Goal: Task Accomplishment & Management: Manage account settings

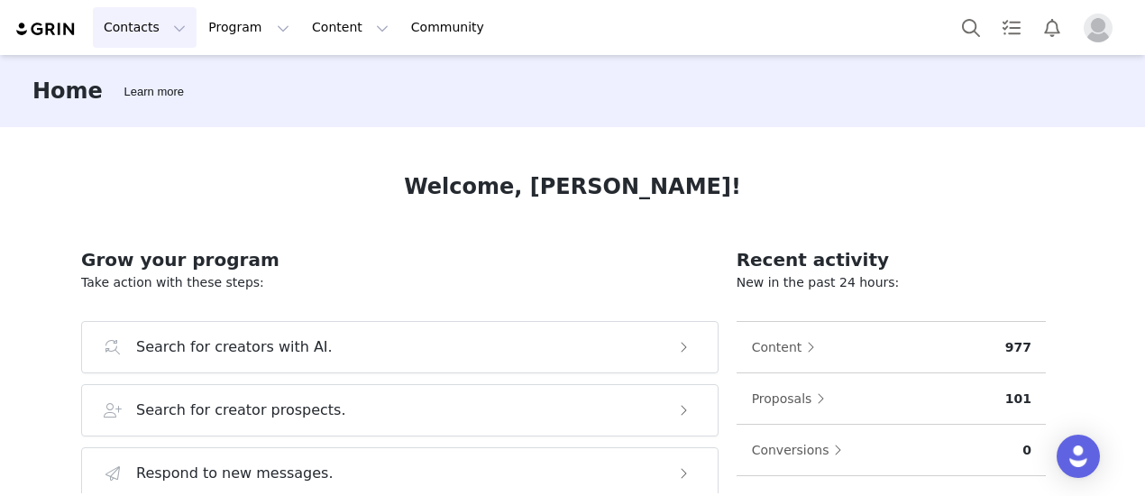
click at [143, 27] on button "Contacts Contacts" at bounding box center [145, 27] width 104 height 41
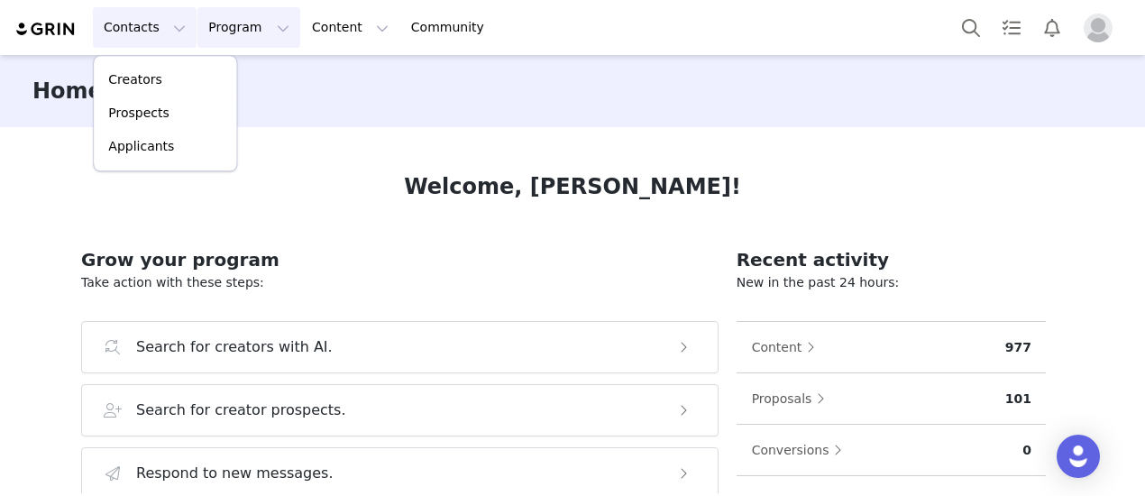
drag, startPoint x: 214, startPoint y: 32, endPoint x: 303, endPoint y: 76, distance: 99.2
click at [214, 32] on button "Program Program" at bounding box center [248, 27] width 103 height 41
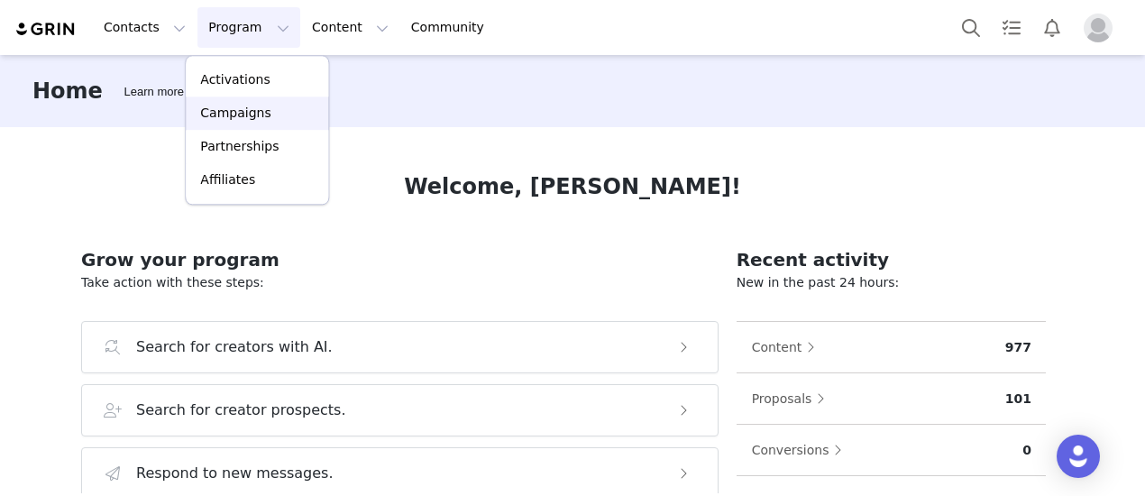
click at [250, 115] on p "Campaigns" at bounding box center [235, 113] width 70 height 19
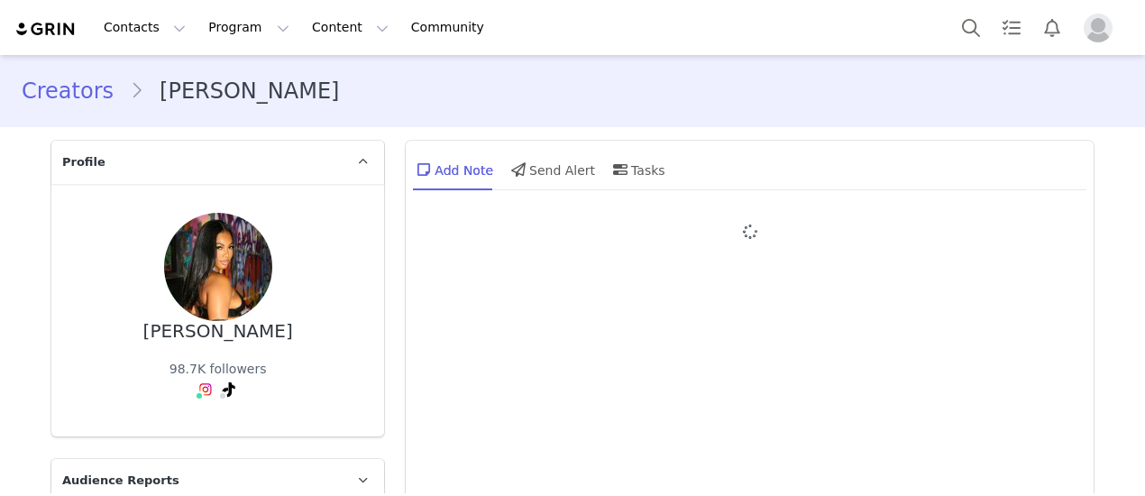
type input "+1 ([GEOGRAPHIC_DATA])"
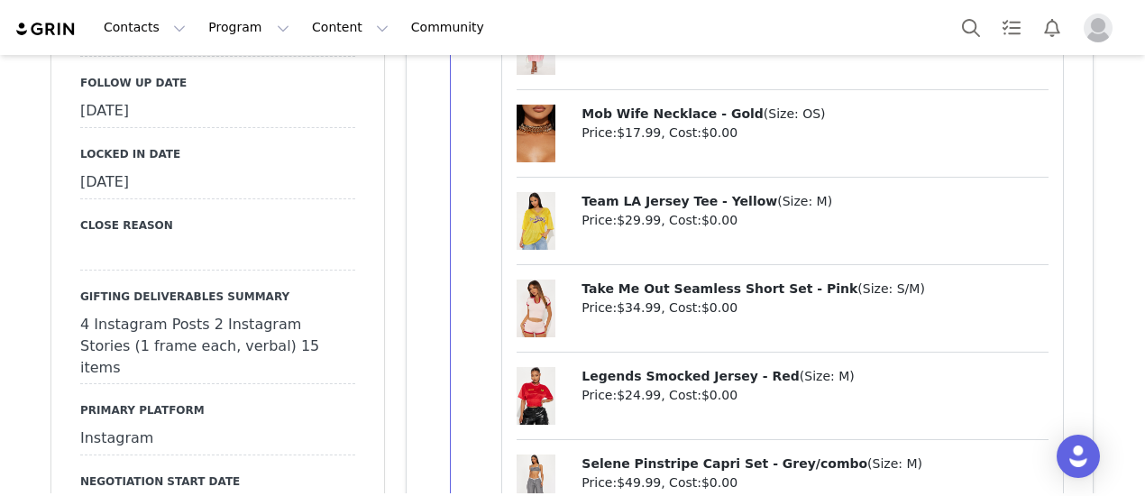
scroll to position [1983, 0]
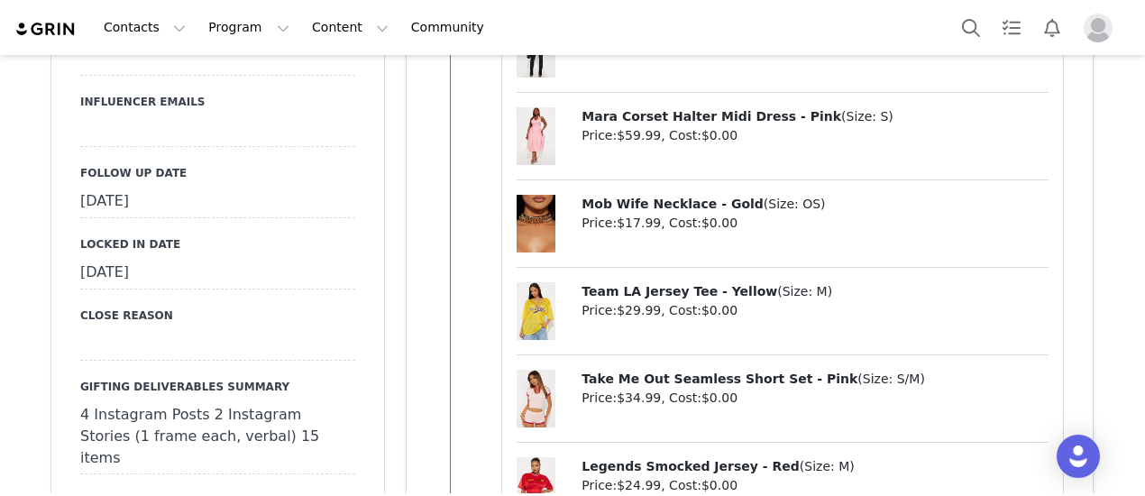
click at [189, 186] on div "[DATE]" at bounding box center [217, 202] width 275 height 32
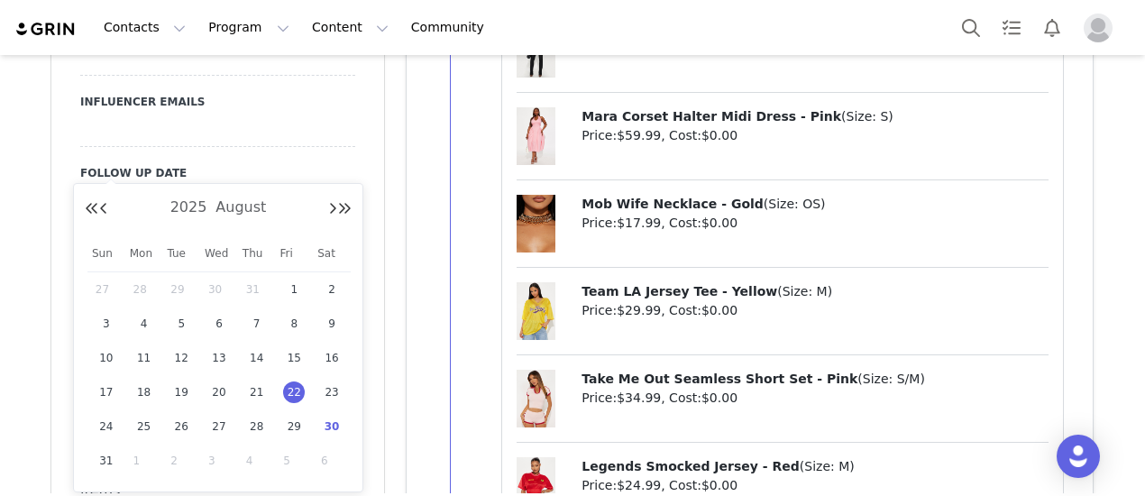
click at [339, 427] on span "30" at bounding box center [332, 427] width 22 height 22
type input "[DATE]"
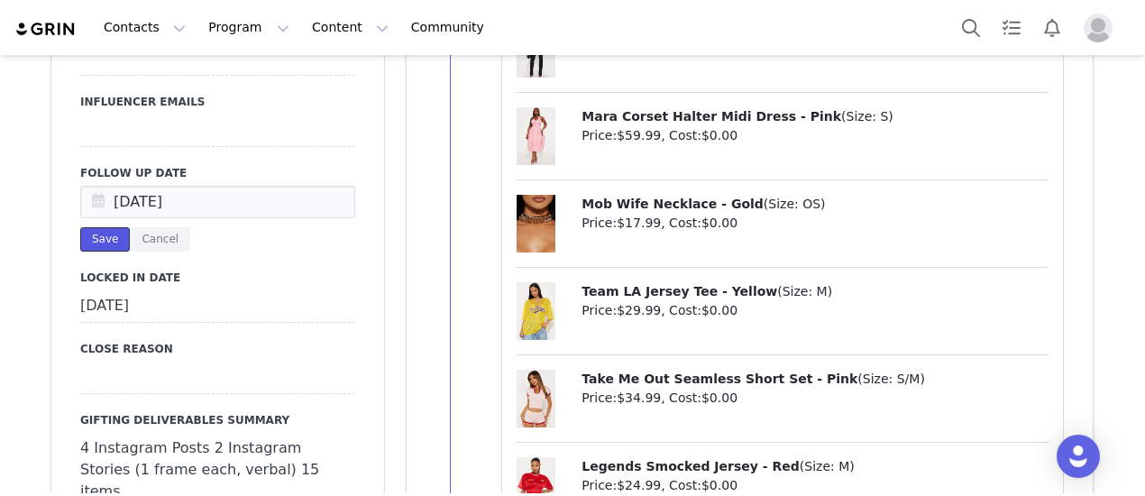
click at [101, 227] on button "Save" at bounding box center [105, 239] width 50 height 24
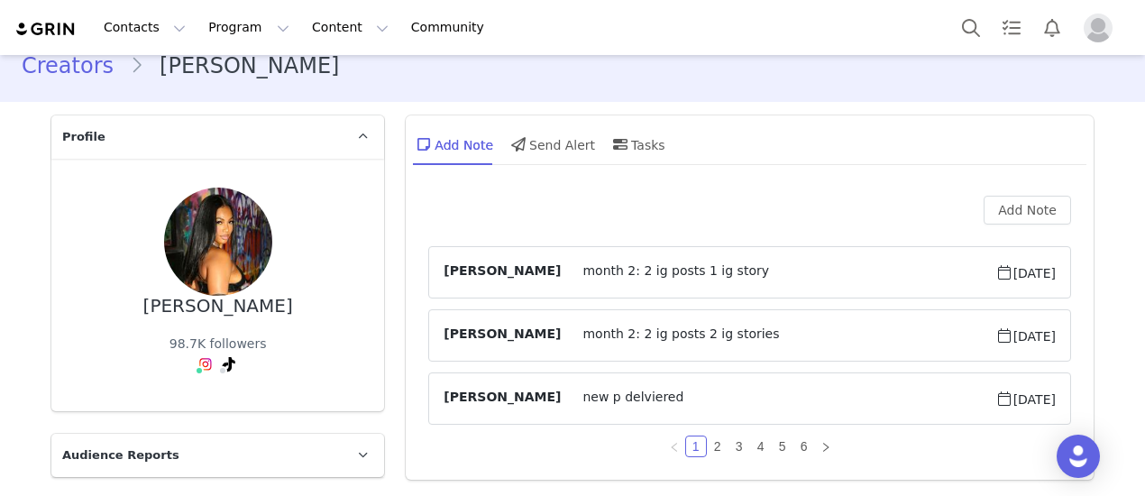
scroll to position [0, 0]
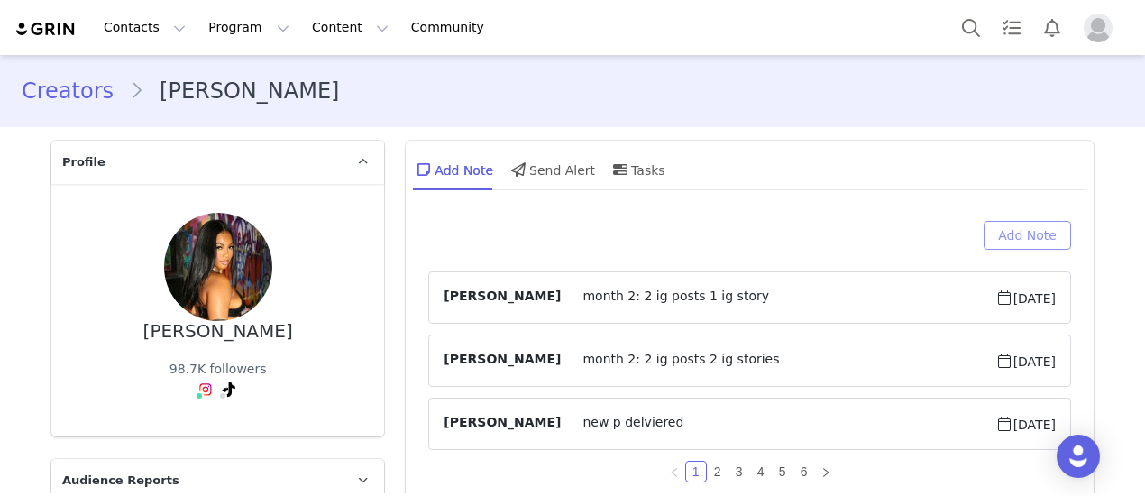
click at [1019, 230] on button "Add Note" at bounding box center [1026, 235] width 87 height 29
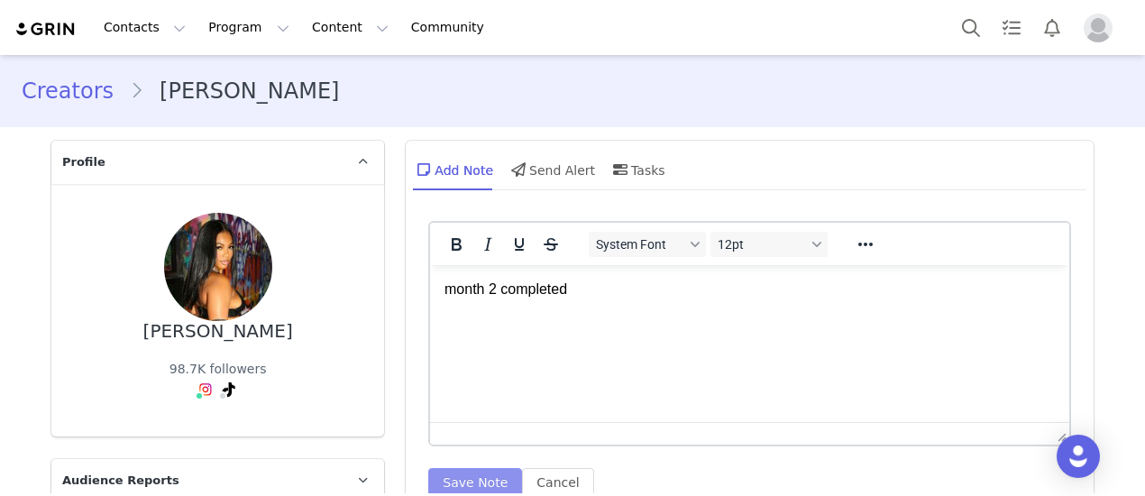
click at [452, 480] on button "Save Note" at bounding box center [475, 482] width 94 height 29
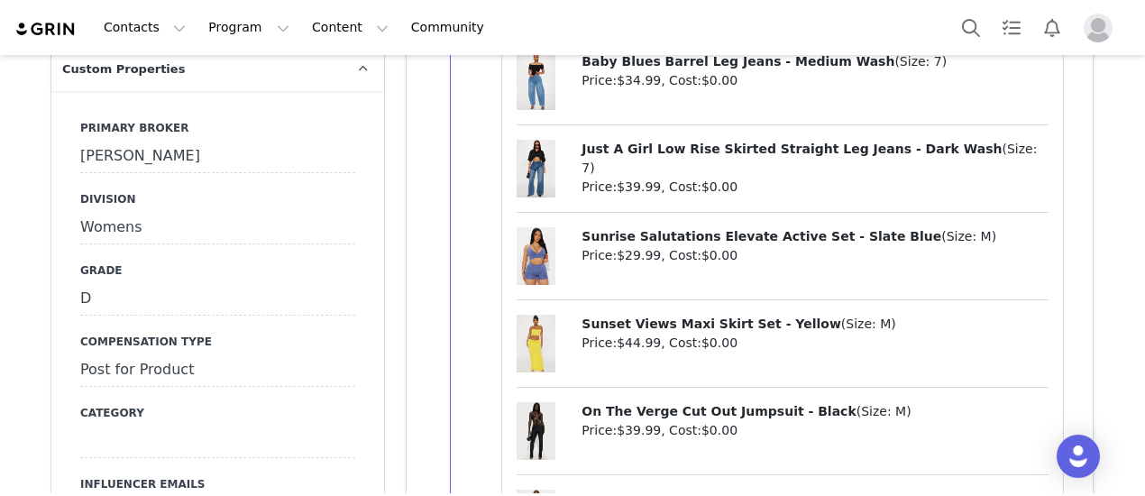
scroll to position [1713, 0]
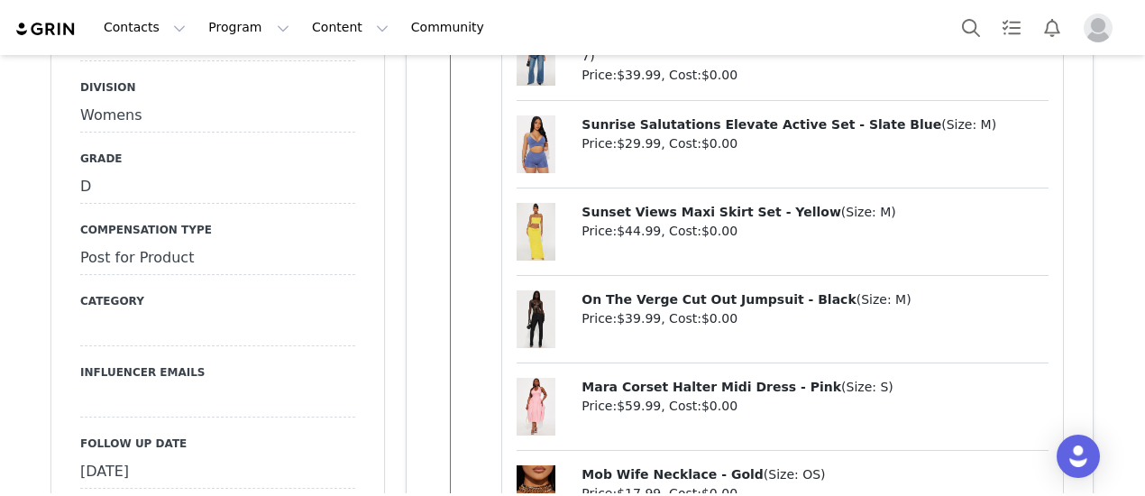
click at [204, 456] on div "August 30th, 2025" at bounding box center [217, 472] width 275 height 32
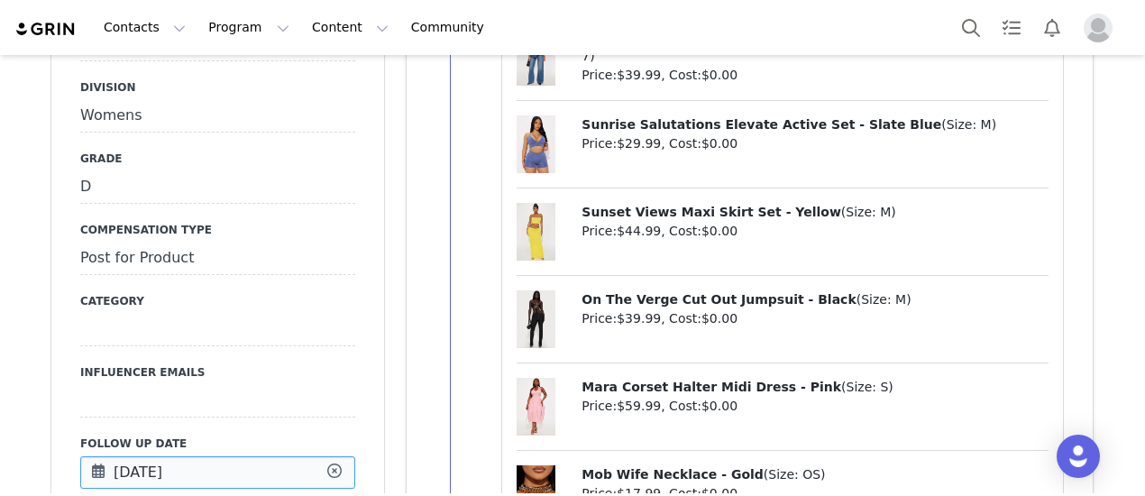
click at [204, 456] on input "[DATE]" at bounding box center [217, 472] width 275 height 32
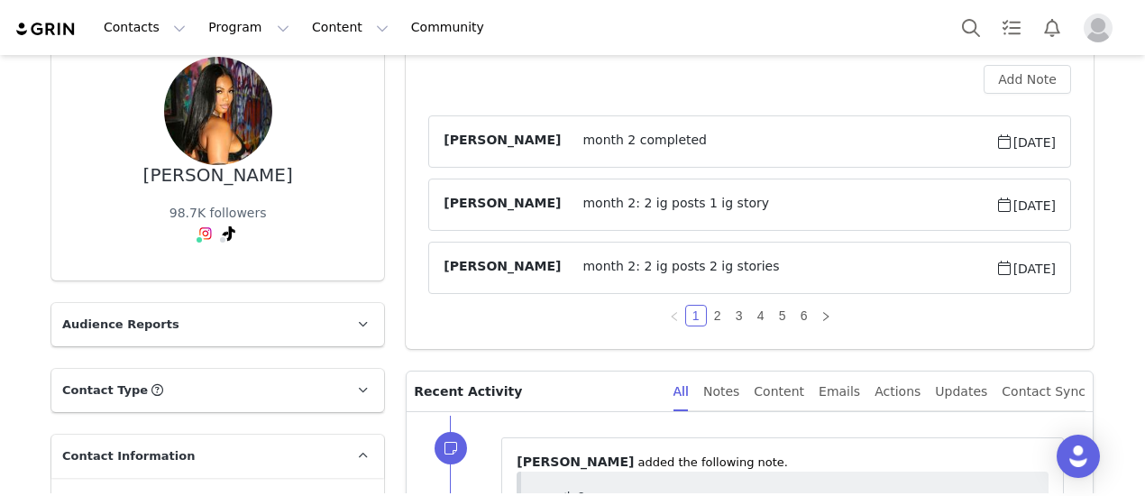
scroll to position [90, 0]
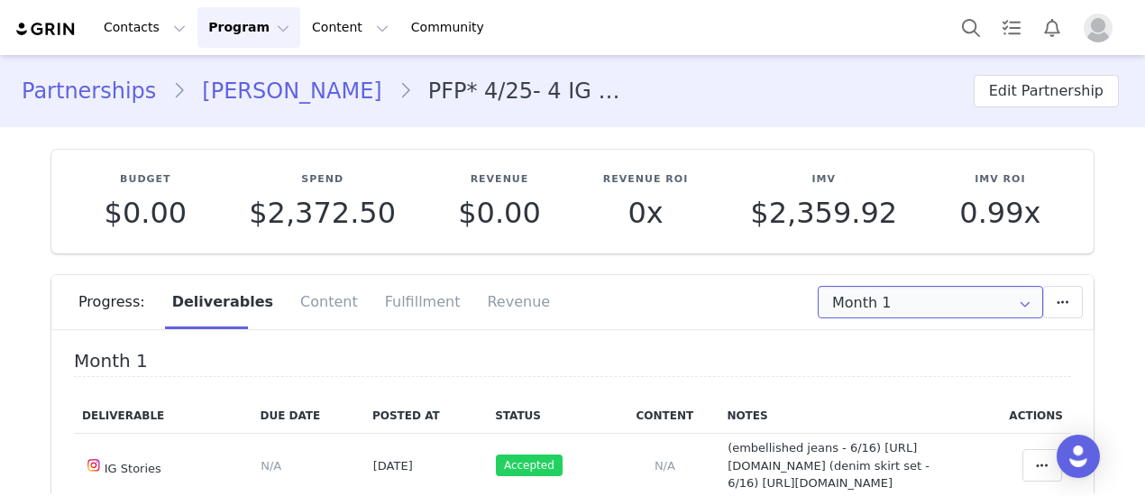
click at [880, 289] on input "Month 1" at bounding box center [930, 302] width 225 height 32
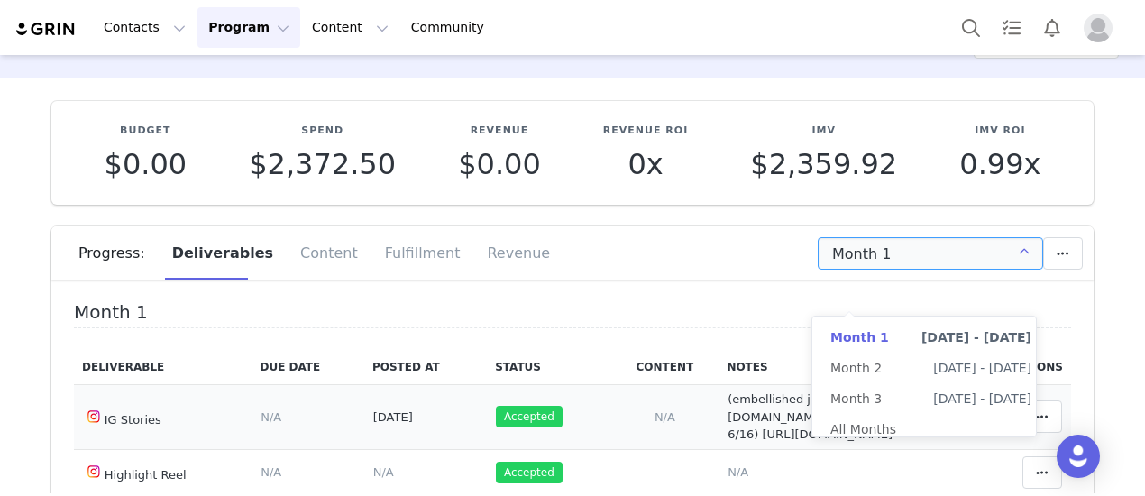
scroll to position [90, 0]
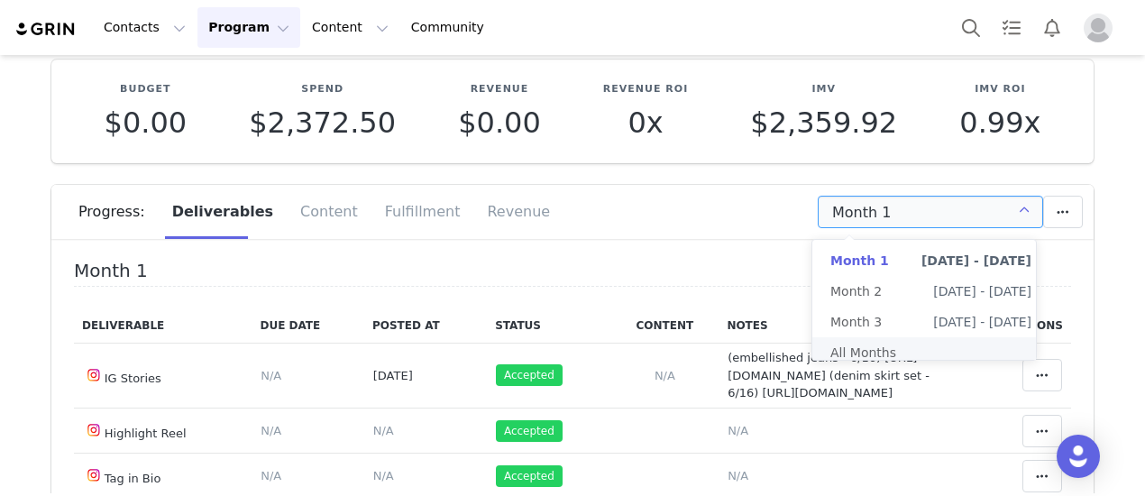
click at [875, 358] on li "All Months" at bounding box center [930, 352] width 237 height 31
type input "All"
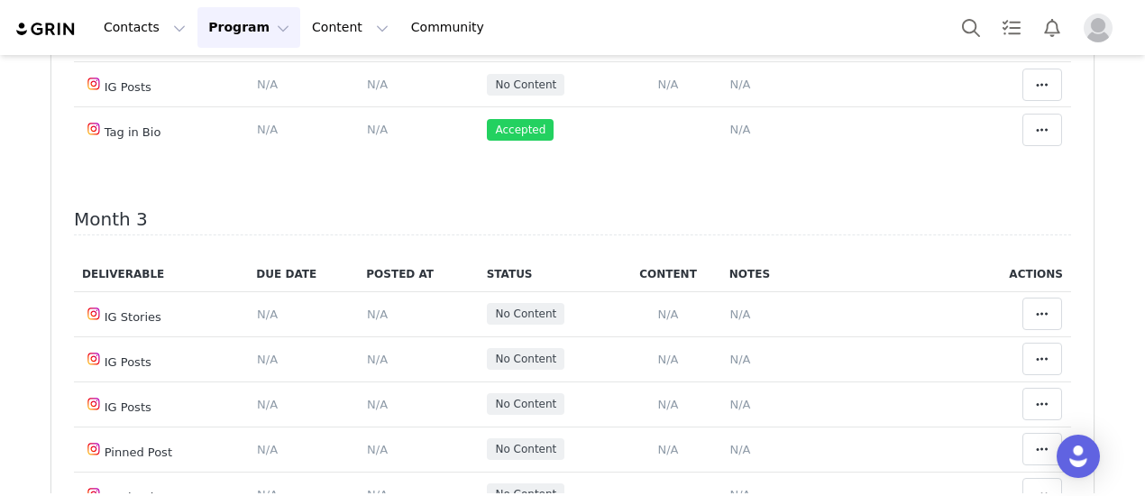
scroll to position [991, 0]
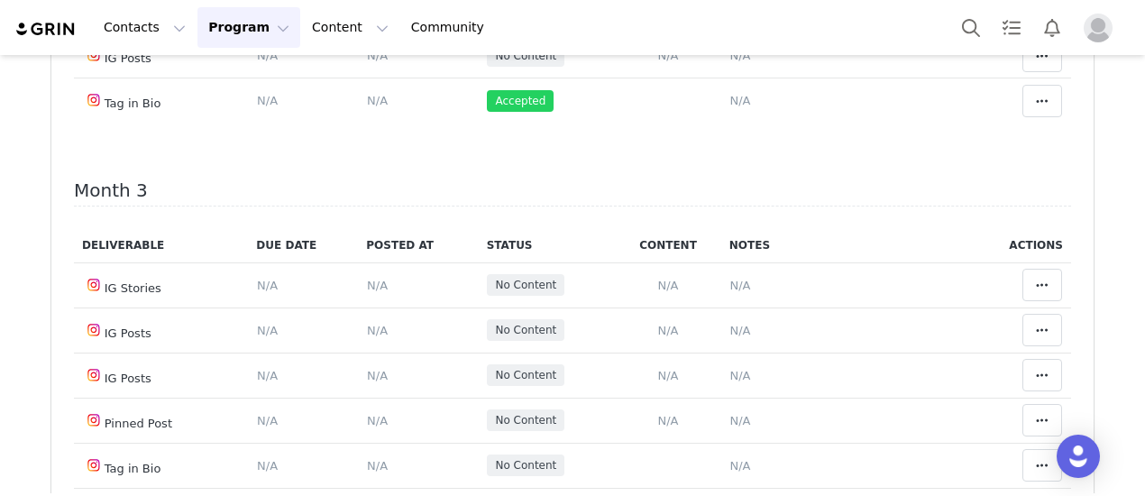
click at [730, 25] on span "(crochet set) https://www.instagram.com/p/DNO1dFGBxKv/?img_index=1 identify ite…" at bounding box center [834, 10] width 208 height 32
type textarea "(crochet set) https://www.instagram.com/p/DNO1dFGBxKv/?img_index=1 identify ite…"
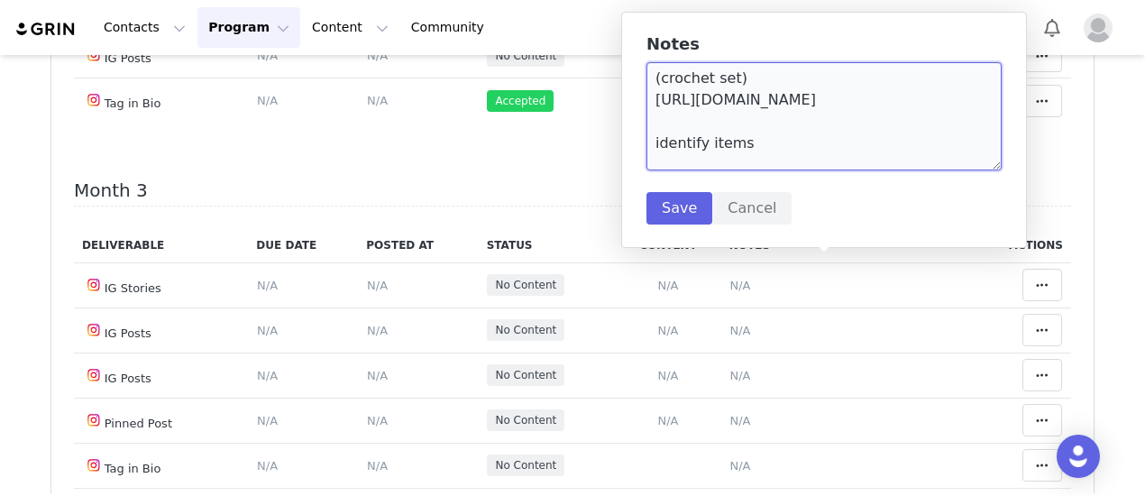
click at [697, 114] on textarea "(crochet set) https://www.instagram.com/p/DNO1dFGBxKv/?img_index=1 identify ite…" at bounding box center [823, 116] width 355 height 108
click at [728, 167] on textarea "(crochet set) https://www.instagram.com/p/DNO1dFGBxKv/?img_index=1 identify ite…" at bounding box center [823, 116] width 355 height 108
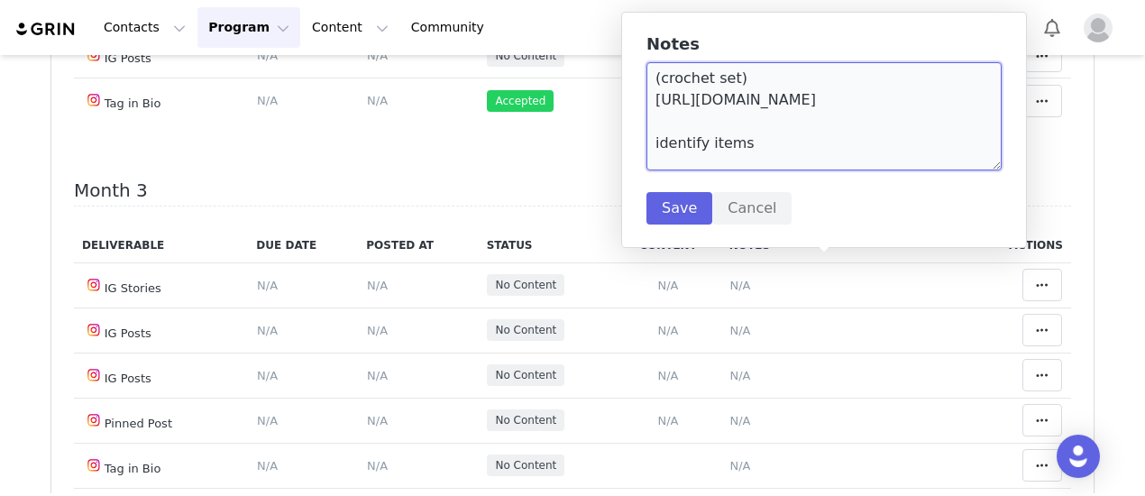
click at [728, 167] on textarea "(crochet set) https://www.instagram.com/p/DNO1dFGBxKv/?img_index=1 identify ite…" at bounding box center [823, 116] width 355 height 108
type textarea "(crochet set) https://www.instagram.com/p/DNO1dFGBxKv/?img_index=1"
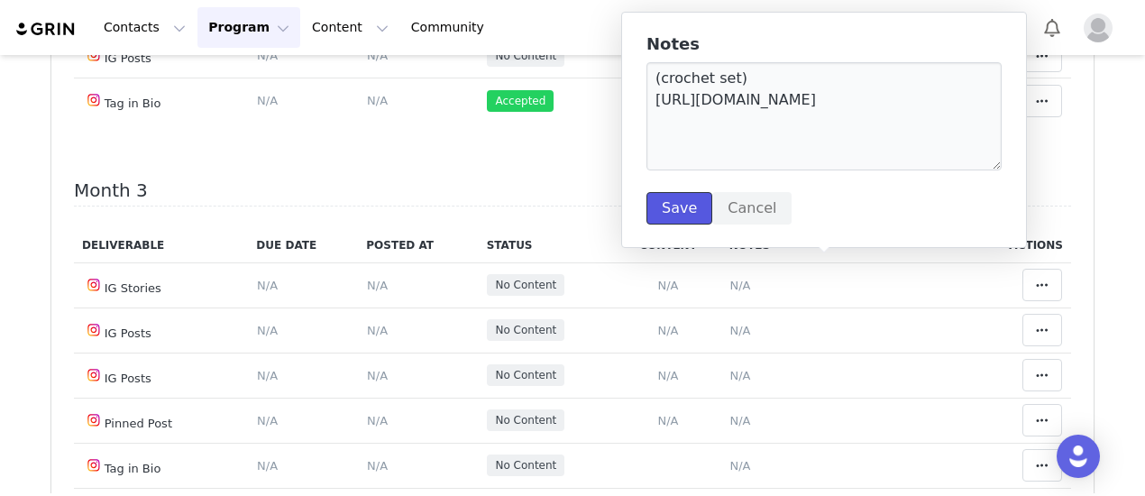
click at [663, 204] on button "Save" at bounding box center [679, 208] width 66 height 32
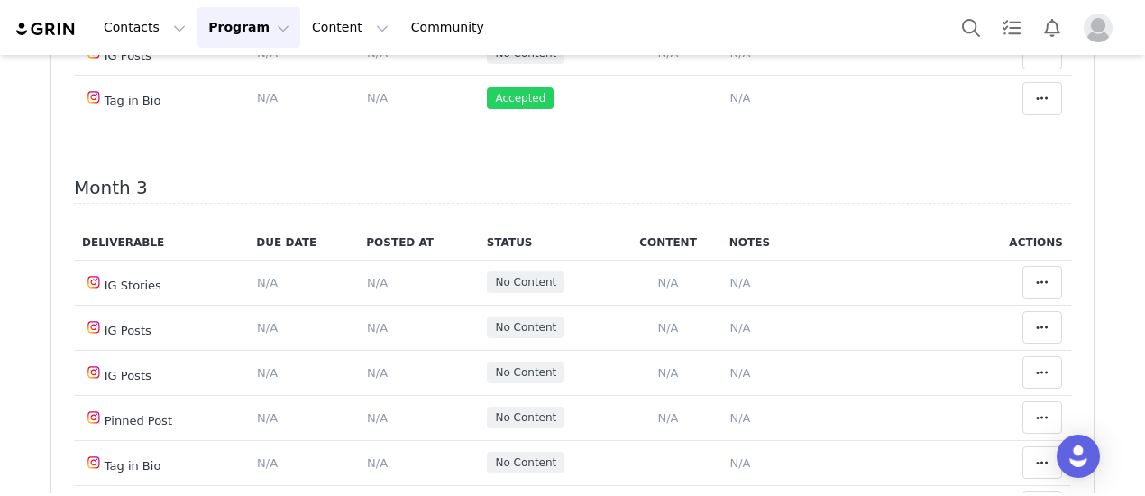
click at [1022, 24] on button at bounding box center [1042, 8] width 40 height 32
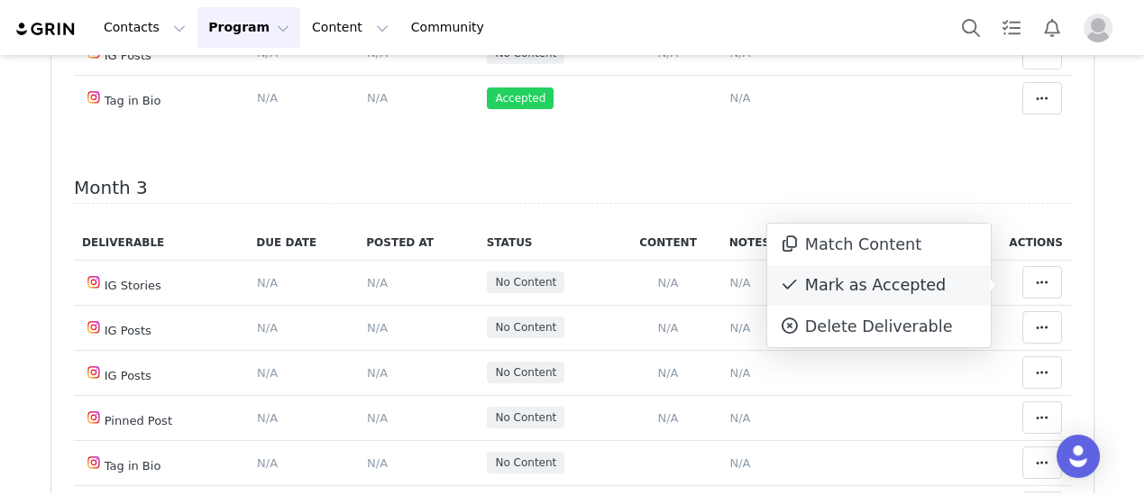
click at [918, 279] on div "Mark as Accepted" at bounding box center [879, 285] width 224 height 41
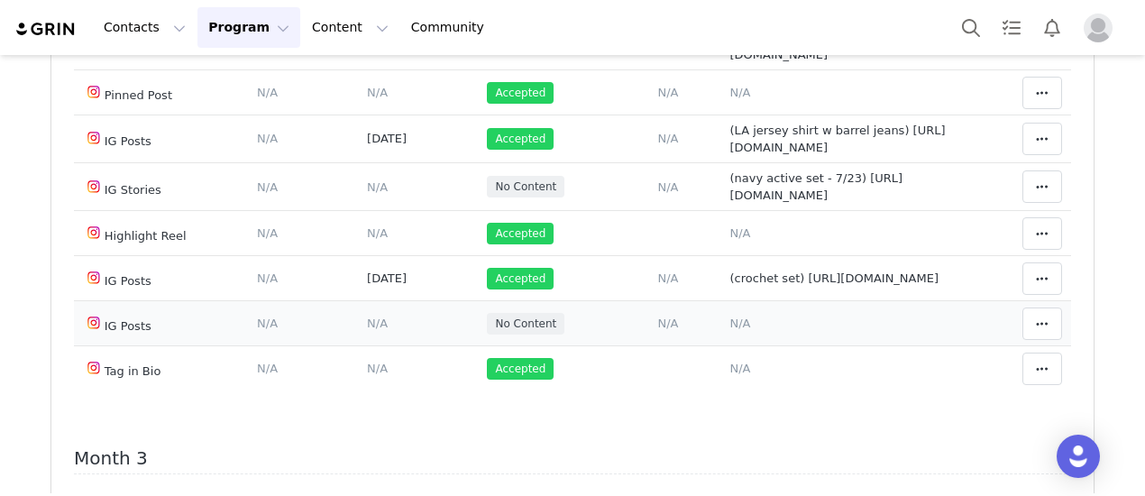
scroll to position [901, 0]
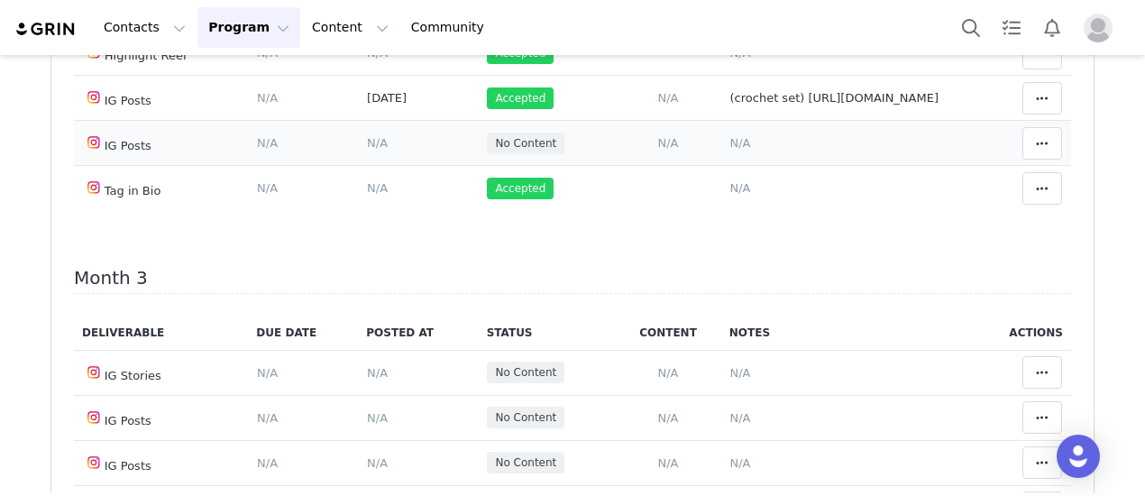
click at [730, 150] on span "N/A" at bounding box center [740, 143] width 21 height 14
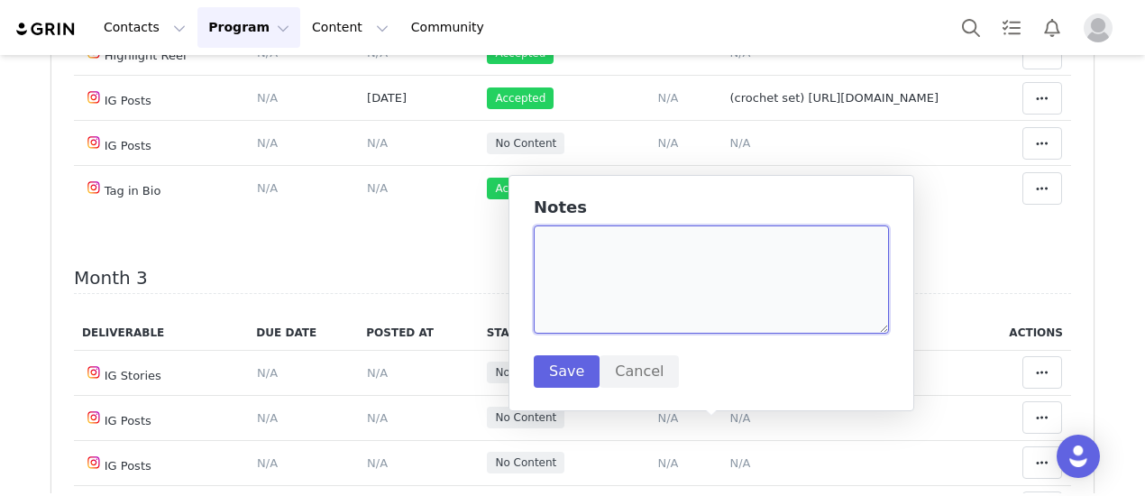
click at [634, 270] on textarea at bounding box center [711, 279] width 355 height 108
paste textarea "https://www.instagram.com/p/DNyywmv4phM/?img_index=1"
click at [653, 244] on textarea "(grey pinstripe short set) https://www.instagram.com/p/DNyywmv4phM/?img_index=1" at bounding box center [711, 279] width 355 height 108
type textarea "(grey pinstripe capri set) https://www.instagram.com/p/DNyywmv4phM/?img_index=1"
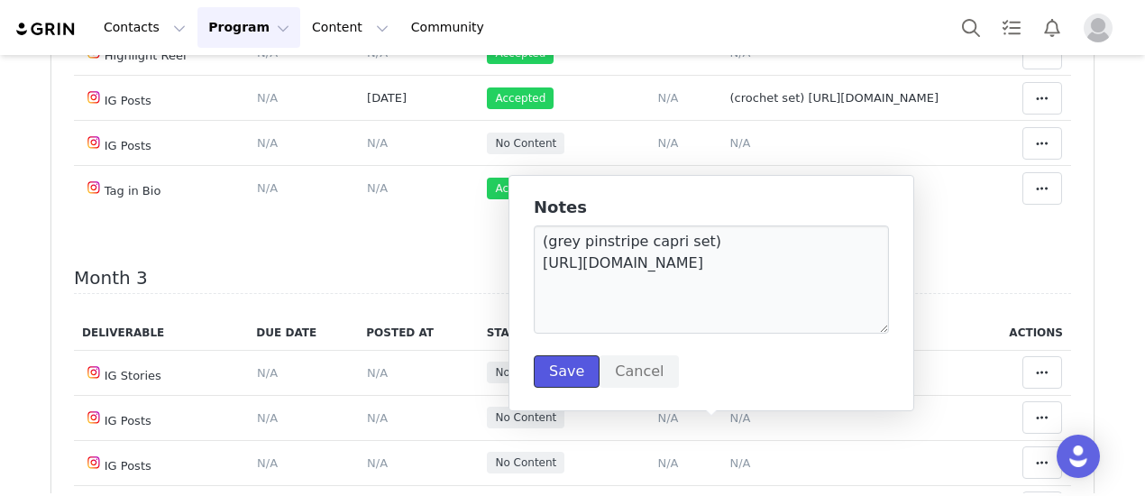
click at [580, 361] on button "Save" at bounding box center [567, 371] width 66 height 32
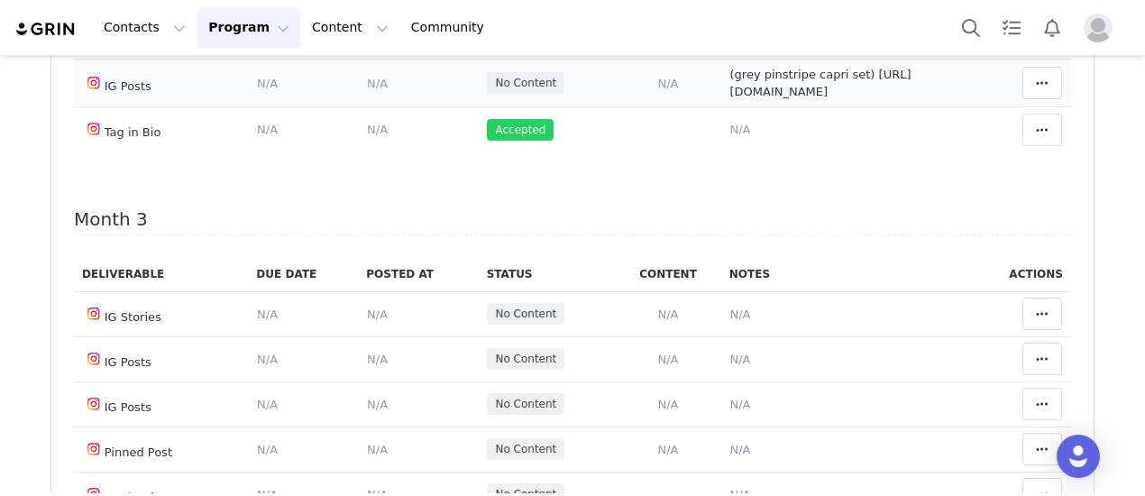
scroll to position [991, 0]
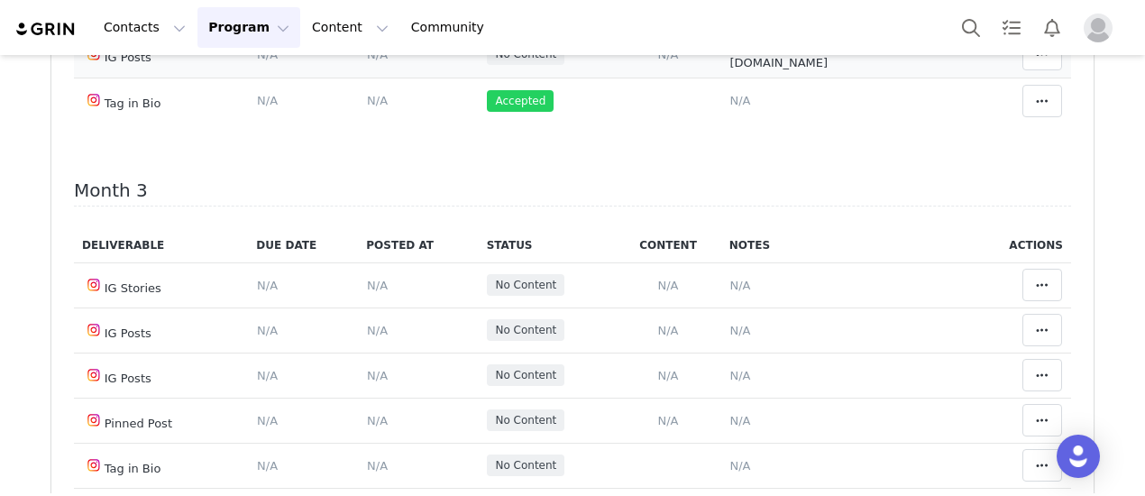
click at [358, 78] on td "Content Posted Date Set the date when this content was posted Save Cancel N/A" at bounding box center [418, 55] width 120 height 48
click at [367, 61] on span "N/A" at bounding box center [377, 55] width 21 height 14
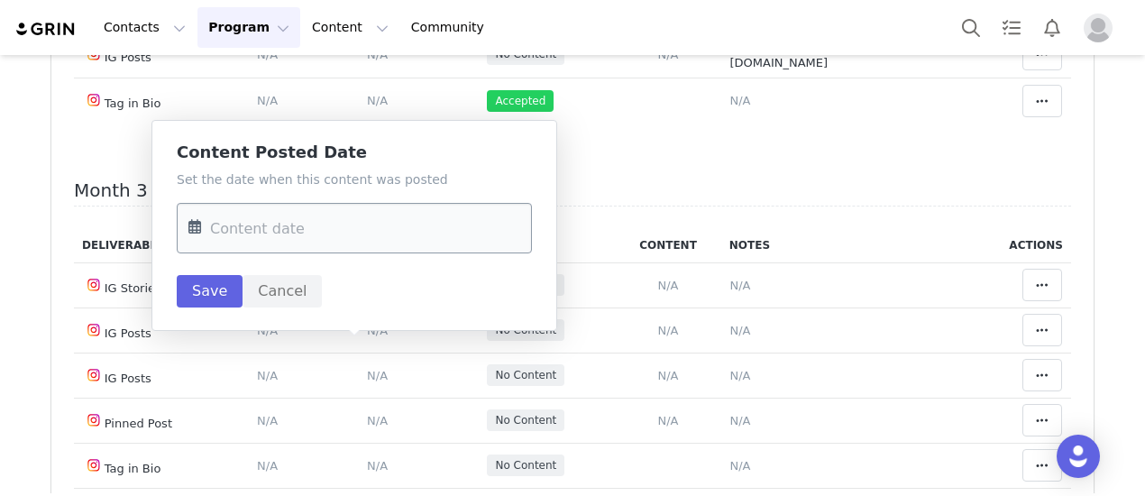
click at [326, 237] on input "text" at bounding box center [354, 228] width 355 height 50
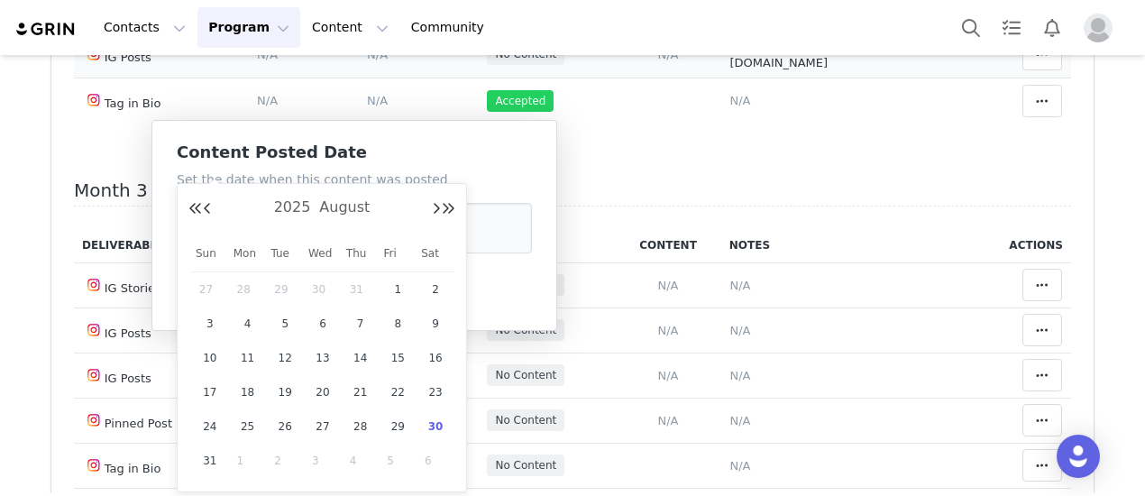
click at [283, 423] on span "26" at bounding box center [285, 427] width 22 height 22
type input "Aug 26 2025"
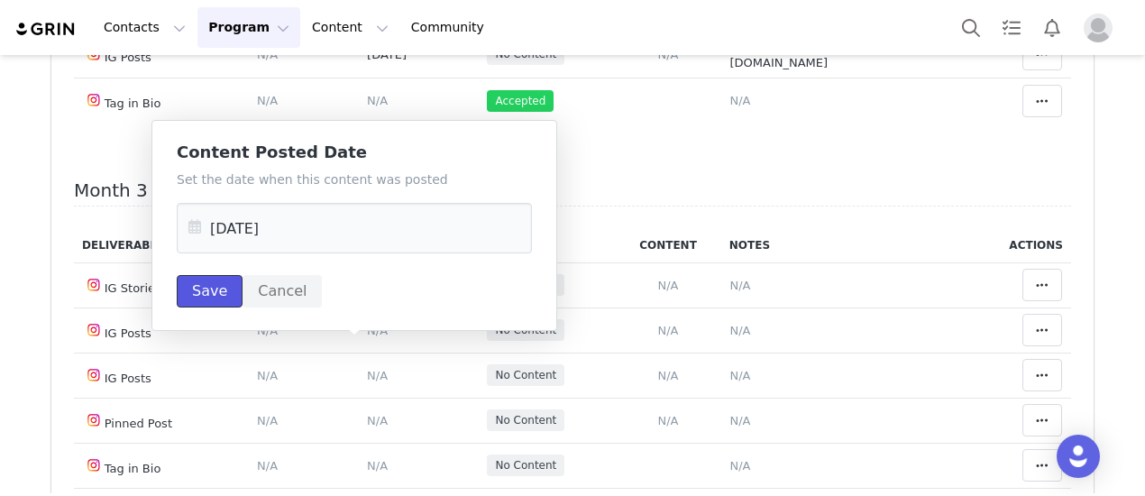
click at [195, 288] on button "Save" at bounding box center [210, 291] width 66 height 32
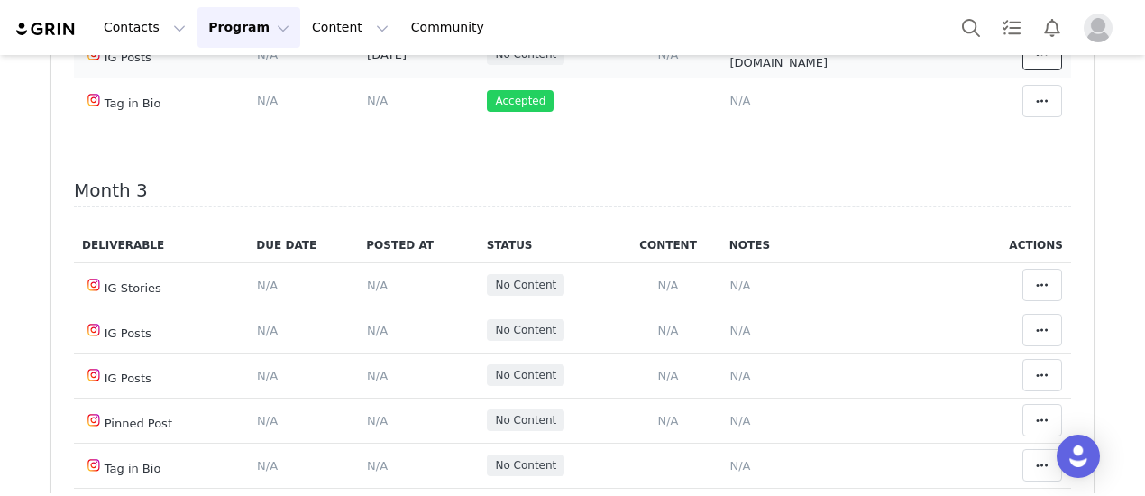
click at [1031, 65] on span at bounding box center [1042, 54] width 22 height 22
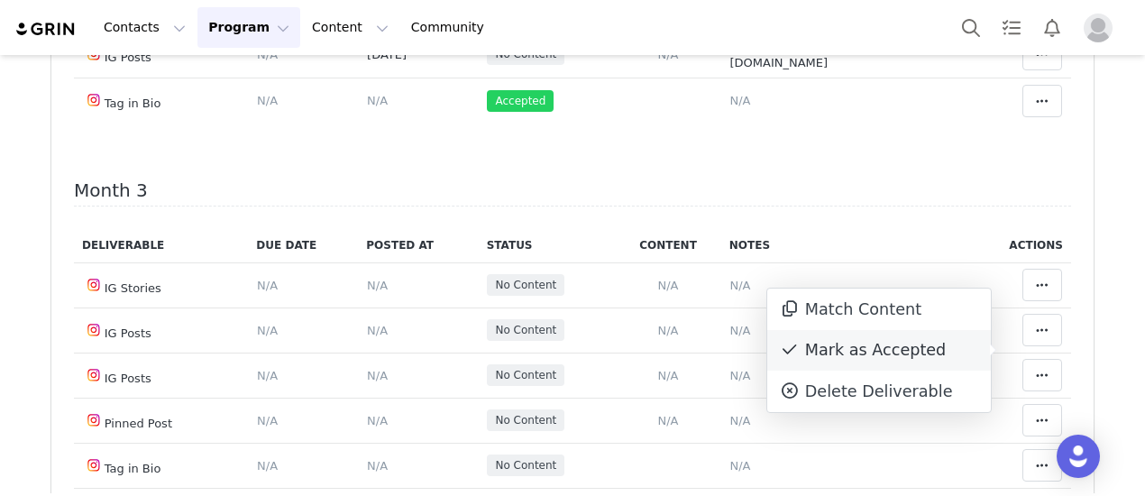
click at [831, 352] on div "Mark as Accepted" at bounding box center [879, 350] width 224 height 41
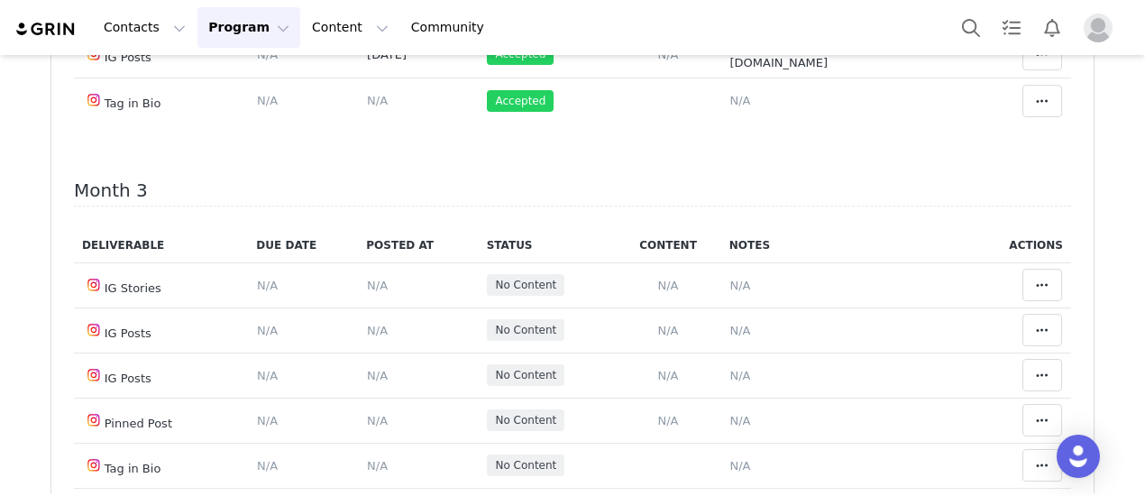
scroll to position [901, 0]
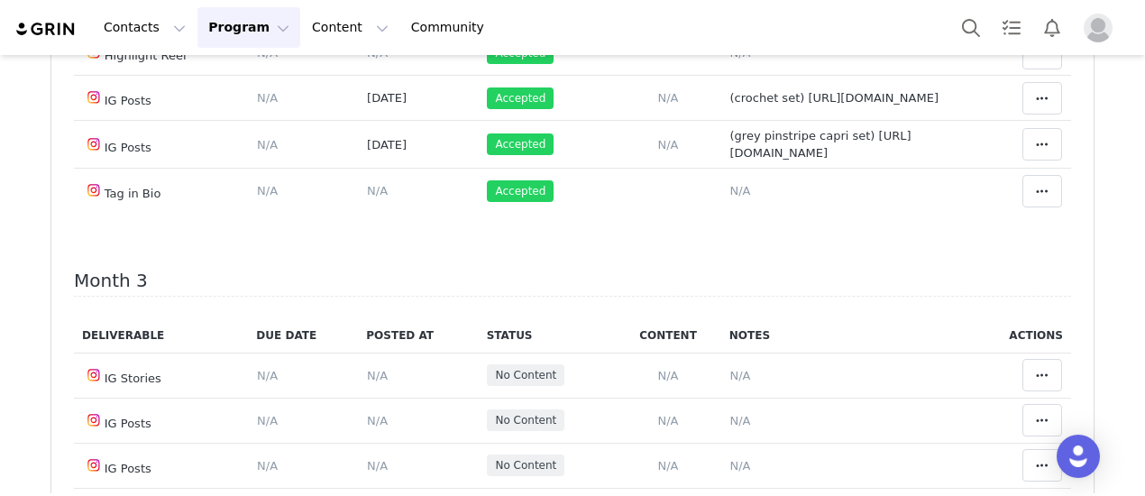
click at [765, 23] on span "(navy active set - 7/23) https://static-resources.creatoriq.com/instagram-stori…" at bounding box center [816, 7] width 173 height 32
type textarea "(navy active set - 7/23) https://static-resources.creatoriq.com/instagram-stori…"
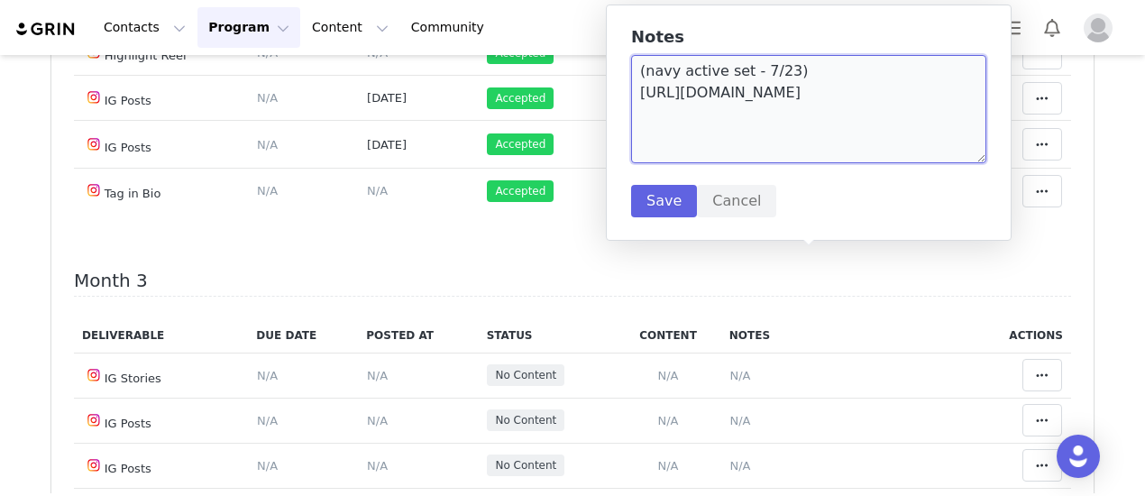
click at [930, 129] on textarea "(navy active set - 7/23) https://static-resources.creatoriq.com/instagram-stori…" at bounding box center [808, 109] width 355 height 108
paste textarea "https://static-resources.creatoriq.com/instagram-stories/videos/370802804218096…"
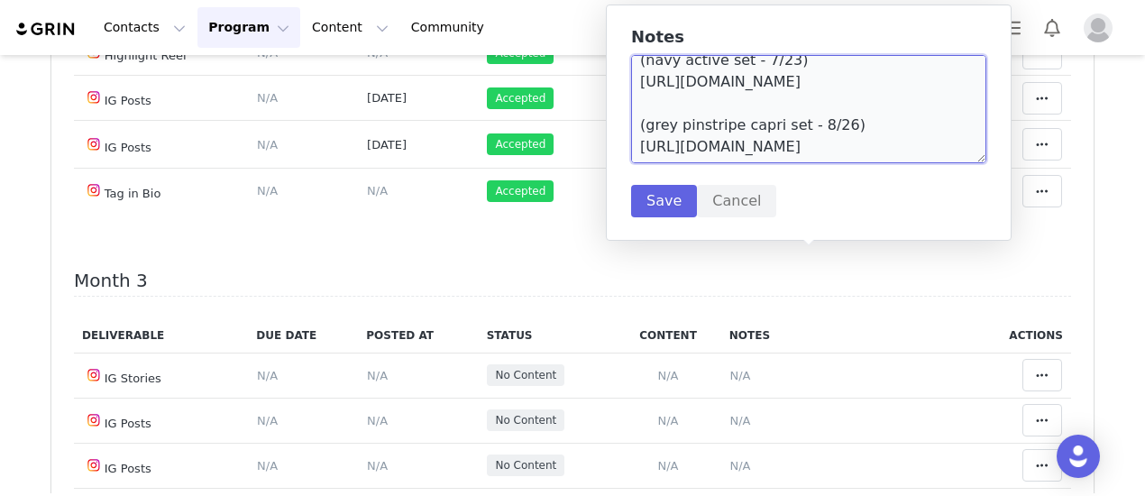
scroll to position [48, 0]
type textarea "(navy active set - 7/23) https://static-resources.creatoriq.com/instagram-stori…"
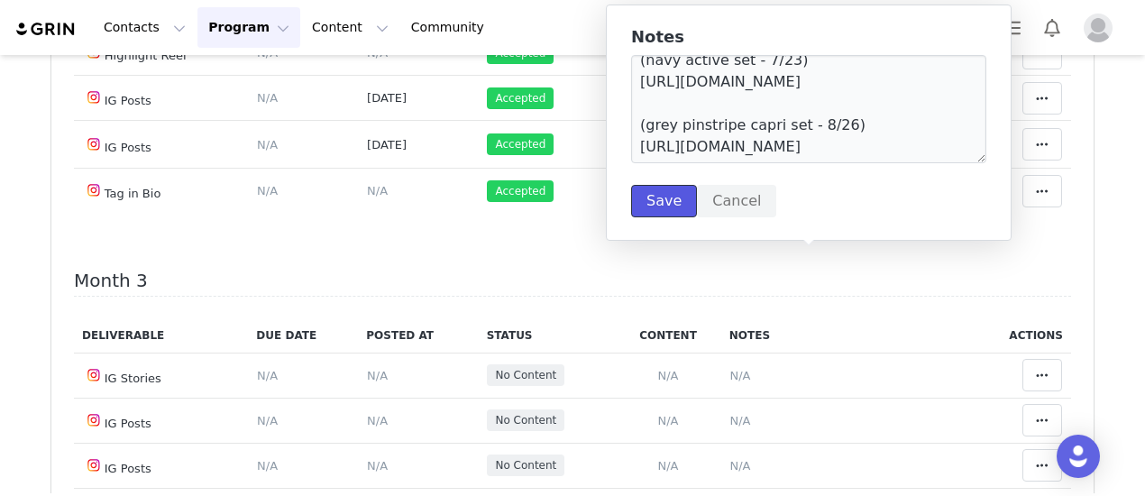
click at [663, 201] on button "Save" at bounding box center [664, 201] width 66 height 32
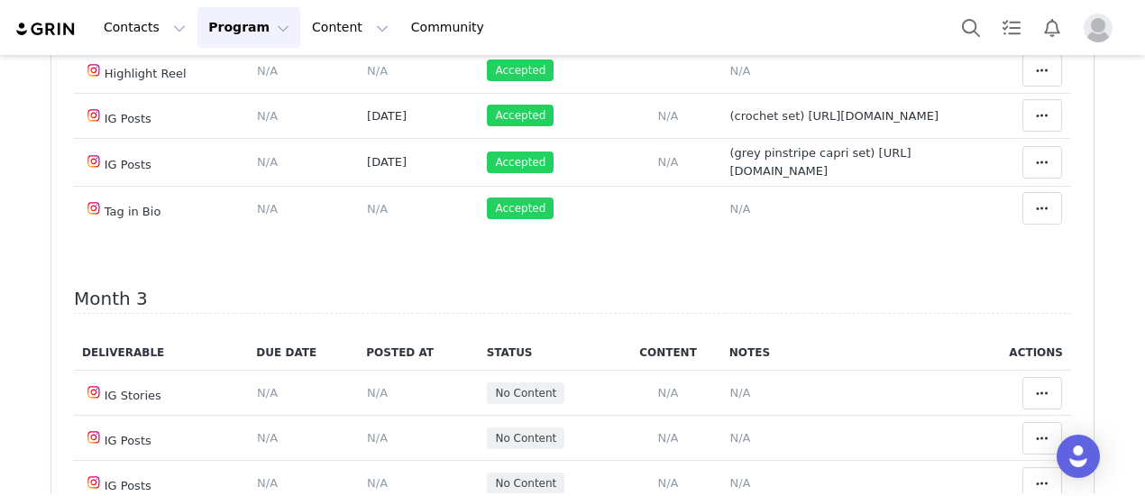
scroll to position [0, 0]
click at [367, 22] on span "N/A" at bounding box center [377, 15] width 21 height 14
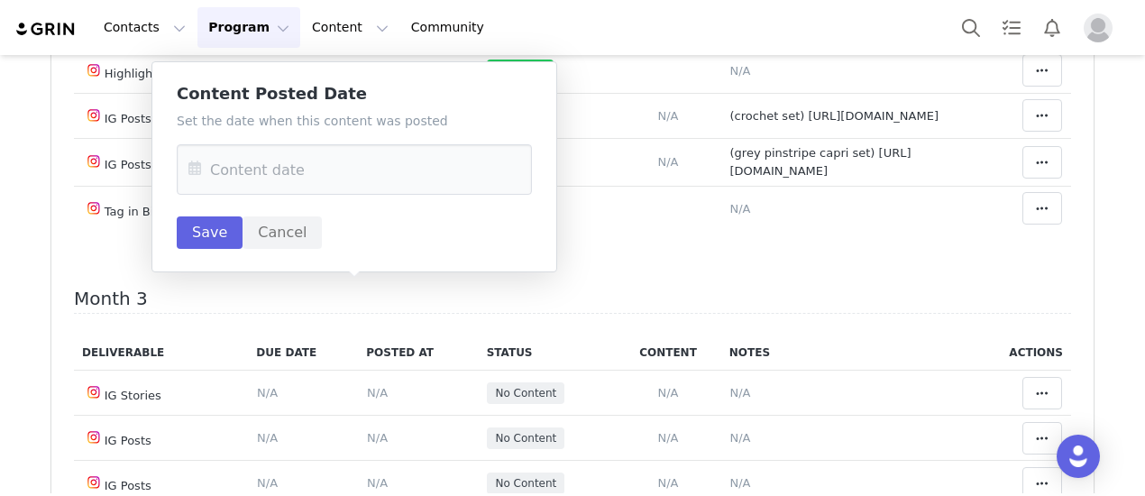
click at [332, 196] on div "Set the date when this content was posted Save Cancel" at bounding box center [354, 180] width 355 height 137
click at [331, 181] on input "text" at bounding box center [354, 169] width 355 height 50
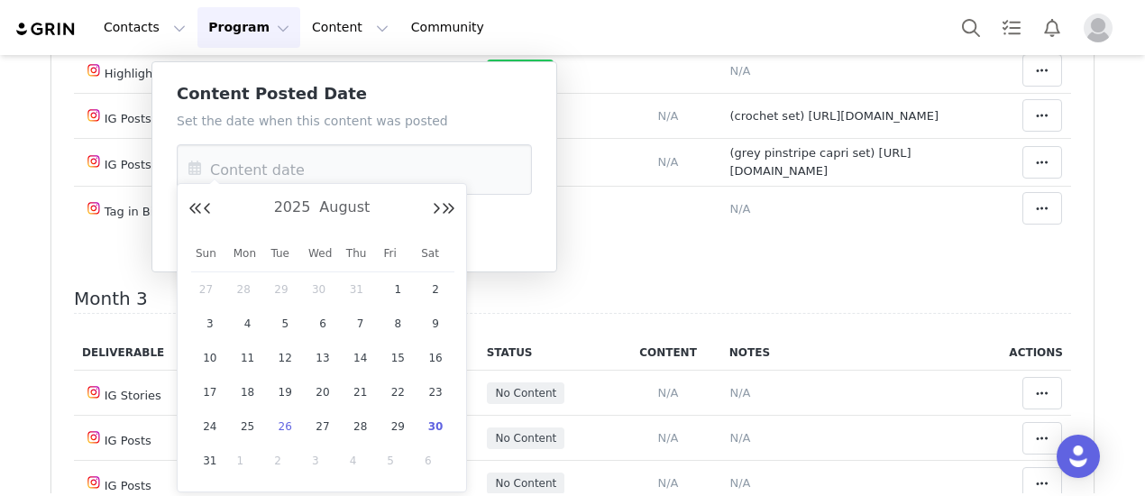
drag, startPoint x: 285, startPoint y: 433, endPoint x: 211, endPoint y: 295, distance: 156.5
click at [285, 432] on span "26" at bounding box center [285, 427] width 22 height 22
type input "Aug 26 2025"
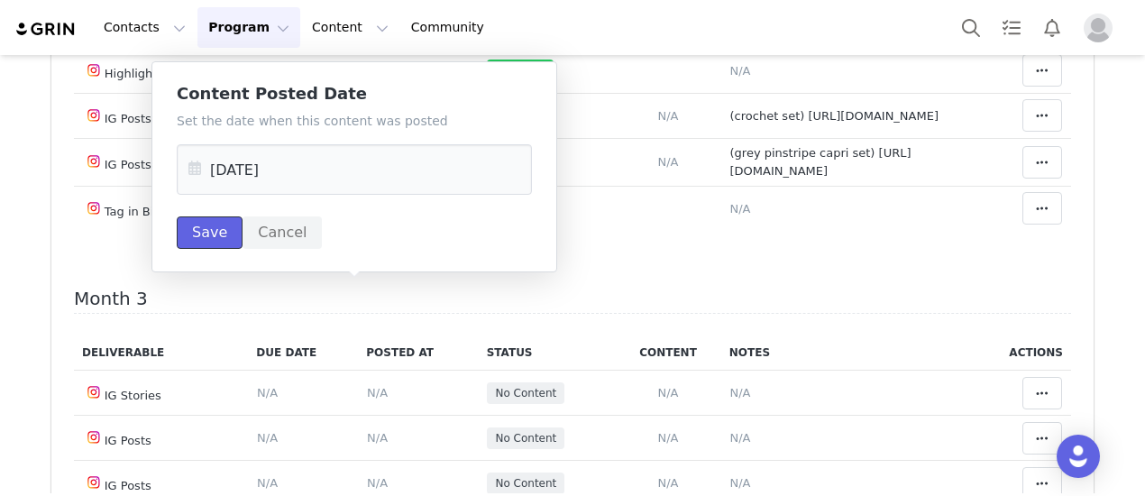
drag, startPoint x: 200, startPoint y: 233, endPoint x: 663, endPoint y: 275, distance: 465.1
click at [201, 233] on button "Save" at bounding box center [210, 232] width 66 height 32
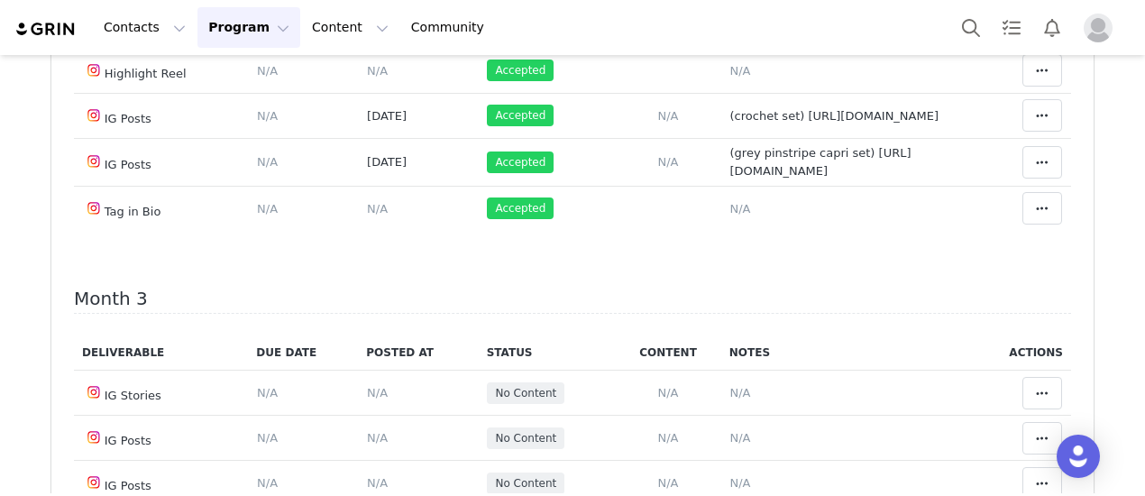
click at [1036, 23] on icon at bounding box center [1042, 15] width 13 height 14
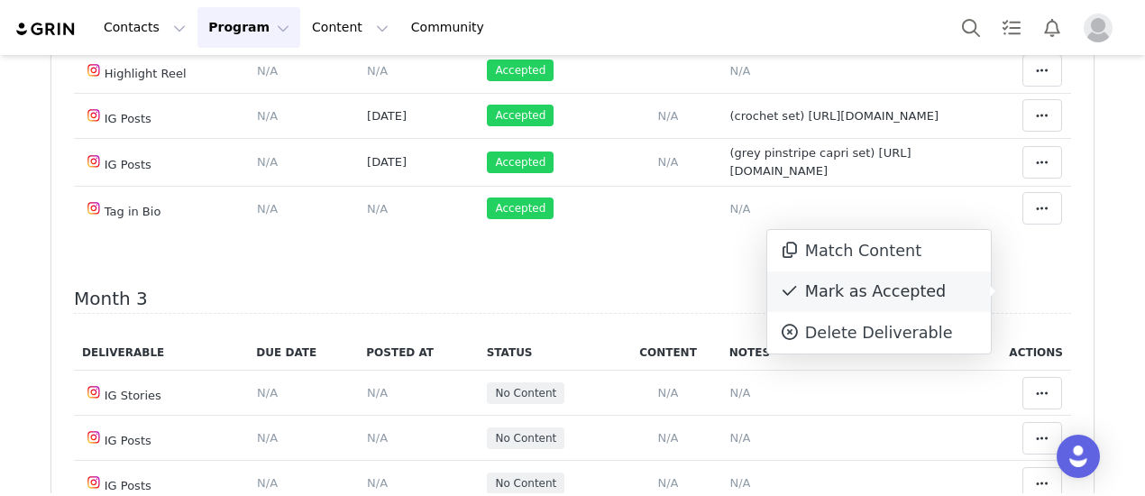
click at [836, 298] on div "Mark as Accepted" at bounding box center [879, 291] width 224 height 41
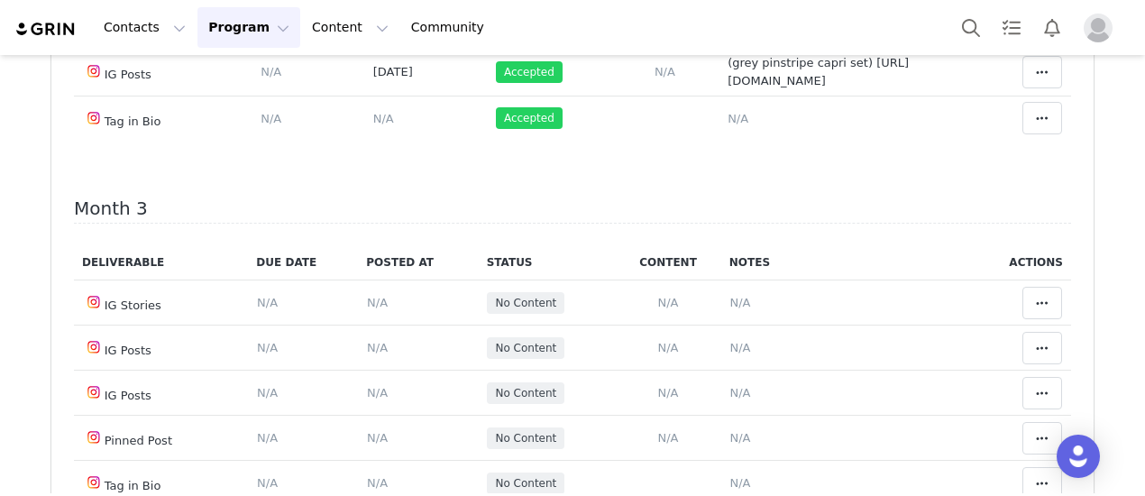
scroll to position [1262, 0]
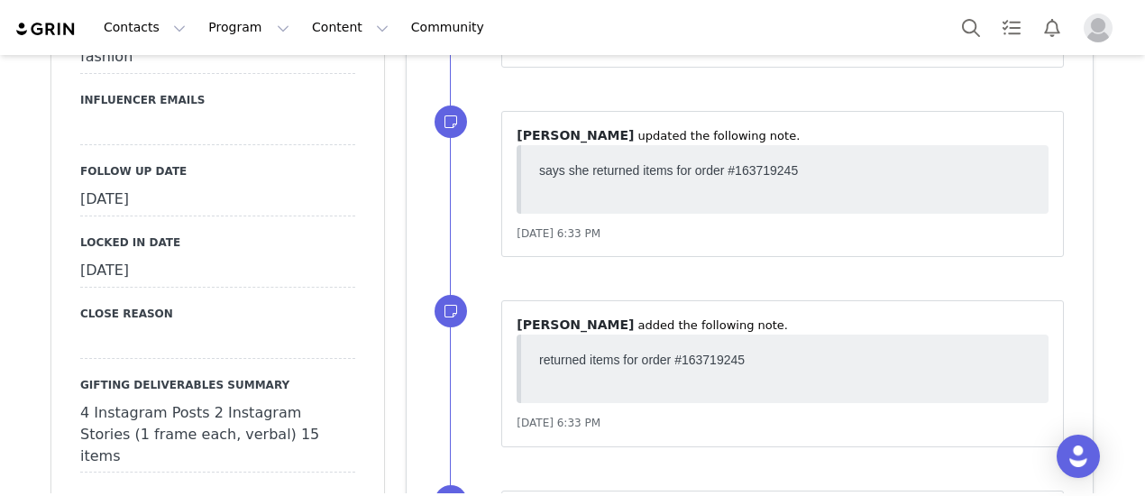
scroll to position [1983, 0]
click at [188, 186] on div "[DATE]" at bounding box center [217, 202] width 275 height 32
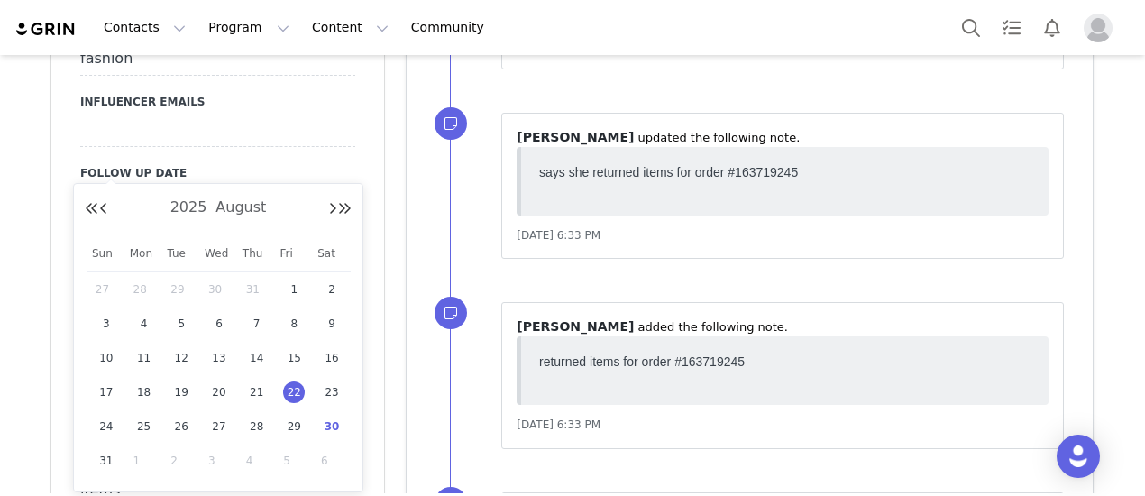
click at [335, 418] on span "30" at bounding box center [332, 427] width 22 height 22
type input "[DATE]"
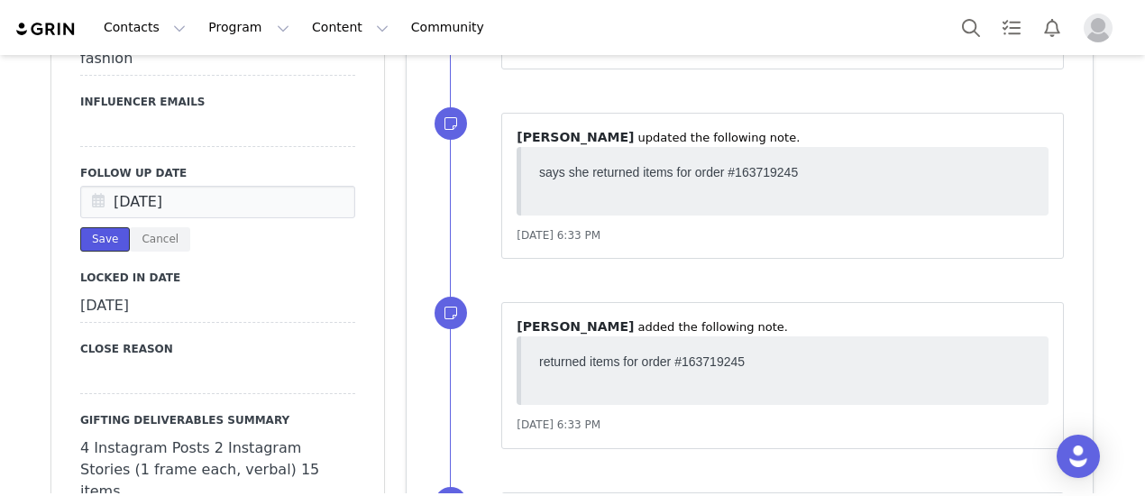
click at [94, 227] on button "Save" at bounding box center [105, 239] width 50 height 24
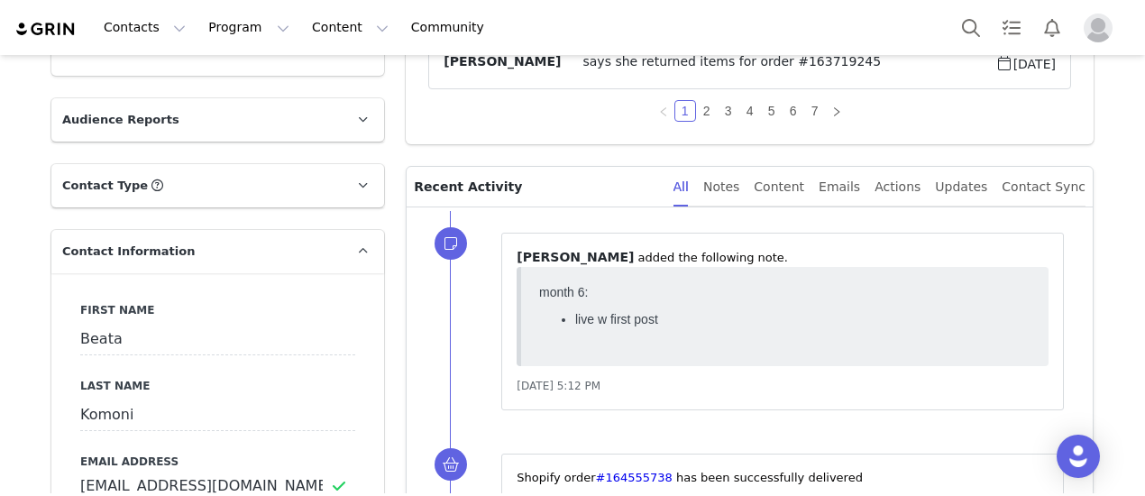
scroll to position [0, 0]
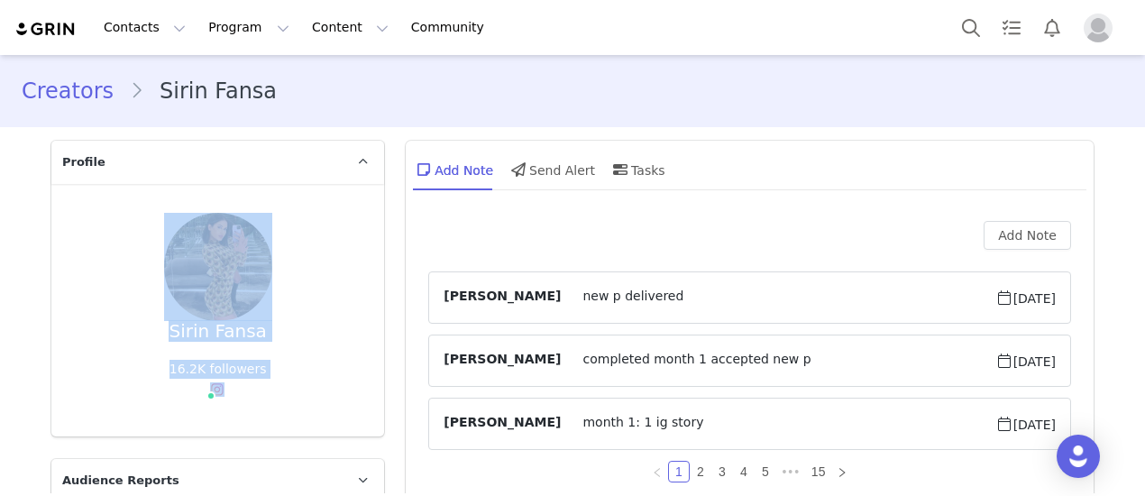
drag, startPoint x: 474, startPoint y: 196, endPoint x: 224, endPoint y: 288, distance: 266.9
click at [224, 360] on div "16.2K followers Instagram ( @shirinfansa ) — Creator Connected — Account is dis…" at bounding box center [217, 384] width 97 height 48
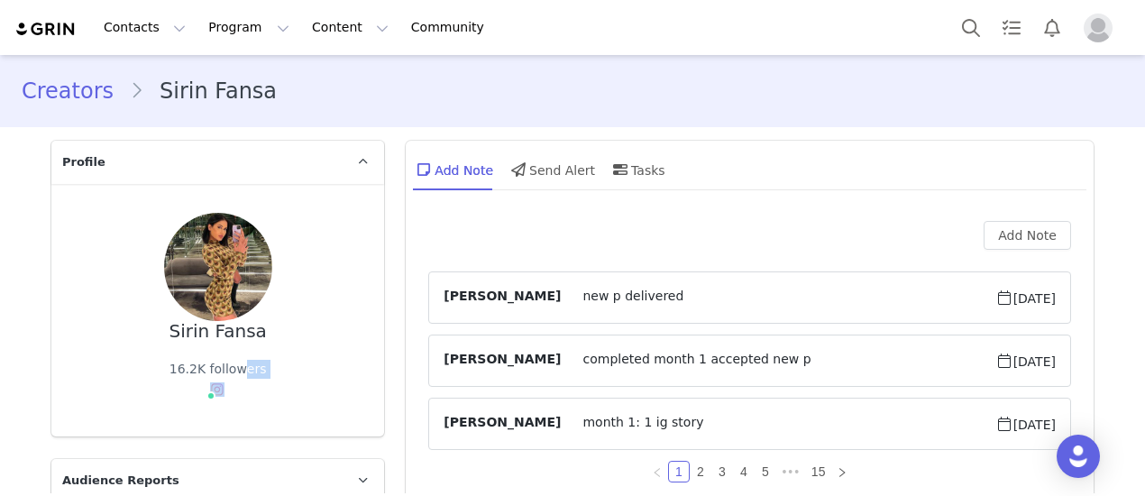
click at [326, 280] on div "Sirin Fansa 16.2K followers Instagram ( @[PERSON_NAME] ) — Creator Connected — …" at bounding box center [217, 310] width 275 height 195
click at [1026, 243] on button "Add Note" at bounding box center [1026, 235] width 87 height 29
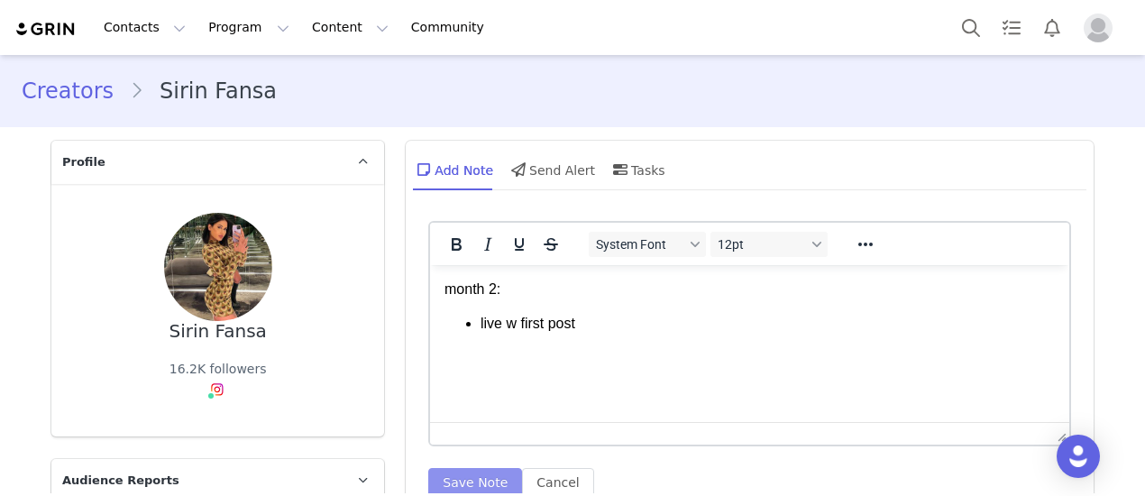
click at [451, 476] on button "Save Note" at bounding box center [475, 482] width 94 height 29
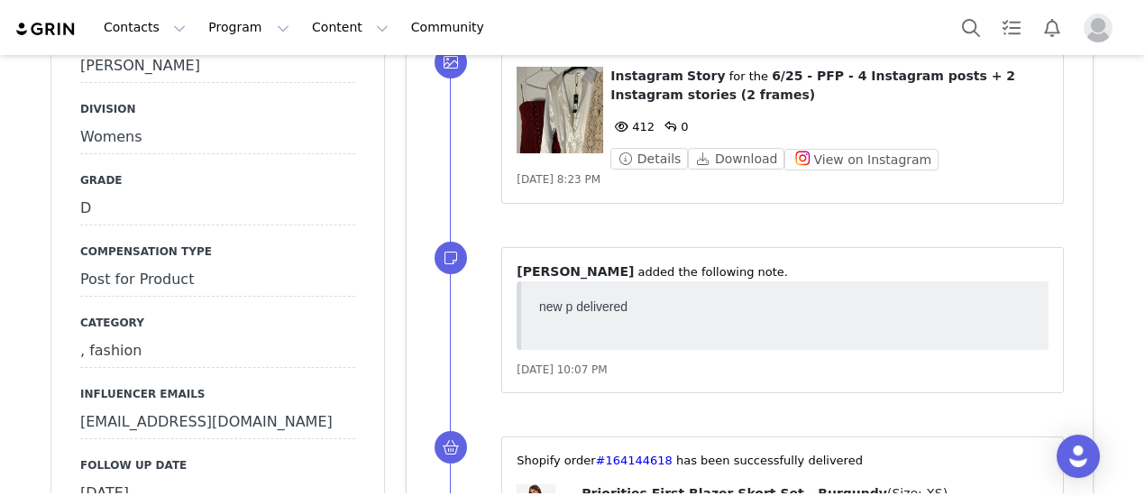
scroll to position [1803, 0]
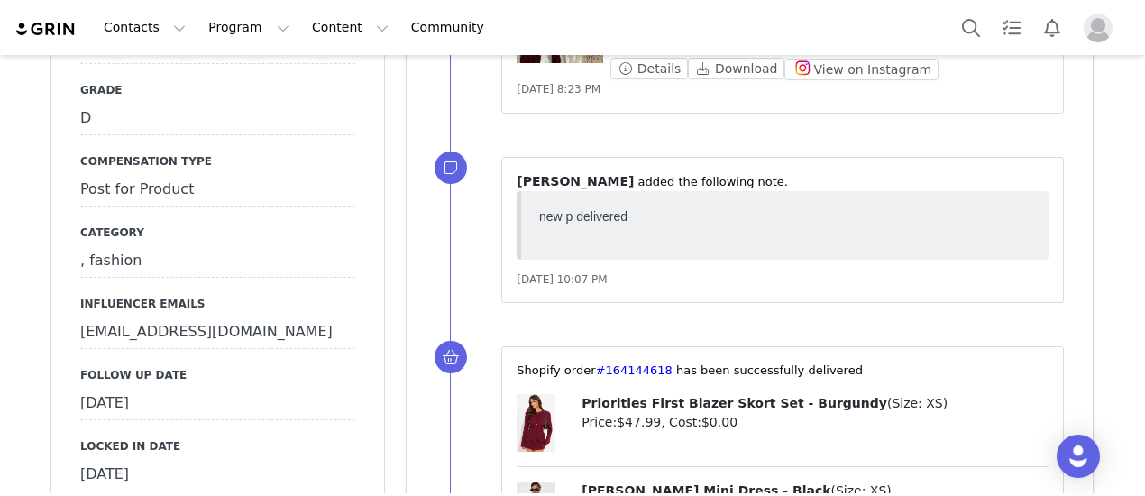
click at [205, 388] on div "[DATE]" at bounding box center [217, 404] width 275 height 32
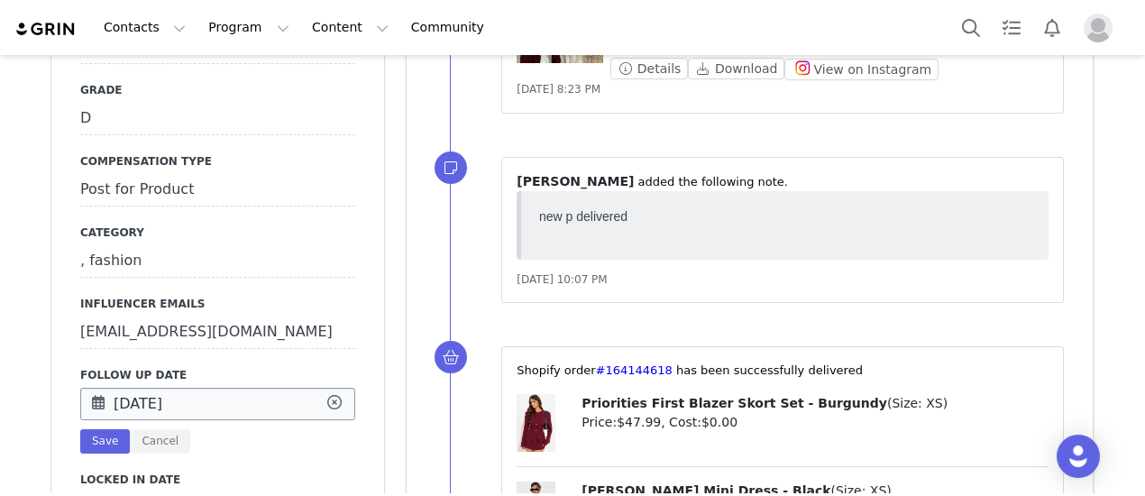
click at [215, 388] on input "Aug 22 2025" at bounding box center [217, 404] width 275 height 32
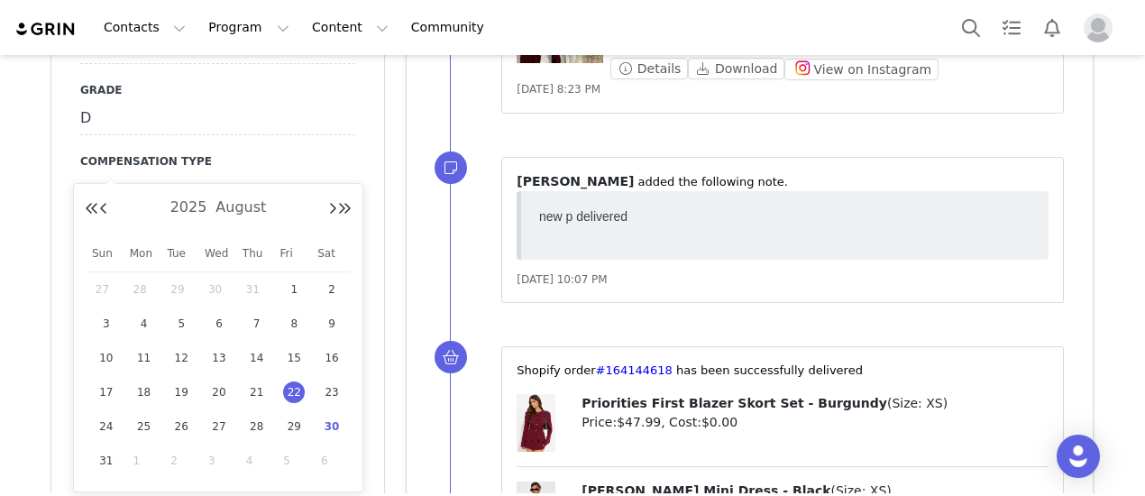
click at [328, 428] on span "30" at bounding box center [332, 427] width 22 height 22
type input "[DATE]"
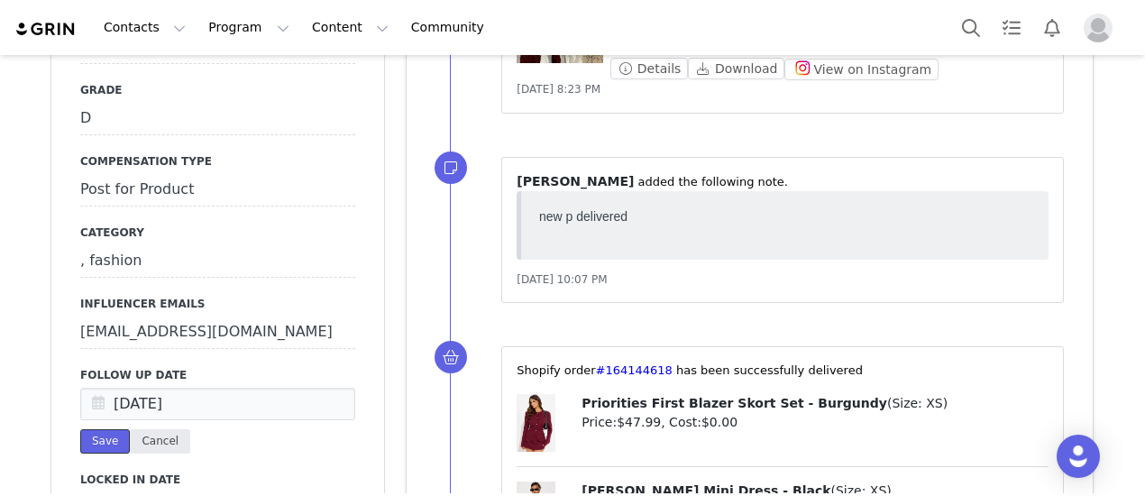
drag, startPoint x: 90, startPoint y: 300, endPoint x: 124, endPoint y: 300, distance: 34.3
click at [92, 429] on button "Save" at bounding box center [105, 441] width 50 height 24
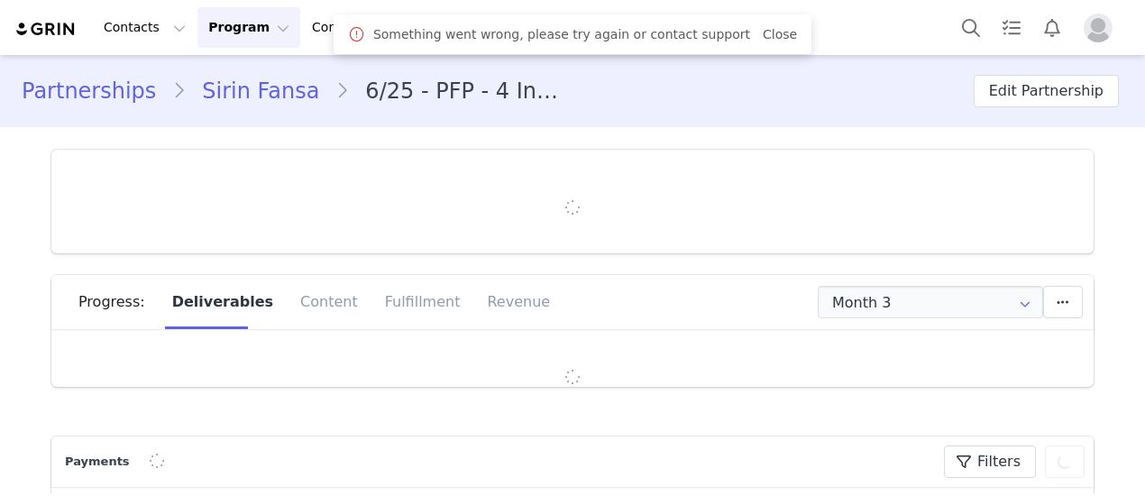
type input "+32 ([GEOGRAPHIC_DATA])"
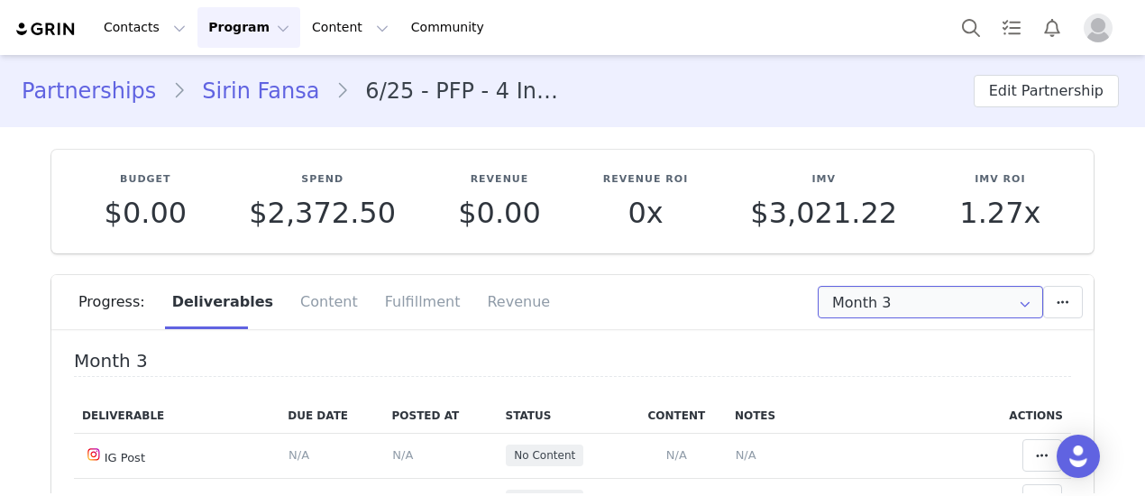
click at [902, 295] on input "Month 3" at bounding box center [930, 302] width 225 height 32
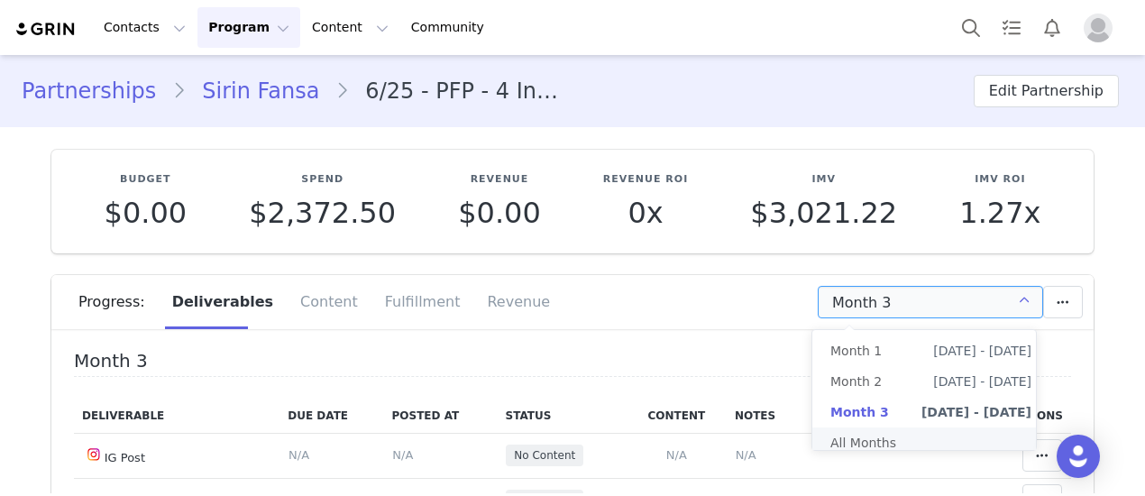
click at [891, 437] on li "All Months" at bounding box center [930, 442] width 237 height 31
type input "All"
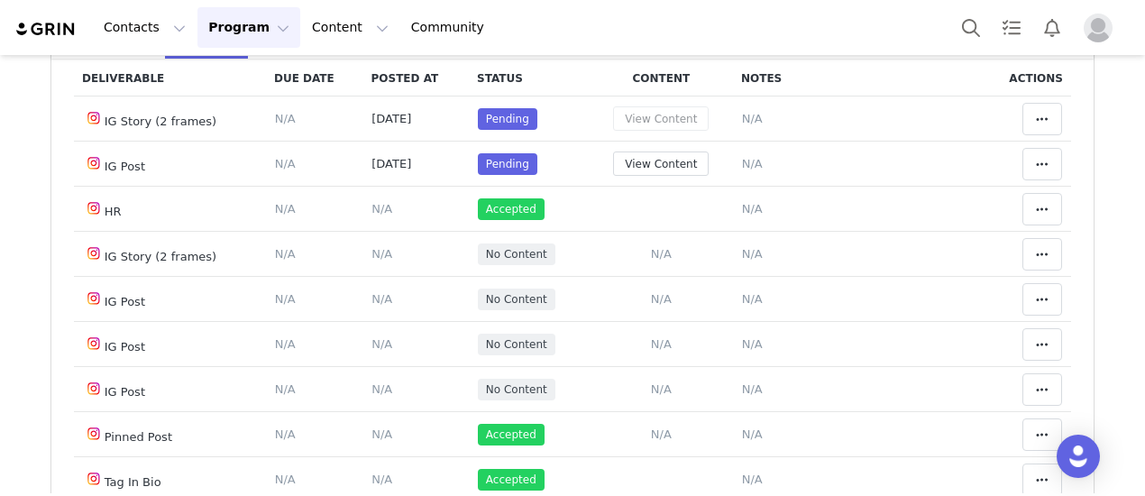
scroll to position [811, 0]
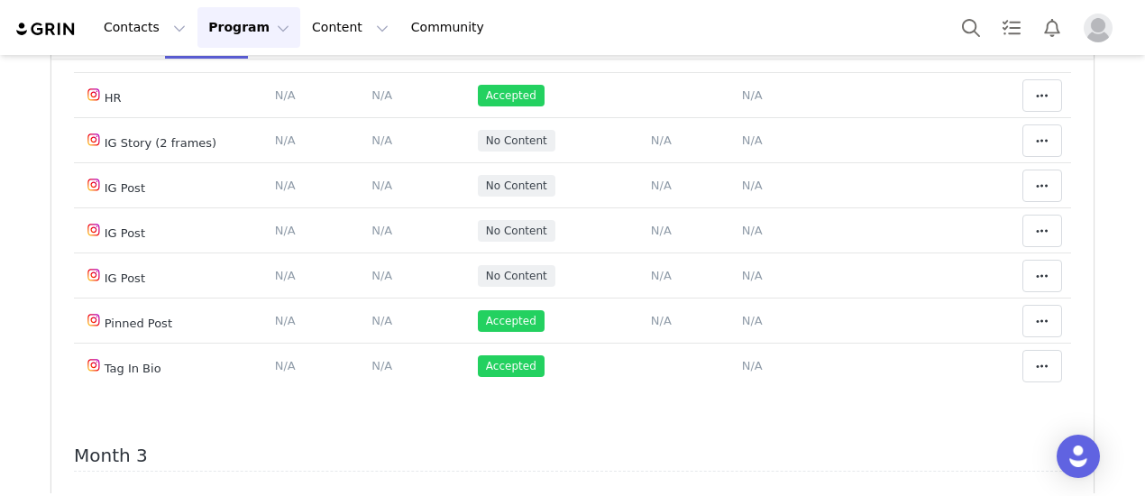
click at [1031, 16] on span at bounding box center [1042, 6] width 22 height 22
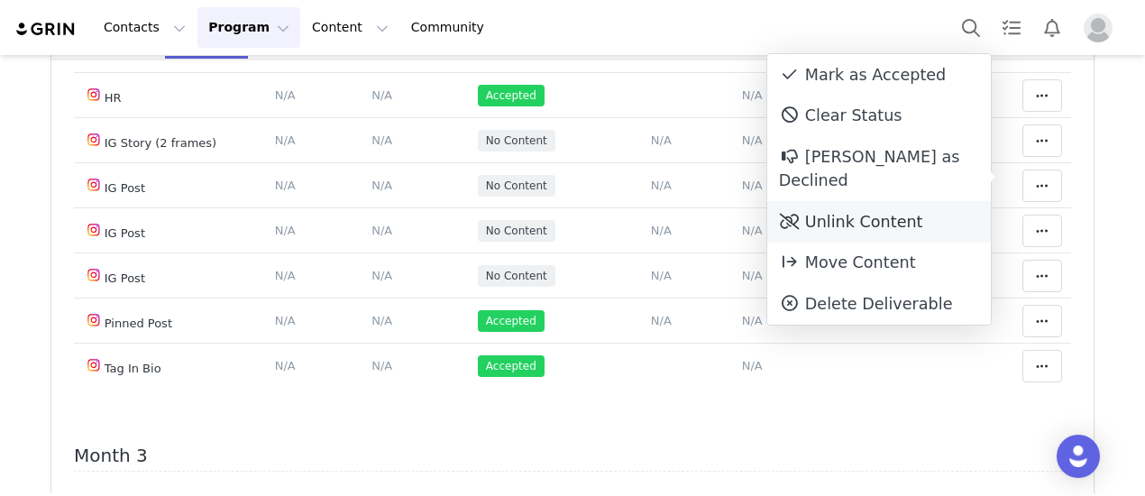
click at [868, 201] on div "Unlink Content" at bounding box center [879, 221] width 224 height 41
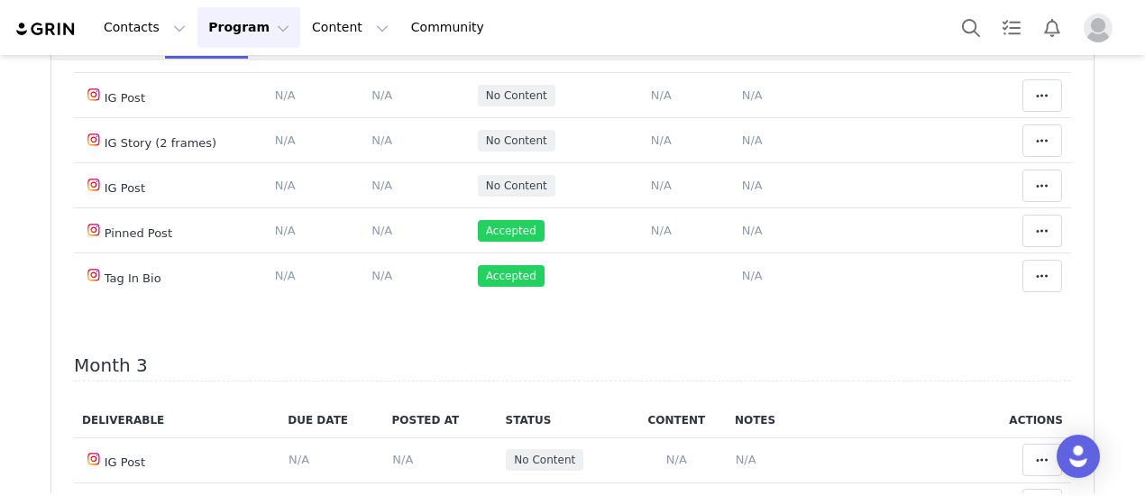
scroll to position [721, 0]
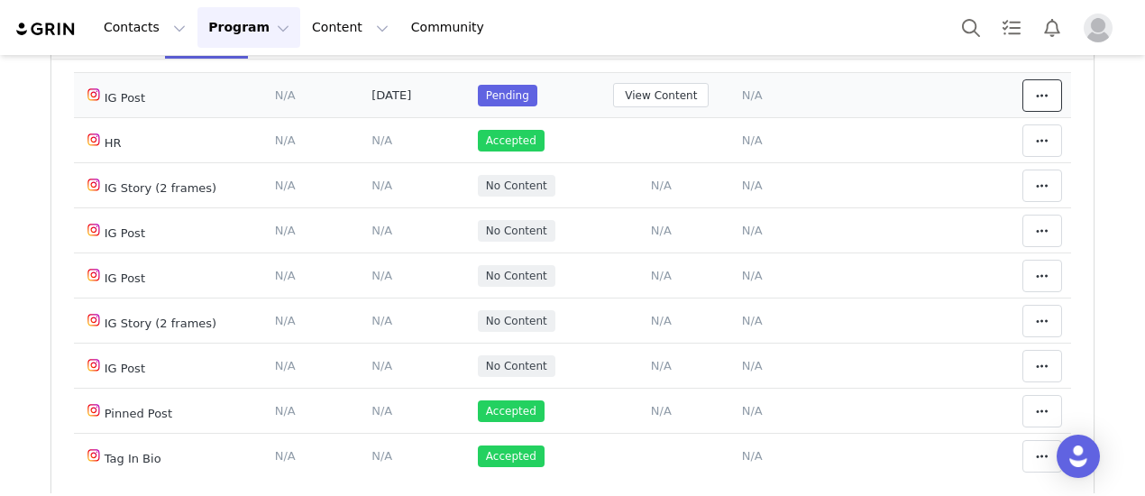
click at [1036, 103] on icon at bounding box center [1042, 95] width 13 height 14
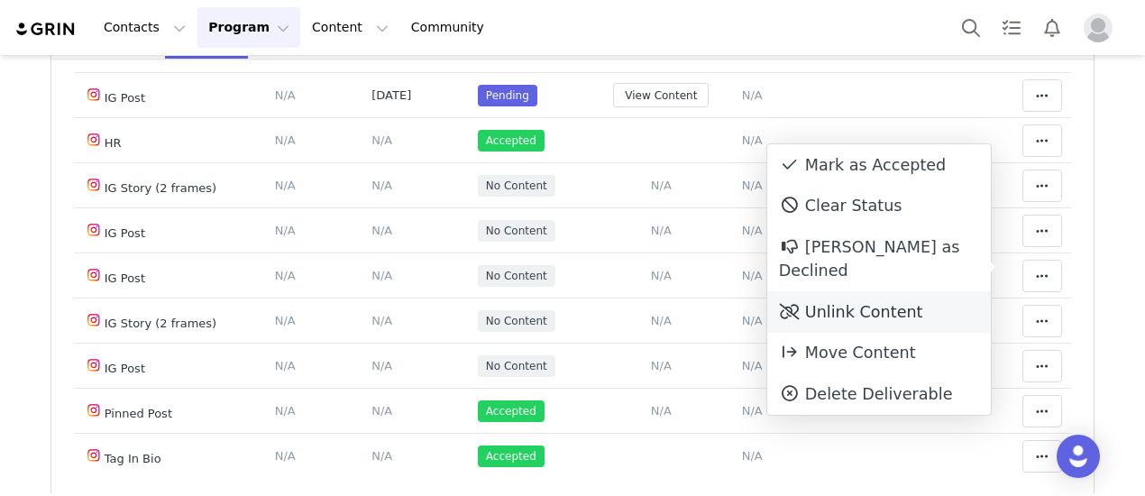
click at [882, 291] on div "Unlink Content" at bounding box center [879, 311] width 224 height 41
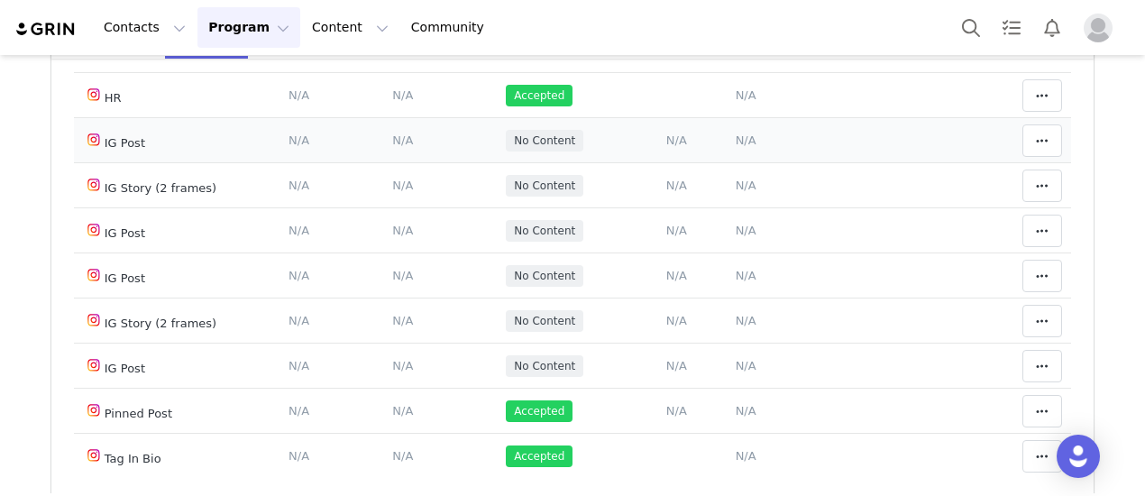
click at [736, 147] on span "N/A" at bounding box center [746, 140] width 21 height 14
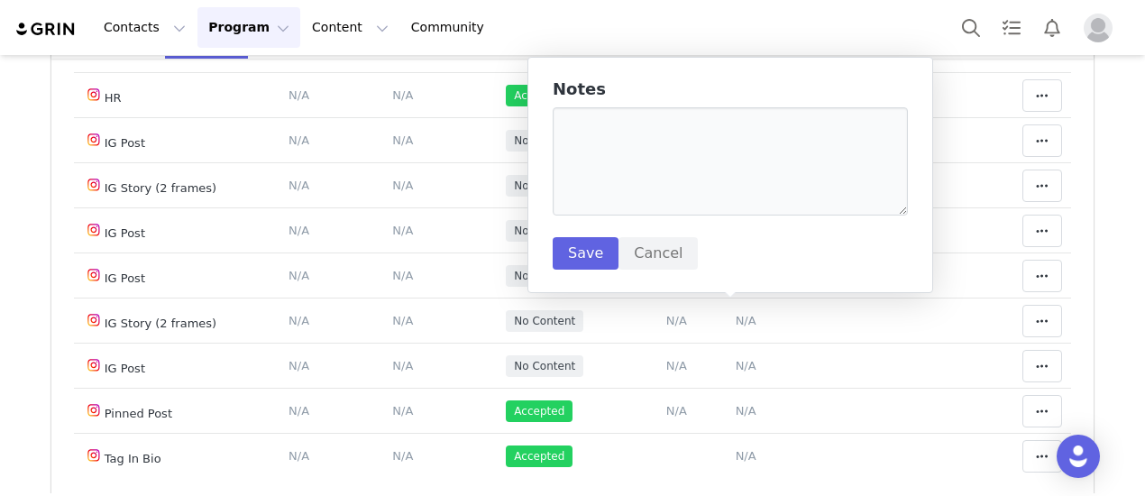
click at [665, 232] on div "Notes Save Cancel" at bounding box center [730, 174] width 355 height 189
click at [633, 161] on textarea at bounding box center [730, 161] width 355 height 108
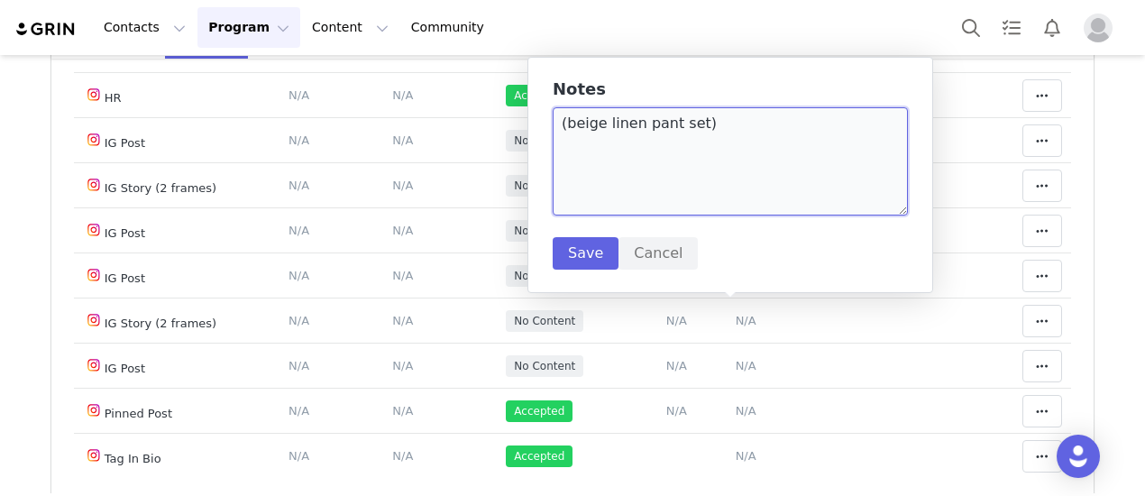
paste textarea "https://www.instagram.com/p/DNv2eBz2Llc/?img_index=1"
type textarea "(beige linen pant set) https://www.instagram.com/p/DNv2eBz2Llc/?img_index=1"
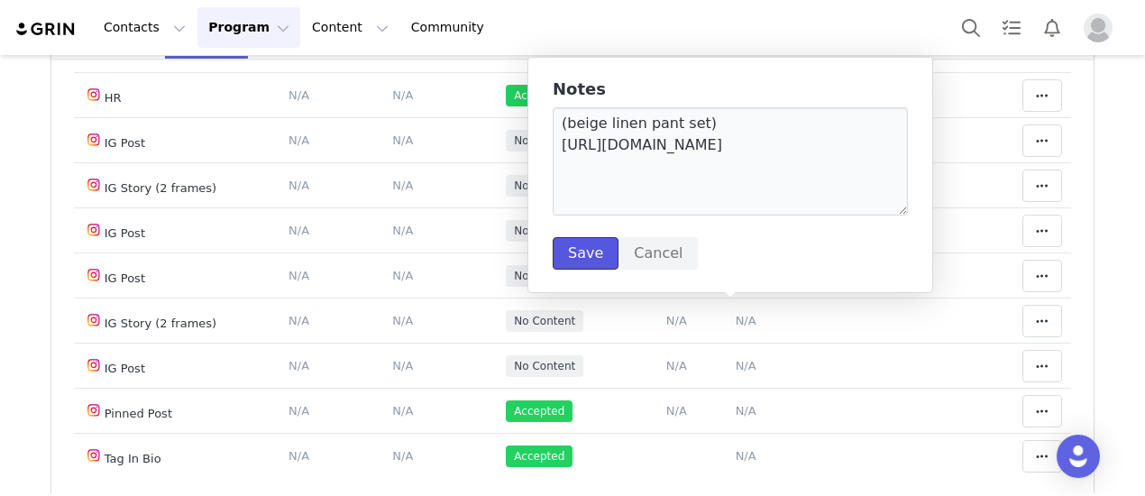
click at [581, 260] on button "Save" at bounding box center [586, 253] width 66 height 32
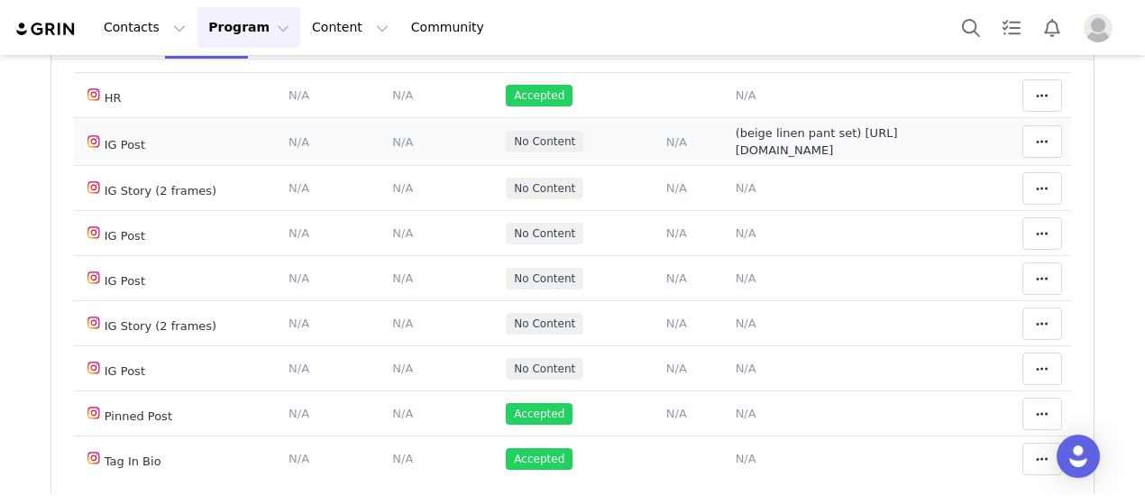
click at [393, 149] on span "N/A" at bounding box center [402, 142] width 21 height 14
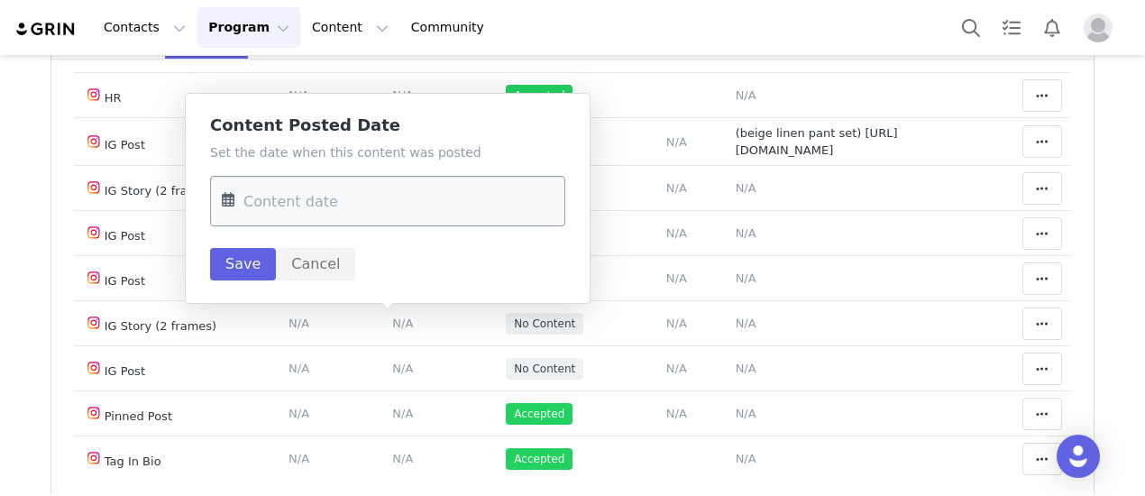
click at [355, 215] on input "text" at bounding box center [387, 201] width 355 height 50
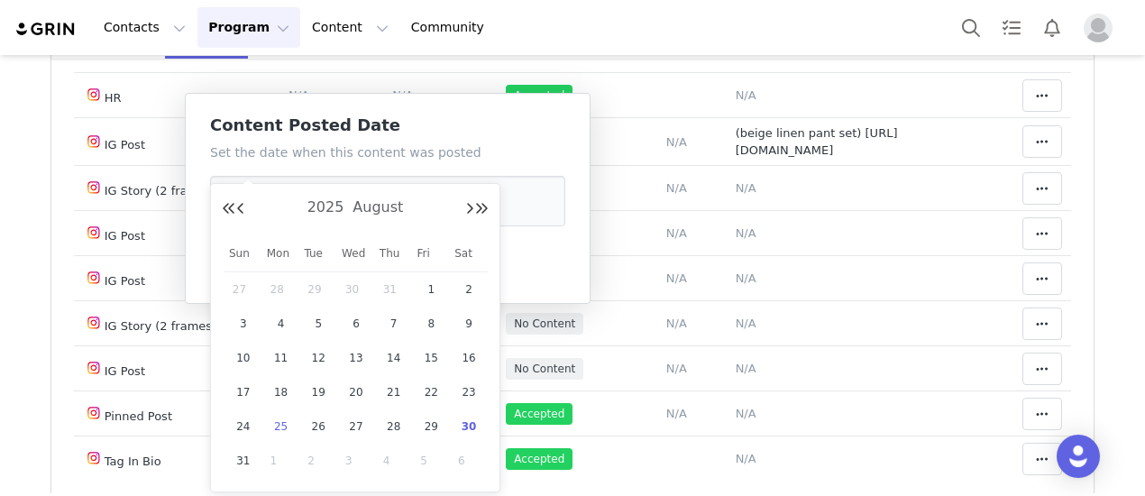
click at [276, 429] on span "25" at bounding box center [281, 427] width 22 height 22
type input "Aug 25 2025"
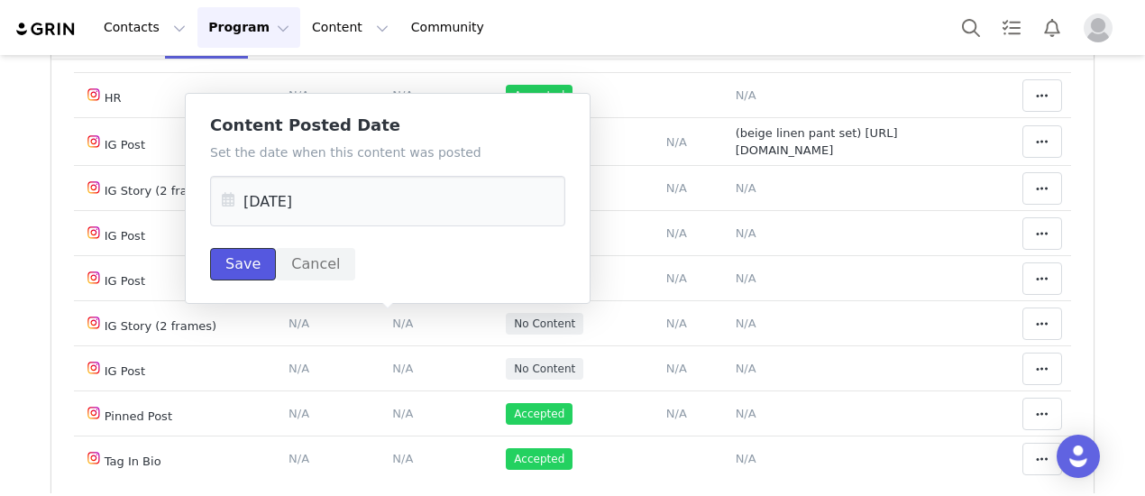
click at [248, 266] on button "Save" at bounding box center [243, 264] width 66 height 32
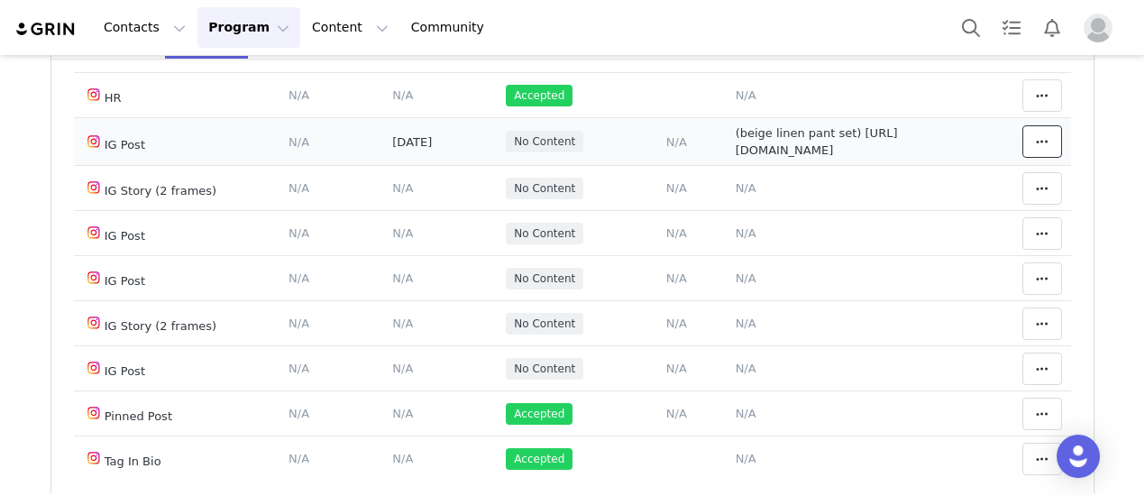
click at [1036, 149] on icon at bounding box center [1042, 141] width 13 height 14
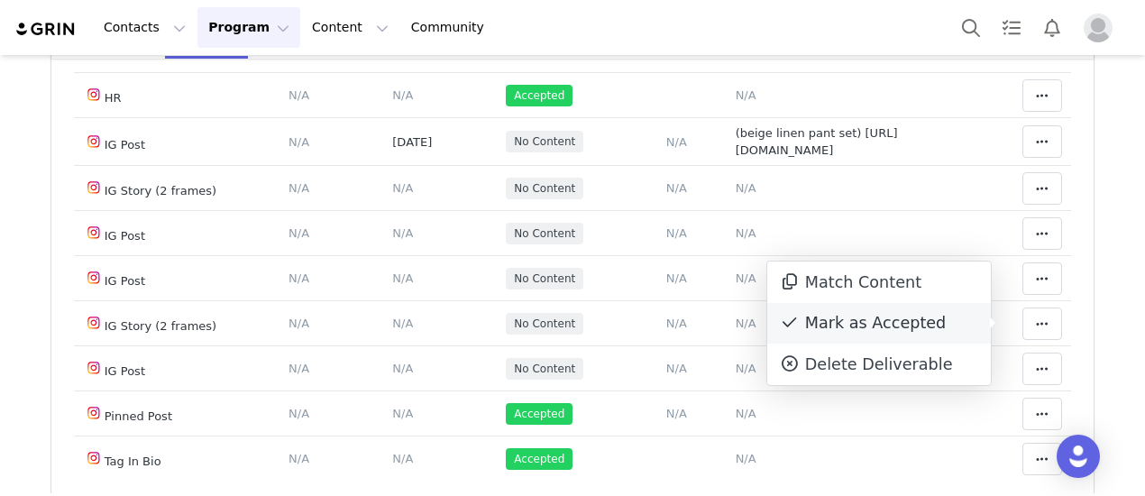
click at [837, 336] on div "Mark as Accepted" at bounding box center [879, 323] width 224 height 41
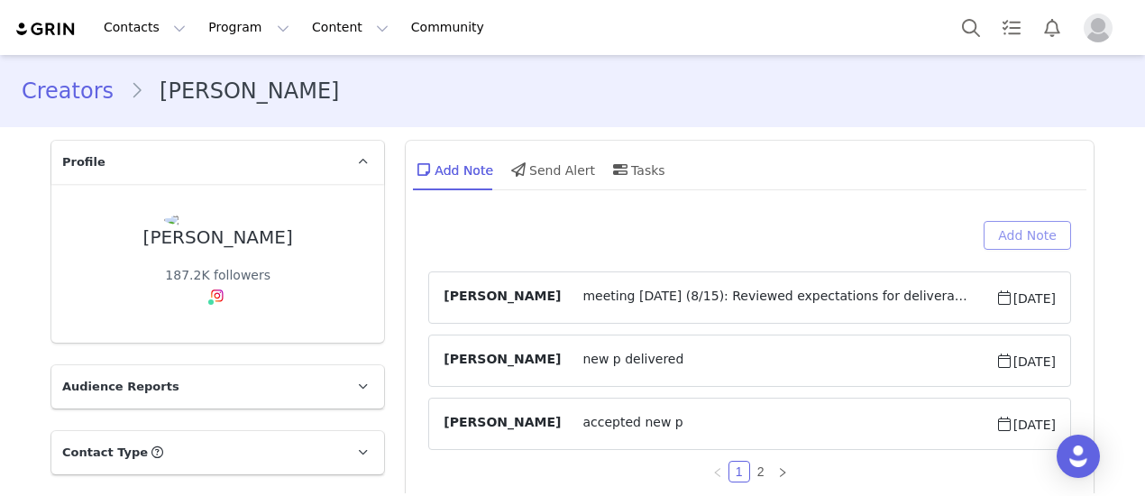
click at [1005, 241] on button "Add Note" at bounding box center [1026, 235] width 87 height 29
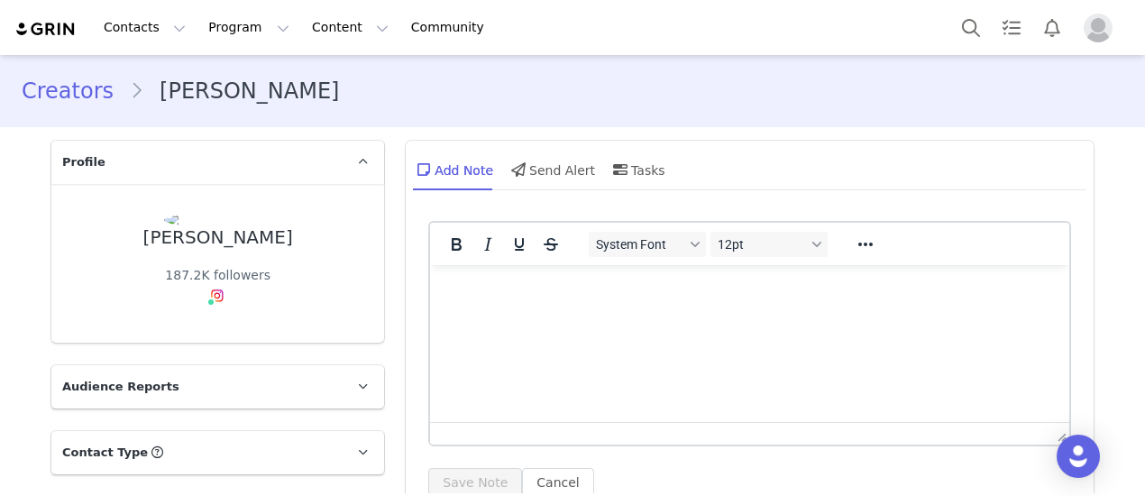
click at [648, 277] on html at bounding box center [749, 289] width 639 height 49
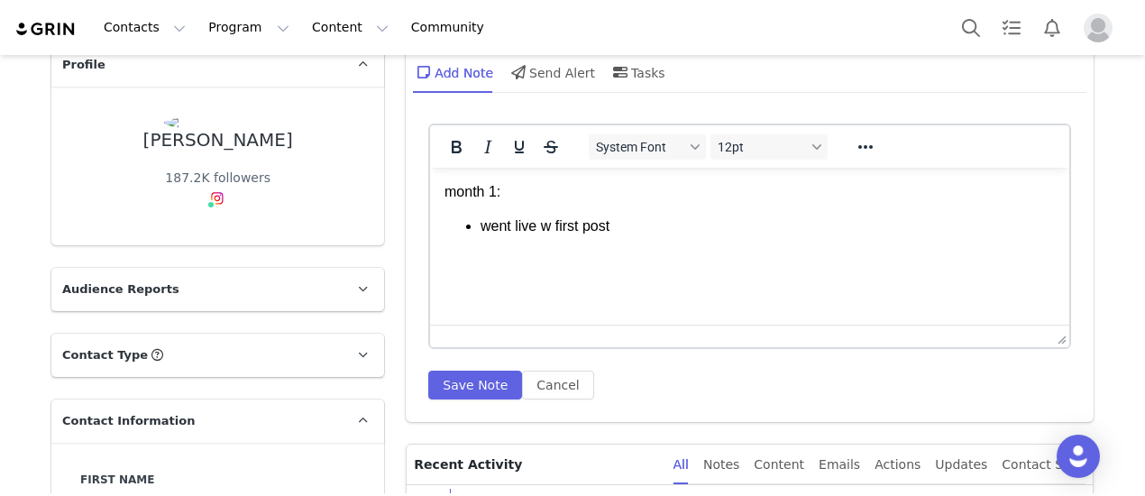
scroll to position [180, 0]
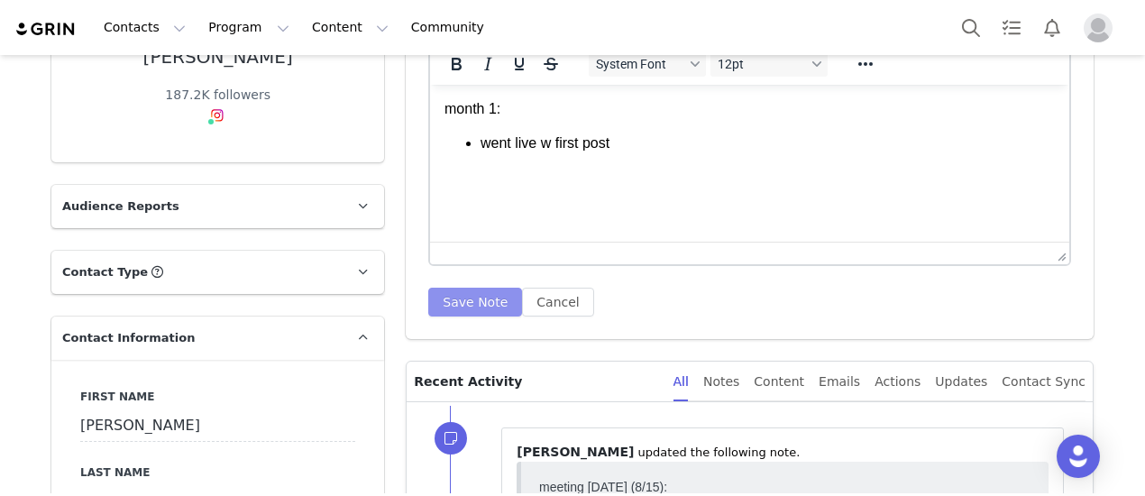
click at [478, 310] on button "Save Note" at bounding box center [475, 302] width 94 height 29
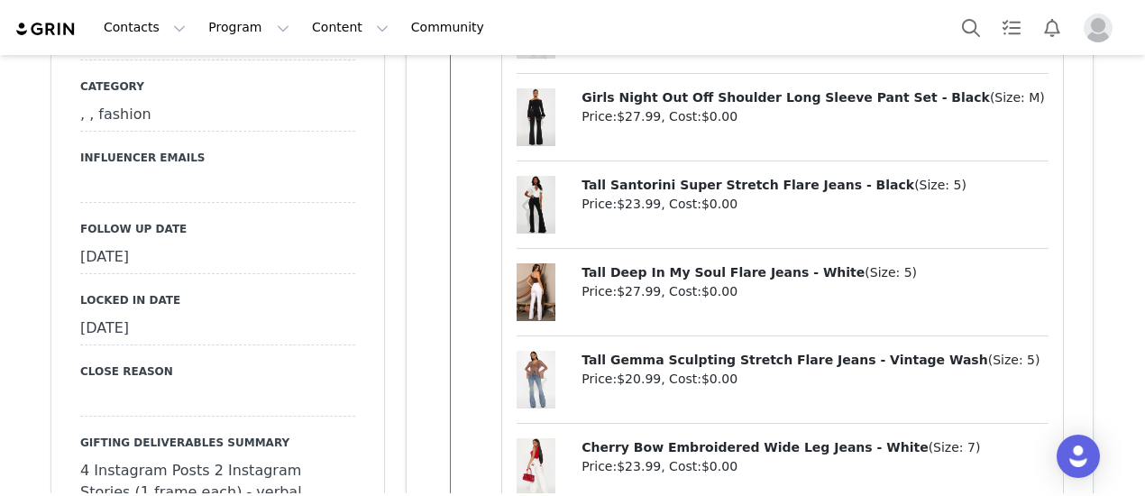
scroll to position [1893, 0]
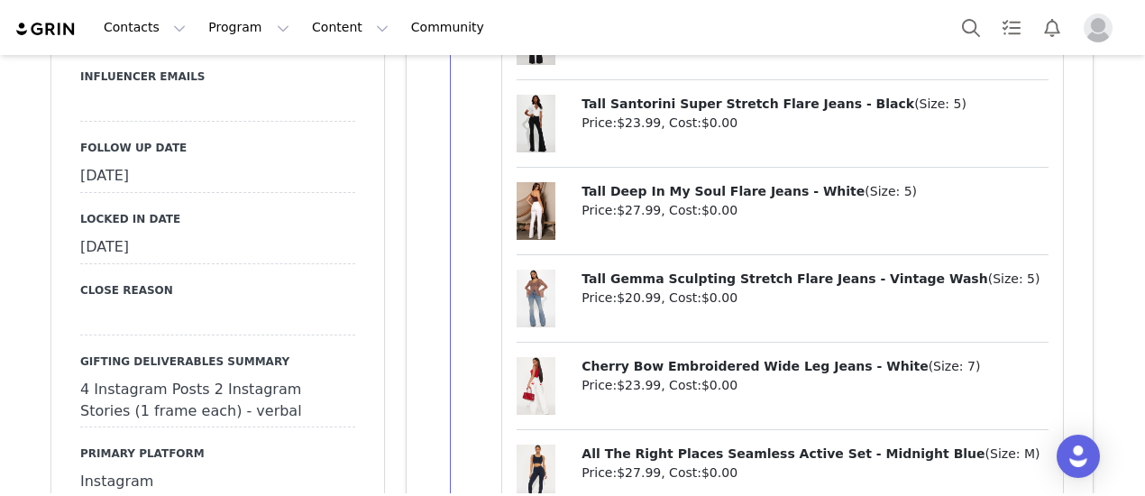
click at [186, 173] on div "[DATE]" at bounding box center [217, 176] width 275 height 32
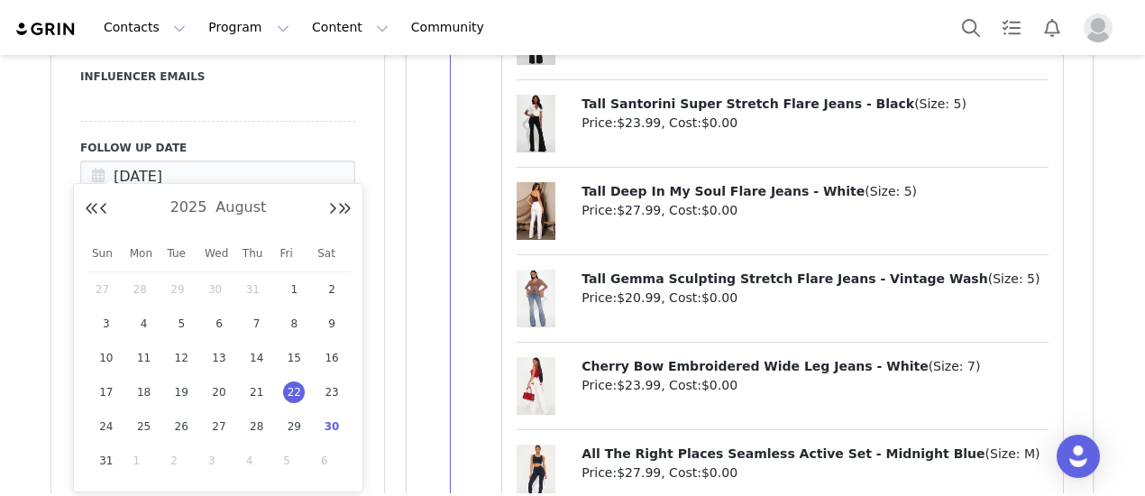
click at [338, 432] on span "30" at bounding box center [332, 427] width 22 height 22
type input "[DATE]"
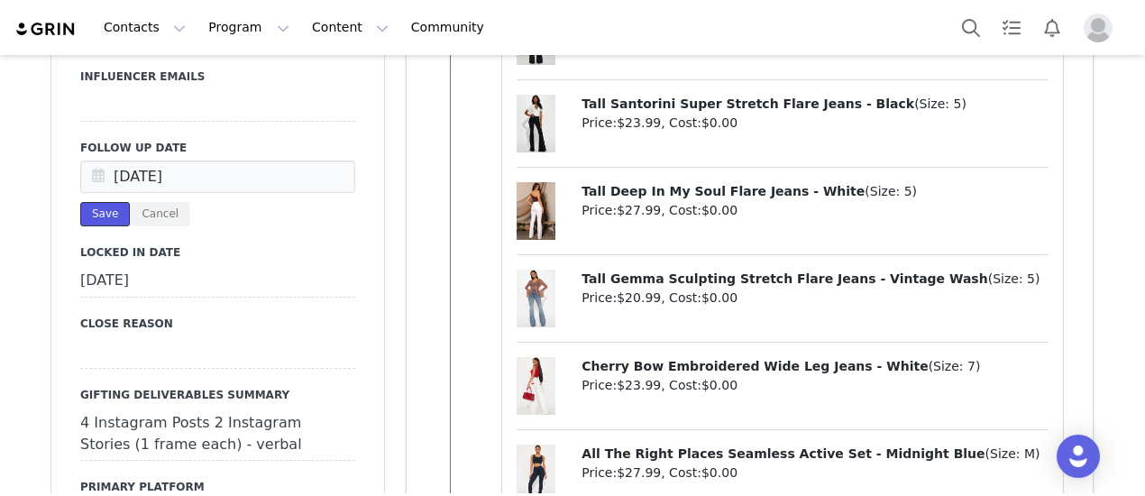
click at [96, 217] on button "Save" at bounding box center [105, 214] width 50 height 24
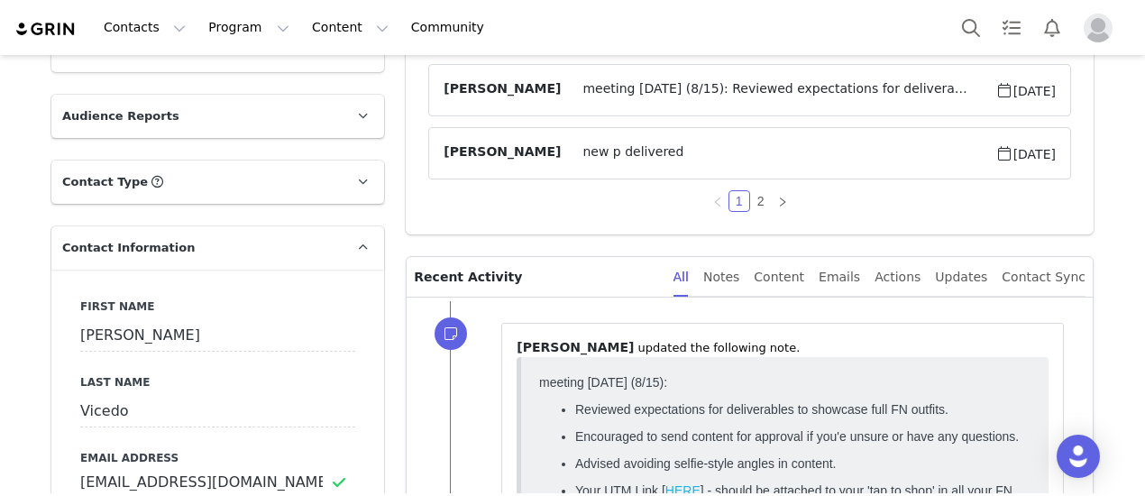
scroll to position [0, 0]
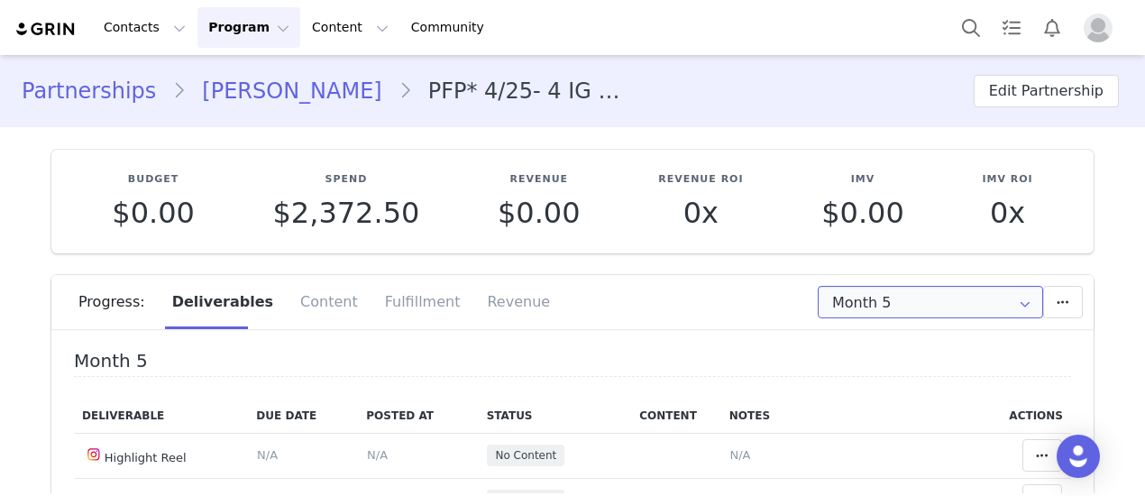
click at [921, 306] on input "Month 5" at bounding box center [930, 302] width 225 height 32
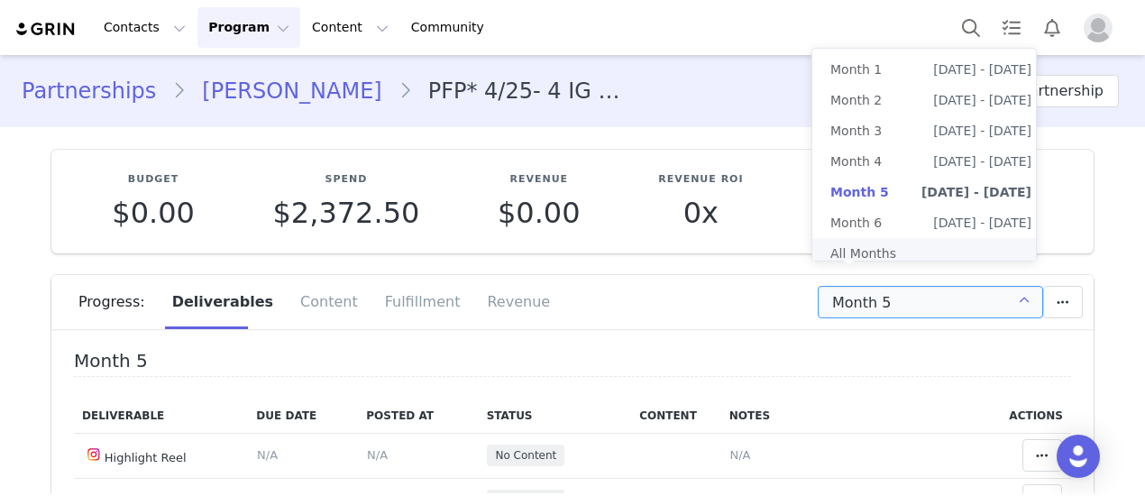
click at [880, 250] on li "All Months" at bounding box center [930, 253] width 237 height 31
type input "All"
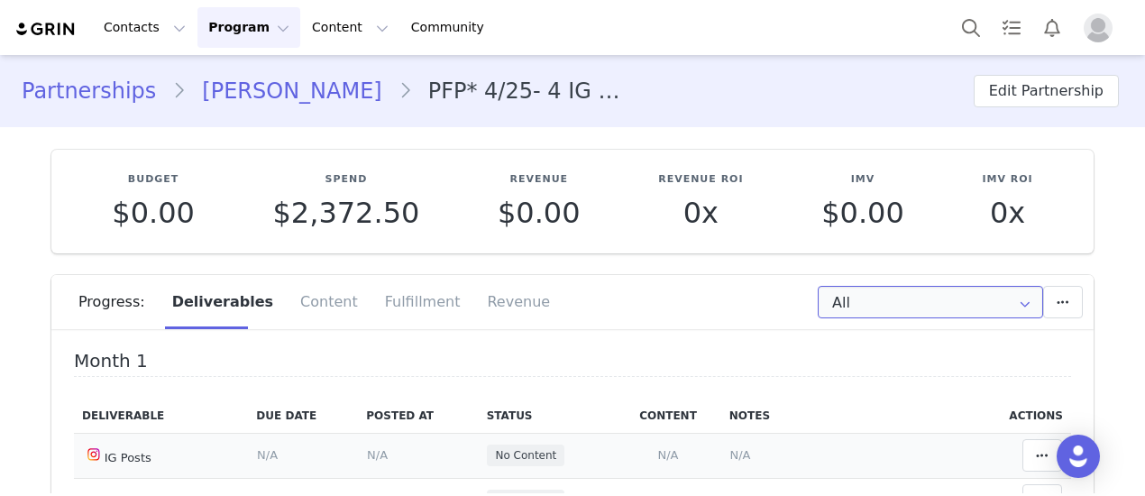
scroll to position [270, 0]
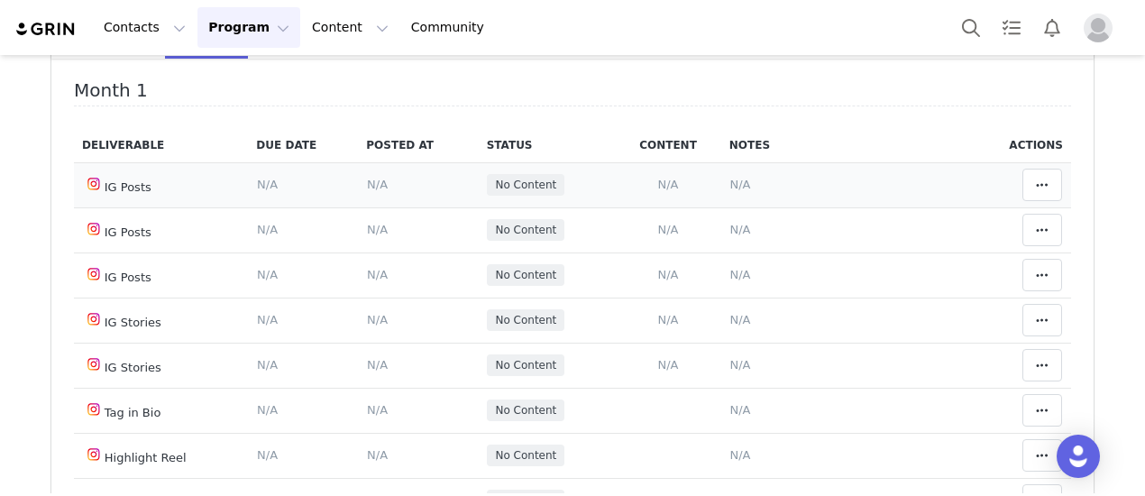
click at [730, 190] on span "N/A" at bounding box center [740, 185] width 21 height 14
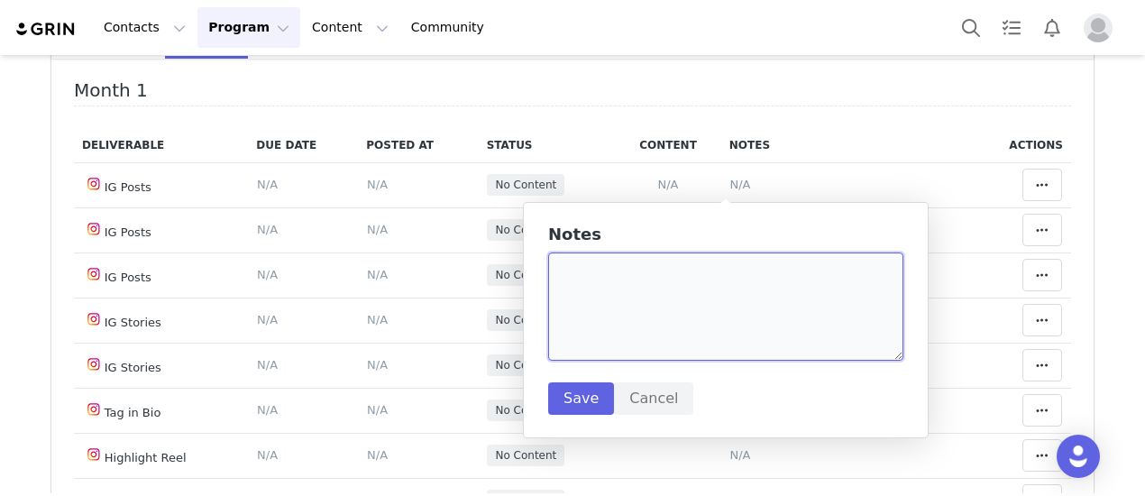
click at [627, 319] on textarea at bounding box center [725, 306] width 355 height 108
paste textarea "[URL][DOMAIN_NAME]"
type textarea "(black active set) [URL][DOMAIN_NAME]"
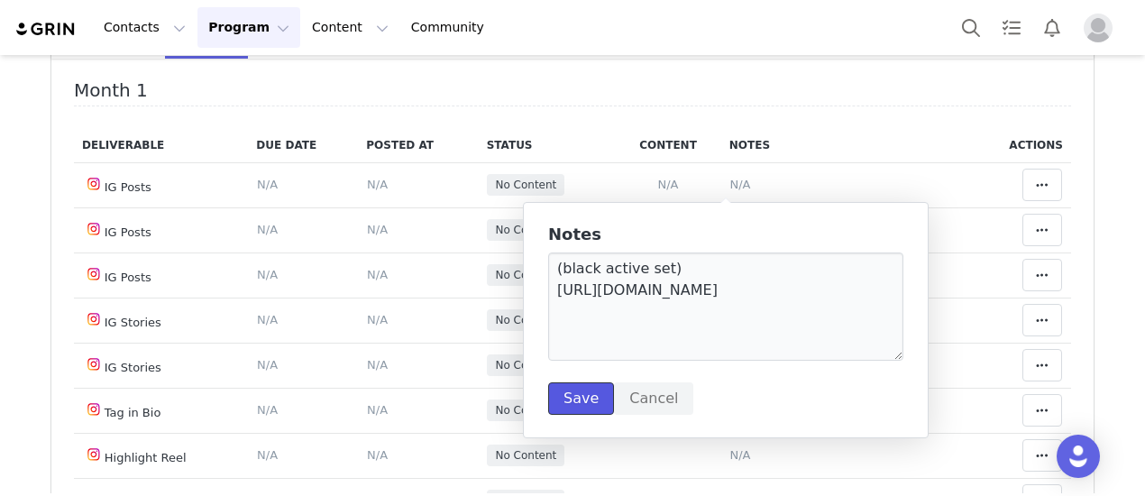
click at [580, 394] on button "Save" at bounding box center [581, 398] width 66 height 32
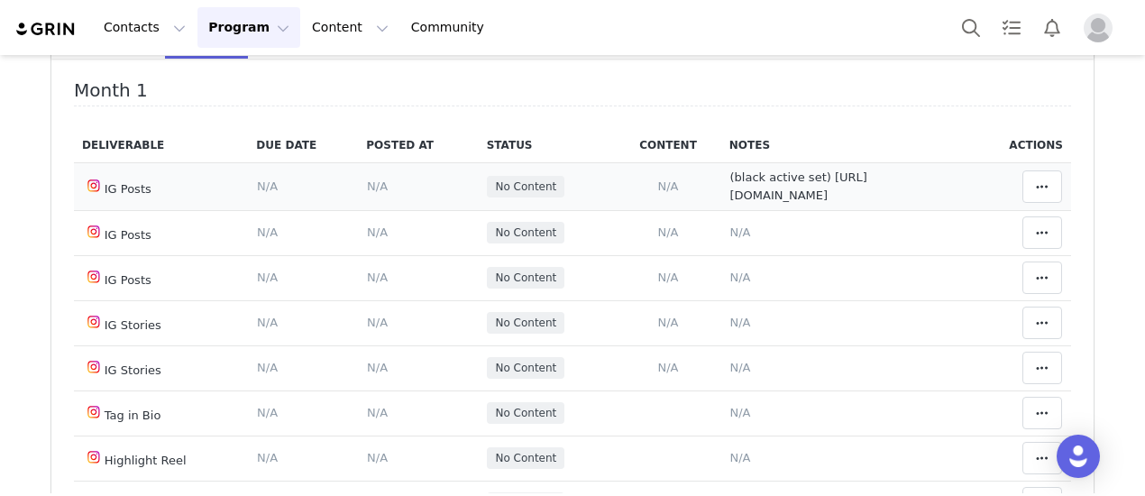
click at [367, 193] on span "N/A" at bounding box center [377, 186] width 21 height 14
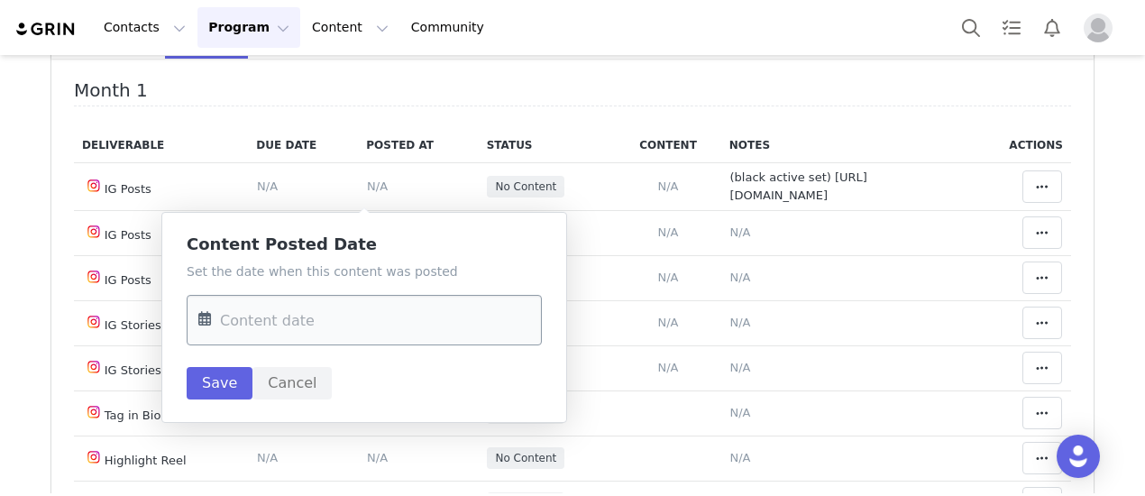
click at [303, 322] on input "text" at bounding box center [364, 320] width 355 height 50
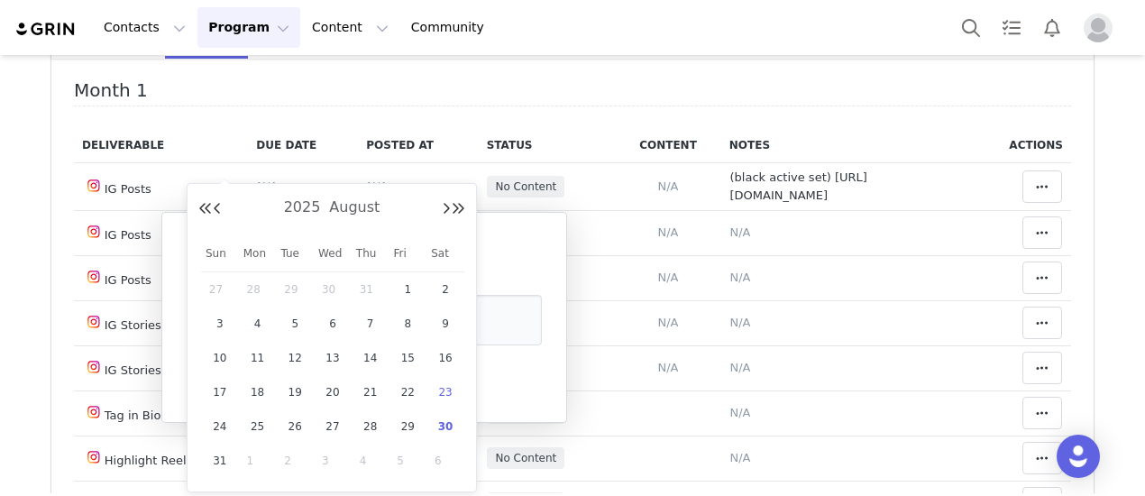
click at [444, 394] on span "23" at bounding box center [445, 392] width 22 height 22
type input "[DATE]"
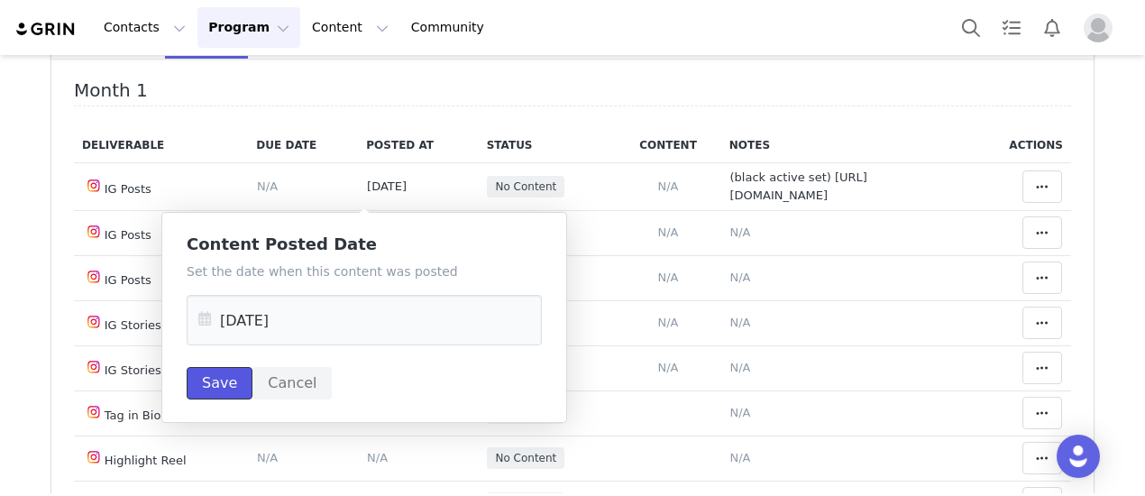
click at [243, 378] on button "Save" at bounding box center [220, 383] width 66 height 32
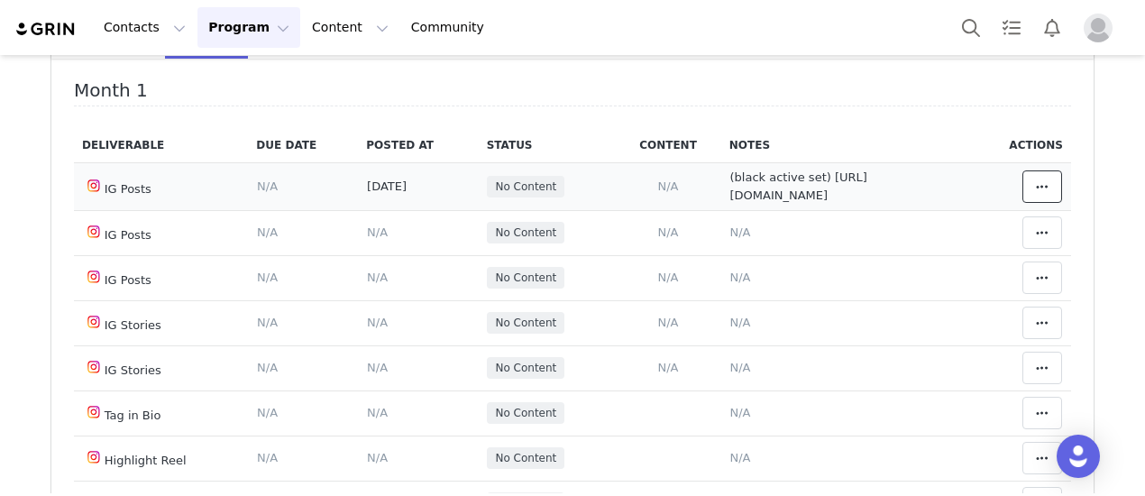
click at [1022, 194] on button at bounding box center [1042, 186] width 40 height 32
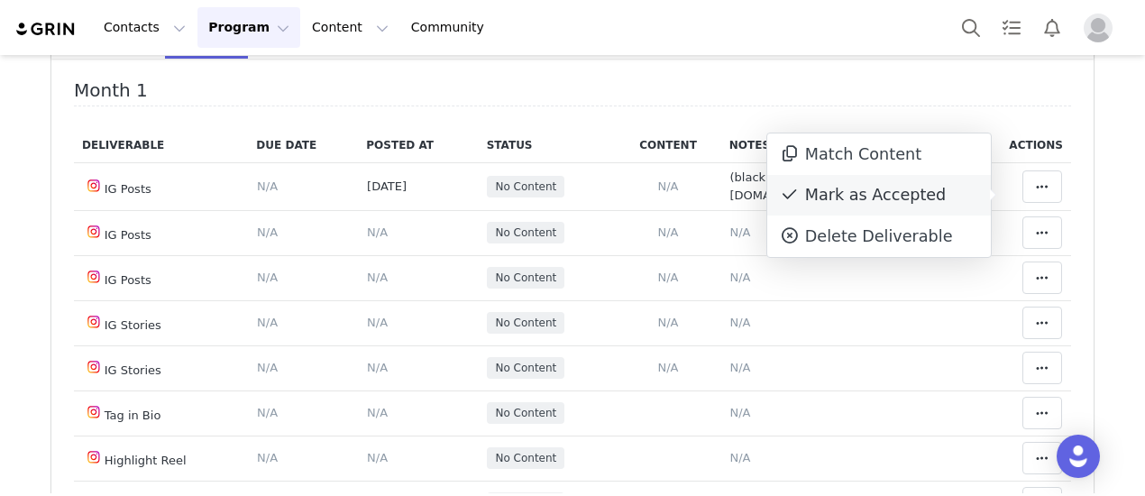
click at [834, 199] on div "Mark as Accepted" at bounding box center [879, 195] width 224 height 41
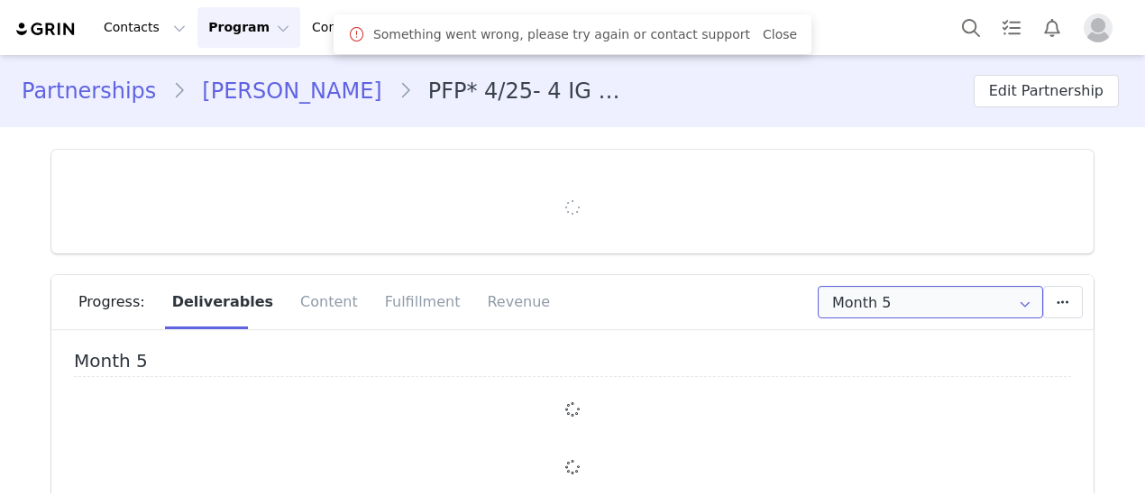
click at [949, 314] on input "Month 5" at bounding box center [930, 302] width 225 height 32
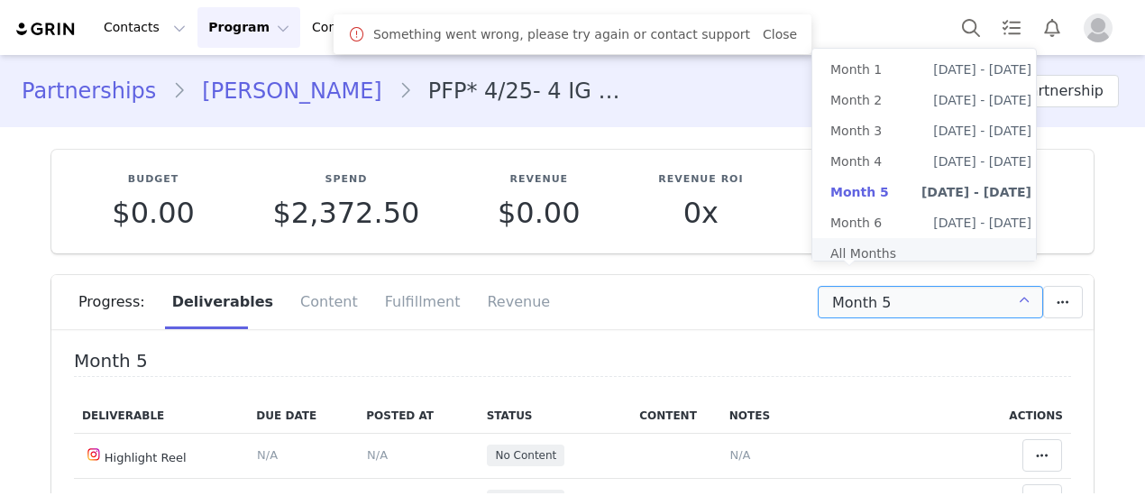
click at [863, 257] on li "All Months" at bounding box center [930, 253] width 237 height 31
type input "All"
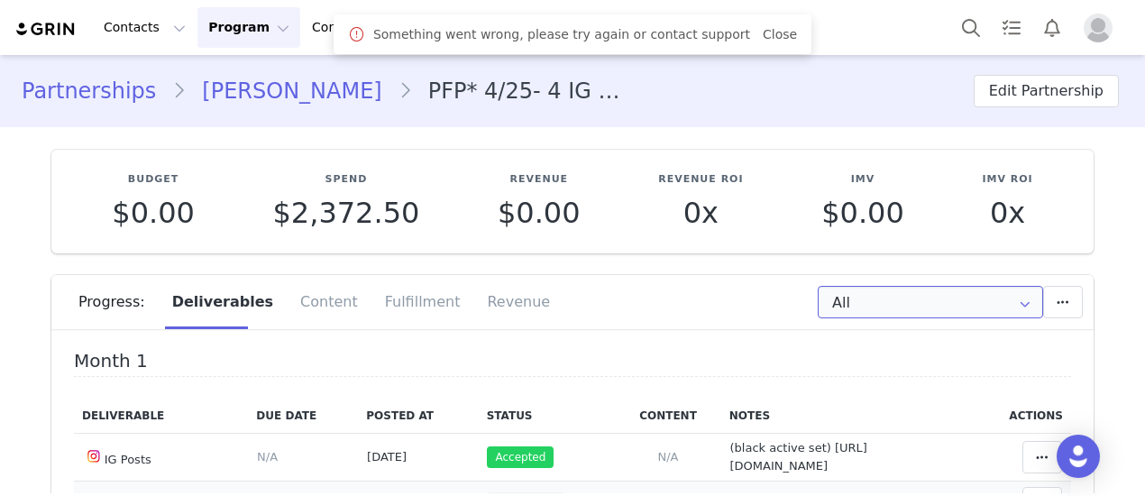
scroll to position [270, 0]
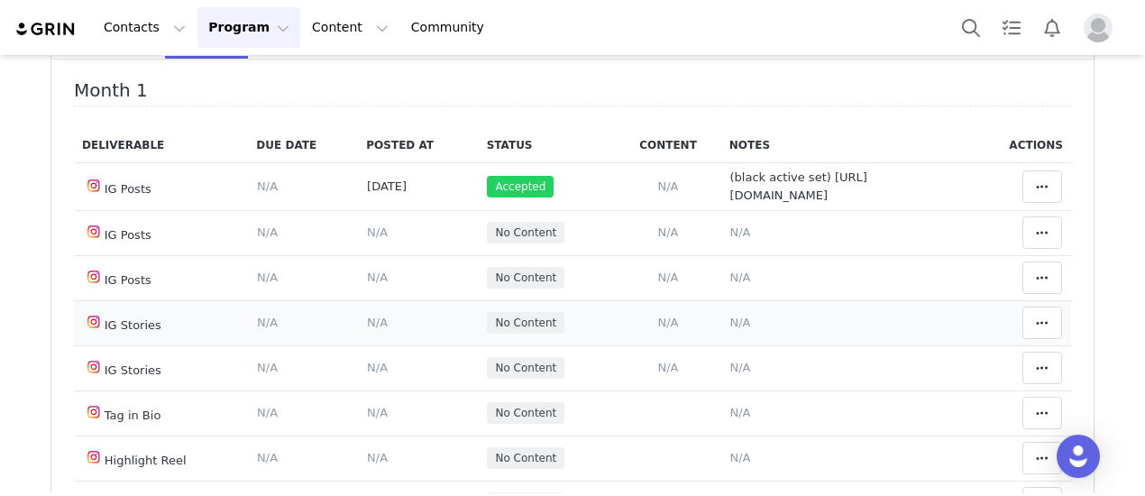
click at [730, 329] on span "N/A" at bounding box center [740, 322] width 21 height 14
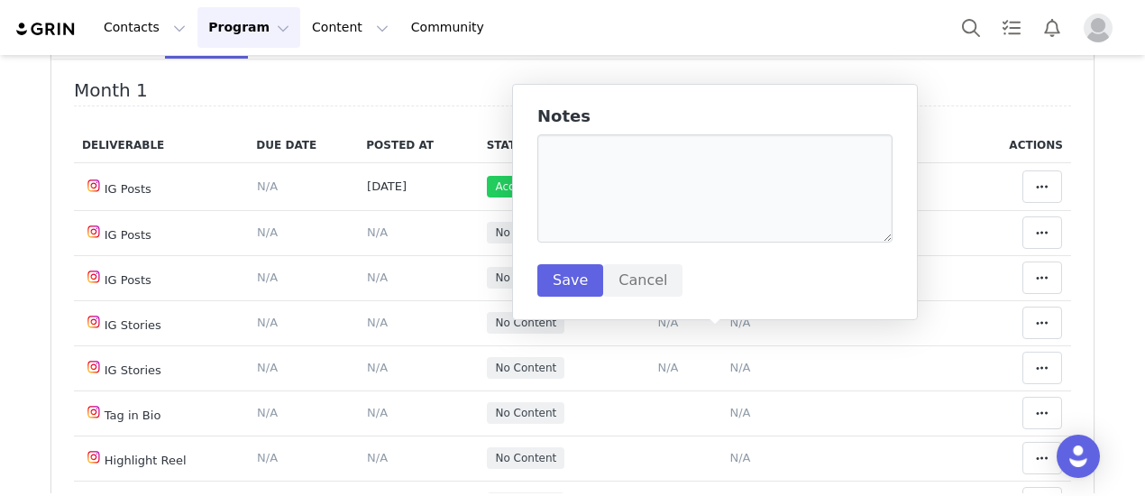
click at [616, 253] on div "Notes Save Cancel" at bounding box center [714, 201] width 355 height 189
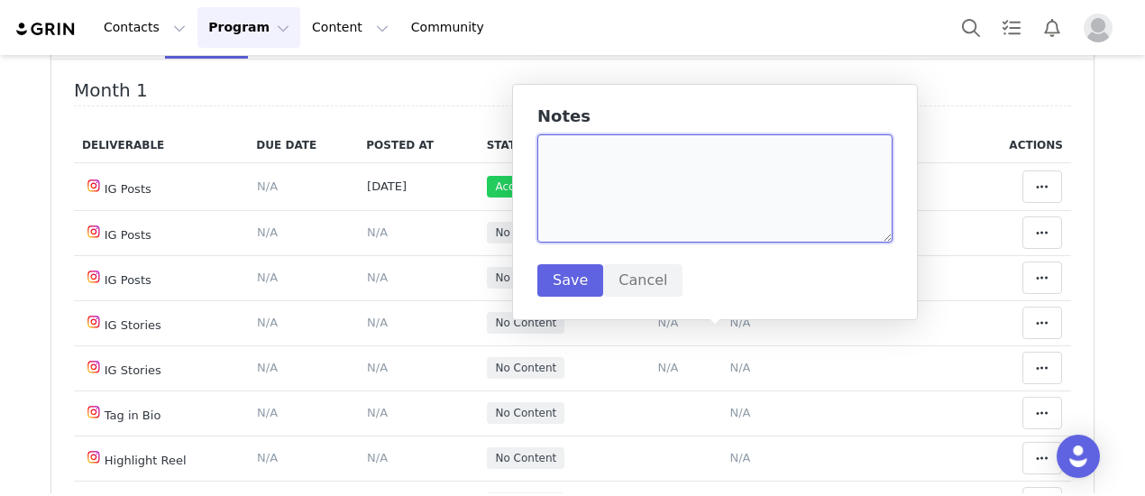
click at [566, 166] on textarea at bounding box center [714, 188] width 355 height 108
paste textarea "https://static-resources.creatoriq.com/instagram-stories/videos/370655699093231…"
type textarea "(navy sweat set - 8/24) https://static-resources.creatoriq.com/instagram-storie…"
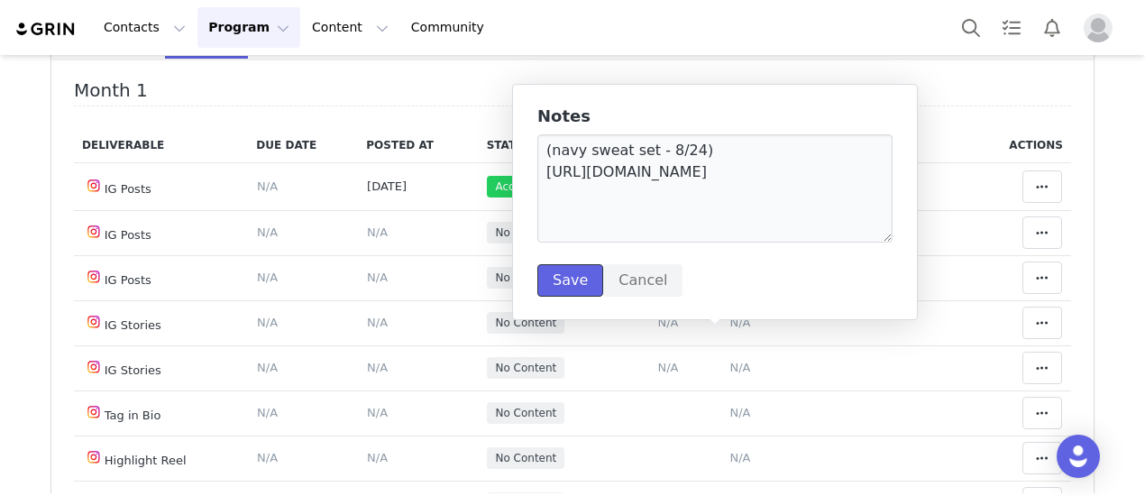
click at [557, 271] on button "Save" at bounding box center [570, 280] width 66 height 32
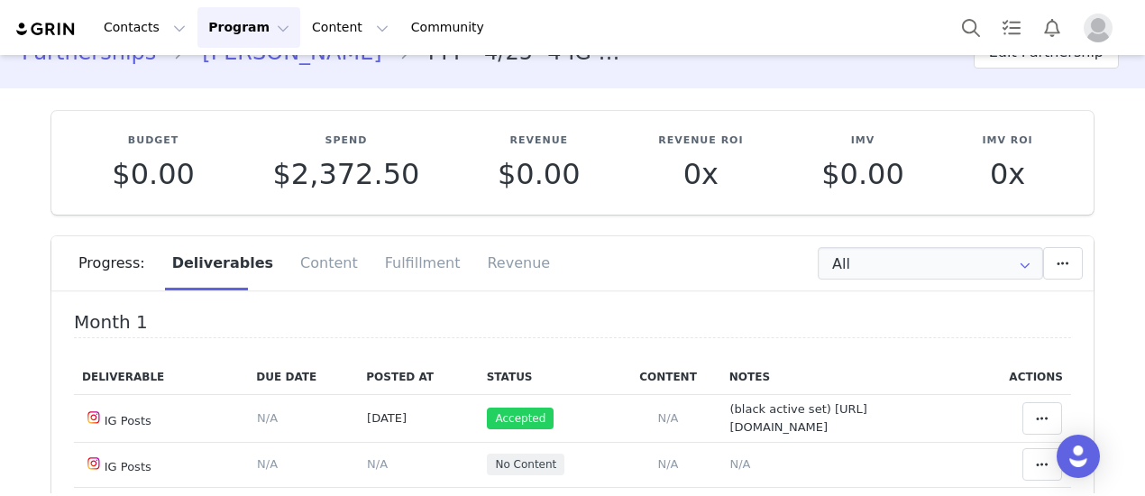
scroll to position [0, 0]
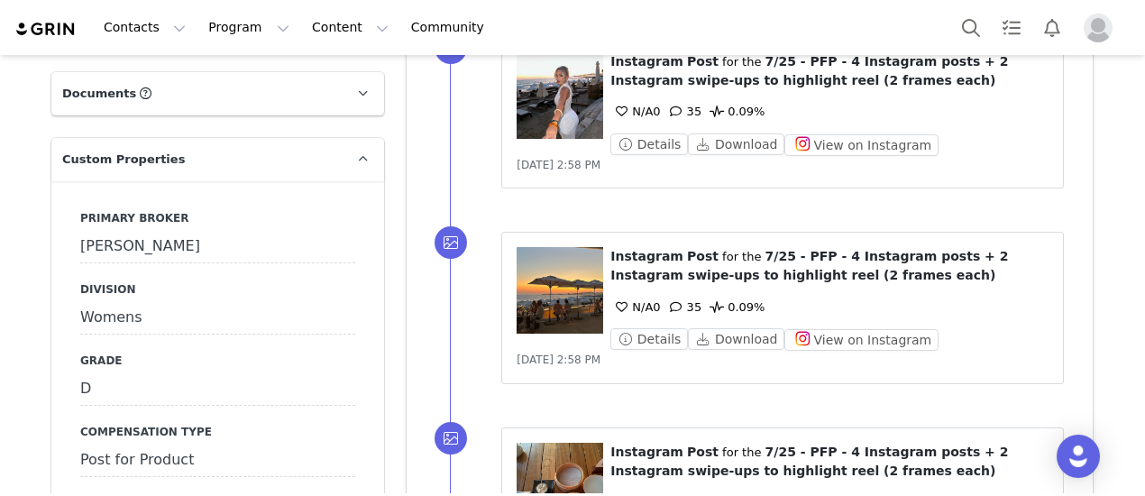
scroll to position [1803, 0]
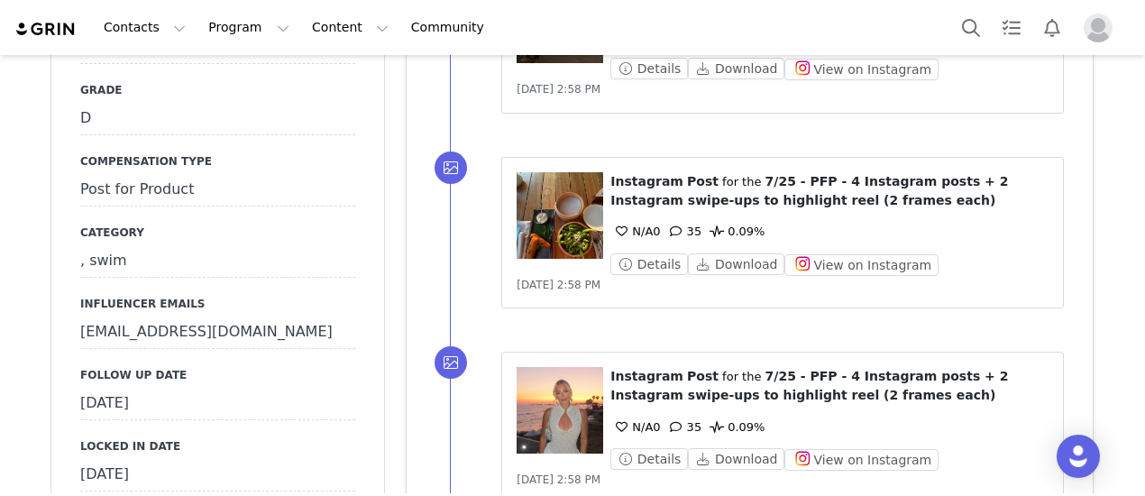
click at [187, 388] on div "[DATE]" at bounding box center [217, 404] width 275 height 32
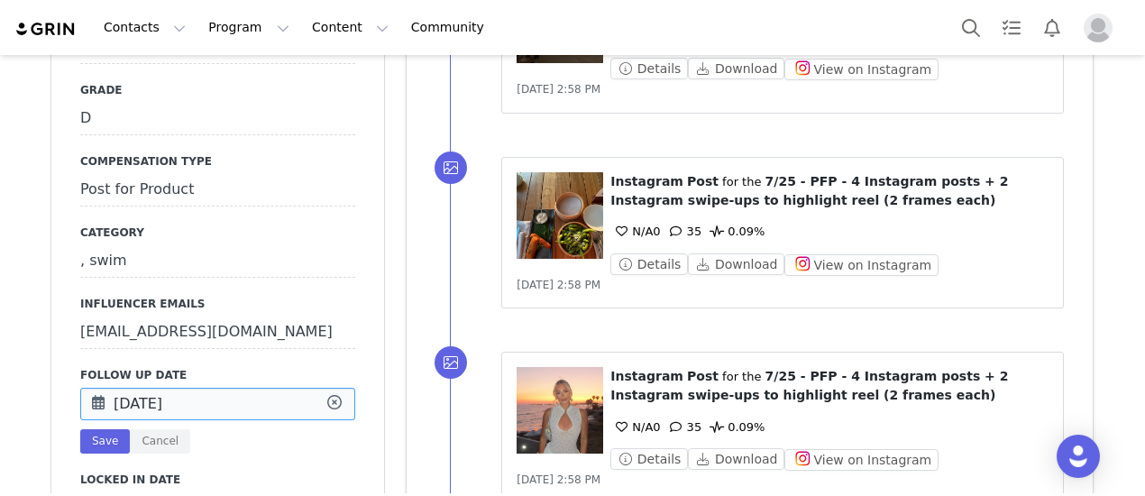
click at [187, 388] on input "[DATE]" at bounding box center [217, 404] width 275 height 32
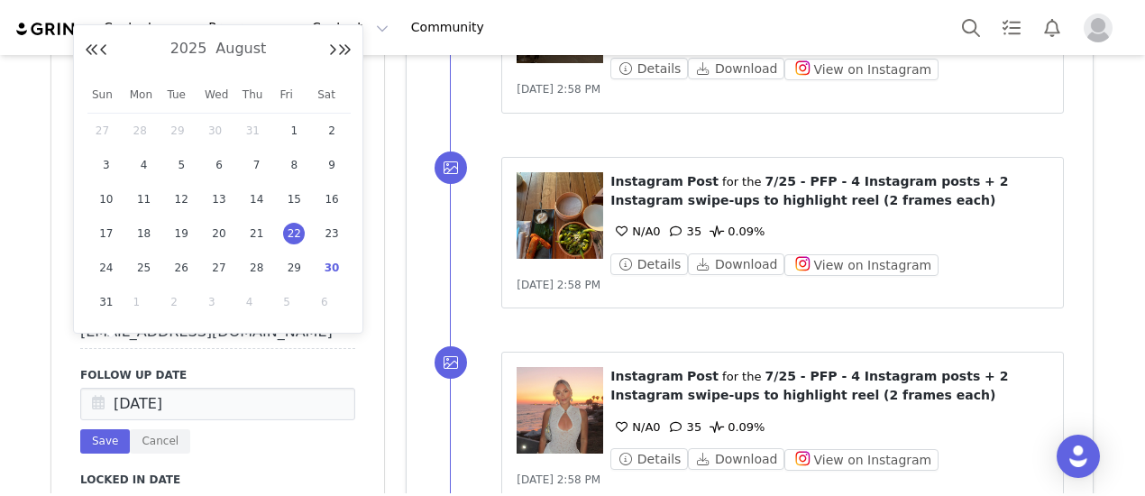
click at [334, 273] on span "30" at bounding box center [332, 268] width 22 height 22
type input "[DATE]"
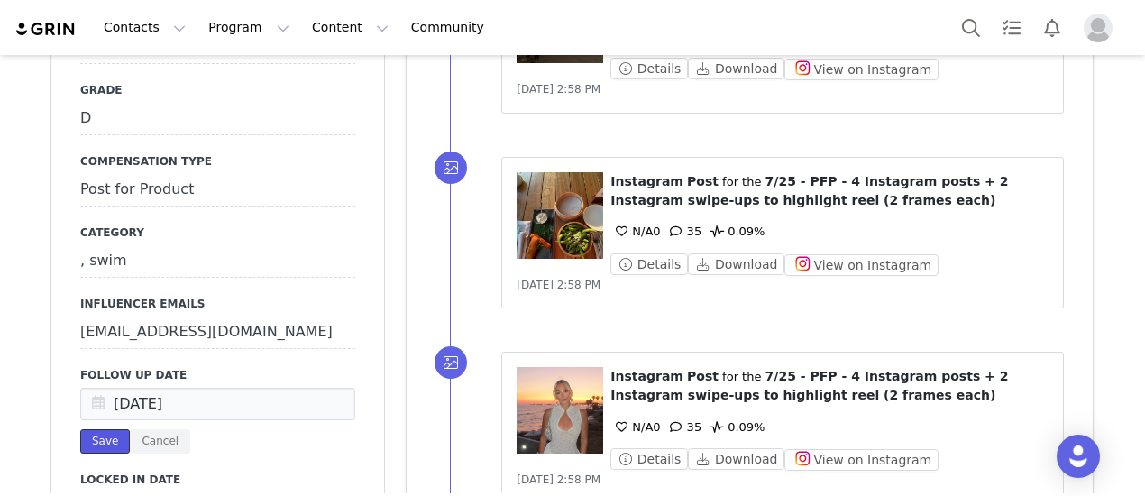
click at [86, 429] on button "Save" at bounding box center [105, 441] width 50 height 24
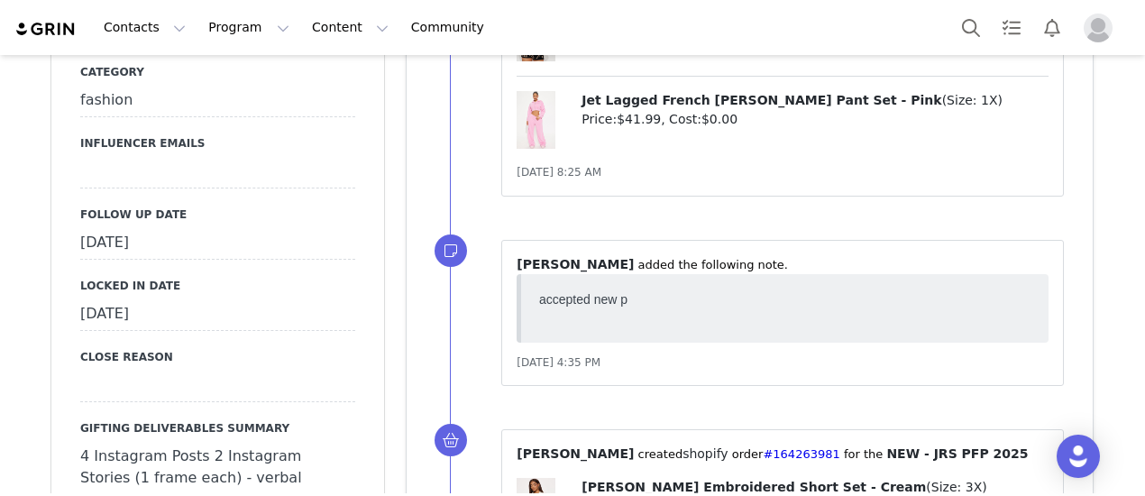
scroll to position [1983, 0]
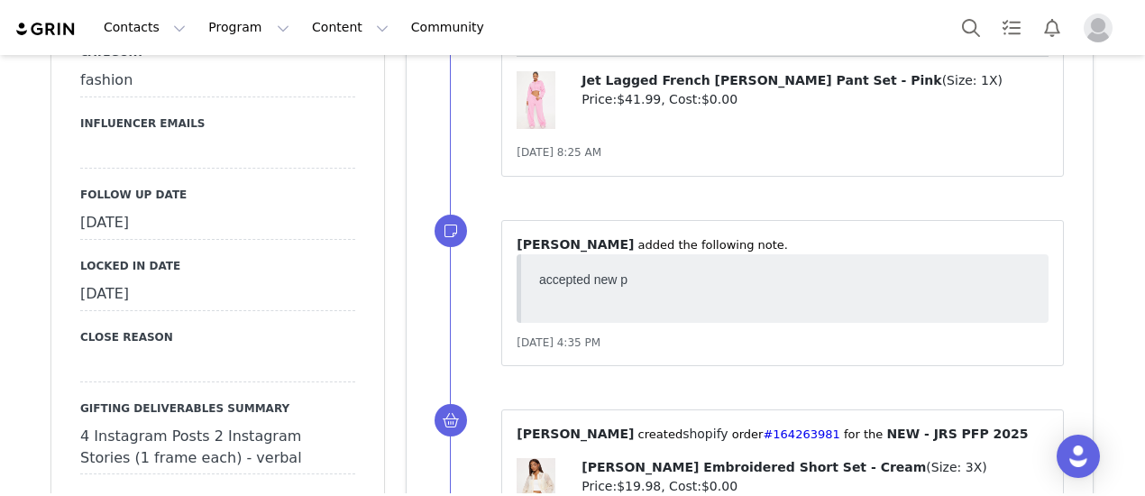
click at [202, 207] on div "[DATE]" at bounding box center [217, 223] width 275 height 32
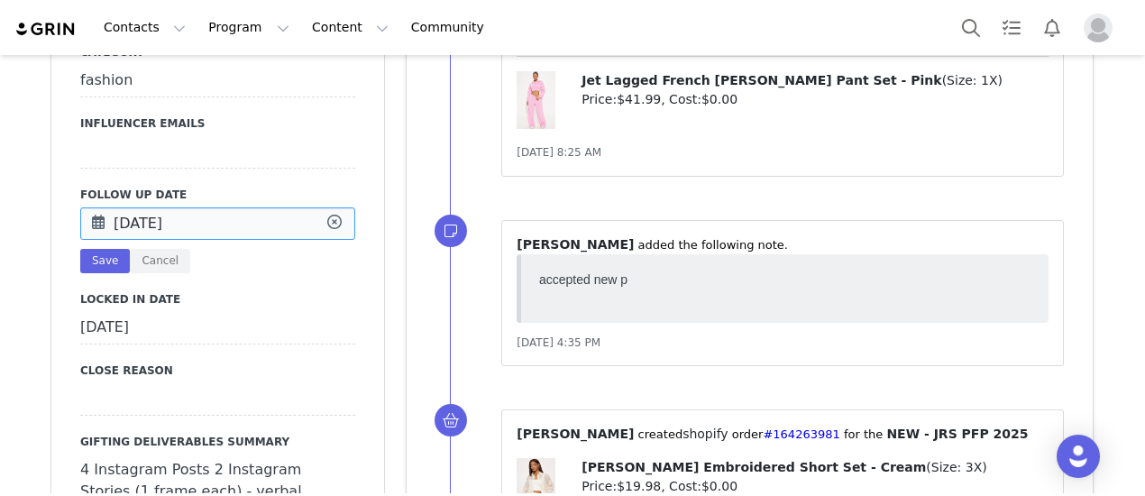
click at [202, 207] on input "Aug 22 2025" at bounding box center [217, 223] width 275 height 32
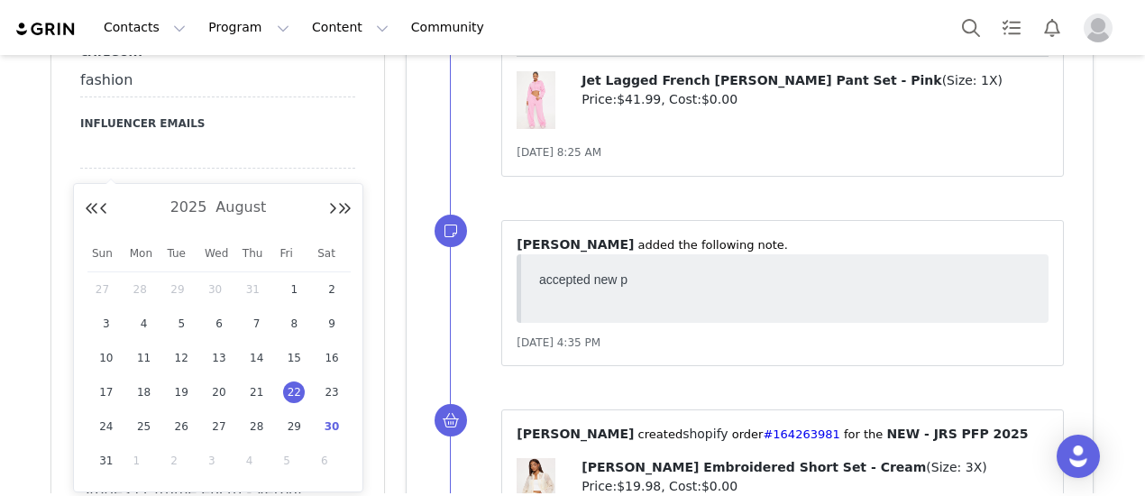
click at [337, 425] on span "30" at bounding box center [332, 427] width 22 height 22
type input "[DATE]"
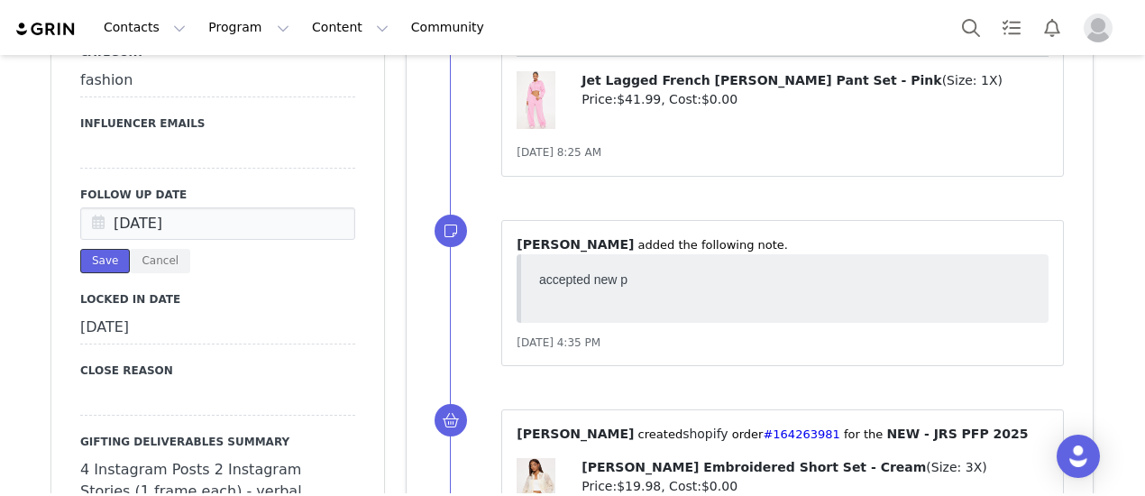
click at [92, 249] on button "Save" at bounding box center [105, 261] width 50 height 24
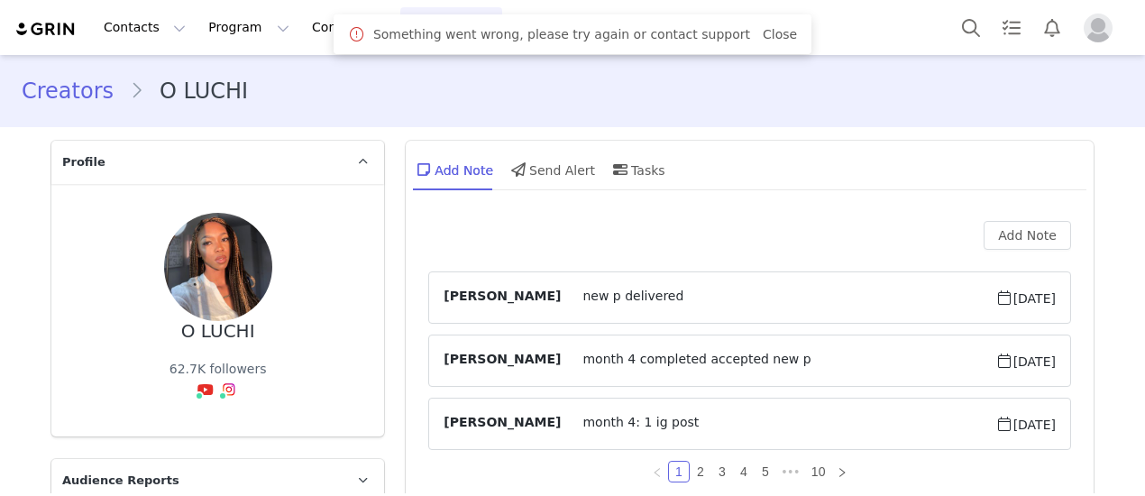
type input "+1 ([GEOGRAPHIC_DATA])"
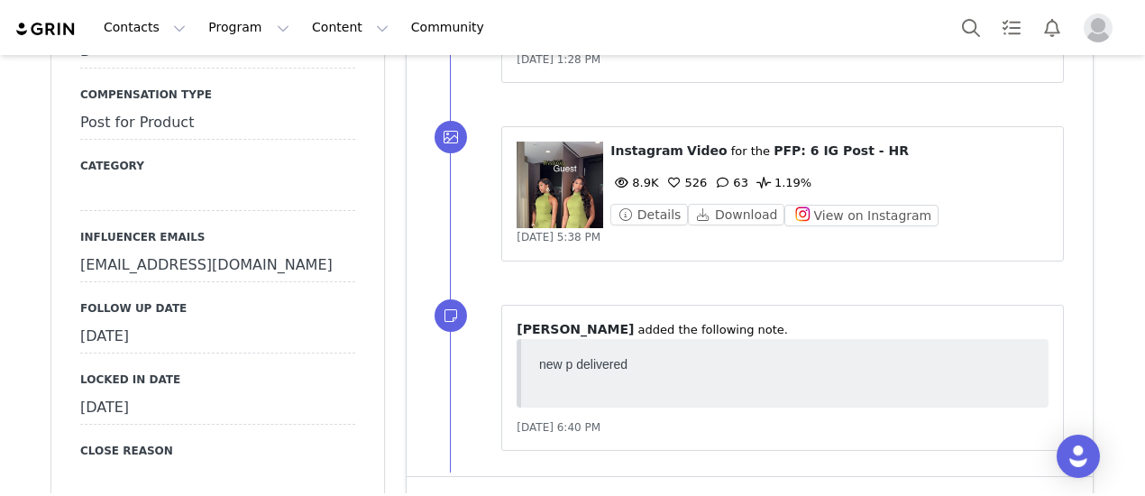
scroll to position [1803, 0]
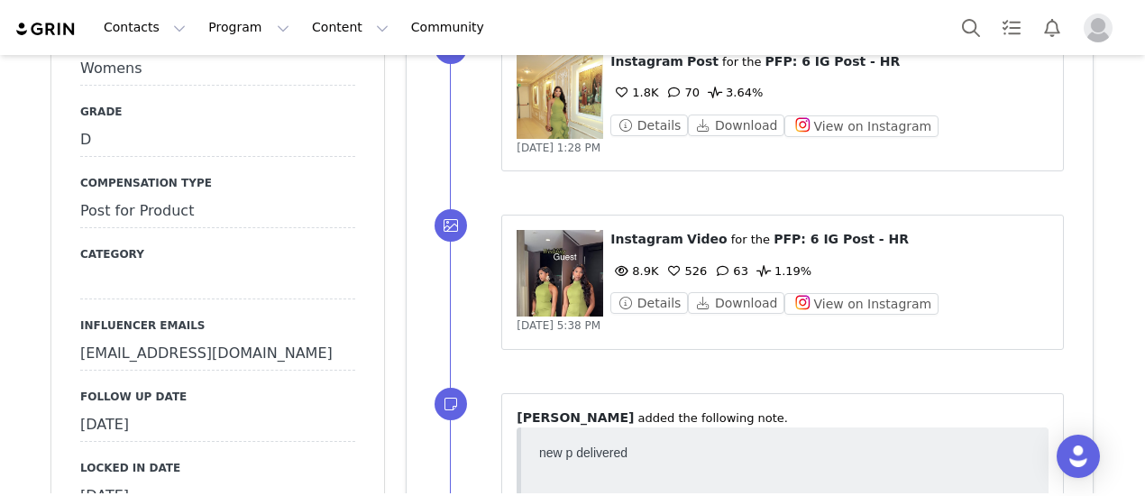
click at [186, 409] on div "[DATE]" at bounding box center [217, 425] width 275 height 32
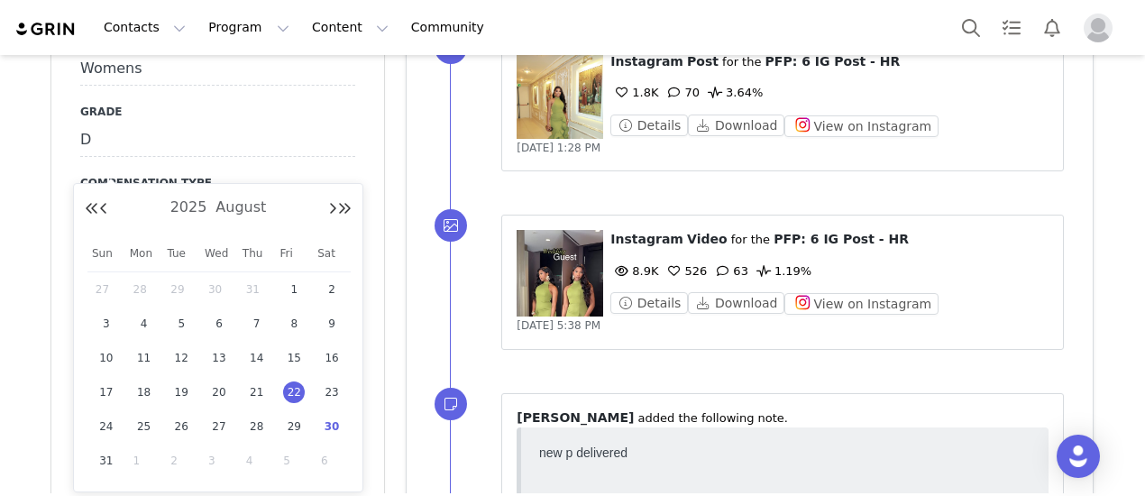
click at [337, 430] on span "30" at bounding box center [332, 427] width 22 height 22
type input "[DATE]"
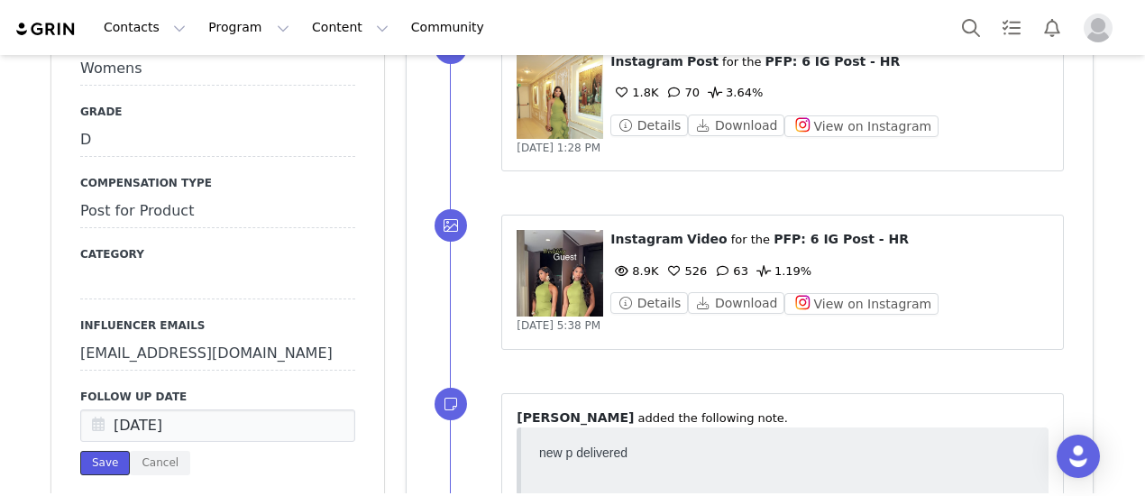
click at [106, 451] on button "Save" at bounding box center [105, 463] width 50 height 24
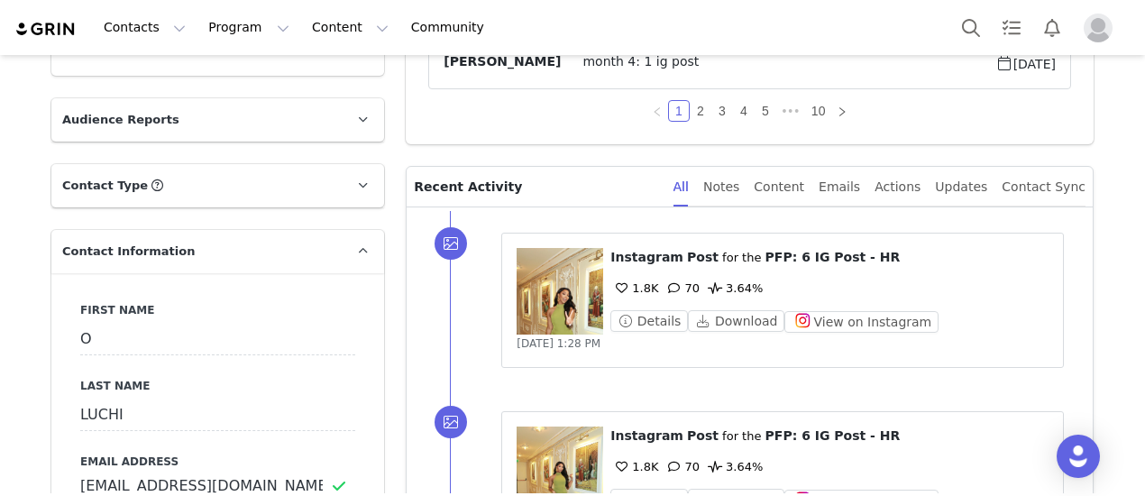
scroll to position [0, 0]
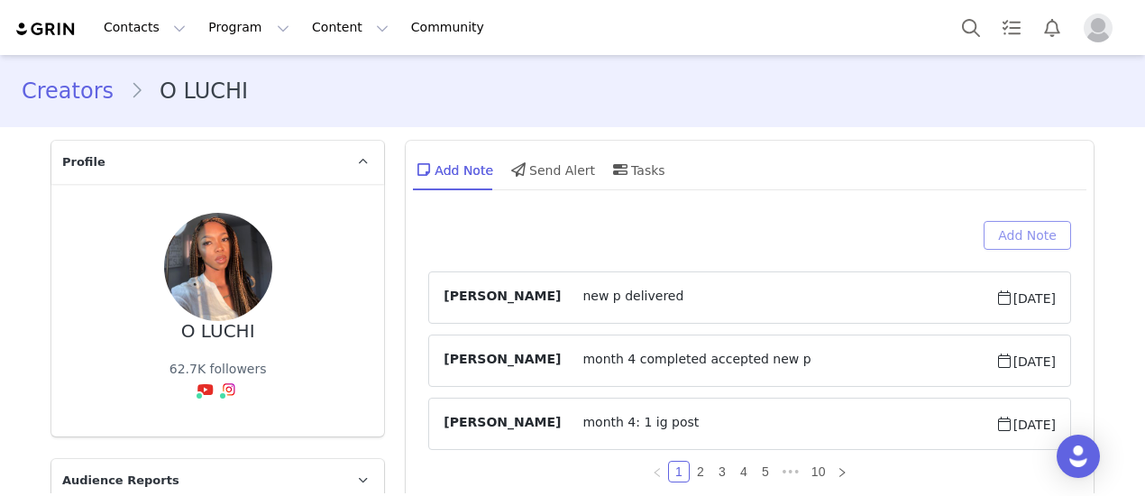
click at [1020, 235] on button "Add Note" at bounding box center [1026, 235] width 87 height 29
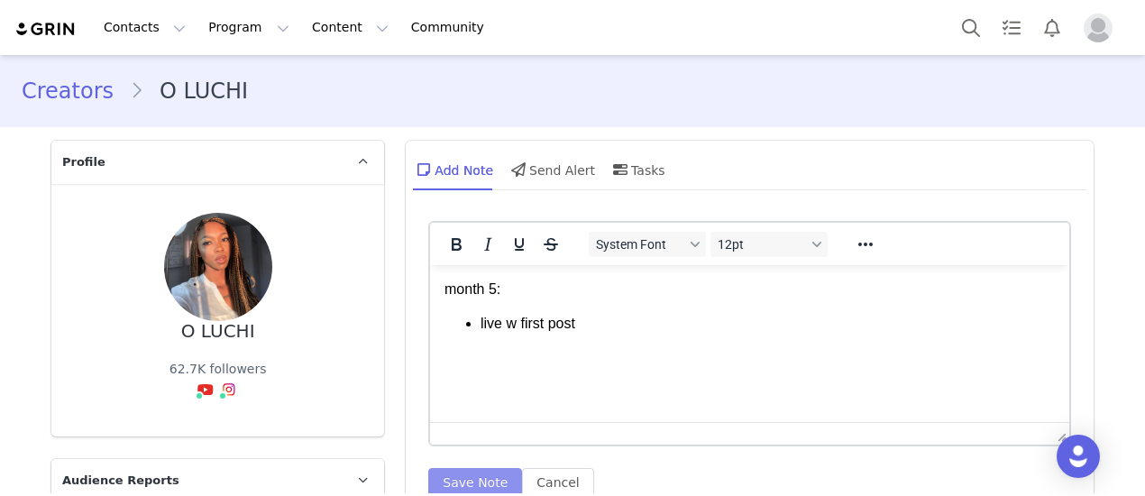
click at [444, 483] on button "Save Note" at bounding box center [475, 482] width 94 height 29
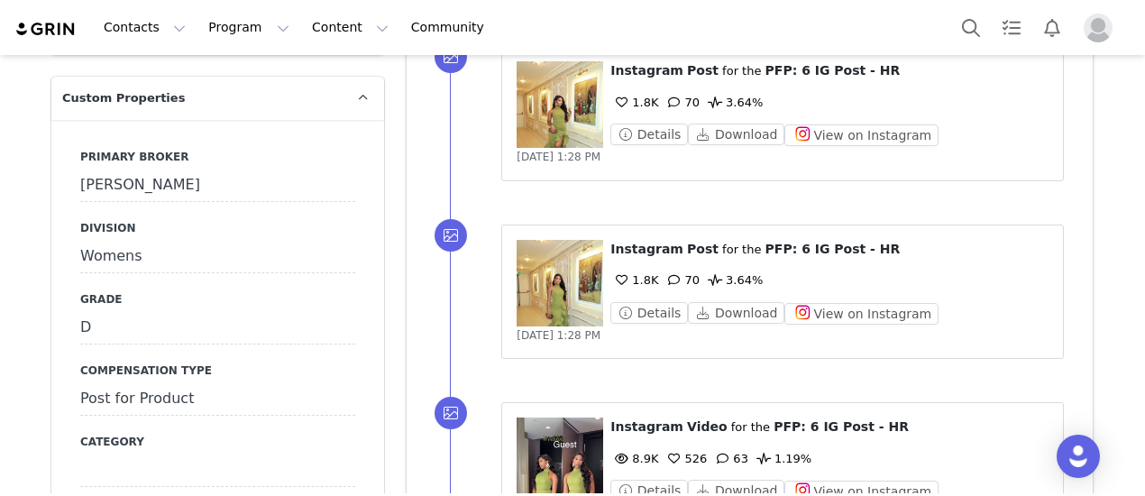
scroll to position [1803, 0]
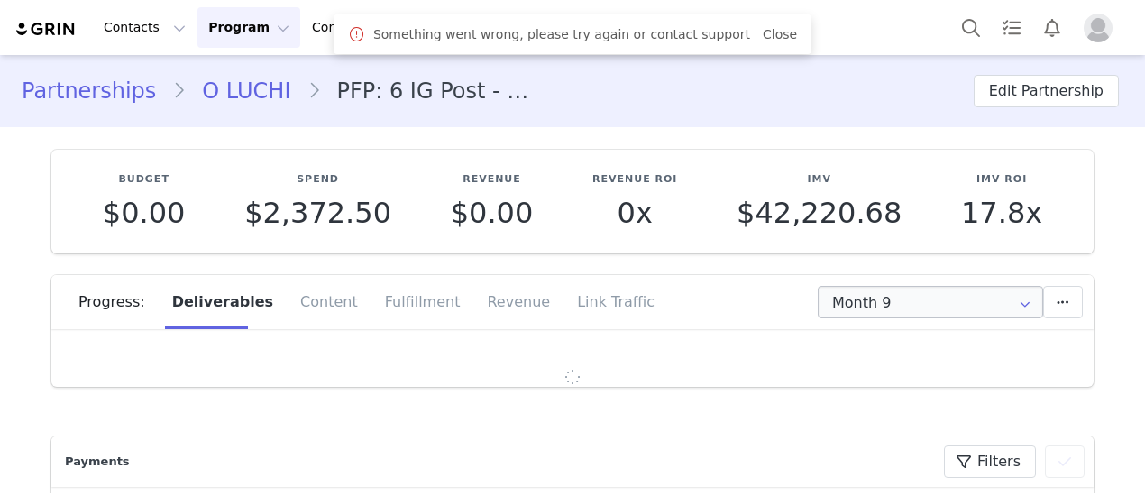
click at [1017, 302] on icon at bounding box center [1024, 302] width 29 height 32
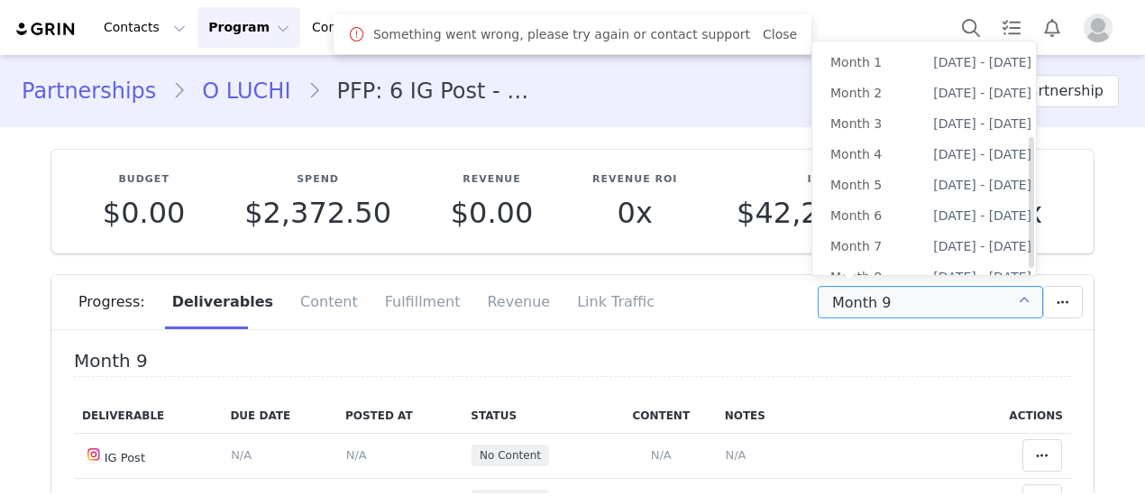
scroll to position [176, 0]
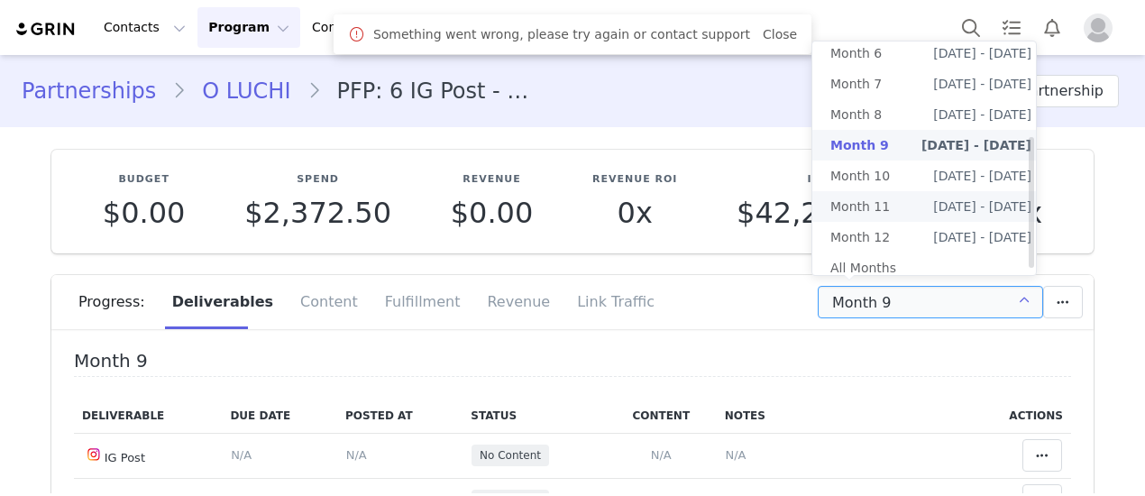
click at [905, 252] on li "All Months" at bounding box center [930, 267] width 237 height 31
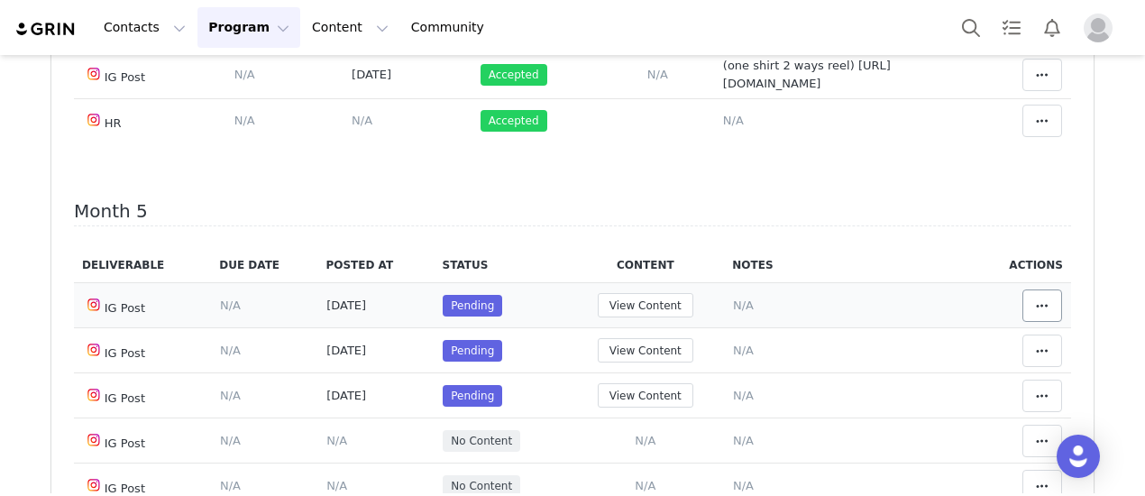
scroll to position [1983, 0]
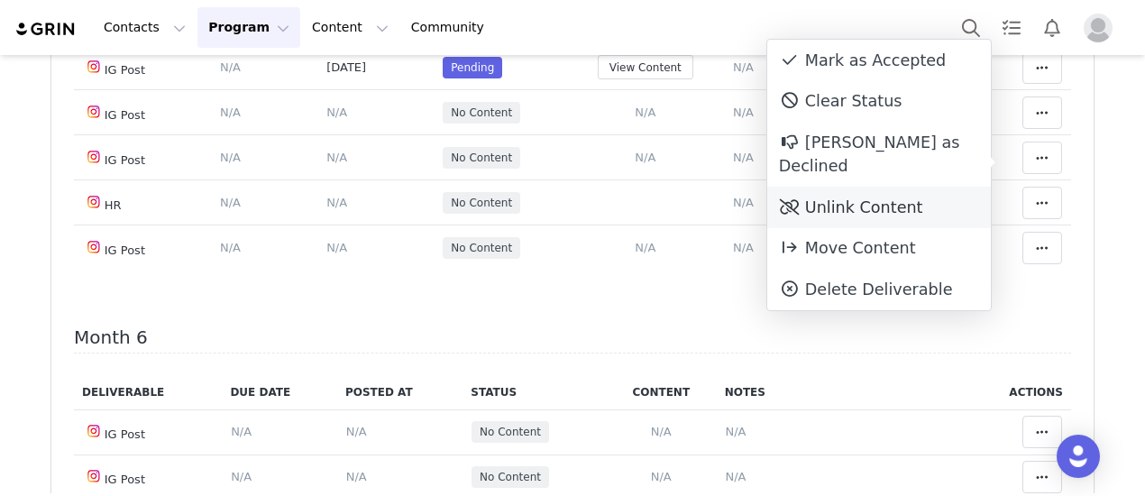
click at [855, 187] on div "Unlink Content" at bounding box center [879, 207] width 224 height 41
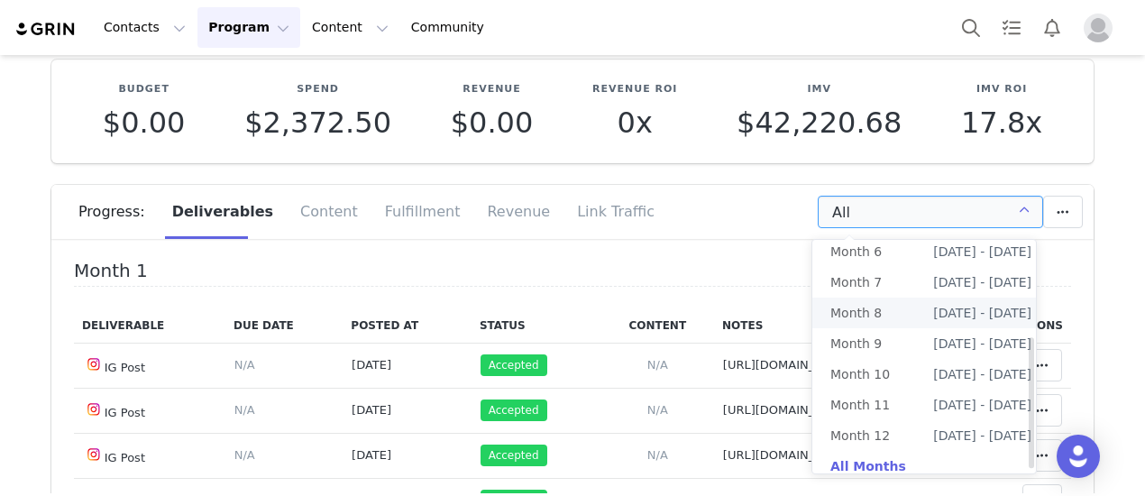
scroll to position [80, 0]
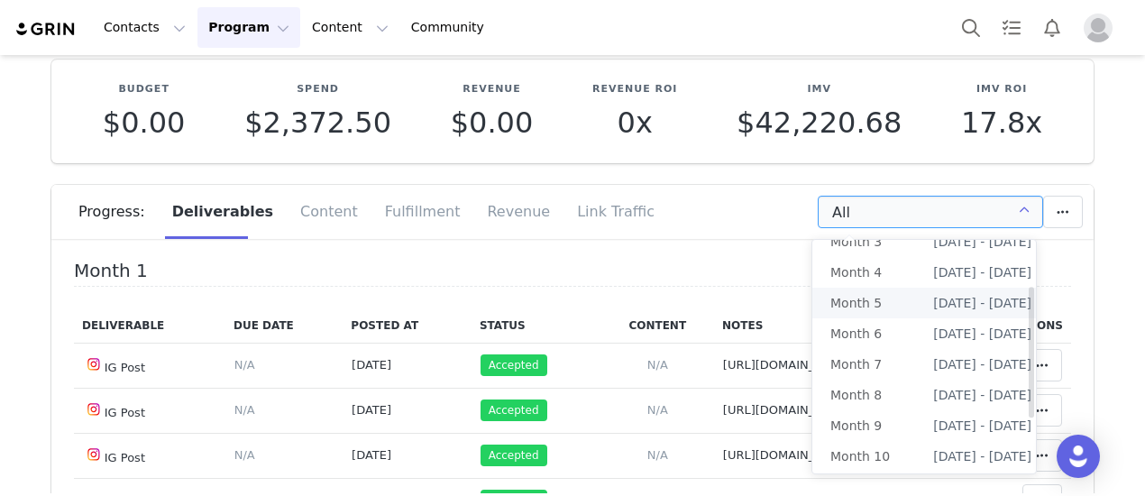
click at [878, 304] on li "Month 5 Apr 4th - May 4th" at bounding box center [930, 303] width 237 height 31
type input "Month 5"
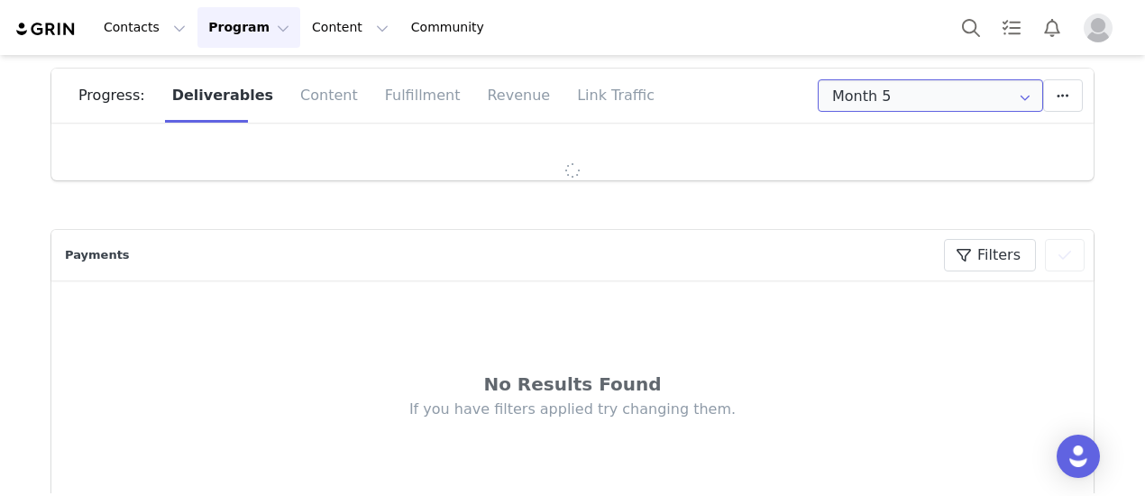
scroll to position [270, 0]
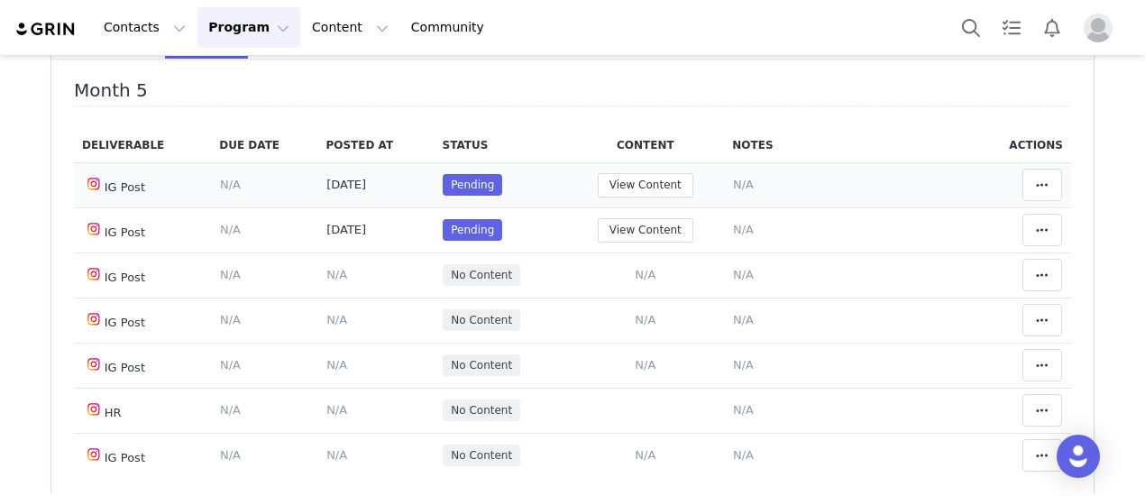
click at [1009, 200] on td "Mark as Accepted Clear Status Reason for declining this deliverable Decline Mar…" at bounding box center [1021, 184] width 97 height 45
click at [1022, 193] on button at bounding box center [1042, 185] width 40 height 32
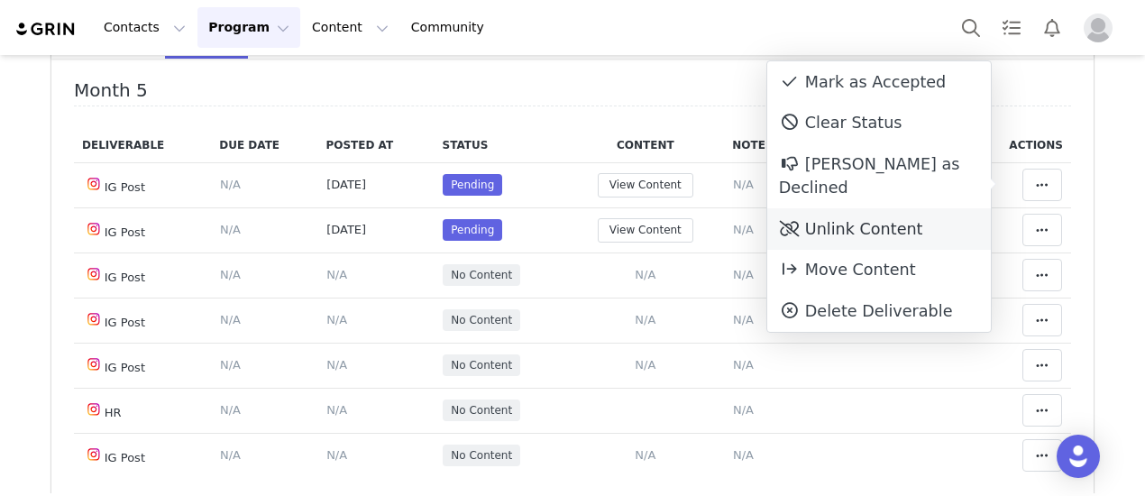
click at [836, 208] on div "Unlink Content" at bounding box center [879, 228] width 224 height 41
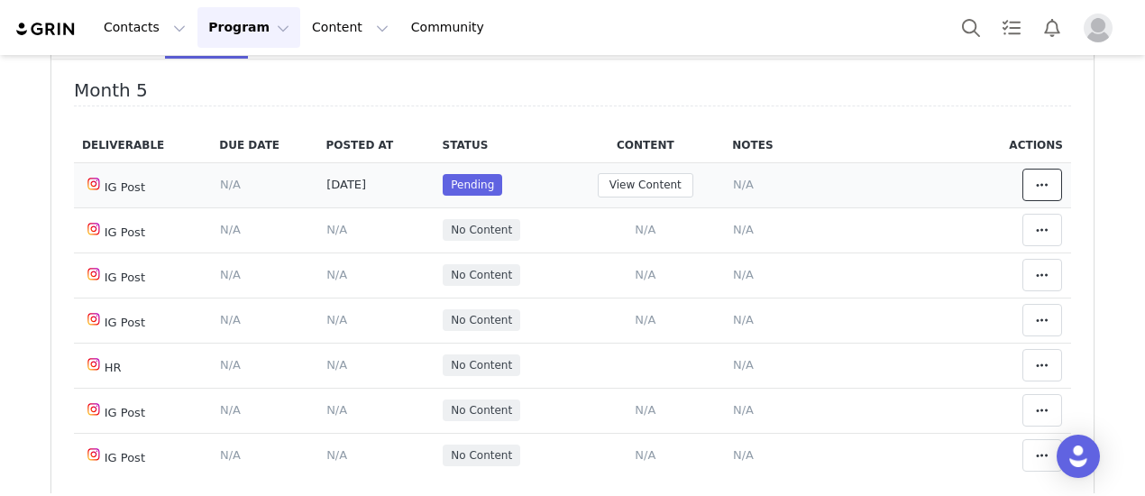
click at [1036, 187] on icon at bounding box center [1042, 185] width 13 height 14
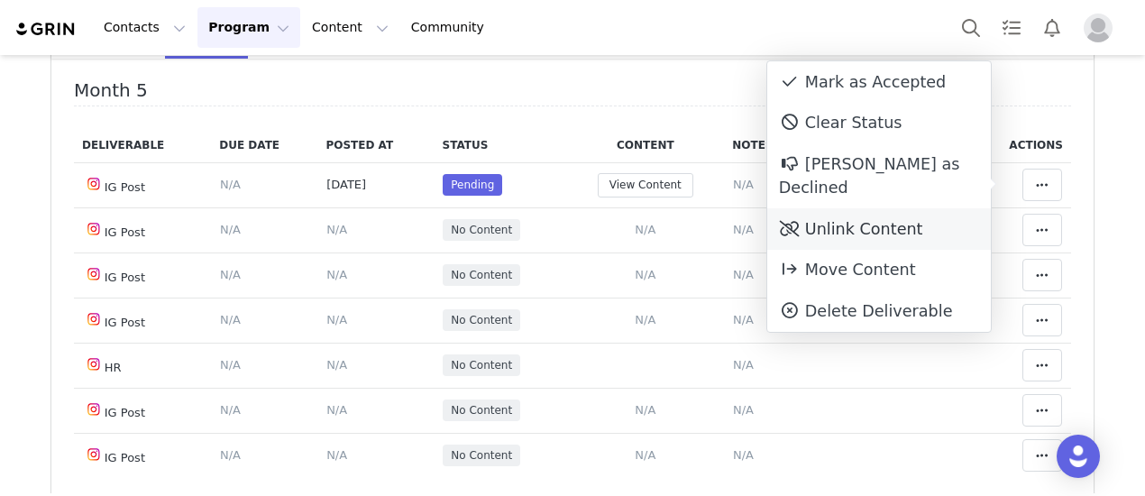
click at [864, 208] on div "Unlink Content" at bounding box center [879, 228] width 224 height 41
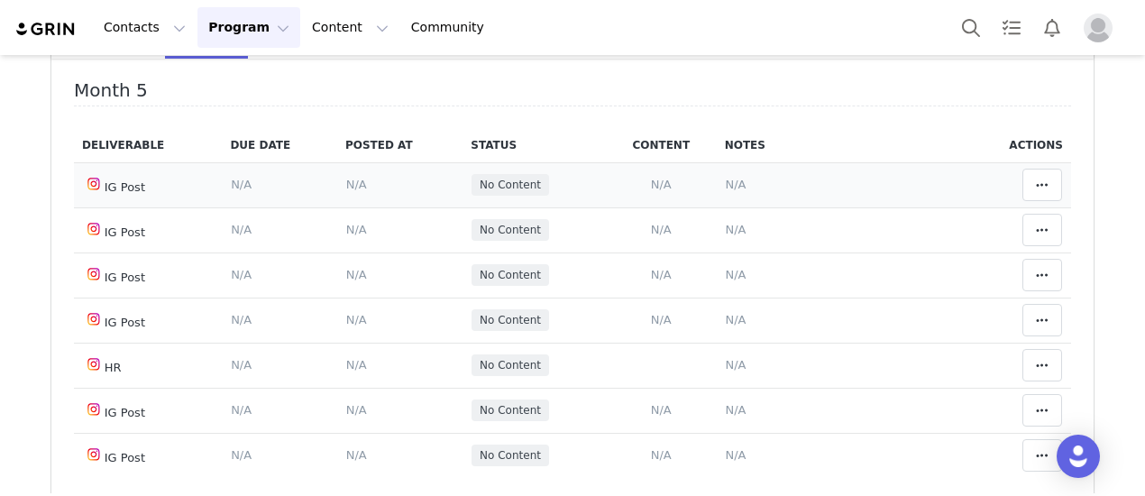
click at [717, 187] on td "Notes Save Cancel N/A" at bounding box center [842, 184] width 250 height 45
click at [726, 186] on span "N/A" at bounding box center [735, 185] width 21 height 14
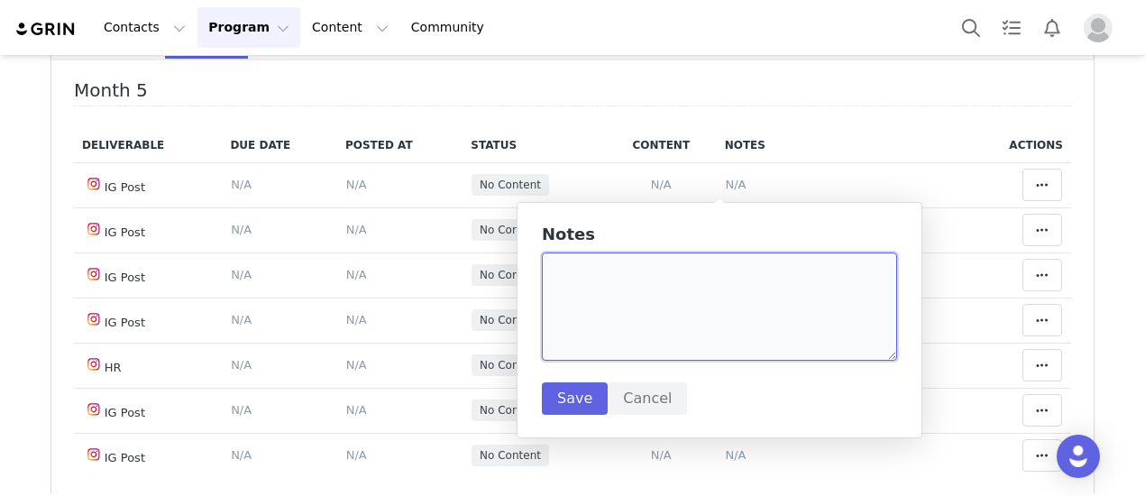
click at [647, 275] on textarea at bounding box center [719, 306] width 355 height 108
paste textarea "https://www.instagram.com/p/DNvUuhP4rR8/?img_index=1"
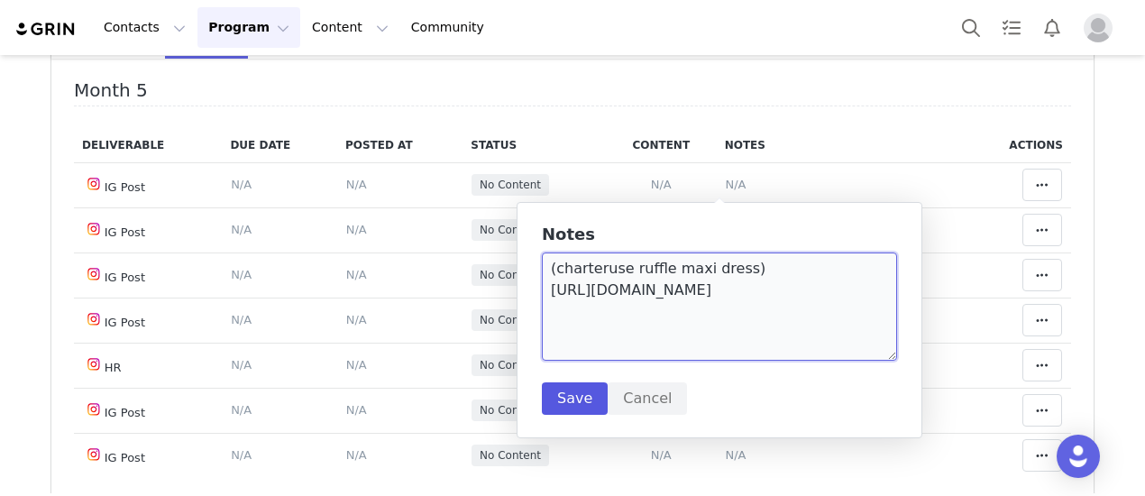
type textarea "(charteruse ruffle maxi dress) https://www.instagram.com/p/DNvUuhP4rR8/?img_ind…"
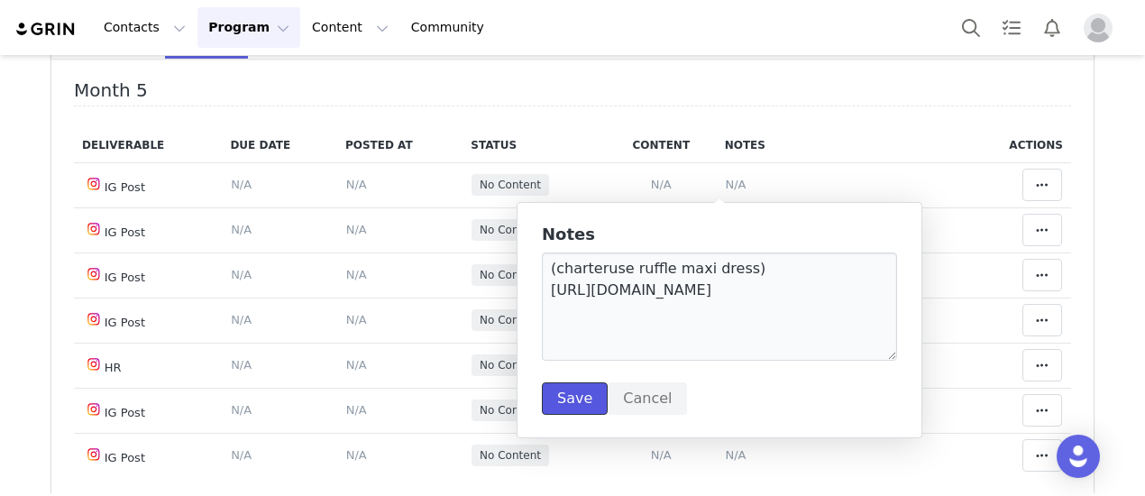
click at [577, 404] on button "Save" at bounding box center [575, 398] width 66 height 32
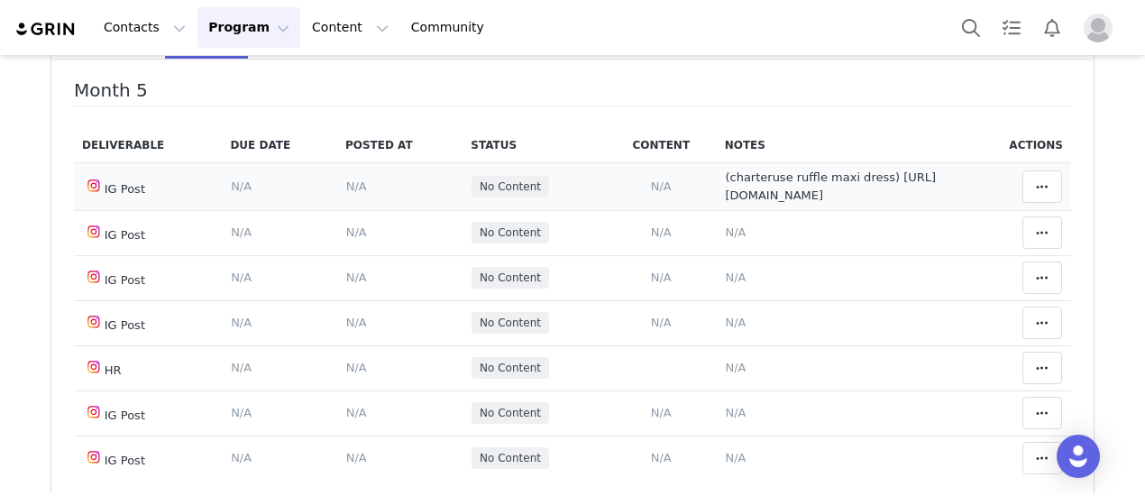
click at [346, 192] on span "N/A" at bounding box center [356, 186] width 21 height 14
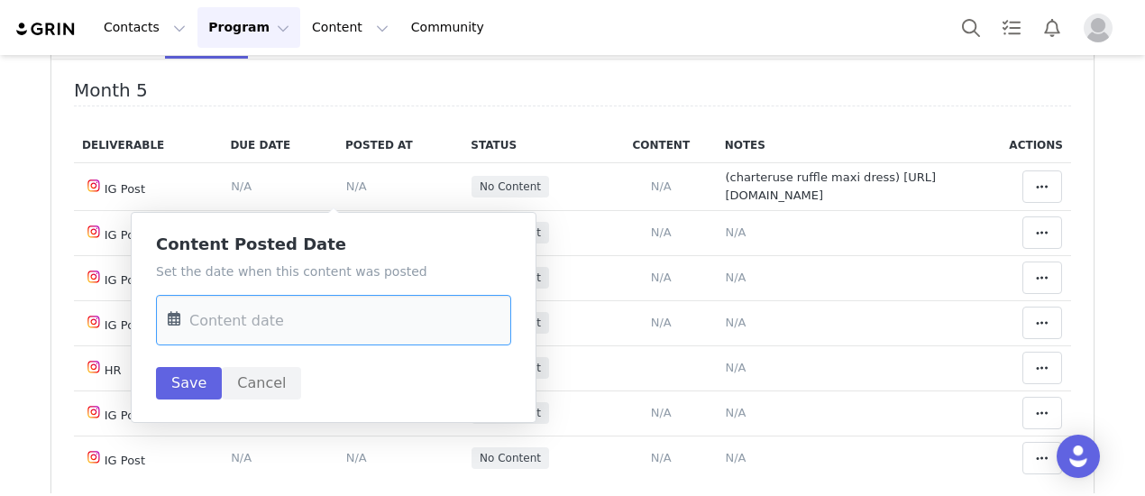
click at [245, 316] on input "text" at bounding box center [333, 320] width 355 height 50
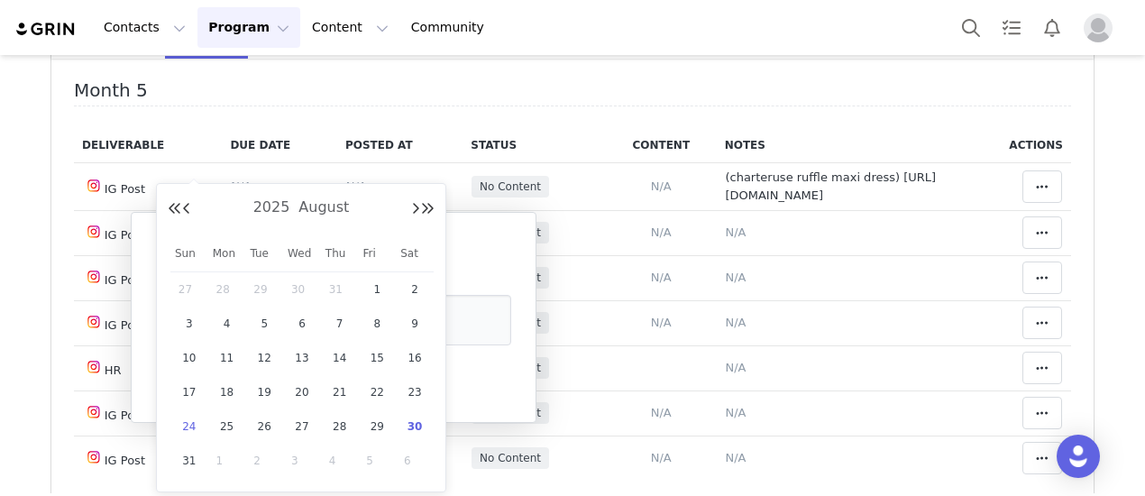
click at [184, 421] on span "24" at bounding box center [189, 427] width 22 height 22
type input "Aug 24 2025"
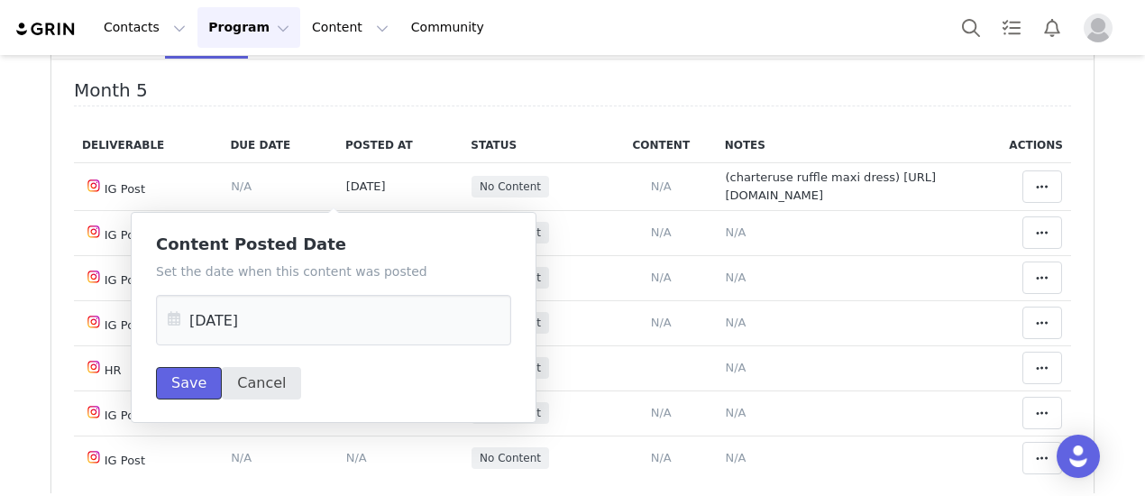
click at [186, 382] on button "Save" at bounding box center [189, 383] width 66 height 32
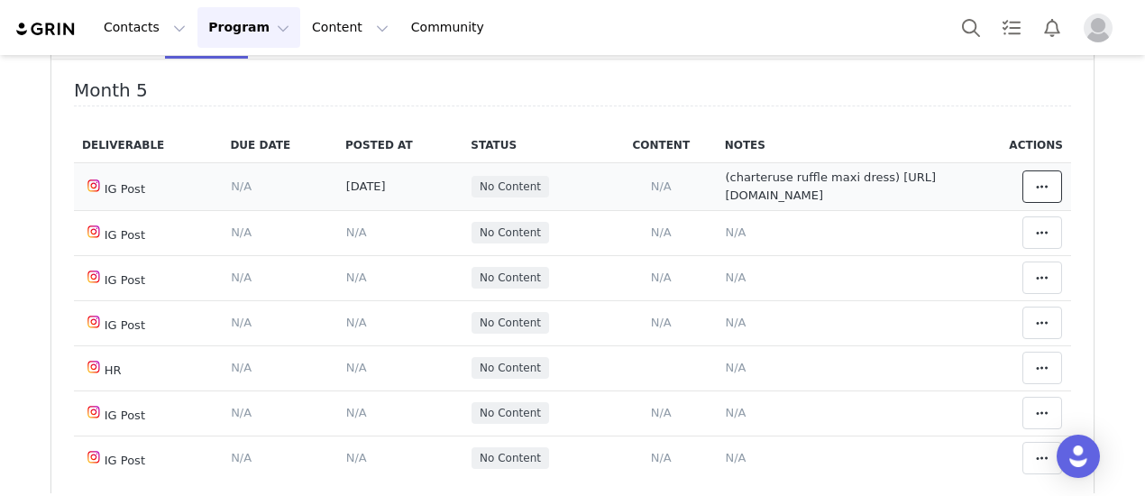
click at [1036, 194] on icon at bounding box center [1042, 186] width 13 height 14
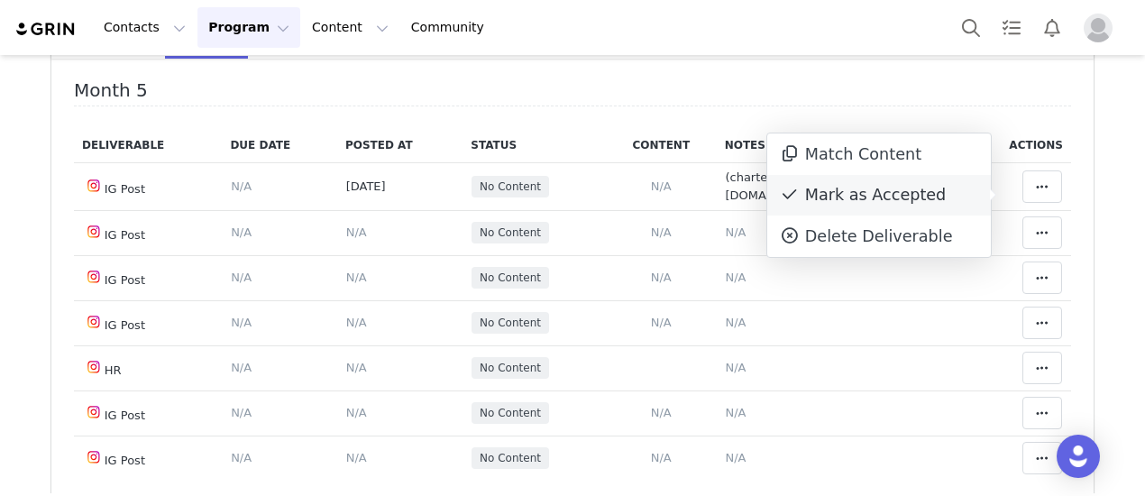
click at [834, 200] on div "Mark as Accepted" at bounding box center [879, 195] width 224 height 41
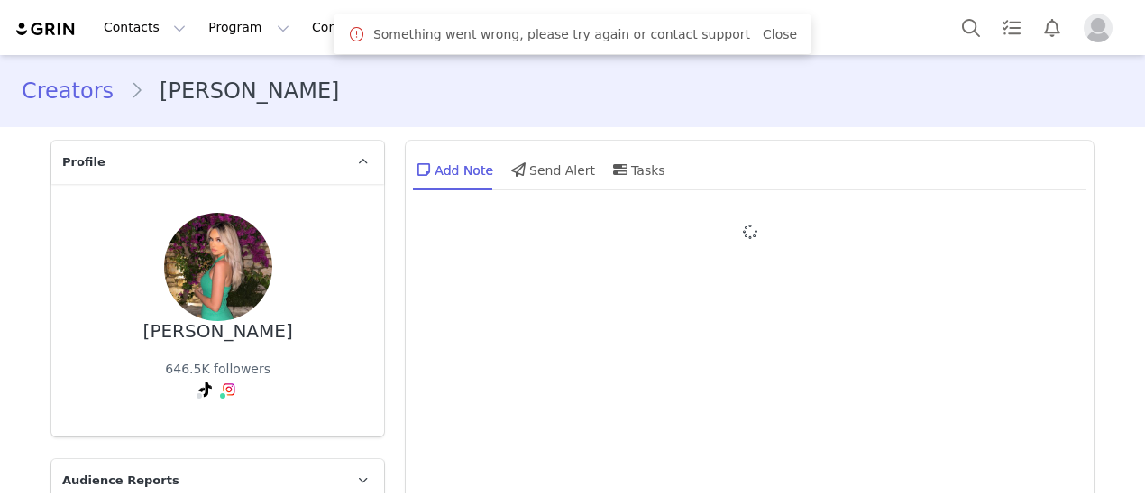
type input "+49 ([GEOGRAPHIC_DATA])"
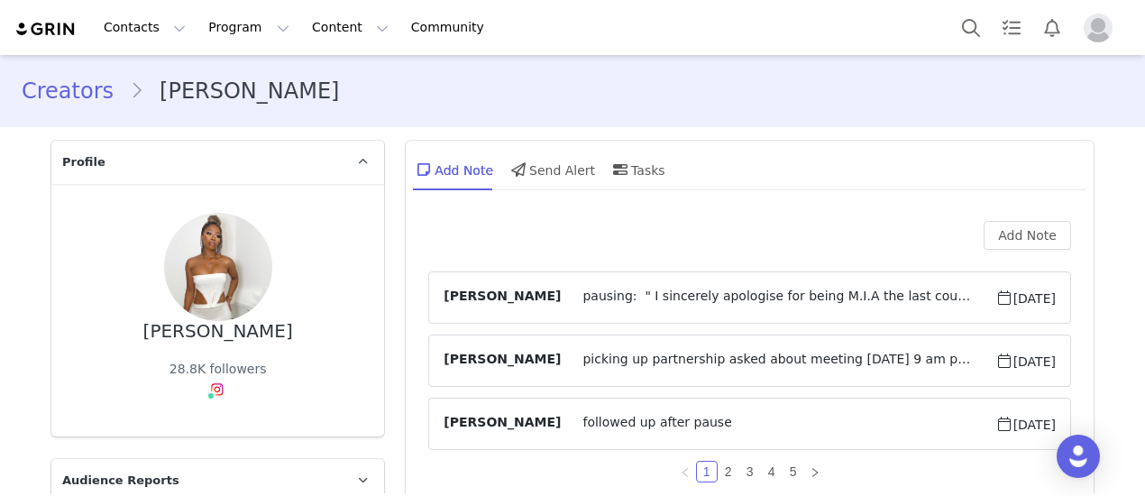
click at [726, 298] on span "pausing: " I sincerely apologise for being M.I.A the last couple of months. I h…" at bounding box center [778, 298] width 434 height 22
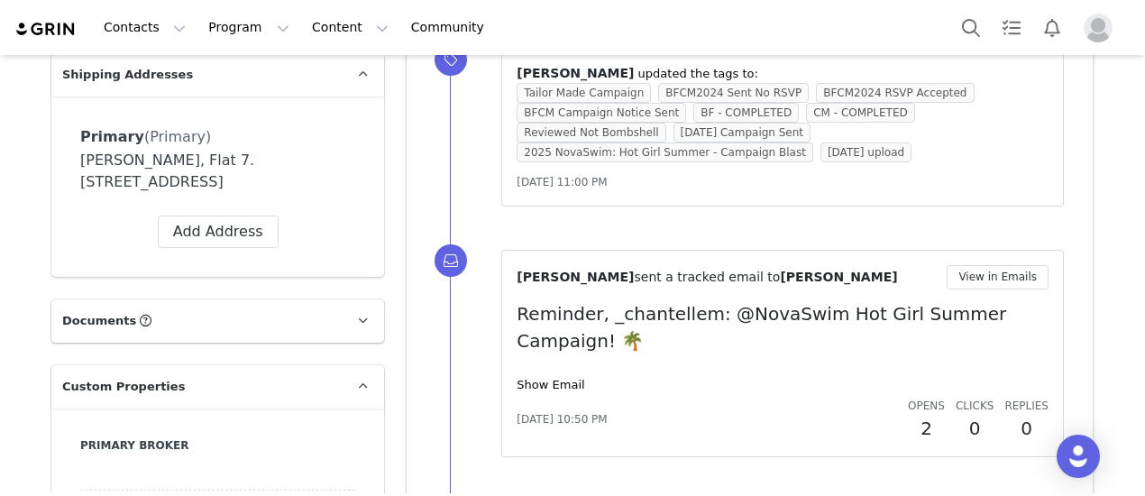
scroll to position [1442, 0]
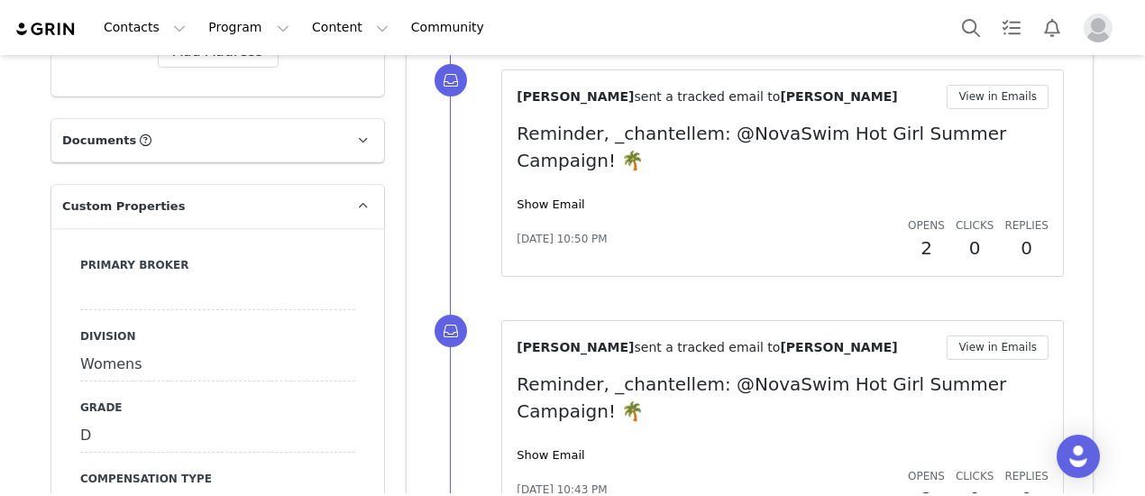
click at [126, 298] on div at bounding box center [217, 294] width 275 height 32
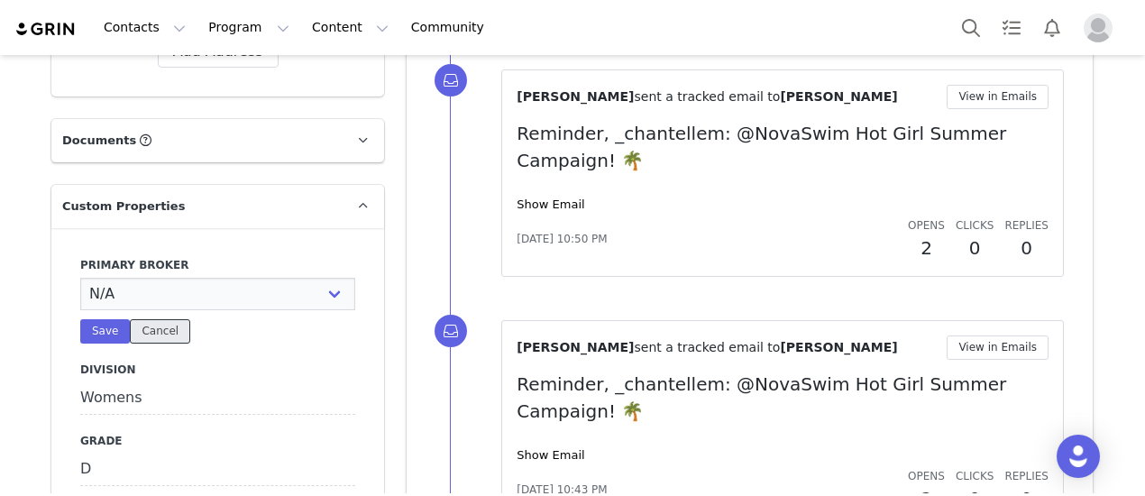
click at [162, 327] on button "Cancel" at bounding box center [160, 331] width 60 height 24
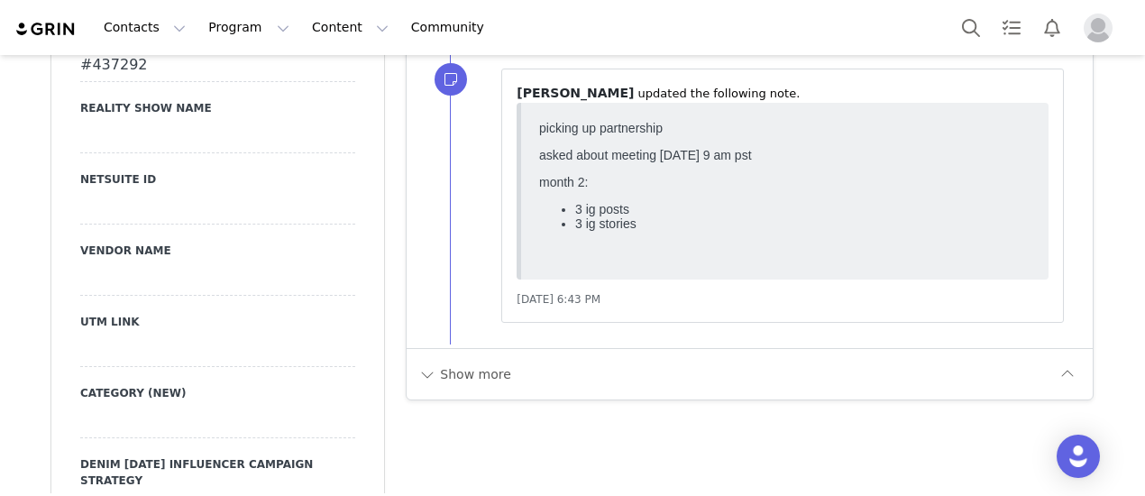
scroll to position [2974, 0]
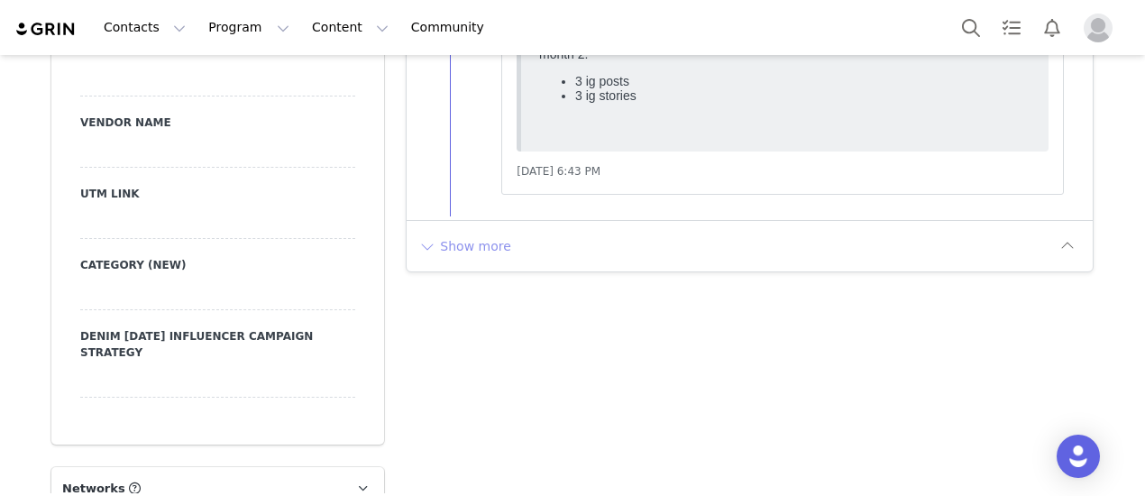
click at [474, 232] on button "Show more" at bounding box center [464, 246] width 95 height 29
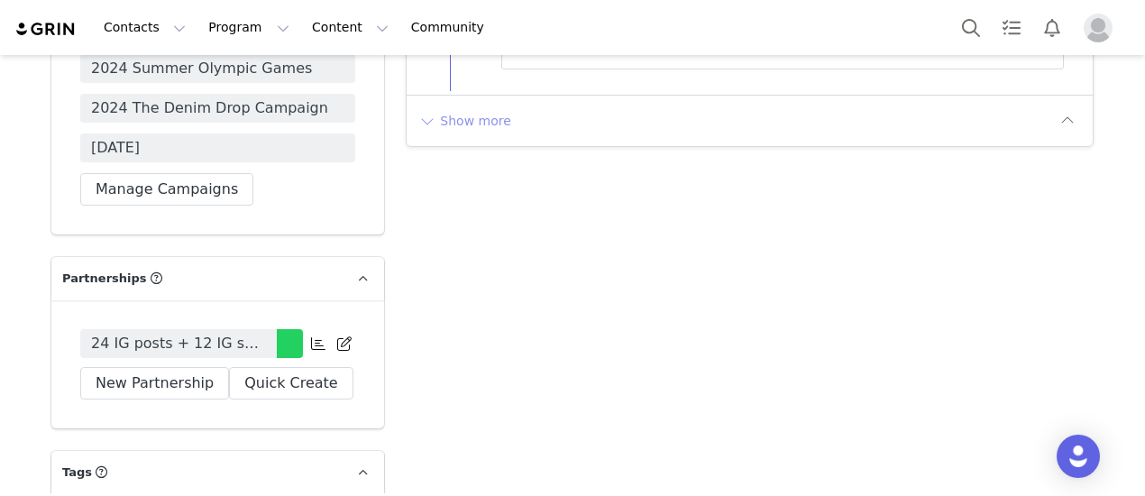
scroll to position [4687, 0]
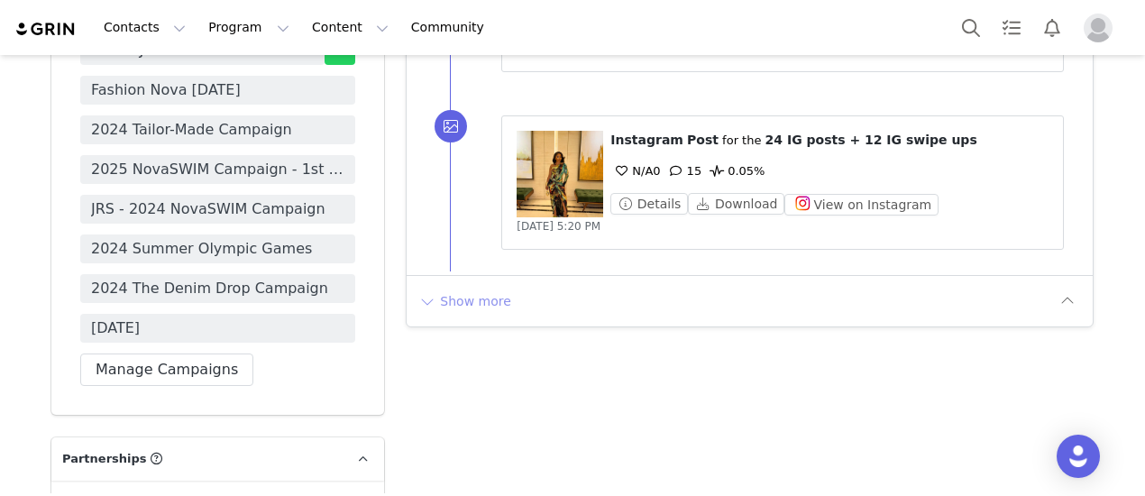
click at [458, 287] on button "Show more" at bounding box center [464, 301] width 95 height 29
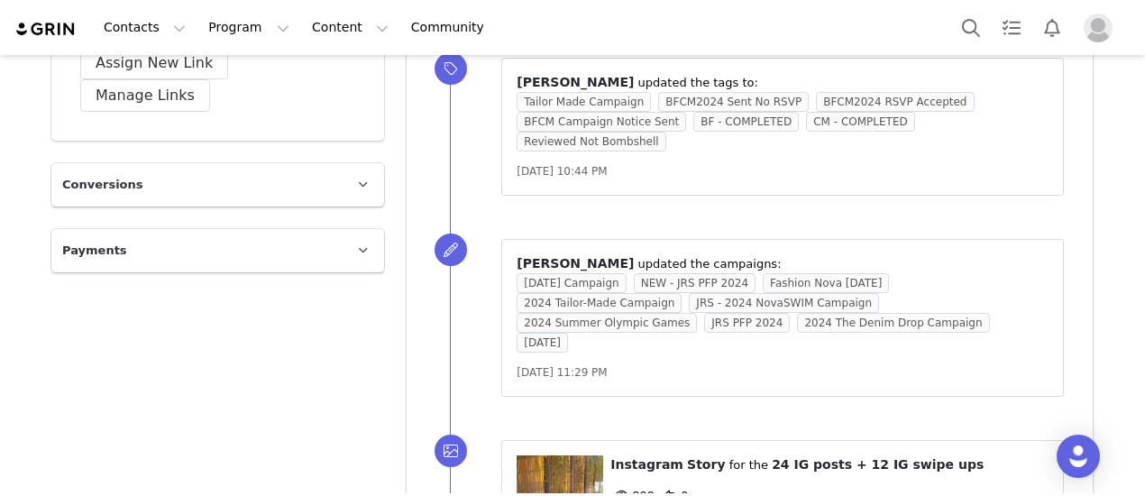
scroll to position [6180, 0]
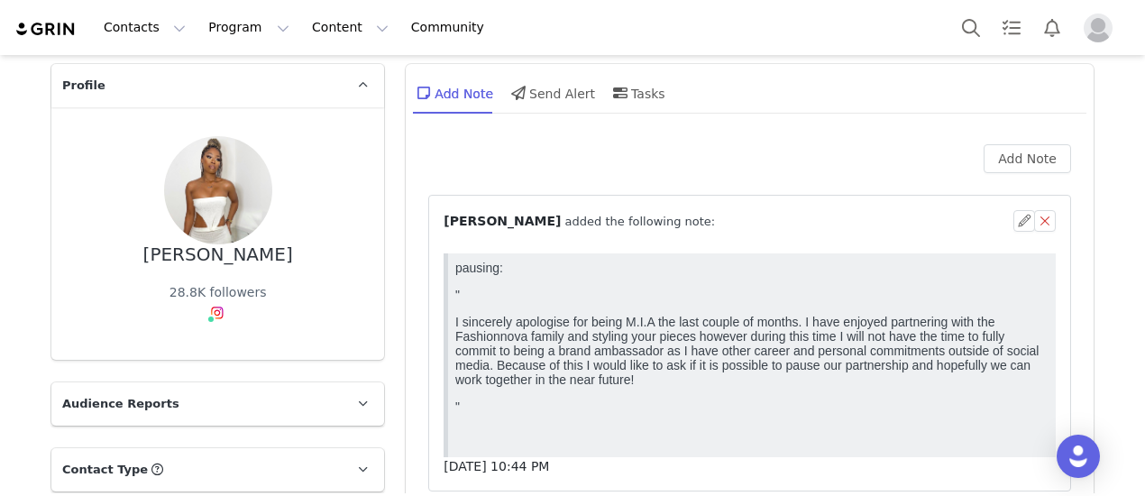
scroll to position [0, 0]
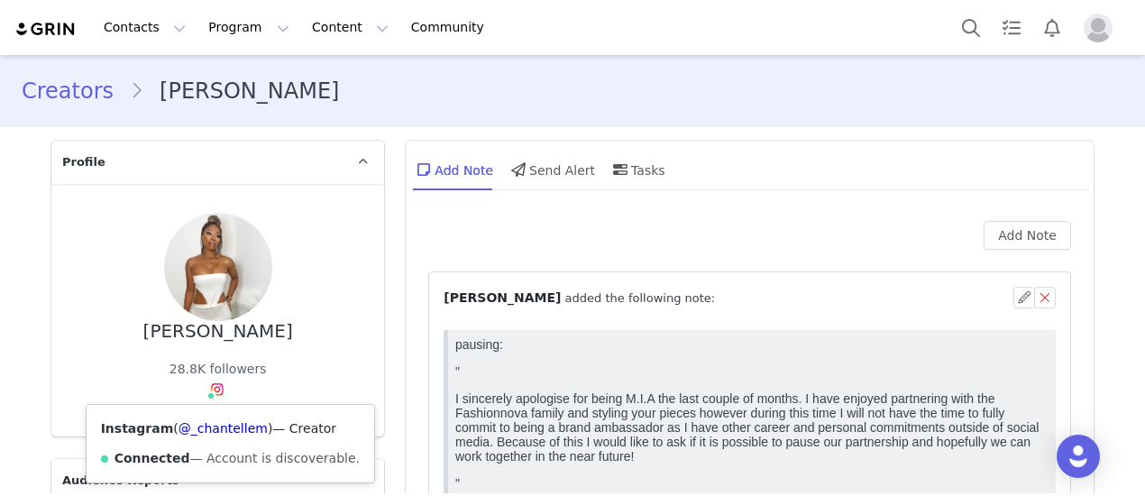
click at [212, 416] on div "Instagram ( @_chantellem ) — Creator Connected — Account is discoverable." at bounding box center [231, 444] width 288 height 78
drag, startPoint x: 226, startPoint y: 425, endPoint x: 259, endPoint y: 354, distance: 77.4
click at [227, 424] on link "@_chantellem" at bounding box center [222, 428] width 89 height 14
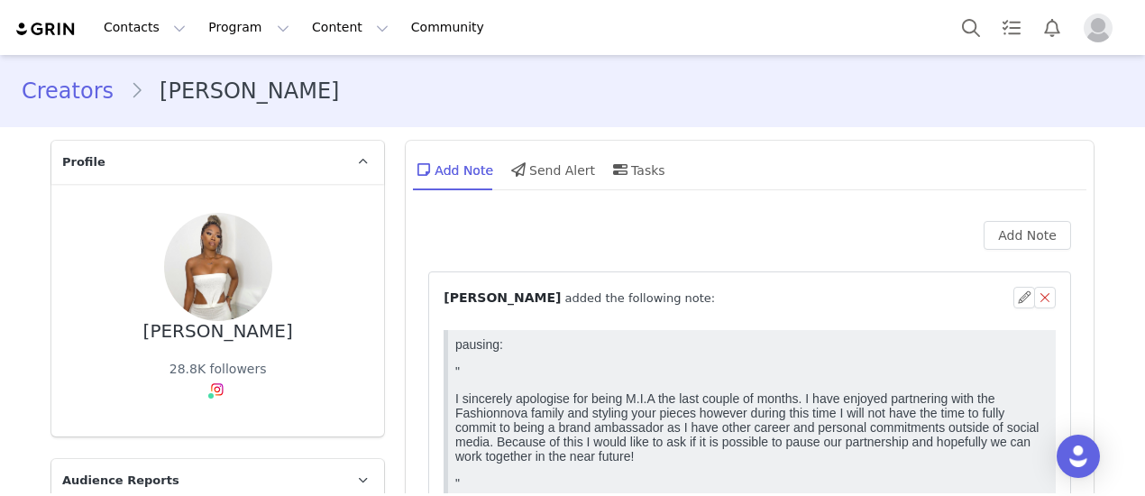
scroll to position [451, 0]
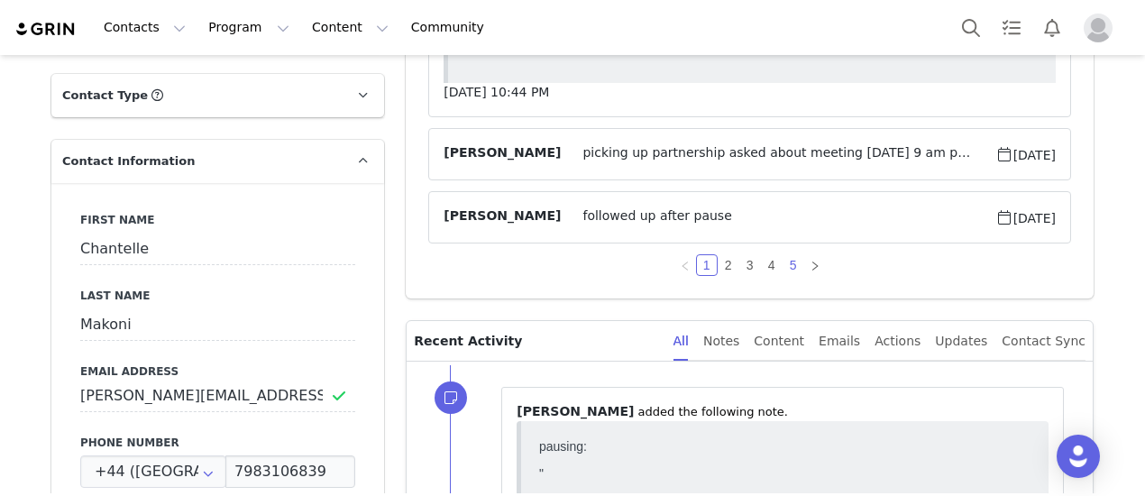
drag, startPoint x: 790, startPoint y: 265, endPoint x: 279, endPoint y: 87, distance: 541.3
click at [790, 265] on link "5" at bounding box center [793, 265] width 20 height 20
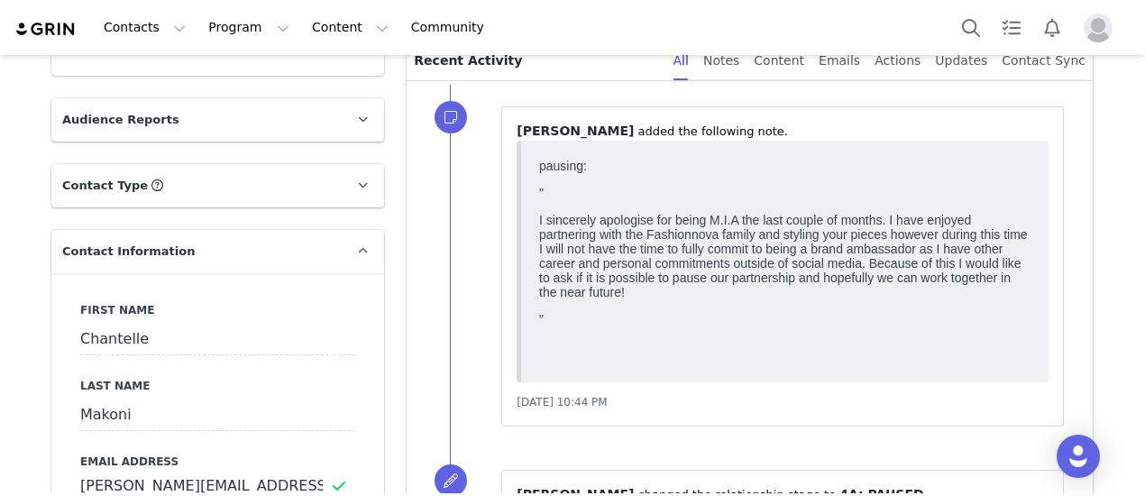
scroll to position [90, 0]
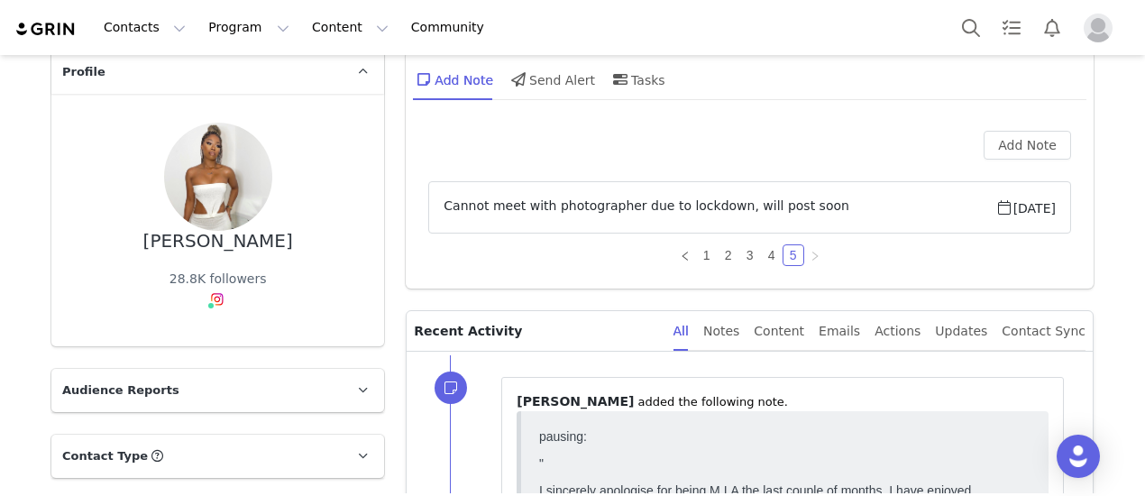
click at [809, 256] on icon "icon: right" at bounding box center [814, 256] width 11 height 11
click at [768, 254] on link "4" at bounding box center [772, 255] width 20 height 20
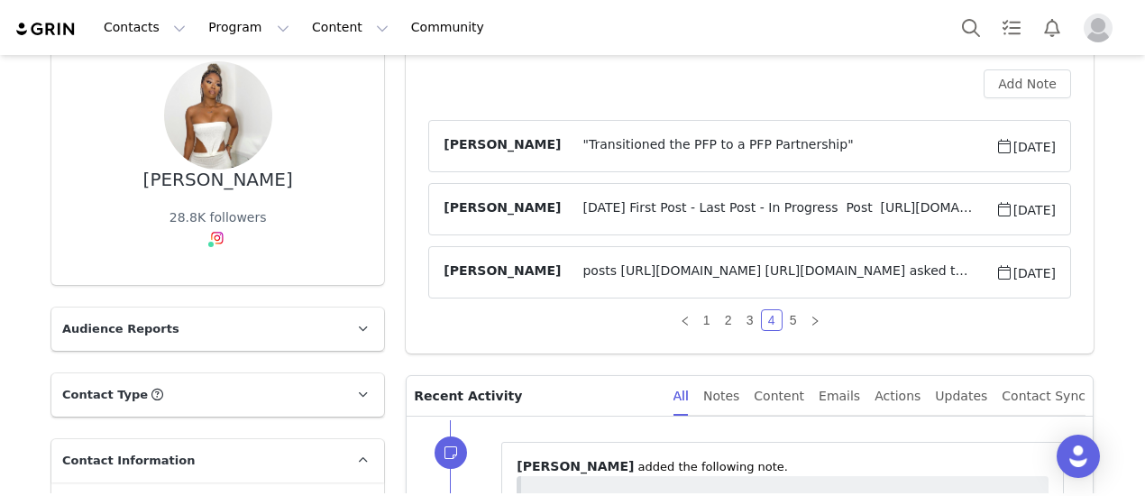
scroll to position [180, 0]
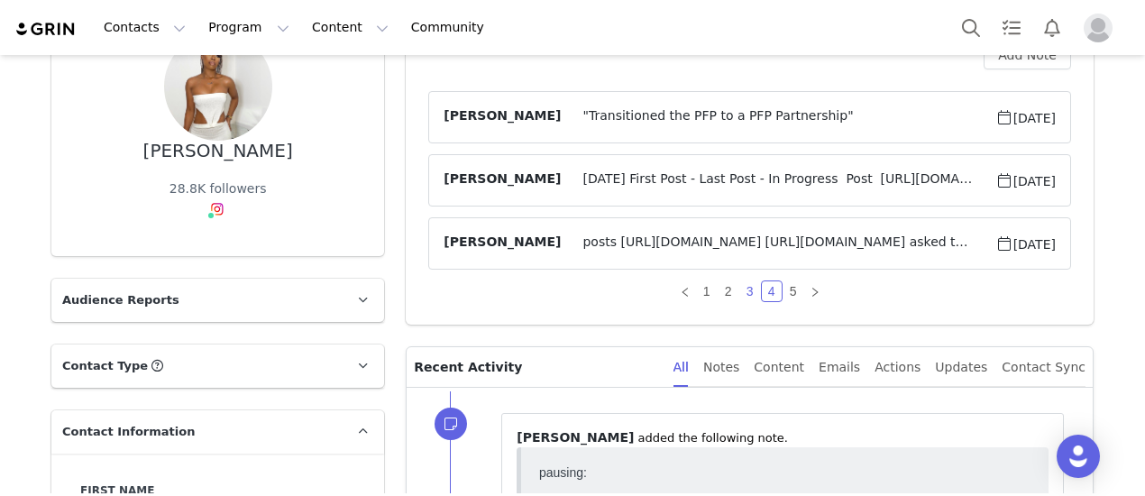
click at [743, 286] on link "3" at bounding box center [750, 291] width 20 height 20
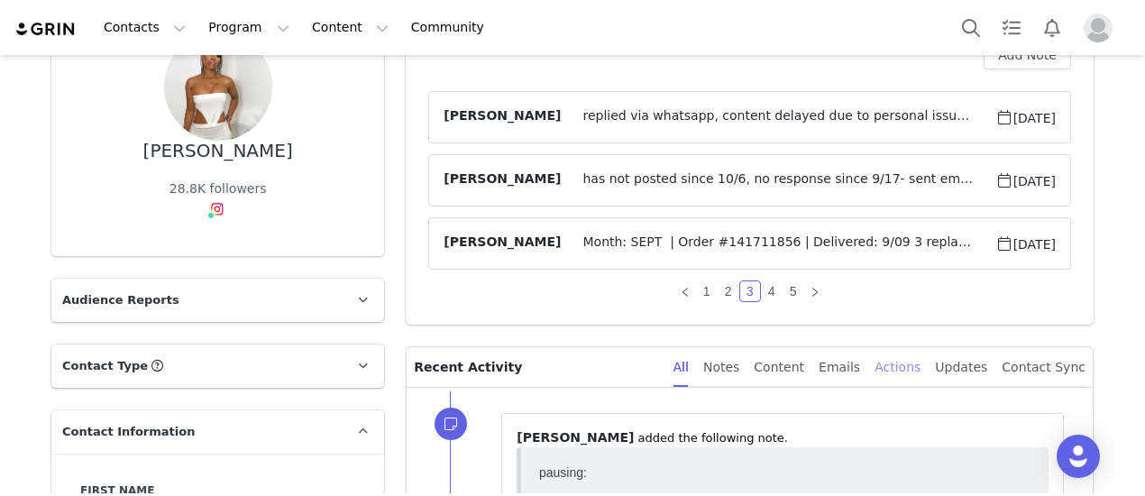
click at [897, 372] on div "Actions" at bounding box center [897, 367] width 46 height 41
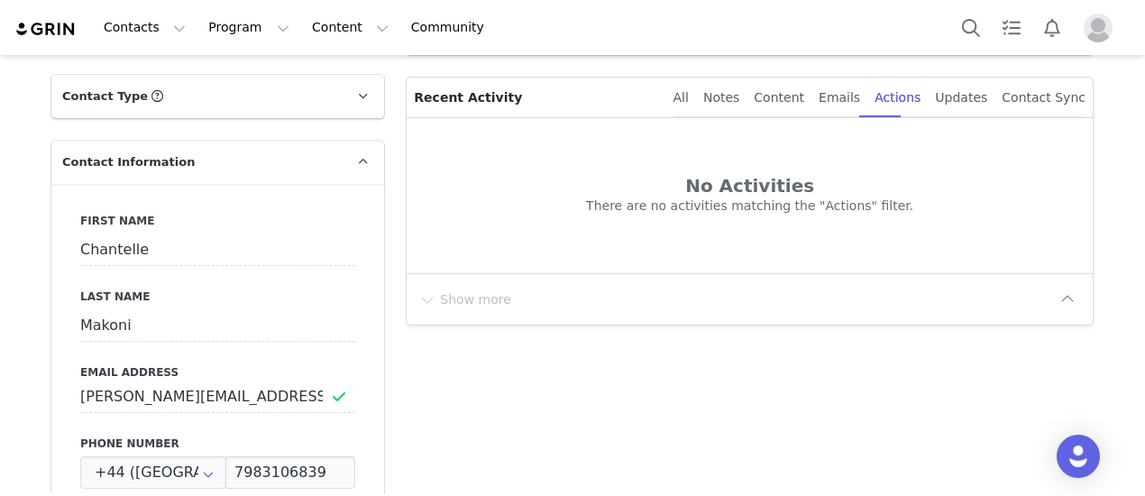
scroll to position [451, 0]
click at [739, 94] on div "Notes" at bounding box center [721, 97] width 36 height 41
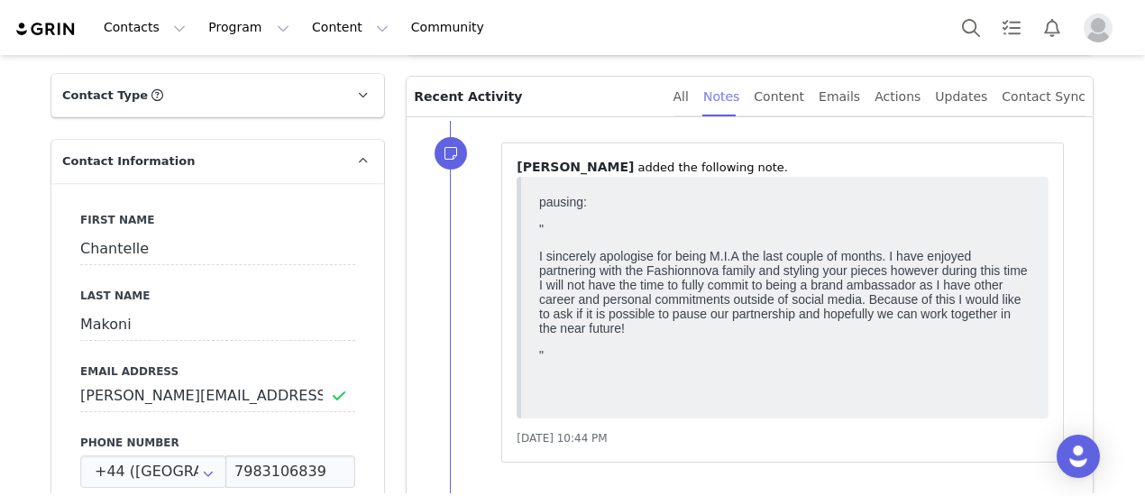
scroll to position [0, 0]
click at [961, 96] on div "Updates" at bounding box center [961, 97] width 52 height 41
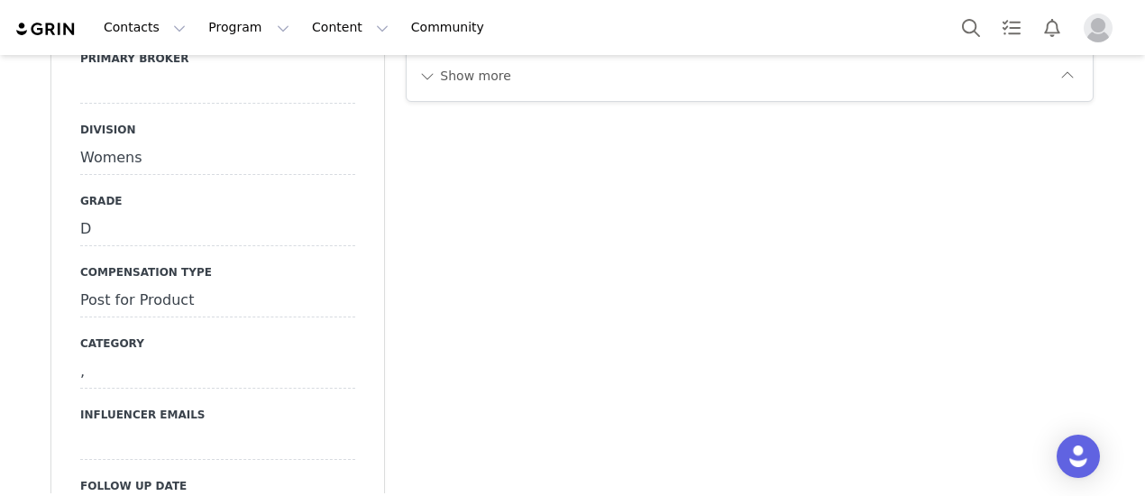
scroll to position [1532, 0]
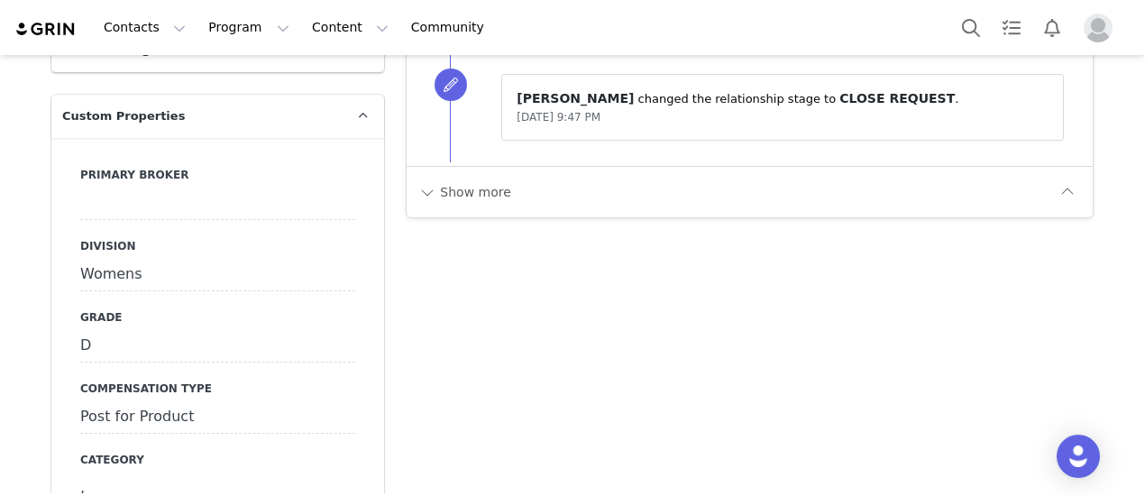
click at [498, 178] on div "Show more" at bounding box center [750, 191] width 686 height 51
click at [483, 178] on button "Show more" at bounding box center [464, 192] width 95 height 29
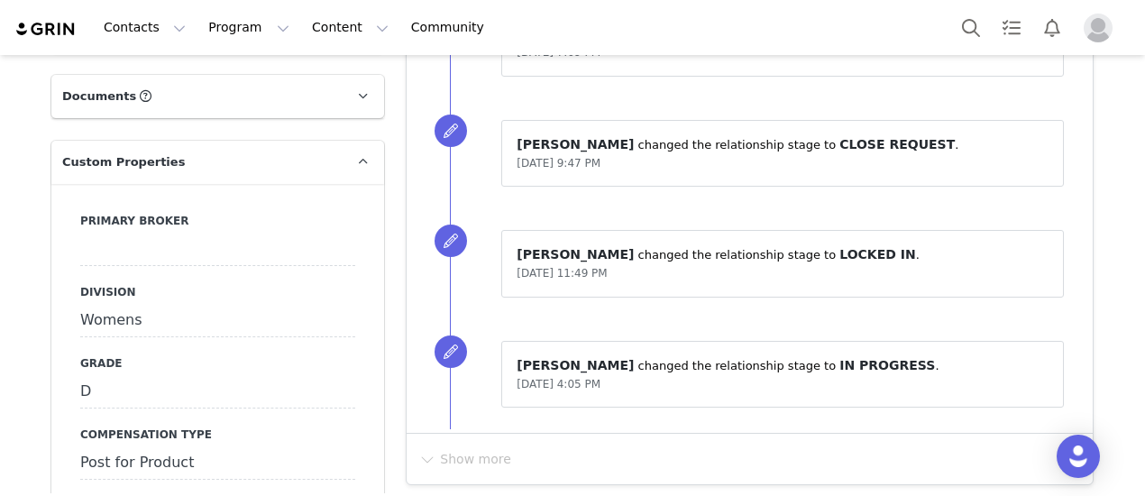
scroll to position [1622, 0]
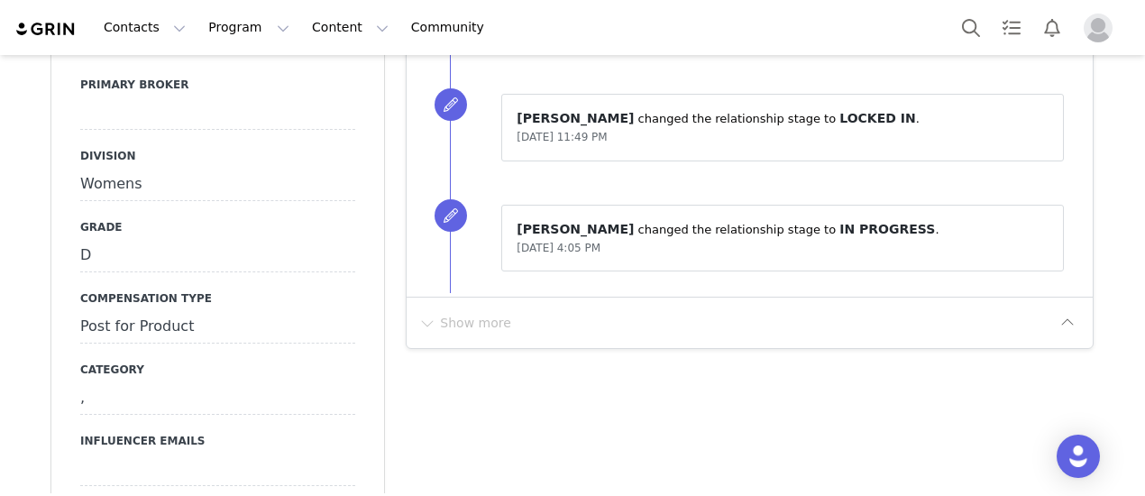
click at [110, 110] on div at bounding box center [217, 113] width 275 height 32
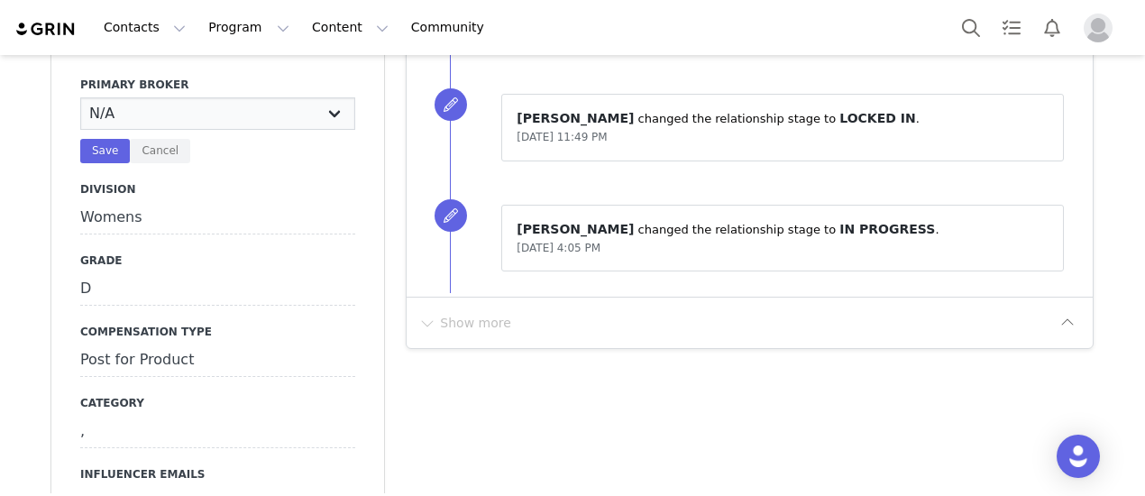
click at [110, 110] on select "N/A Erin Stephanie Jasmine Hedy Bre Evelyn Pacey Jonny Alex Ashley Mike Chabely…" at bounding box center [217, 113] width 275 height 32
select select "Erin"
click at [80, 97] on select "N/A Erin Stephanie Jasmine Hedy Bre Evelyn Pacey Jonny Alex Ashley Mike Chabely…" at bounding box center [217, 113] width 275 height 32
click at [105, 151] on button "Save" at bounding box center [105, 151] width 50 height 24
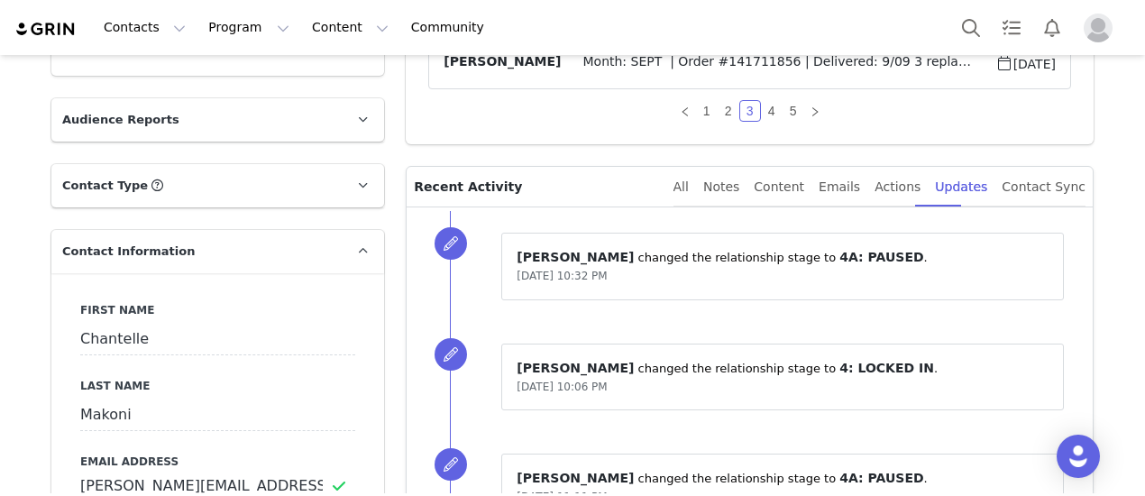
scroll to position [0, 0]
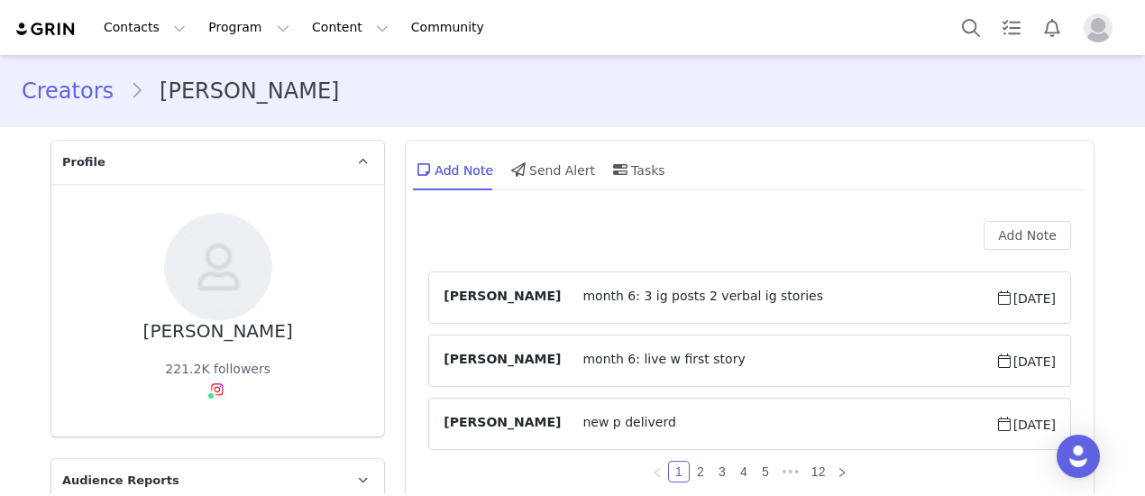
click at [198, 420] on div "[PERSON_NAME] 221.2K followers Instagram ( @iambelladavis ) — Creator Connected…" at bounding box center [217, 310] width 333 height 252
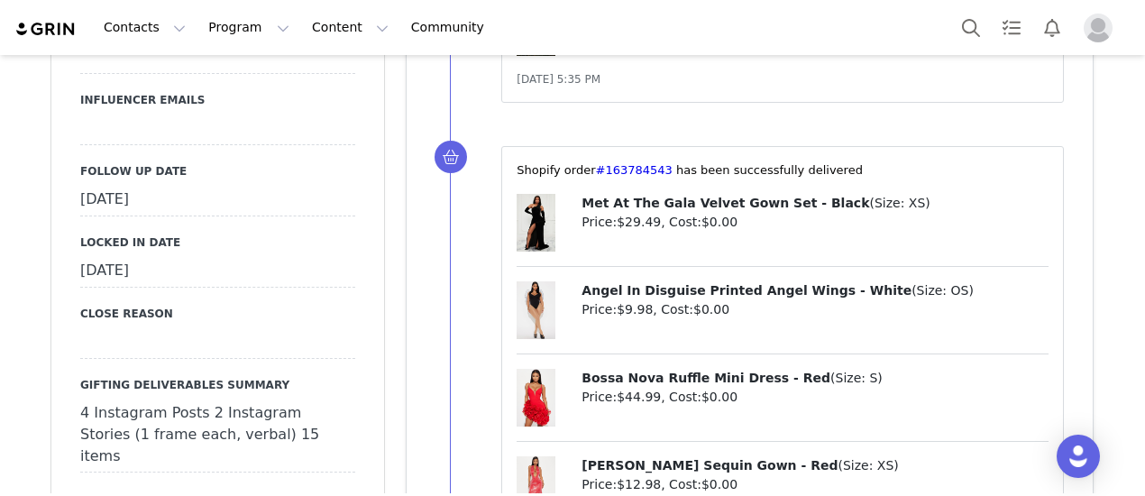
scroll to position [1931, 0]
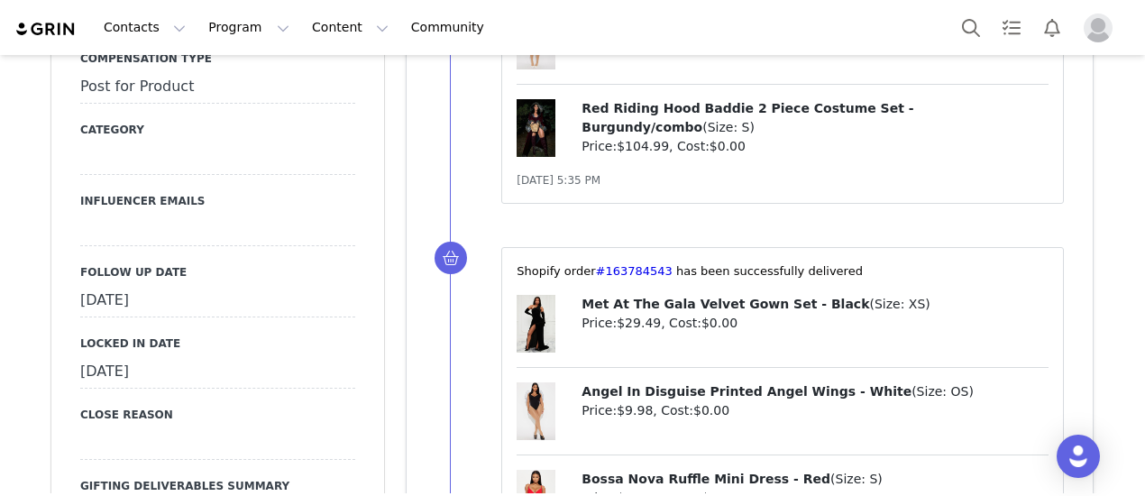
click at [198, 285] on div "[DATE]" at bounding box center [217, 301] width 275 height 32
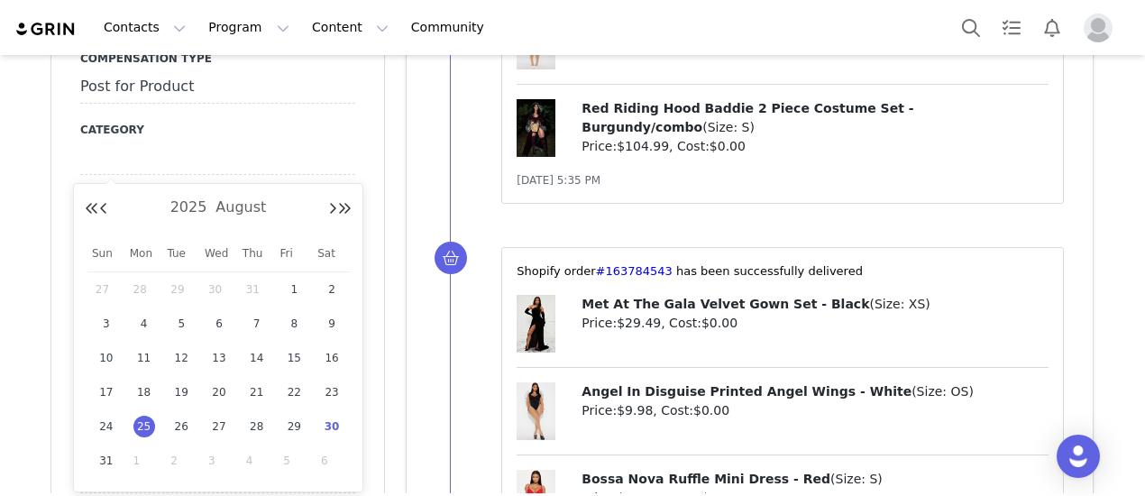
click at [198, 285] on input "[DATE]" at bounding box center [217, 301] width 275 height 32
click at [327, 426] on span "30" at bounding box center [332, 427] width 22 height 22
type input "[DATE]"
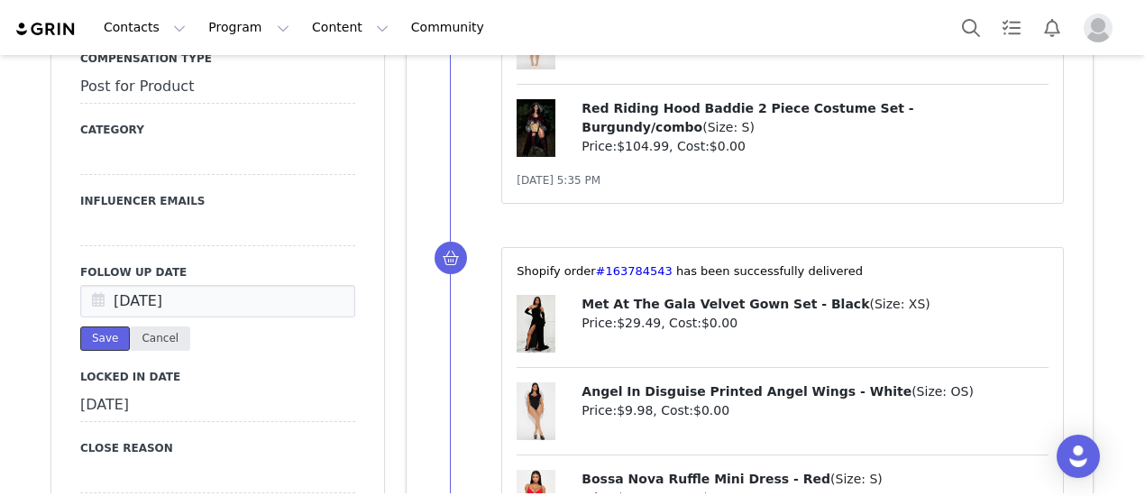
click at [105, 326] on button "Save" at bounding box center [105, 338] width 50 height 24
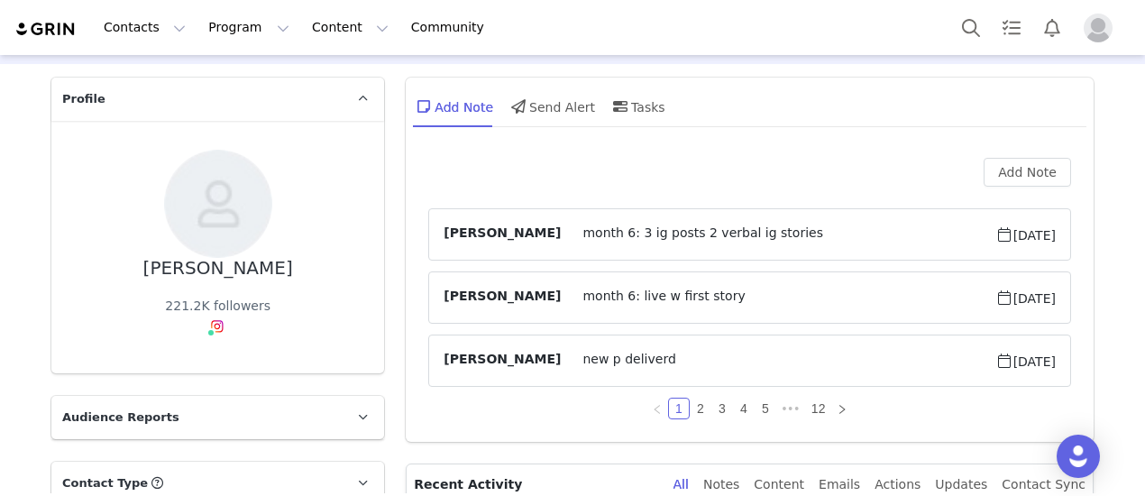
scroll to position [0, 0]
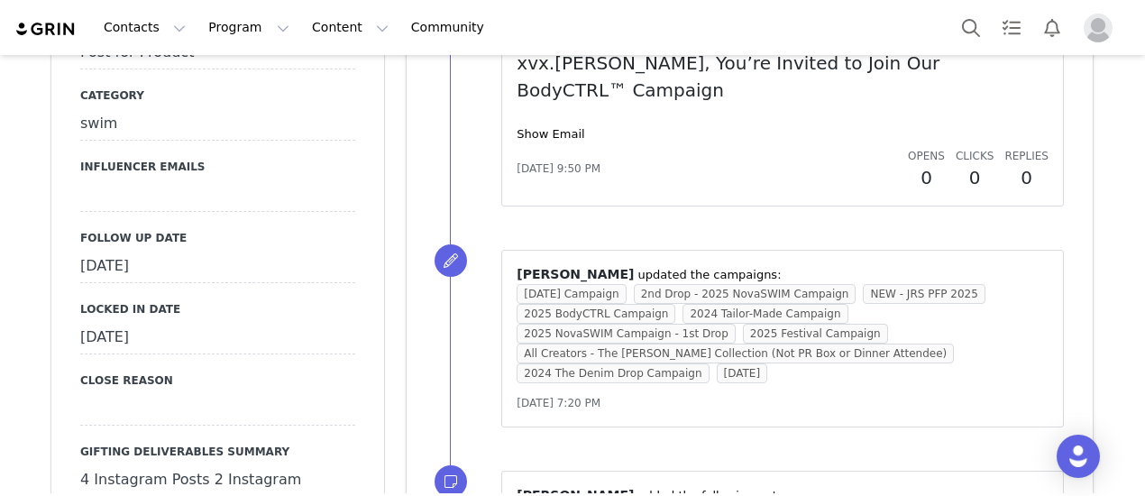
scroll to position [1893, 0]
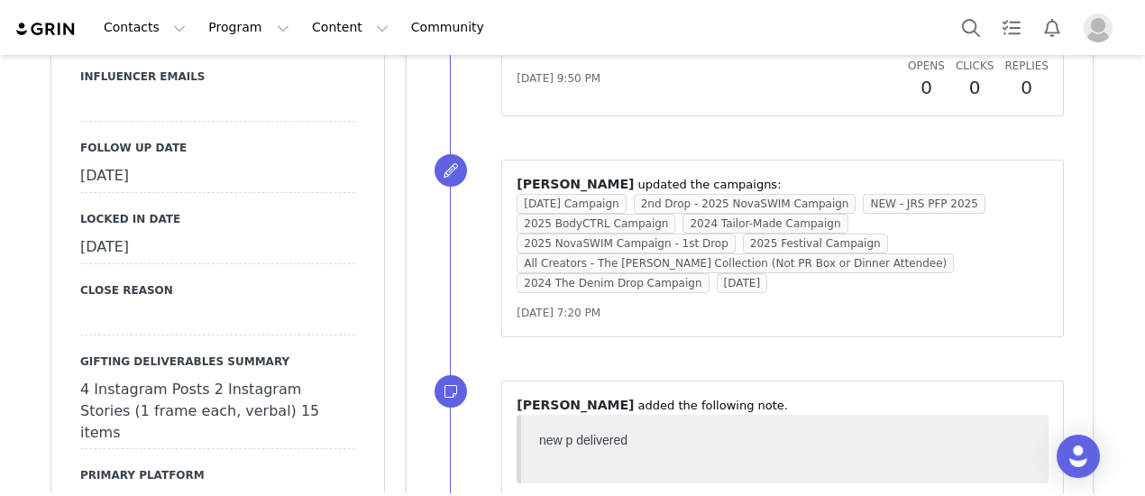
click at [207, 193] on div "[DATE]" at bounding box center [217, 176] width 275 height 32
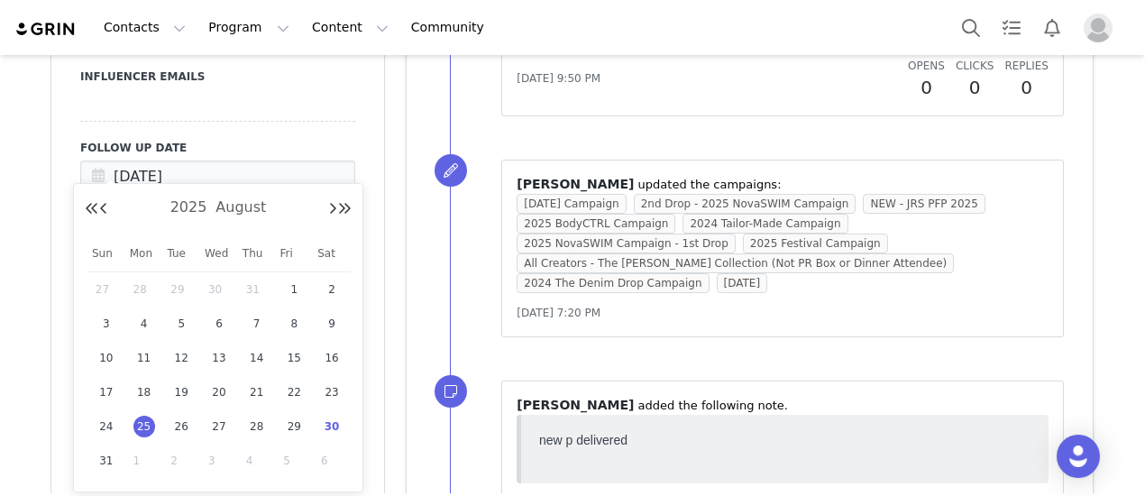
click at [333, 420] on span "30" at bounding box center [332, 427] width 22 height 22
type input "[DATE]"
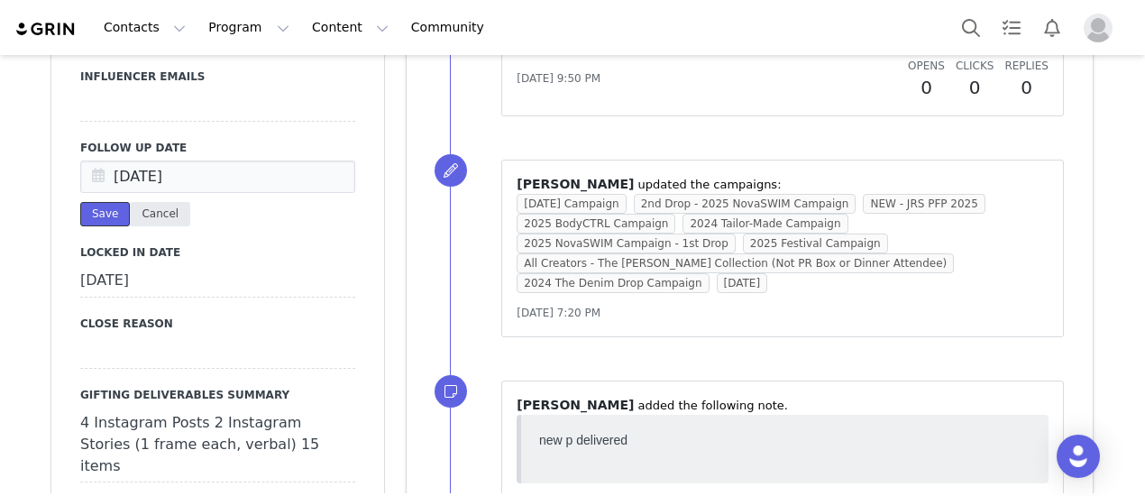
drag, startPoint x: 87, startPoint y: 225, endPoint x: 122, endPoint y: 225, distance: 34.3
click at [92, 225] on button "Save" at bounding box center [105, 214] width 50 height 24
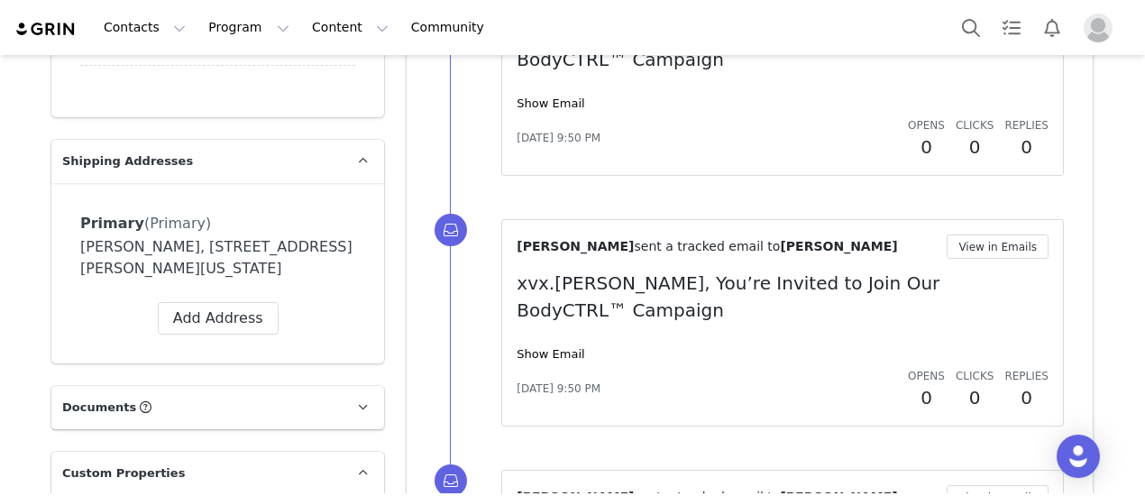
scroll to position [451, 0]
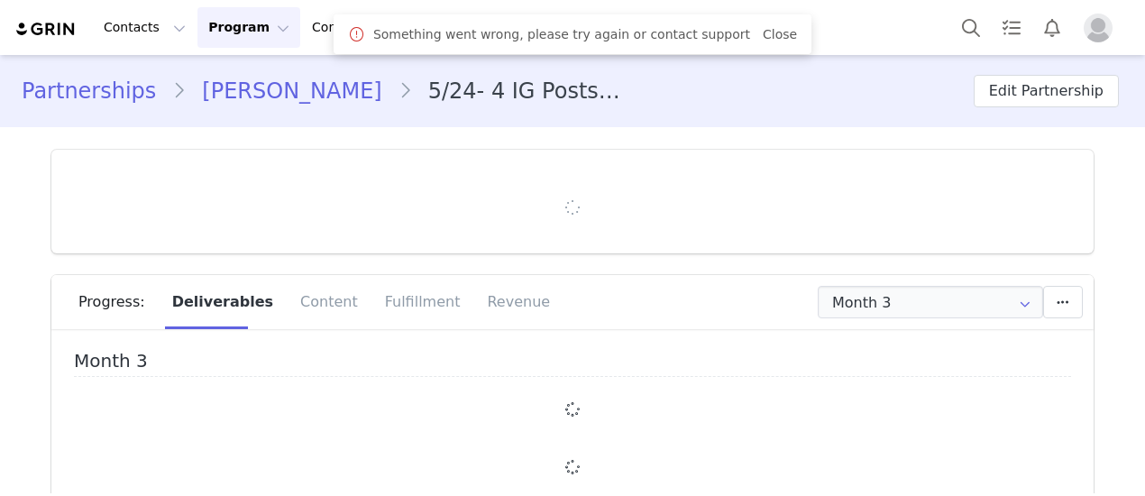
type input "+1 ([GEOGRAPHIC_DATA])"
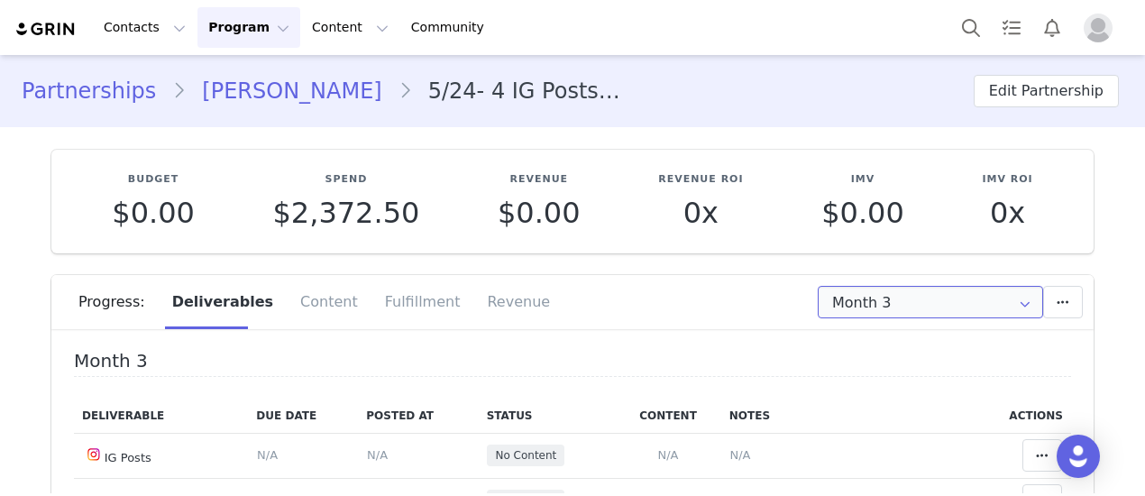
click at [937, 313] on input "Month 3" at bounding box center [930, 302] width 225 height 32
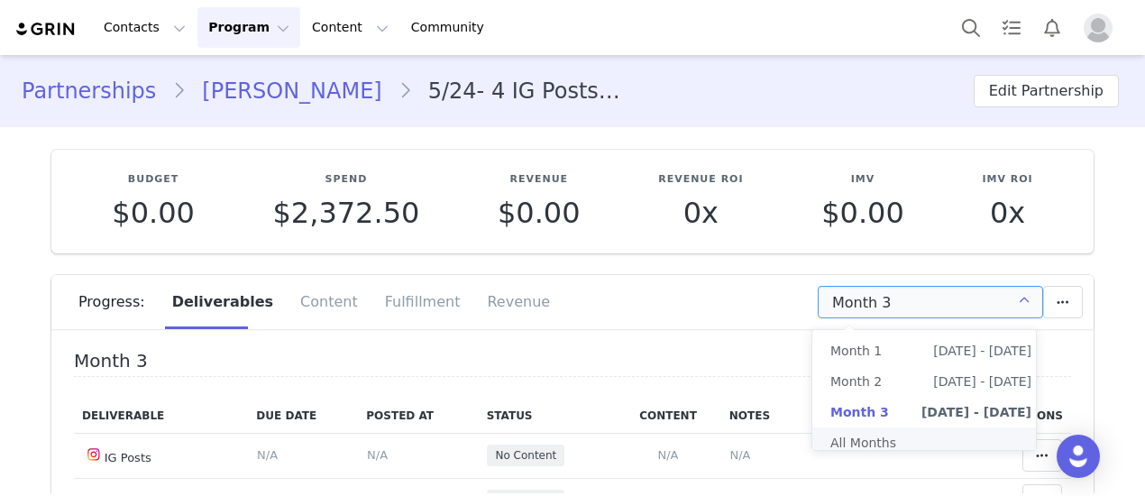
click at [864, 441] on li "All Months" at bounding box center [930, 442] width 237 height 31
type input "All"
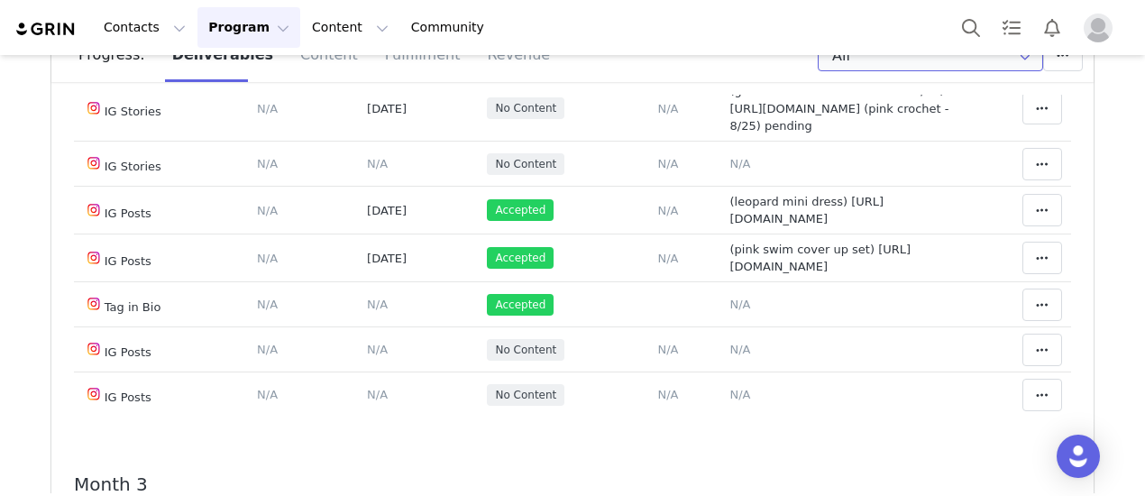
scroll to position [270, 0]
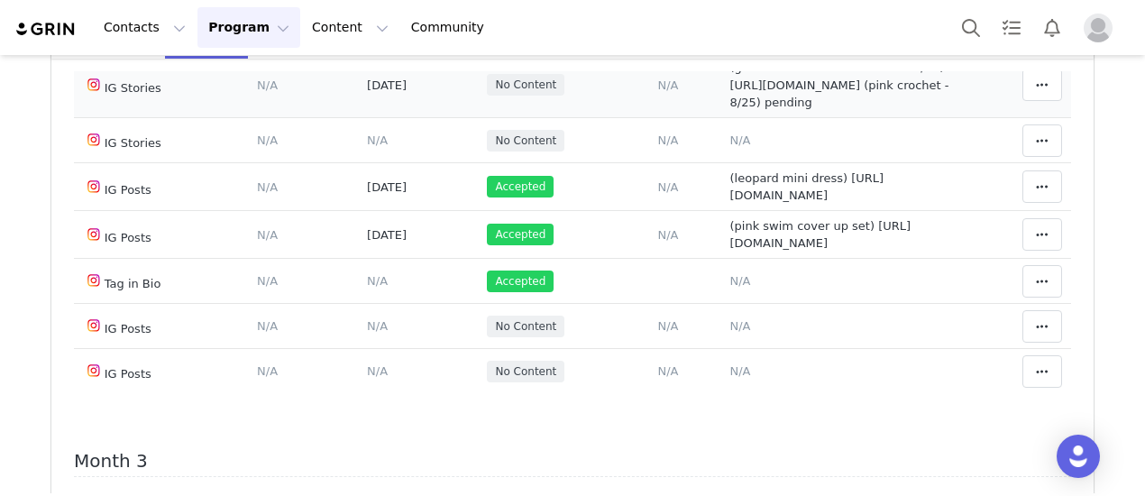
click at [753, 109] on span "(green and brown maxi dress - 8/19) https://static-resources.creatoriq.com/inst…" at bounding box center [839, 84] width 219 height 49
type textarea "(green and brown maxi dress - 8/19) https://static-resources.creatoriq.com/inst…"
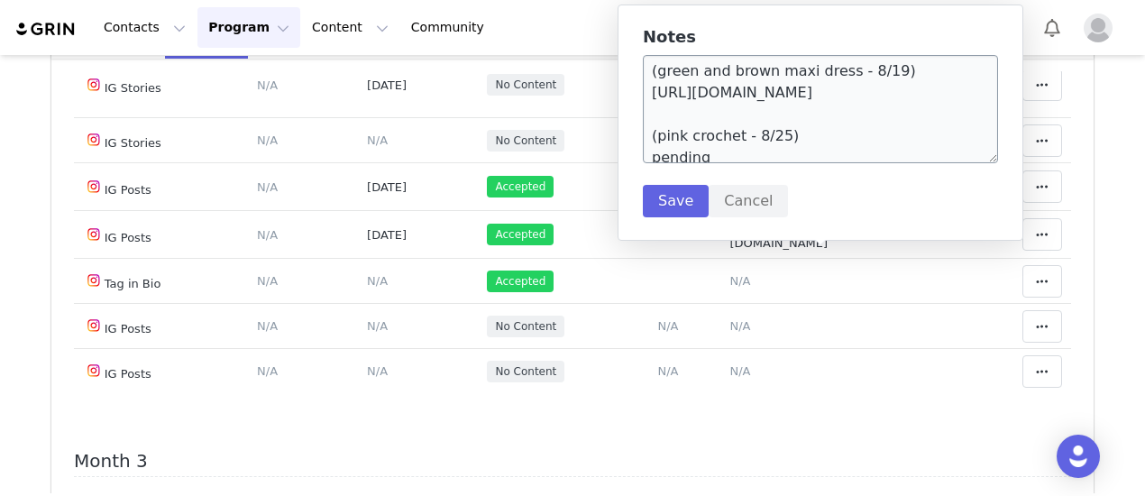
scroll to position [32, 0]
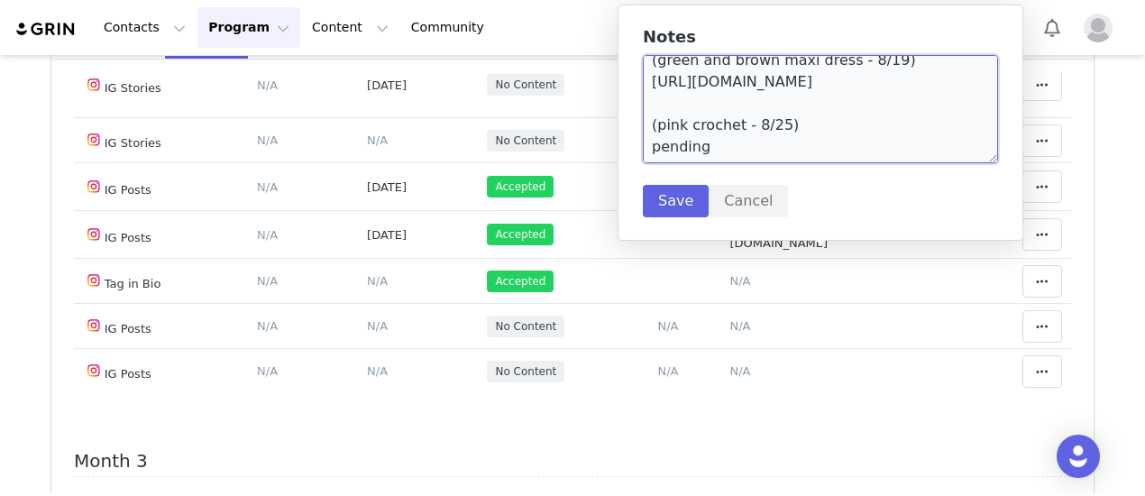
click at [693, 150] on textarea "(green and brown maxi dress - 8/19) https://static-resources.creatoriq.com/inst…" at bounding box center [820, 109] width 355 height 108
paste textarea "https://static-resources.creatoriq.com/instagram-stories/thumbs/370688892769154…"
type textarea "(green and brown maxi dress - 8/19) https://static-resources.creatoriq.com/inst…"
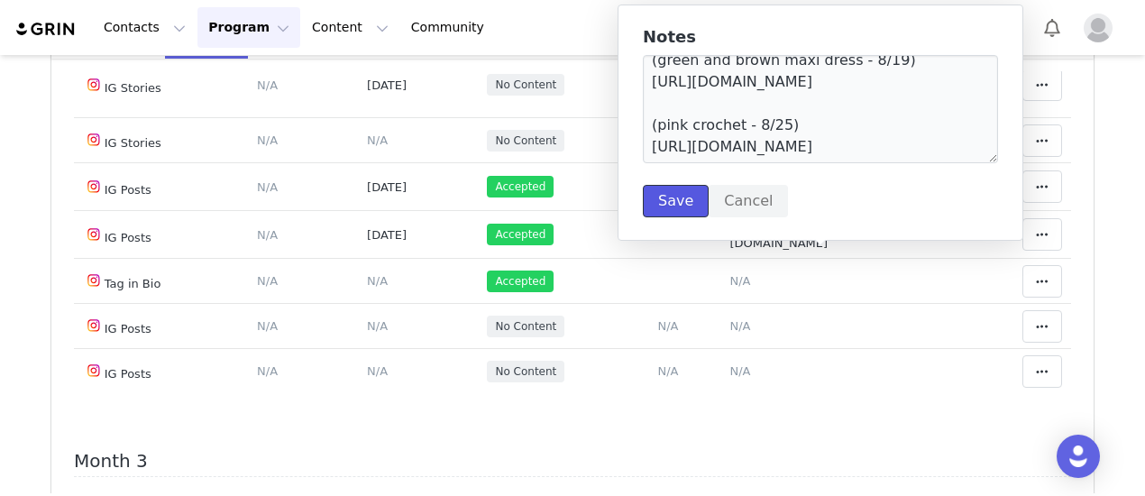
click at [683, 205] on button "Save" at bounding box center [676, 201] width 66 height 32
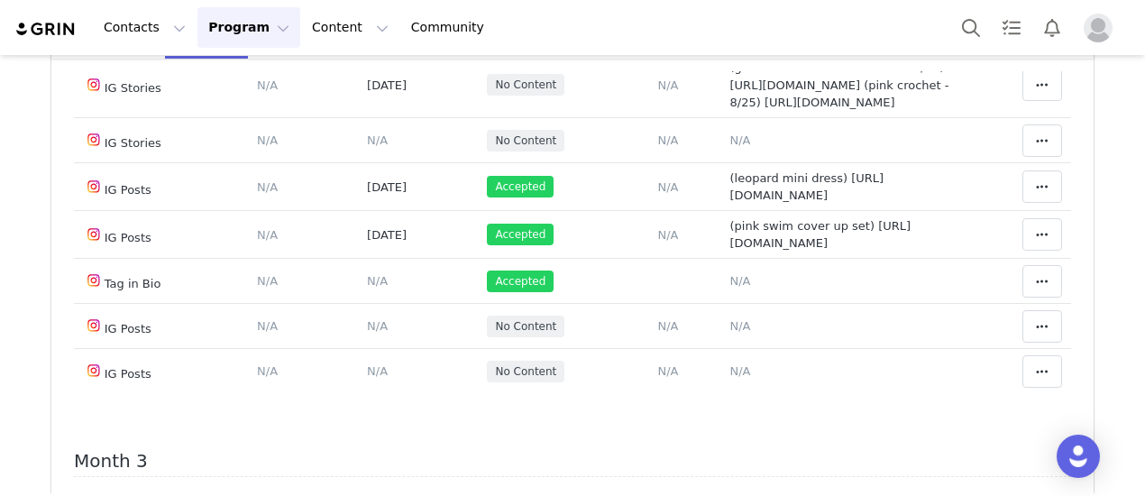
scroll to position [0, 0]
click at [367, 92] on span "Aug 24, 2025" at bounding box center [387, 85] width 40 height 14
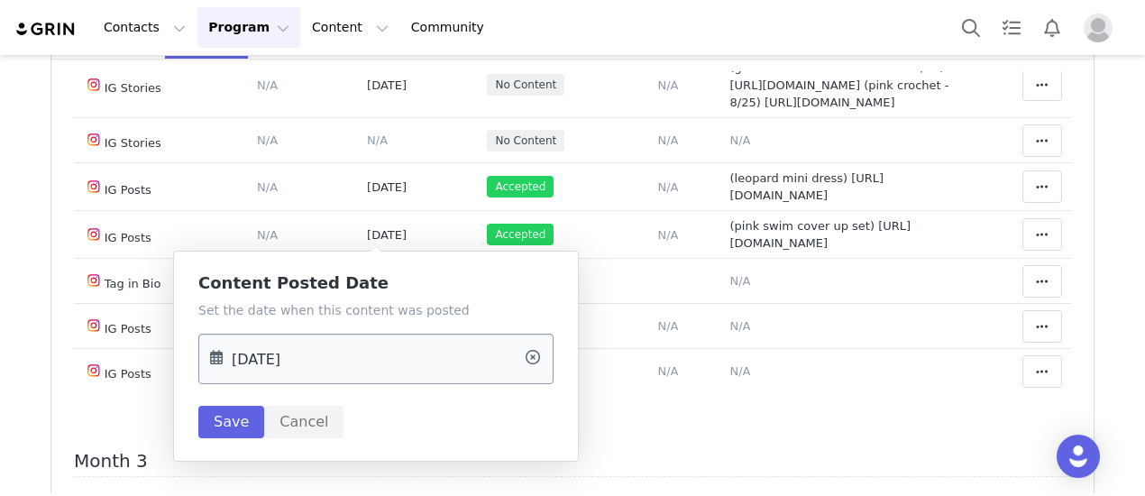
click at [380, 361] on input "[DATE]" at bounding box center [375, 359] width 355 height 50
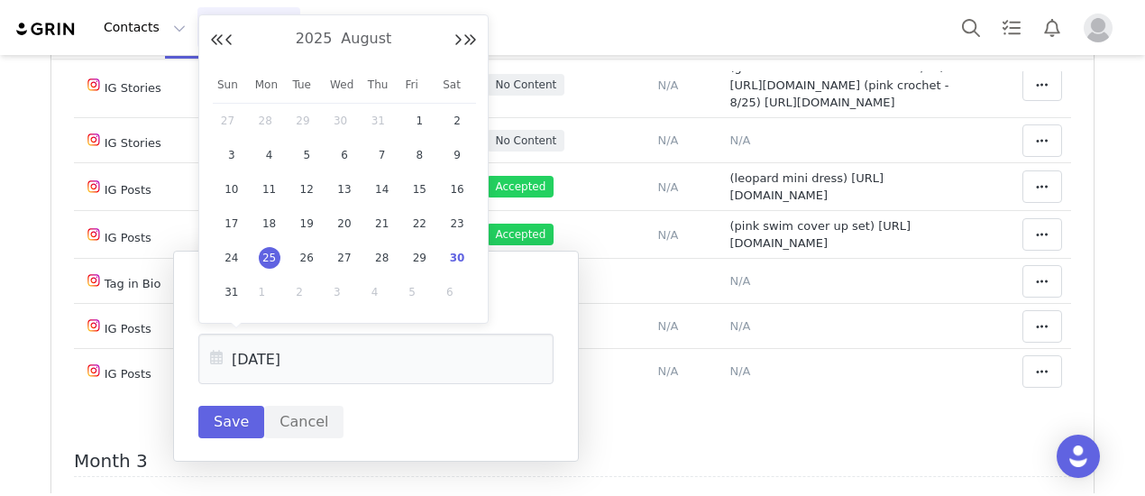
click at [272, 257] on span "25" at bounding box center [270, 258] width 22 height 22
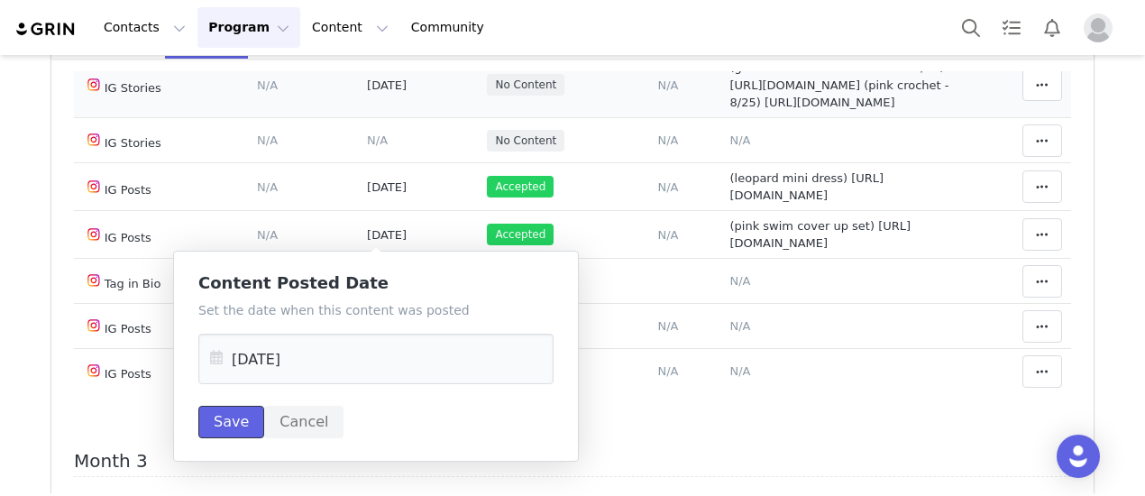
drag, startPoint x: 232, startPoint y: 422, endPoint x: 935, endPoint y: 279, distance: 717.5
click at [233, 422] on button "Save" at bounding box center [231, 422] width 66 height 32
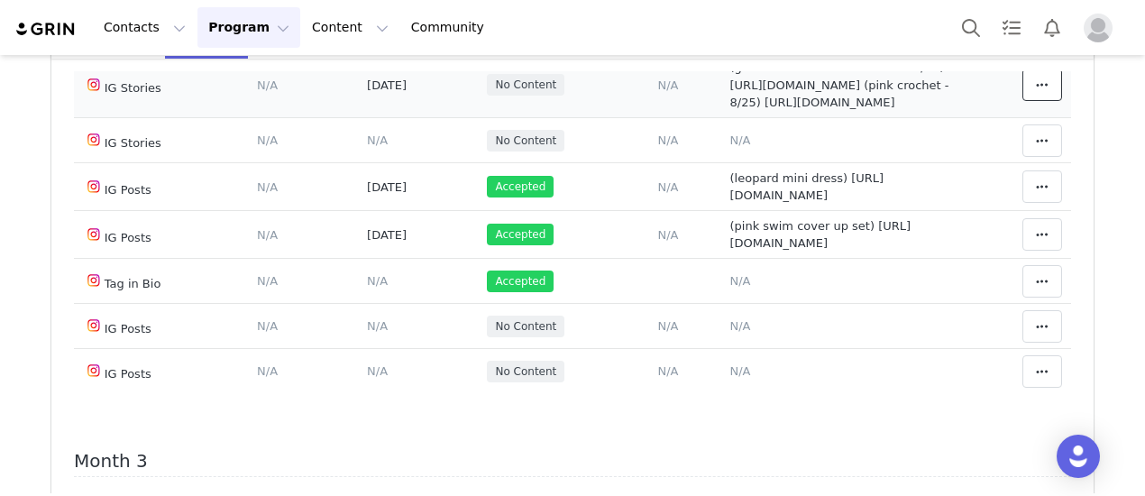
click at [1031, 96] on span at bounding box center [1042, 85] width 22 height 22
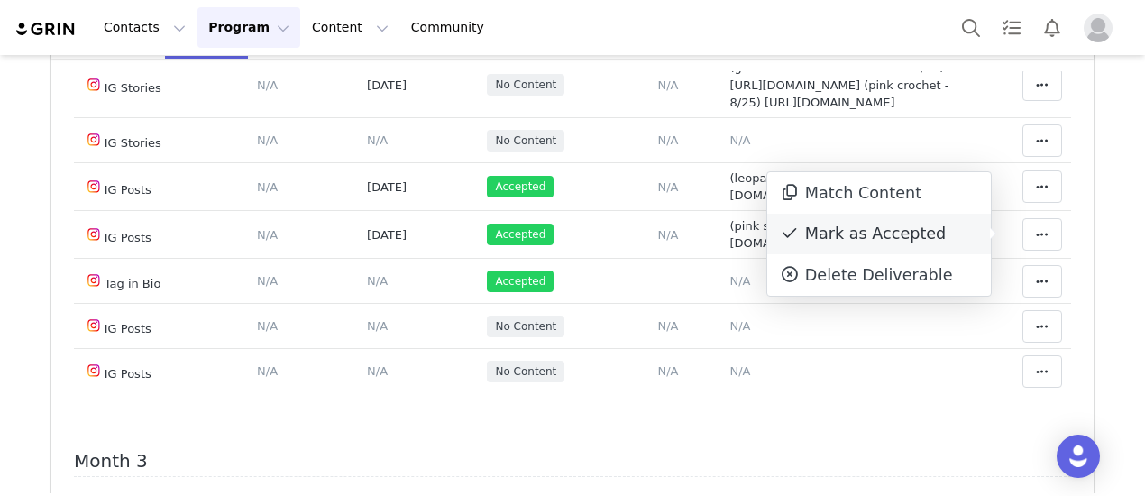
click at [859, 239] on div "Mark as Accepted" at bounding box center [879, 234] width 224 height 41
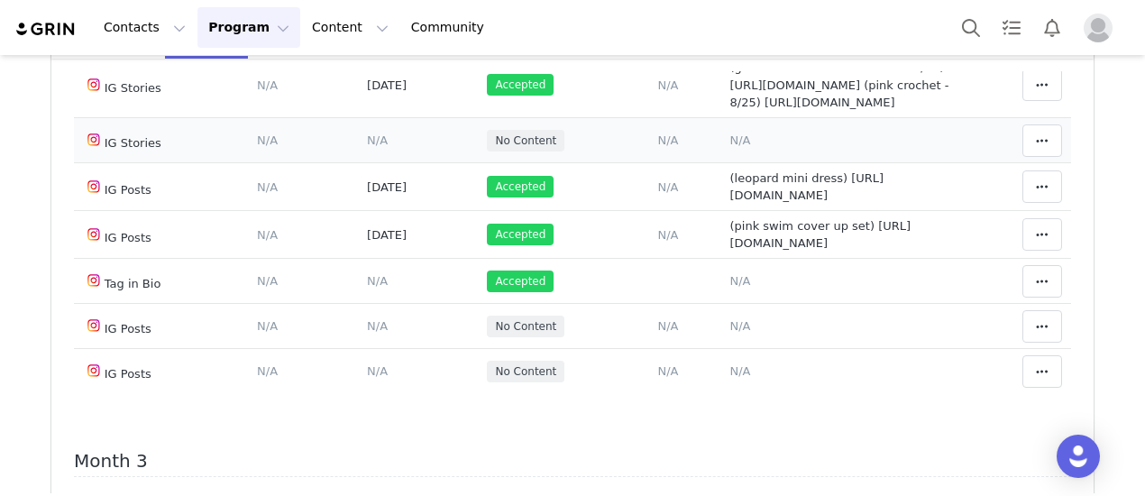
scroll to position [901, 0]
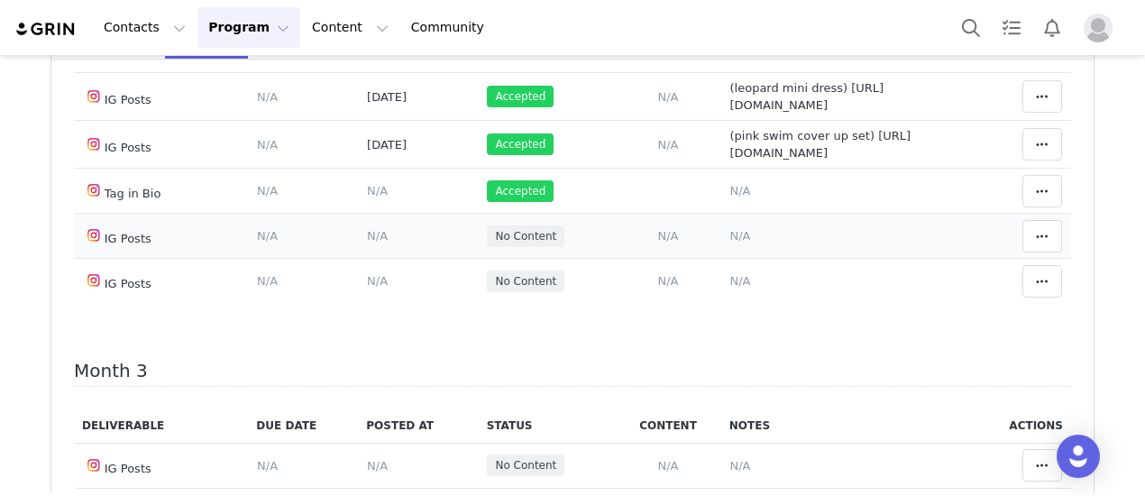
click at [730, 242] on span "N/A" at bounding box center [740, 236] width 21 height 14
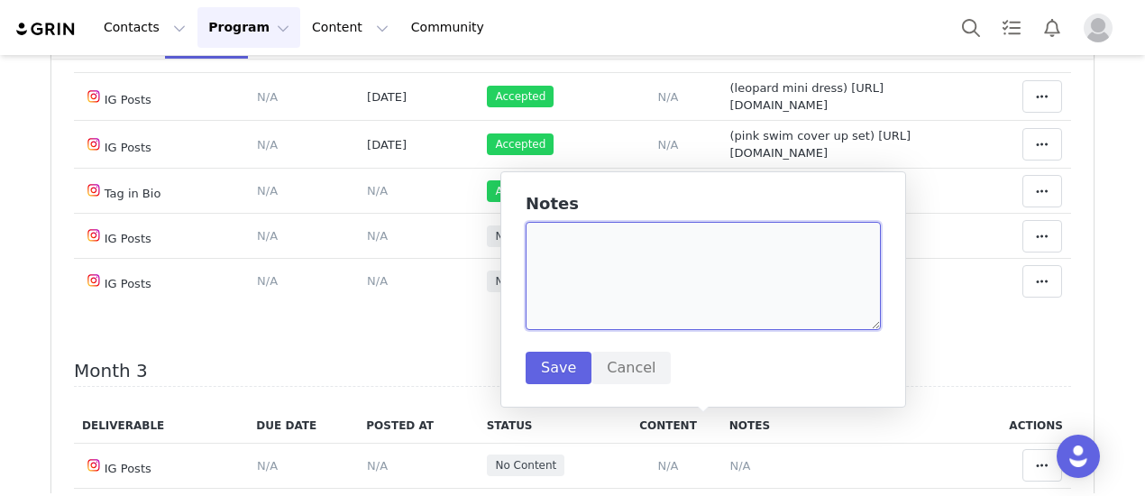
click at [639, 299] on textarea at bounding box center [702, 276] width 355 height 108
paste textarea "https://www.instagram.com/p/DN1vNOsUqyD/?img_index=1"
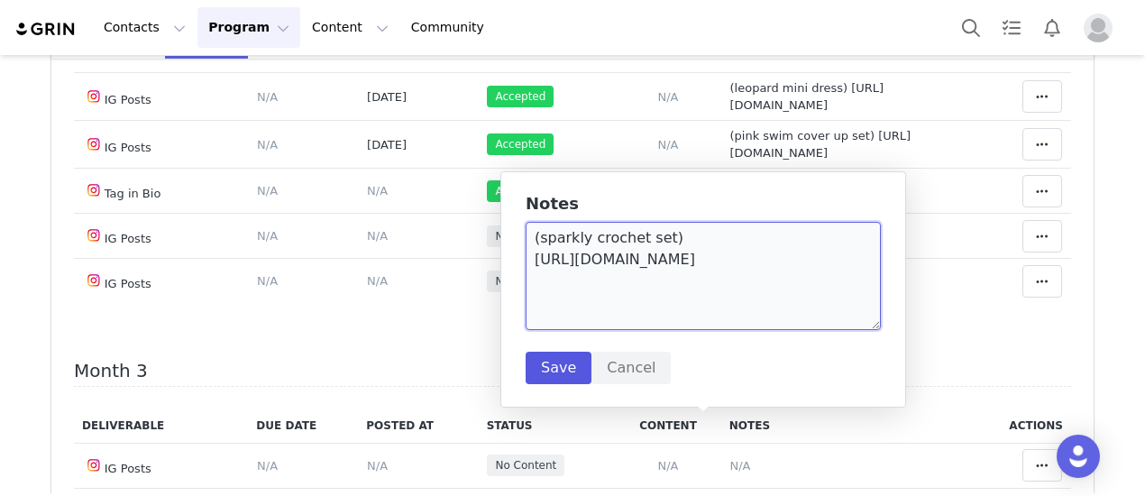
type textarea "(sparkly crochet set) https://www.instagram.com/p/DN1vNOsUqyD/?img_index=1"
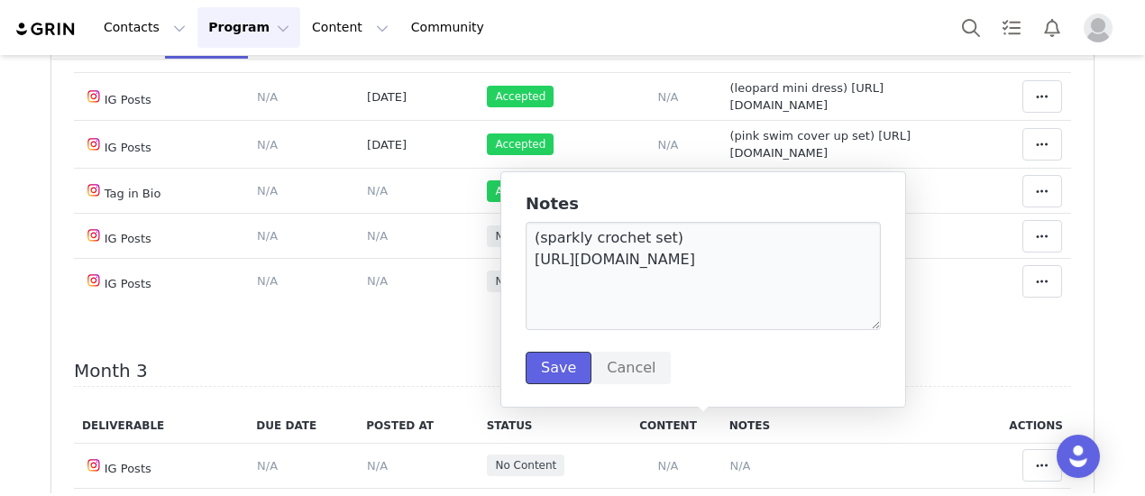
drag, startPoint x: 552, startPoint y: 379, endPoint x: 571, endPoint y: 364, distance: 25.1
click at [552, 379] on button "Save" at bounding box center [558, 368] width 66 height 32
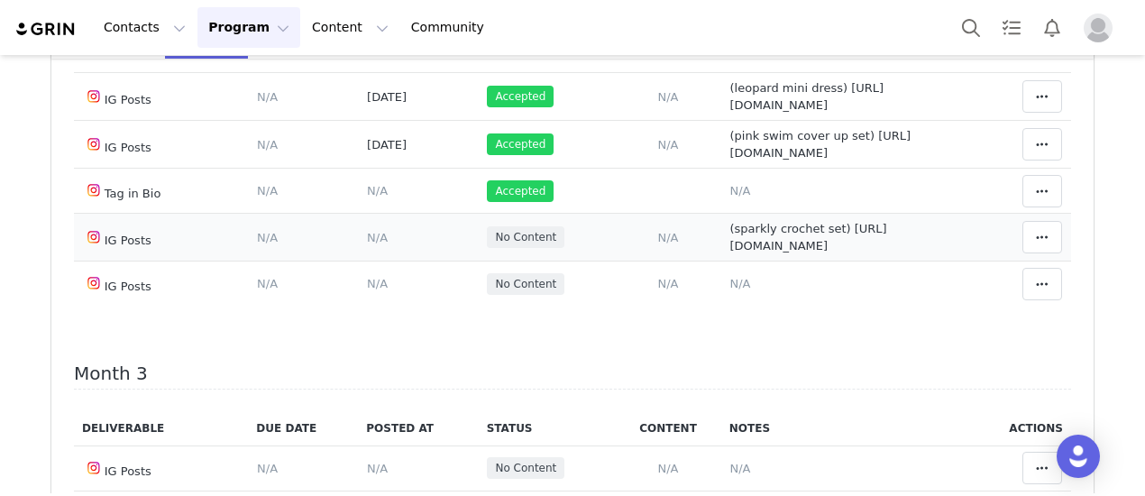
click at [367, 244] on span "N/A" at bounding box center [377, 238] width 21 height 14
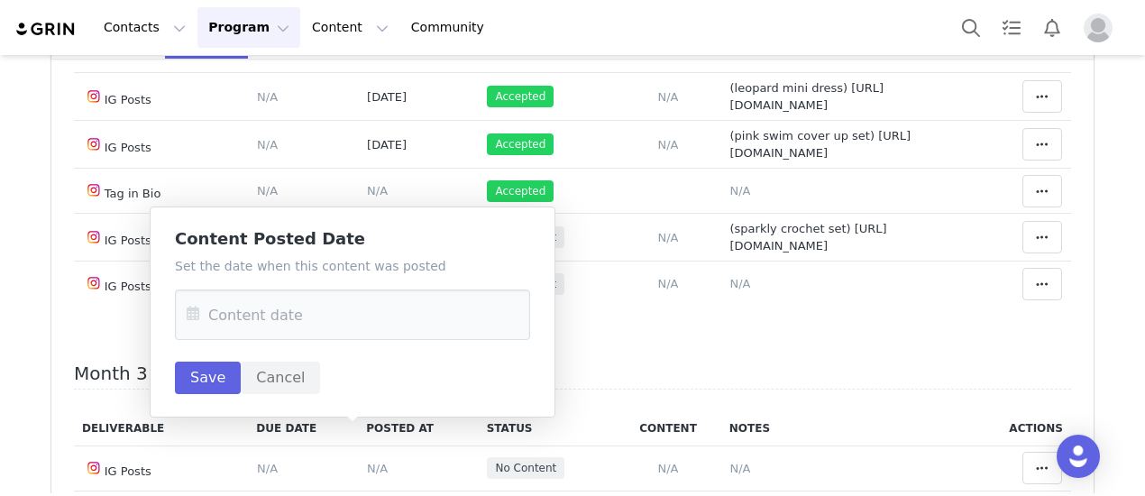
click at [357, 282] on div "Set the date when this content was posted Save Cancel" at bounding box center [352, 325] width 355 height 137
click at [344, 345] on div "Set the date when this content was posted Save Cancel" at bounding box center [352, 325] width 355 height 137
click at [317, 332] on input "text" at bounding box center [352, 314] width 355 height 50
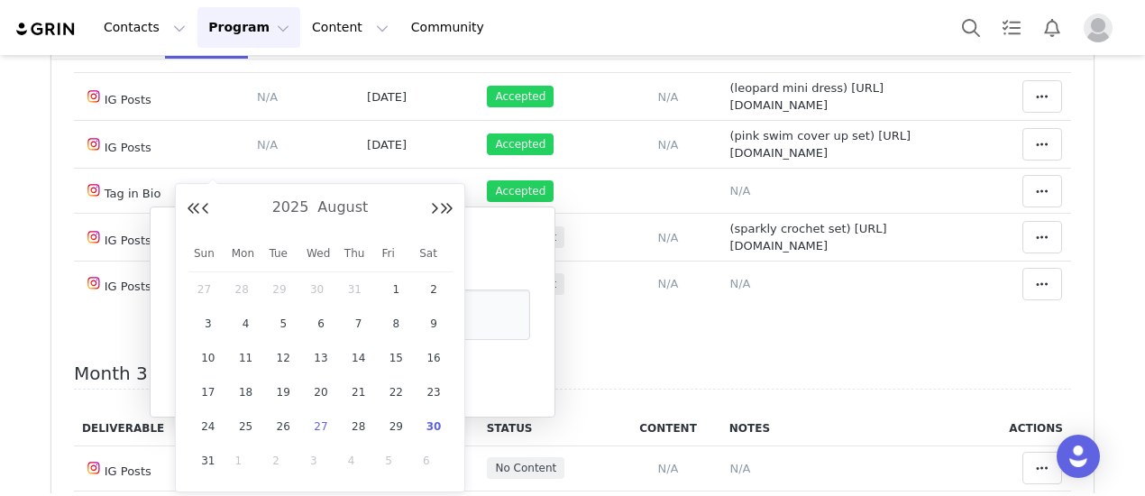
click at [310, 427] on span "27" at bounding box center [321, 427] width 22 height 22
type input "Aug 27 2025"
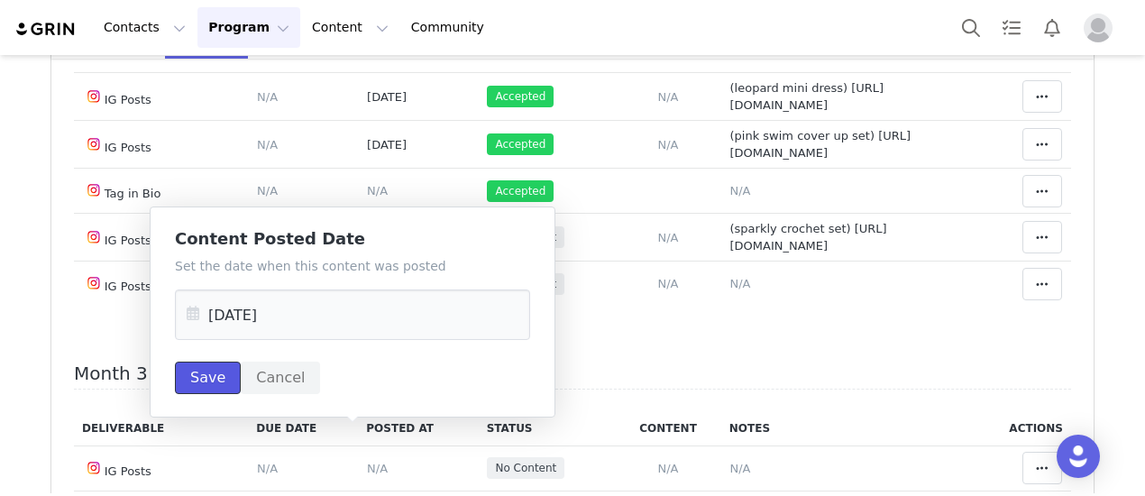
click at [207, 385] on button "Save" at bounding box center [208, 377] width 66 height 32
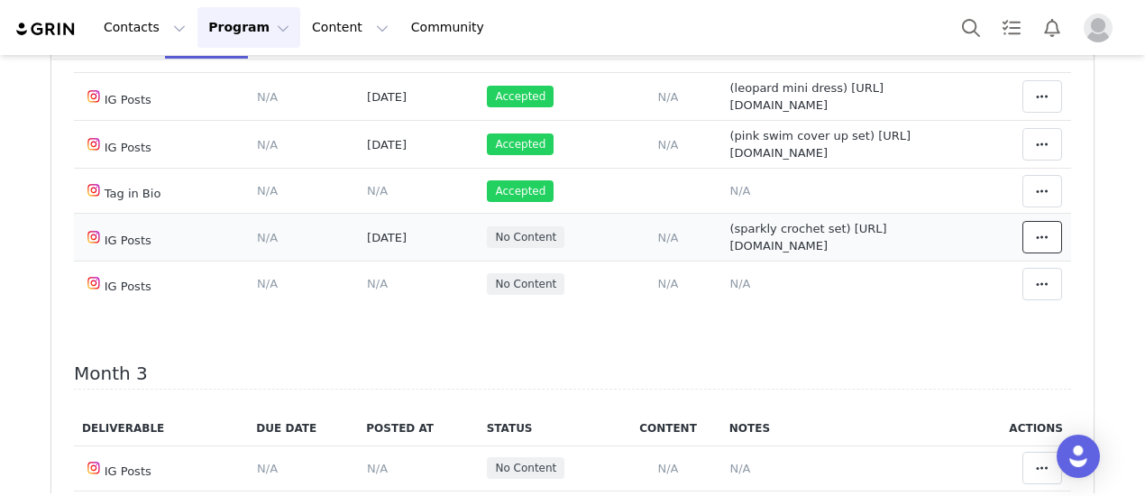
click at [1036, 244] on icon at bounding box center [1042, 237] width 13 height 14
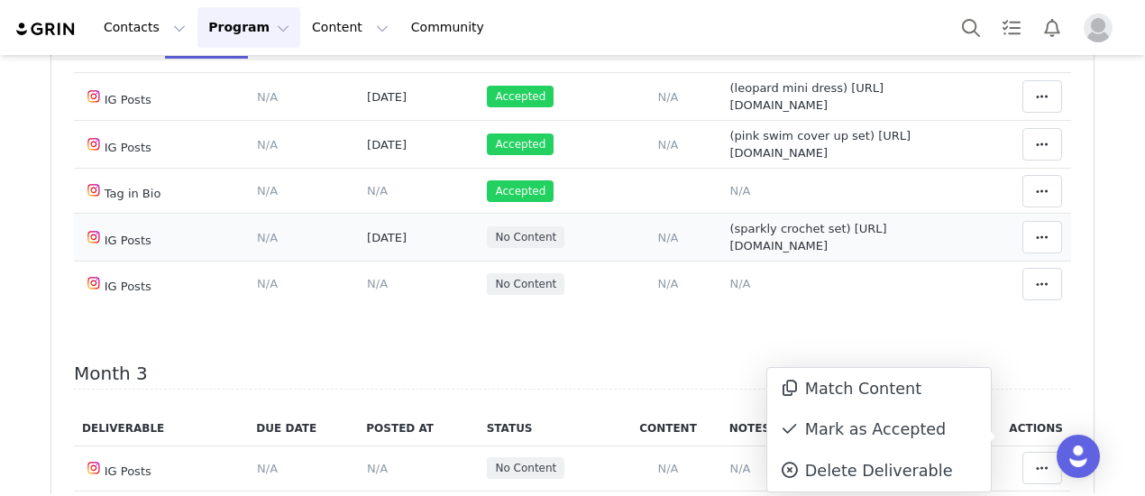
click at [730, 253] on span "(sparkly crochet set) https://www.instagram.com/p/DN1vNOsUqyD/?img_index=1" at bounding box center [808, 238] width 157 height 32
type textarea "(sparkly crochet set) https://www.instagram.com/p/DN1vNOsUqyD/?img_index=1"
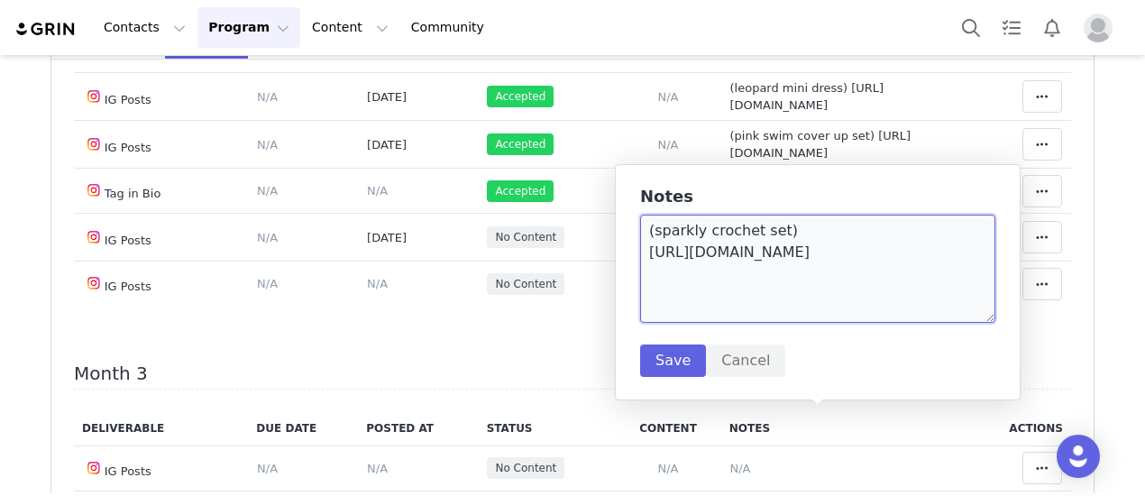
click at [851, 282] on textarea "(sparkly crochet set) https://www.instagram.com/p/DN1vNOsUqyD/?img_index=1" at bounding box center [817, 269] width 355 height 108
type textarea "(sparkly crochet set) https://www.instagram.com/p/DN1vNOsUqyD/?img_index=1 iden…"
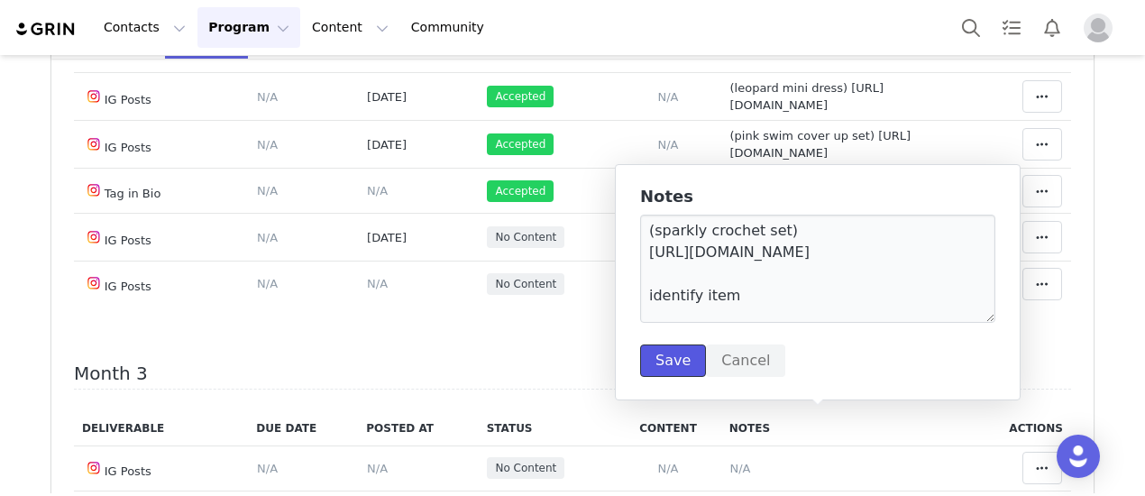
click at [685, 358] on button "Save" at bounding box center [673, 360] width 66 height 32
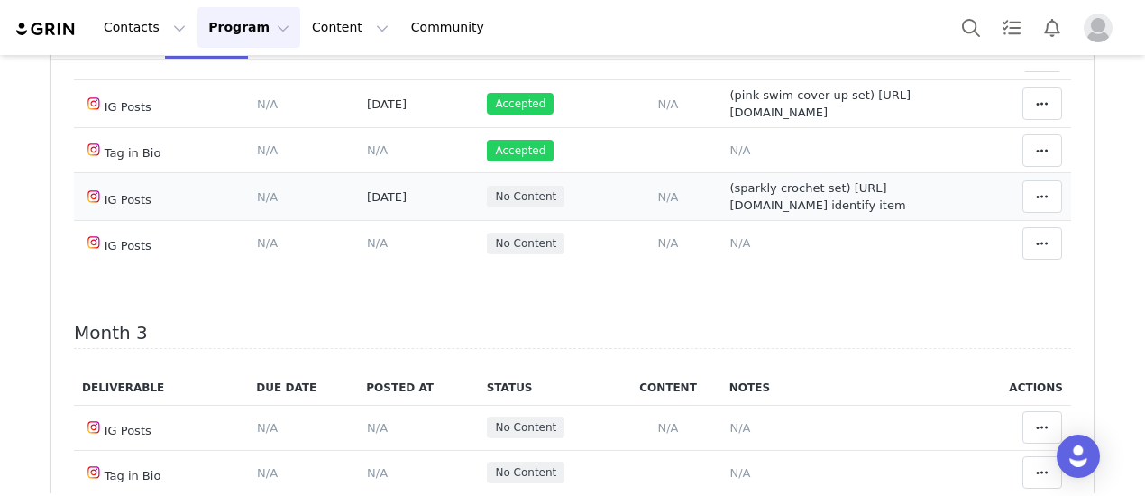
scroll to position [901, 0]
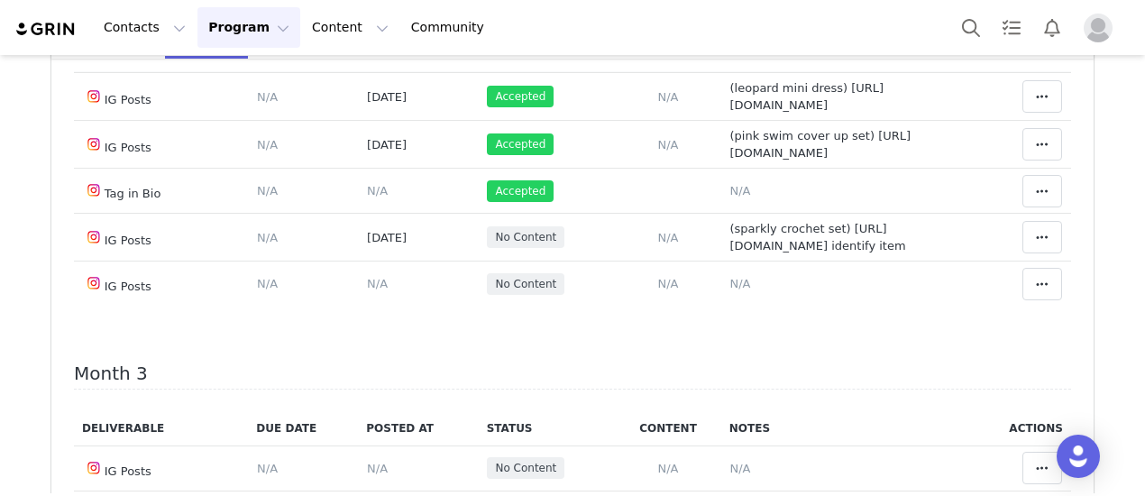
click at [730, 57] on span "N/A" at bounding box center [740, 50] width 21 height 14
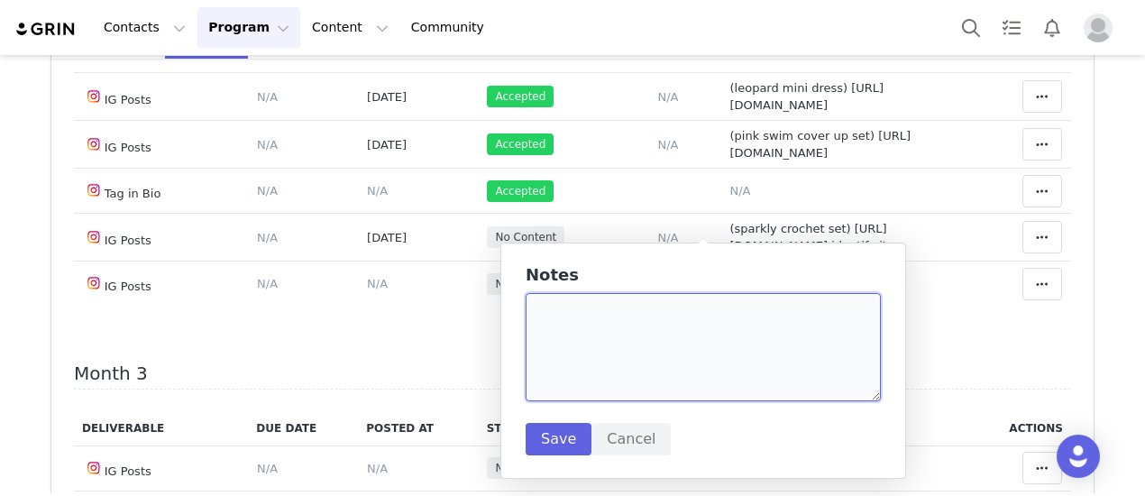
click at [599, 370] on textarea at bounding box center [702, 347] width 355 height 108
paste textarea "https://static-resources.creatoriq.com/instagram-stories/videos/370832653093242…"
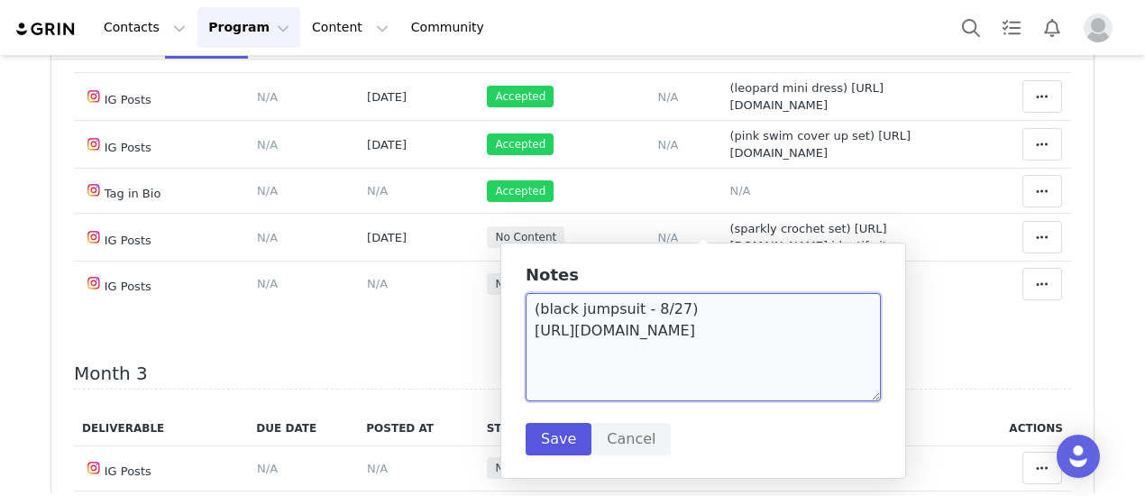
type textarea "(black jumpsuit - 8/27) https://static-resources.creatoriq.com/instagram-storie…"
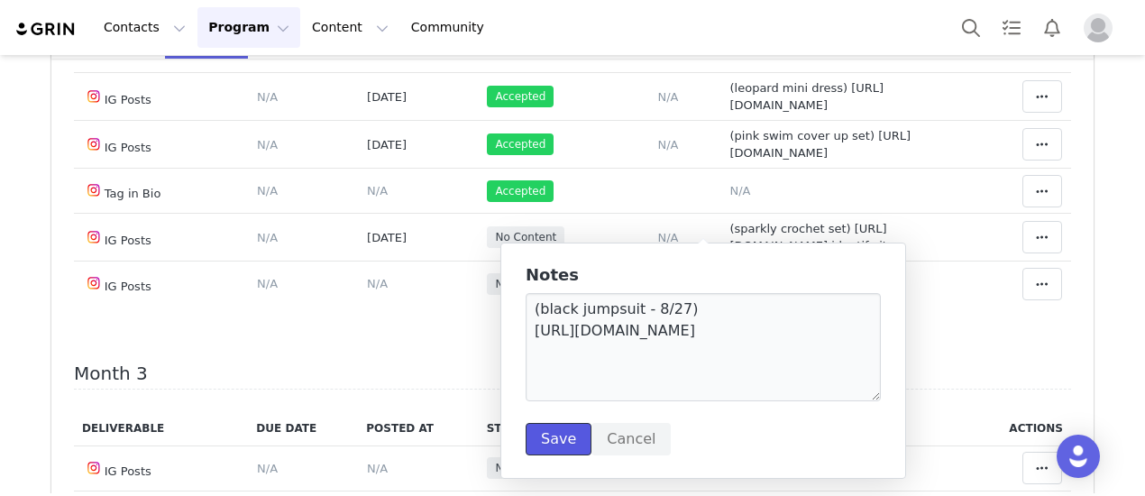
click at [554, 427] on button "Save" at bounding box center [558, 439] width 66 height 32
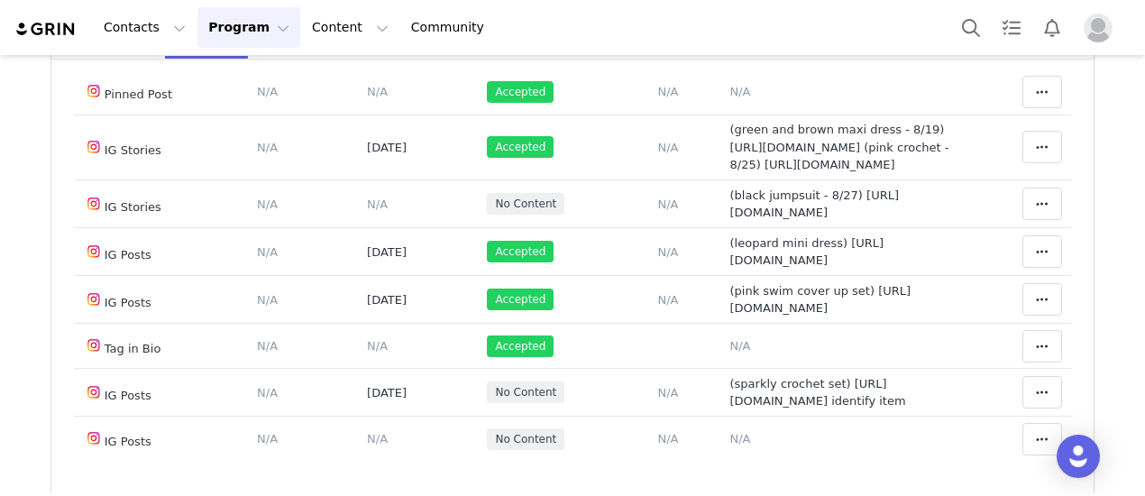
scroll to position [721, 0]
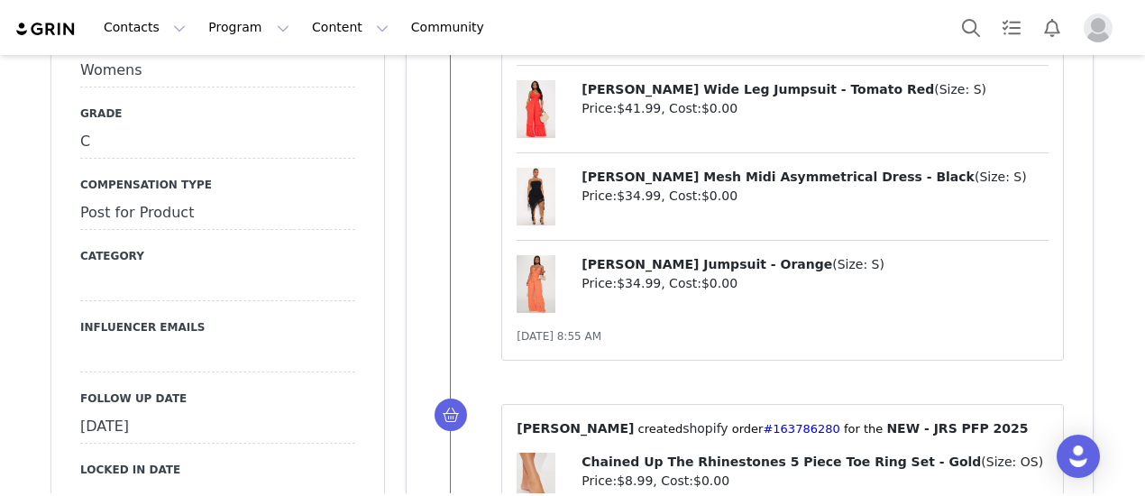
scroll to position [1803, 0]
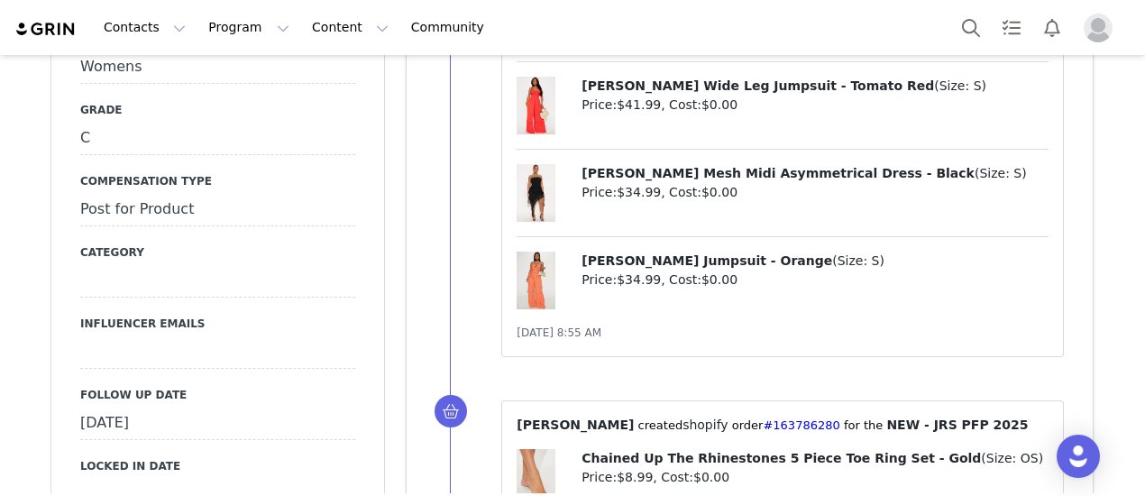
click at [217, 407] on div "[DATE]" at bounding box center [217, 423] width 275 height 32
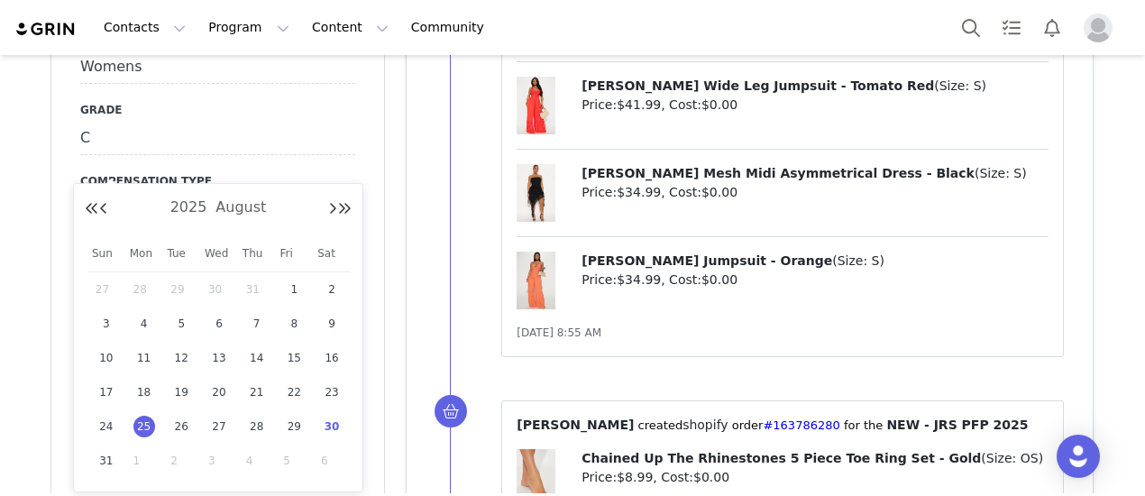
click at [336, 429] on span "30" at bounding box center [332, 427] width 22 height 22
type input "[DATE]"
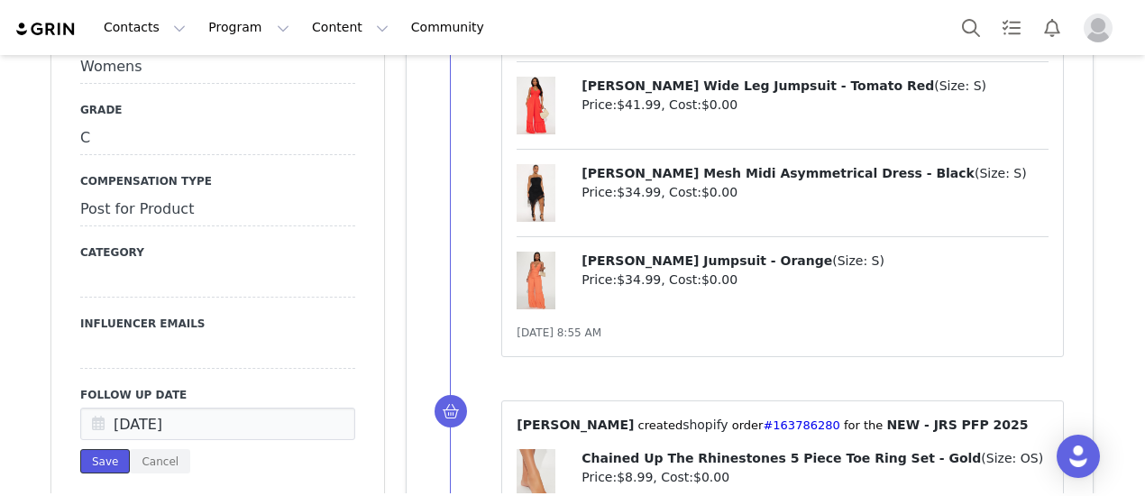
click at [88, 449] on button "Save" at bounding box center [105, 461] width 50 height 24
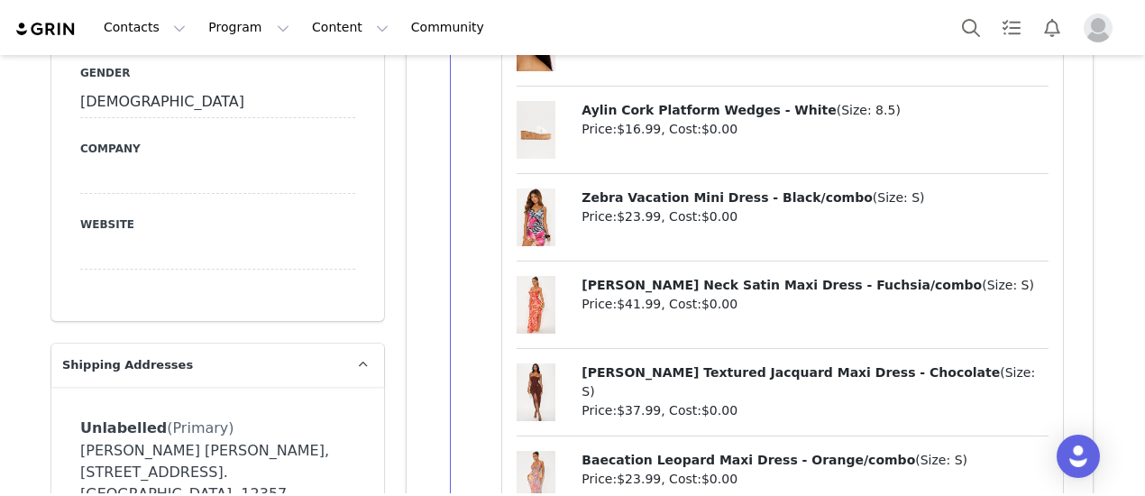
scroll to position [451, 0]
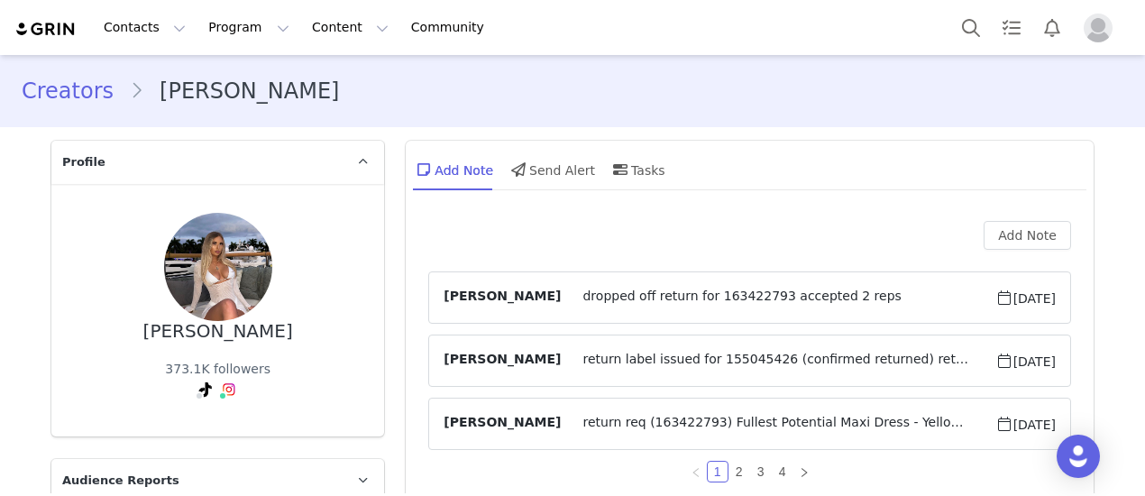
drag, startPoint x: 184, startPoint y: 343, endPoint x: 276, endPoint y: 310, distance: 97.5
click at [280, 306] on div "[PERSON_NAME] 373.1K followers TikTok ( @itsalimarie ) — Personal/Creator Not C…" at bounding box center [217, 310] width 275 height 195
click at [277, 308] on div "[PERSON_NAME] 373.1K followers TikTok ( @itsalimarie ) — Personal/Creator Not C…" at bounding box center [217, 310] width 275 height 195
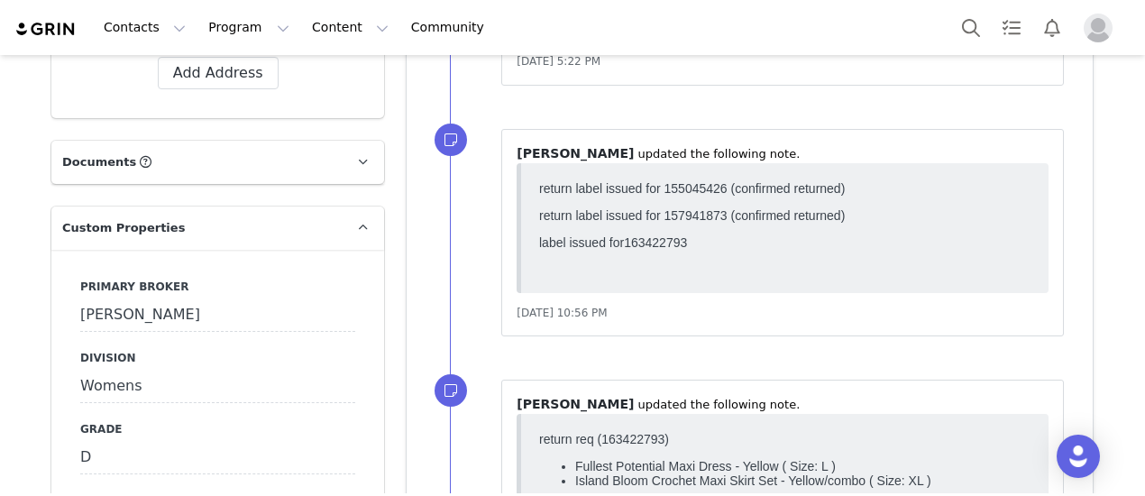
scroll to position [1803, 0]
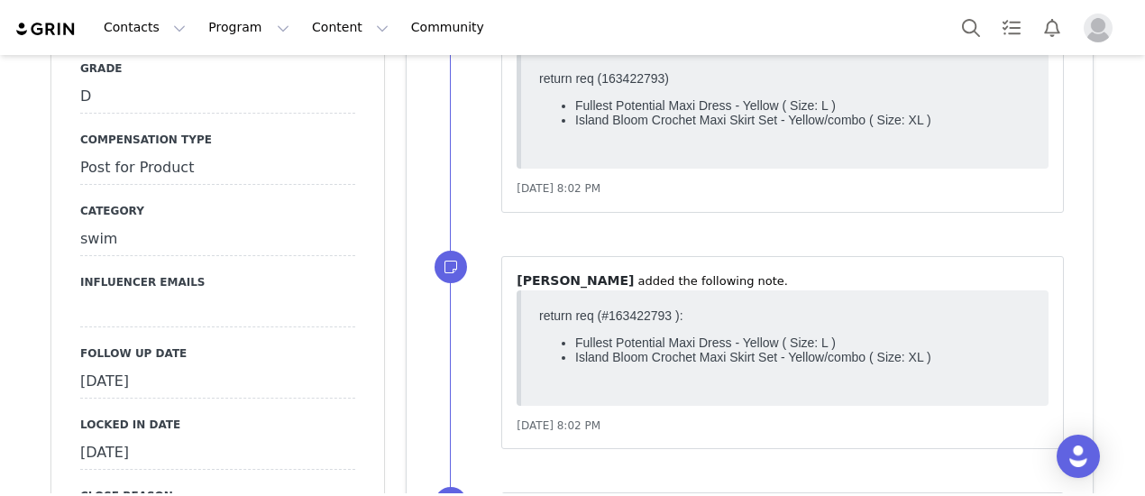
click at [236, 366] on div "[DATE]" at bounding box center [217, 382] width 275 height 32
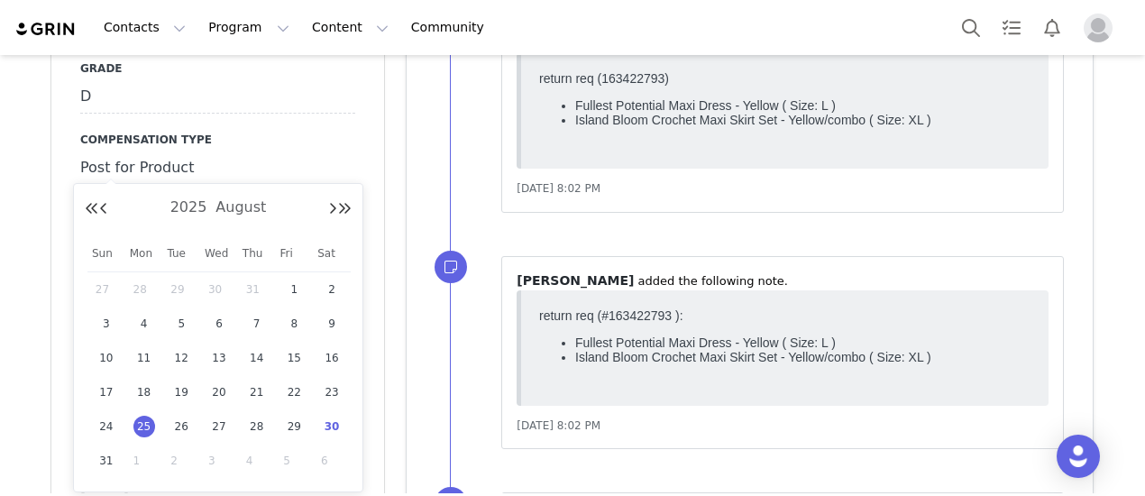
click at [337, 422] on span "30" at bounding box center [332, 427] width 22 height 22
type input "[DATE]"
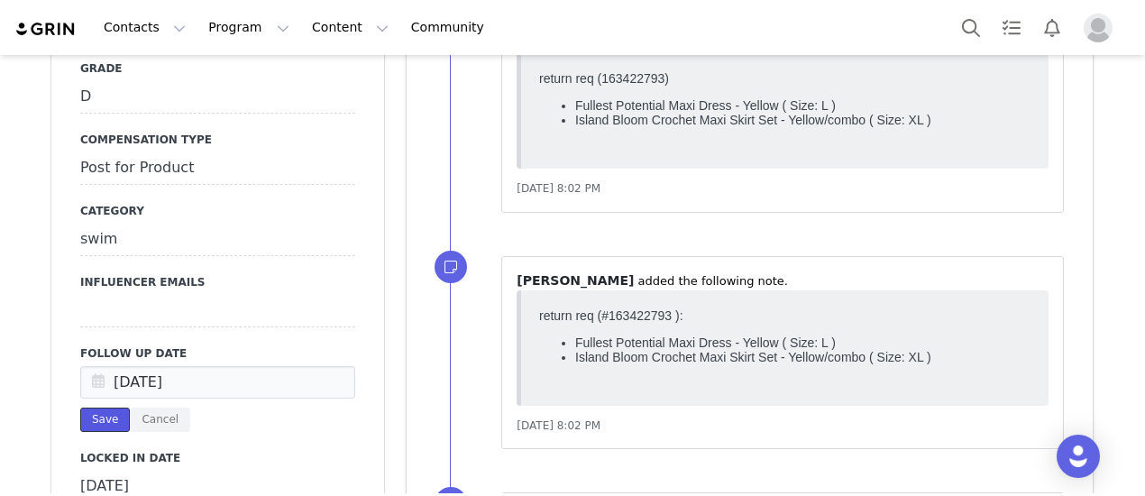
click at [88, 407] on button "Save" at bounding box center [105, 419] width 50 height 24
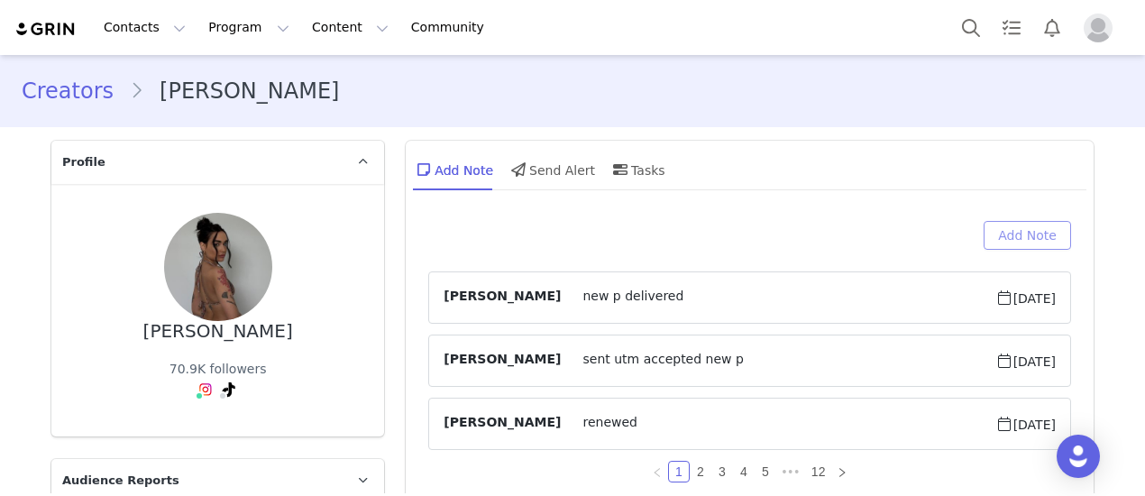
click at [995, 244] on button "Add Note" at bounding box center [1026, 235] width 87 height 29
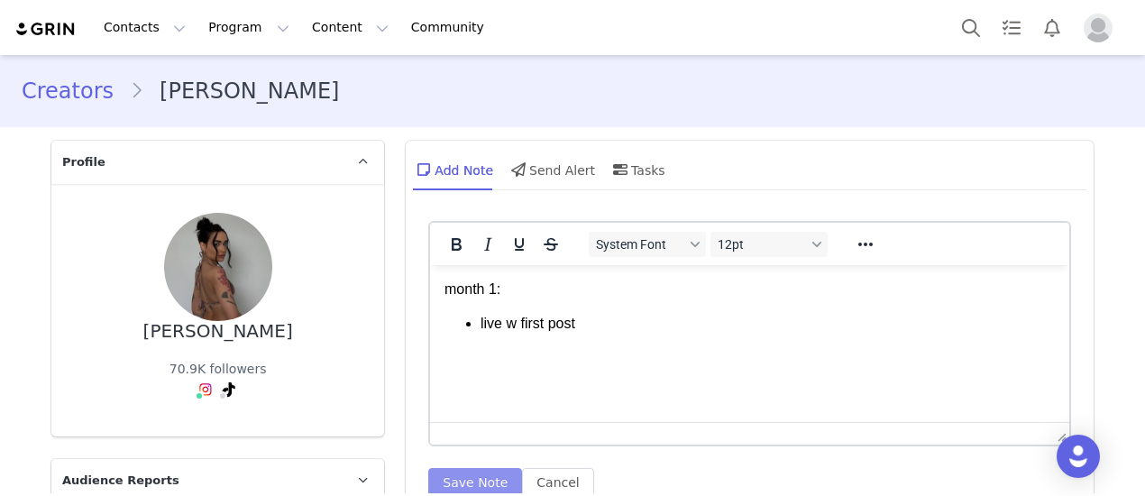
click at [467, 480] on button "Save Note" at bounding box center [475, 482] width 94 height 29
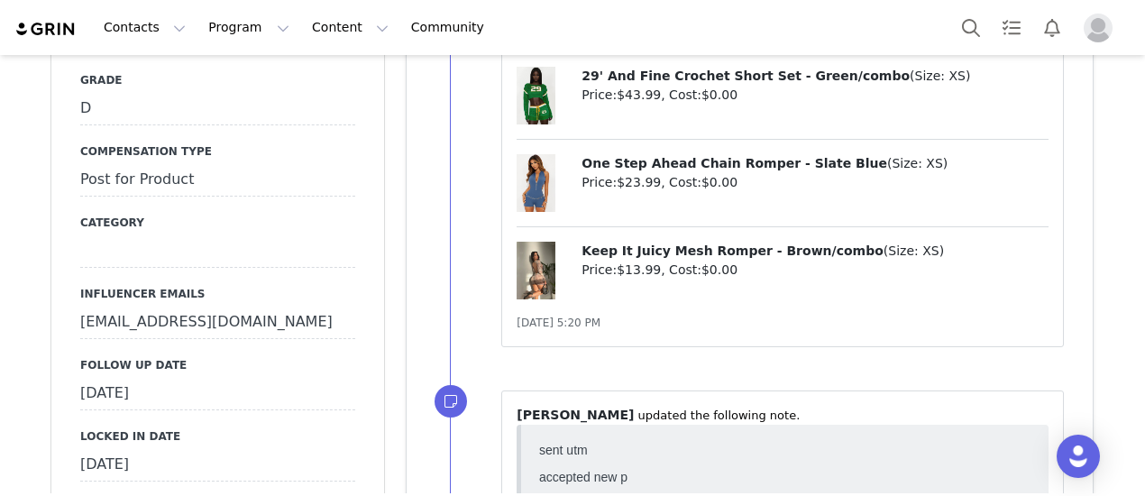
scroll to position [1893, 0]
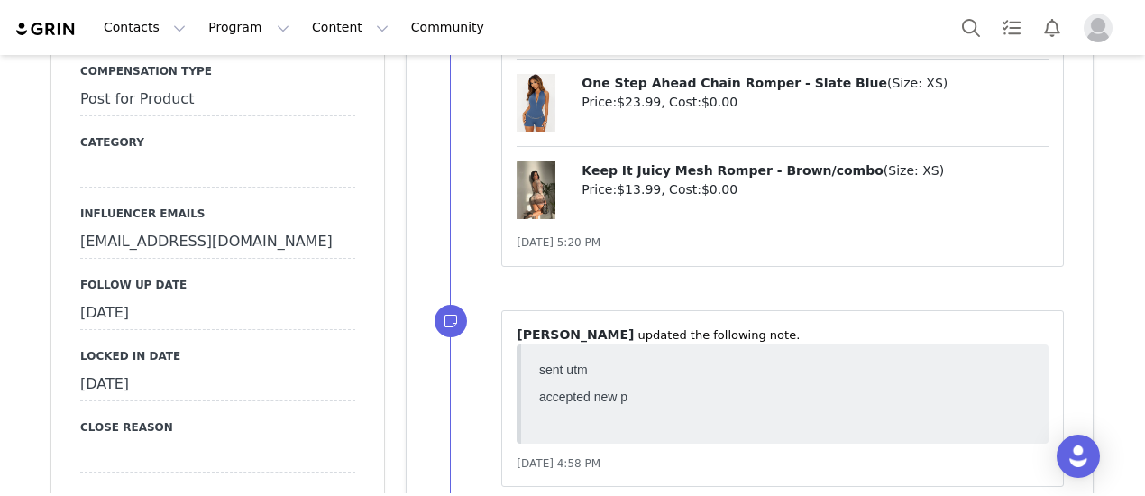
click at [224, 297] on div "[DATE]" at bounding box center [217, 313] width 275 height 32
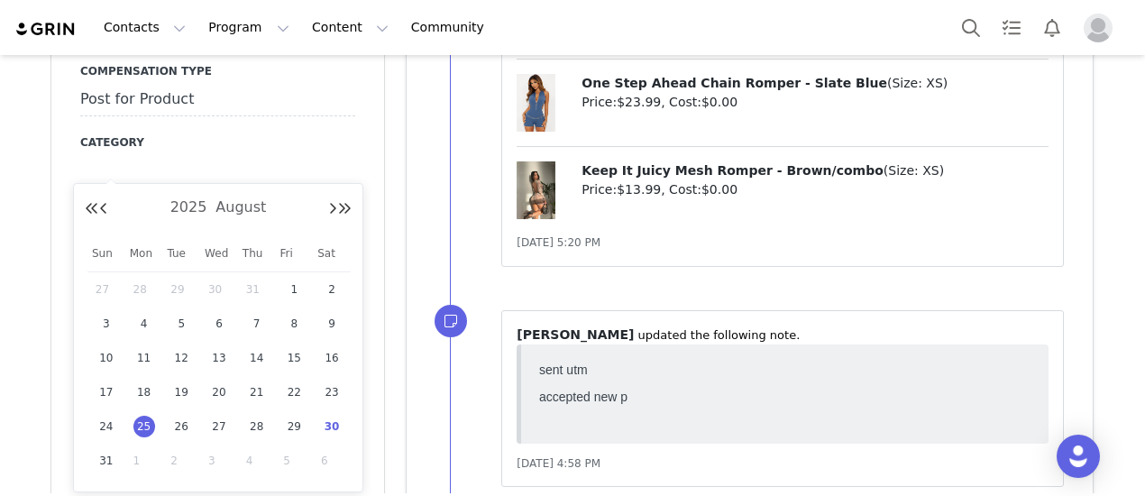
click at [338, 427] on span "30" at bounding box center [332, 427] width 22 height 22
type input "[DATE]"
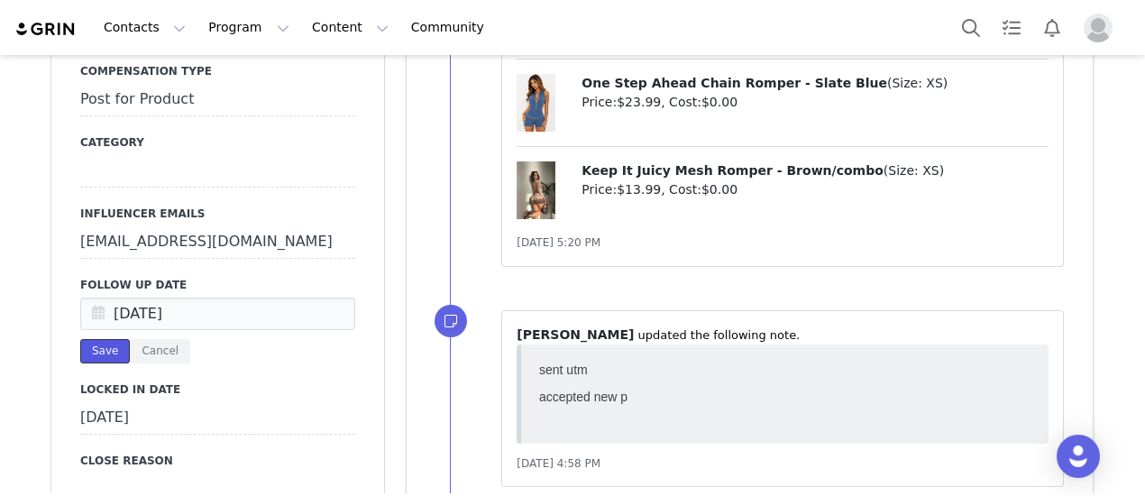
click at [110, 339] on button "Save" at bounding box center [105, 351] width 50 height 24
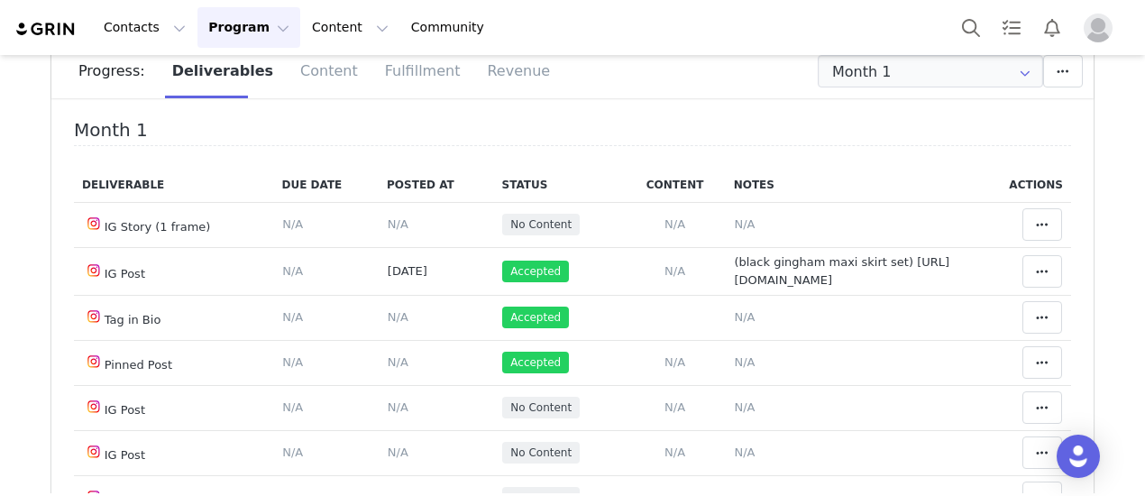
scroll to position [270, 0]
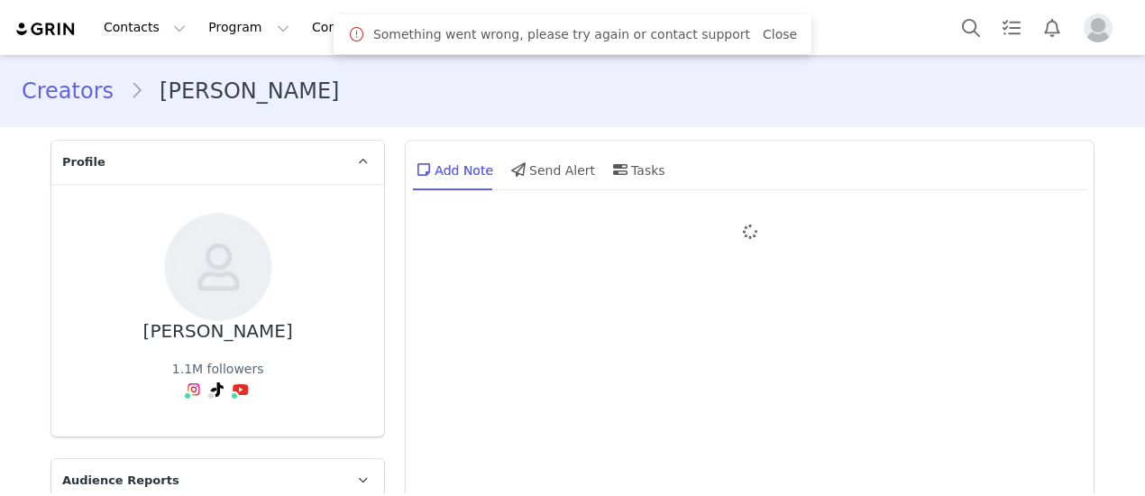
type input "+1 ([GEOGRAPHIC_DATA])"
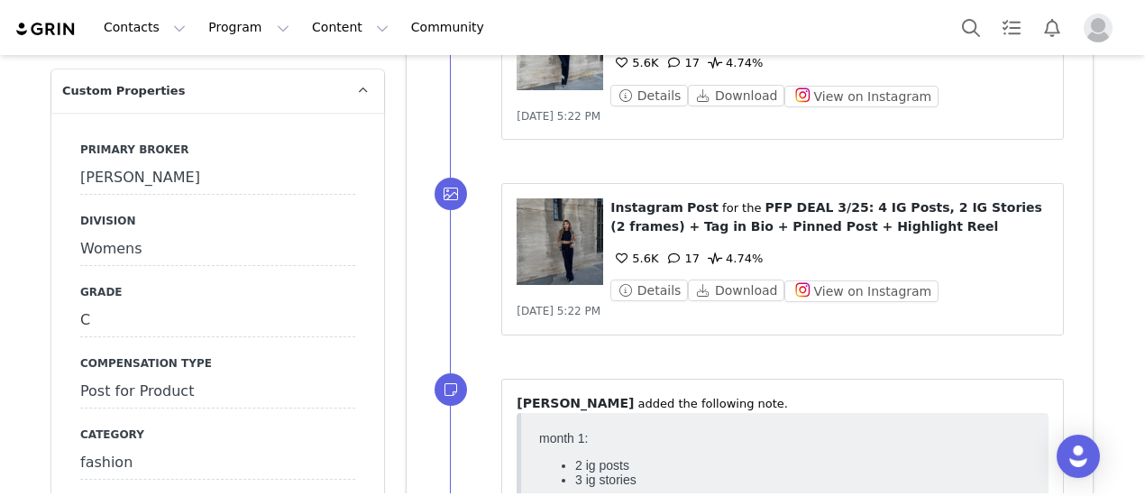
scroll to position [1893, 0]
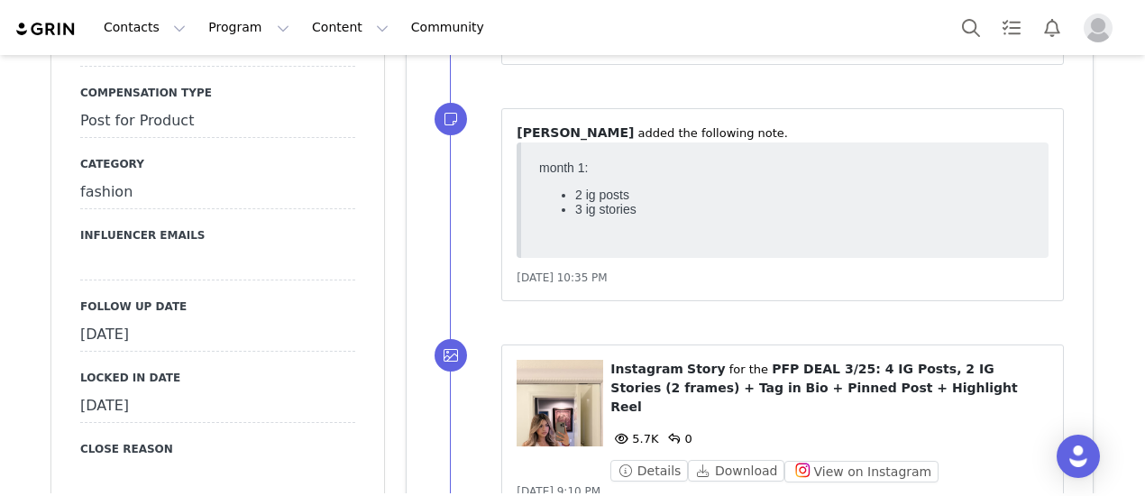
click at [188, 319] on div "August 20th, 2025" at bounding box center [217, 335] width 275 height 32
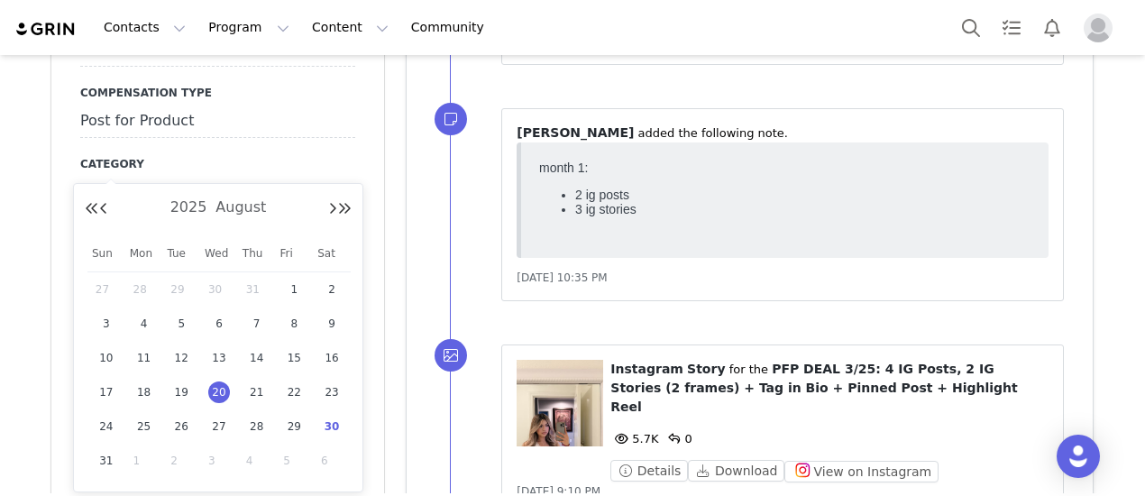
click at [332, 426] on span "30" at bounding box center [332, 427] width 22 height 22
type input "[DATE]"
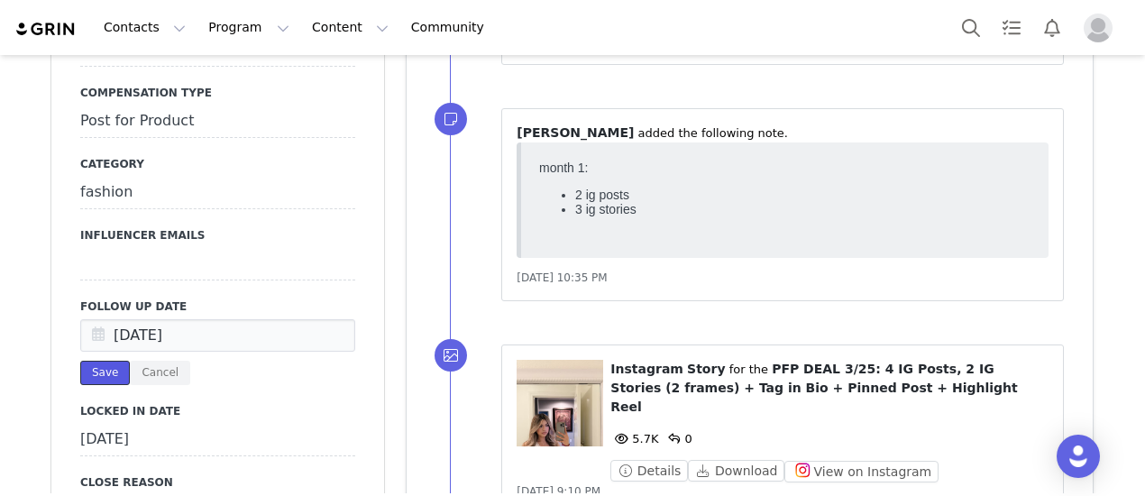
click at [85, 361] on button "Save" at bounding box center [105, 373] width 50 height 24
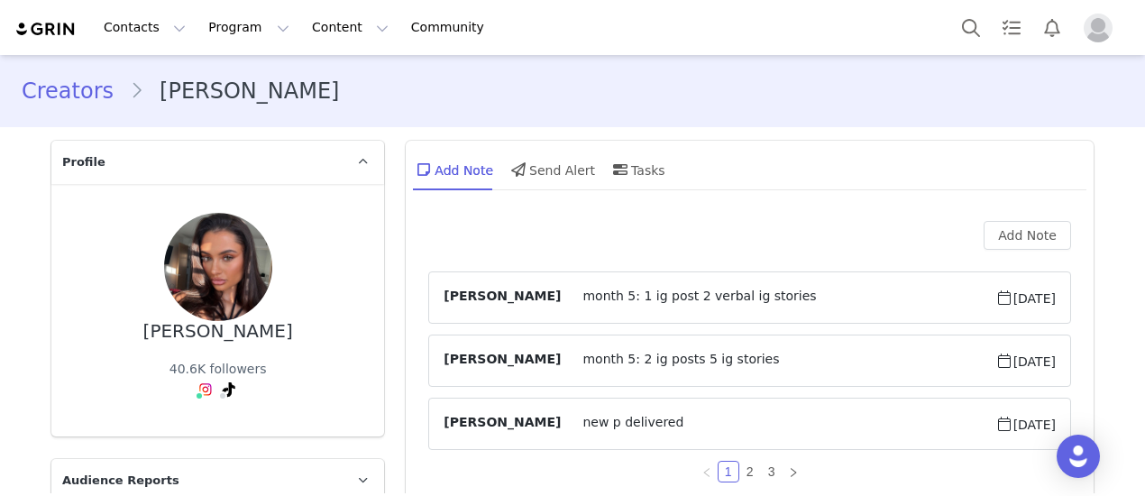
type input "+44 ([GEOGRAPHIC_DATA])"
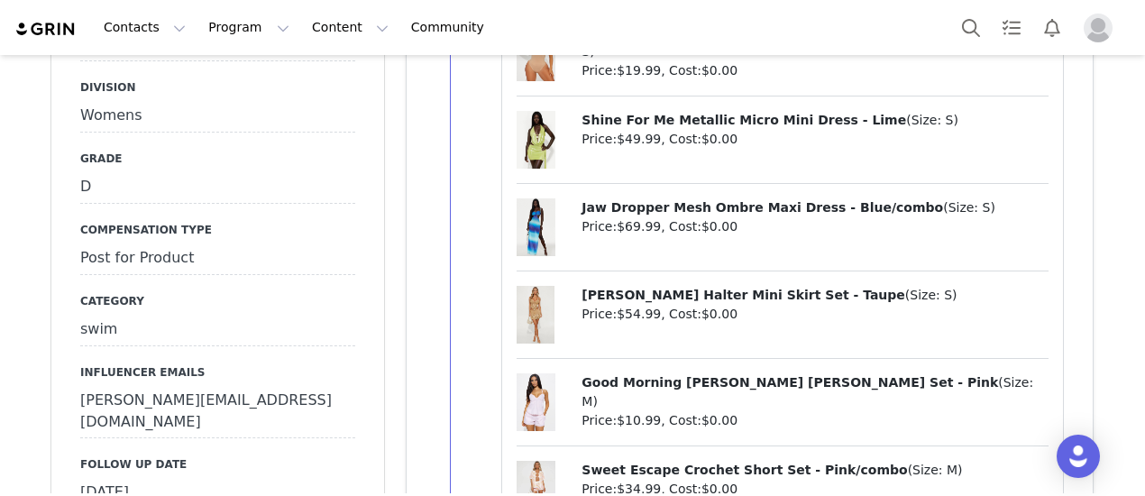
scroll to position [1803, 0]
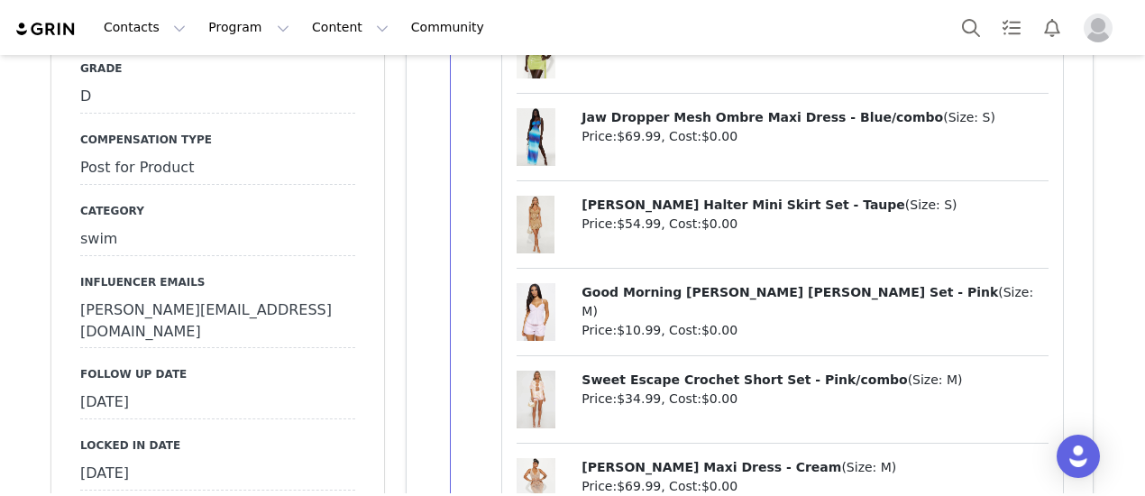
click at [197, 387] on div "[DATE]" at bounding box center [217, 403] width 275 height 32
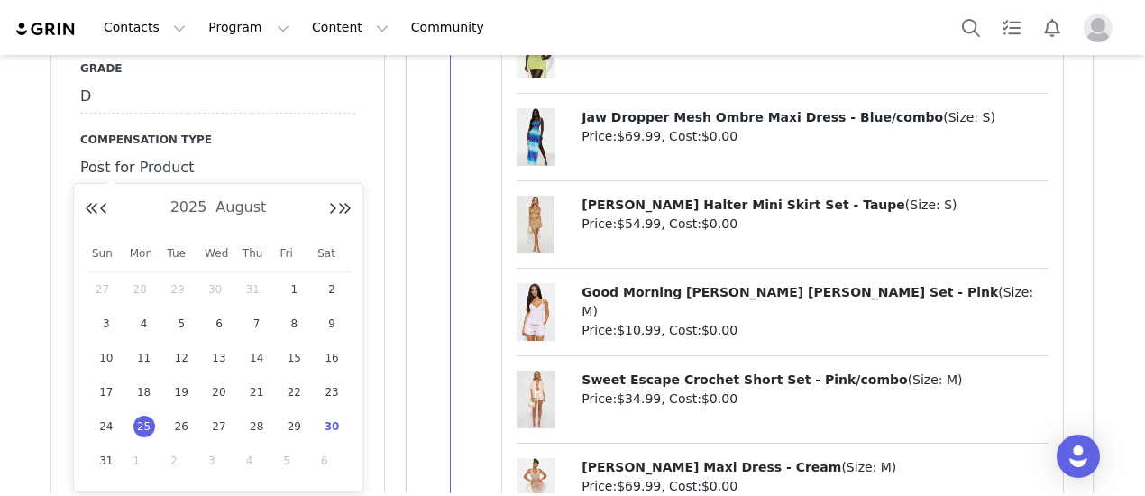
click at [339, 421] on span "30" at bounding box center [332, 427] width 22 height 22
type input "[DATE]"
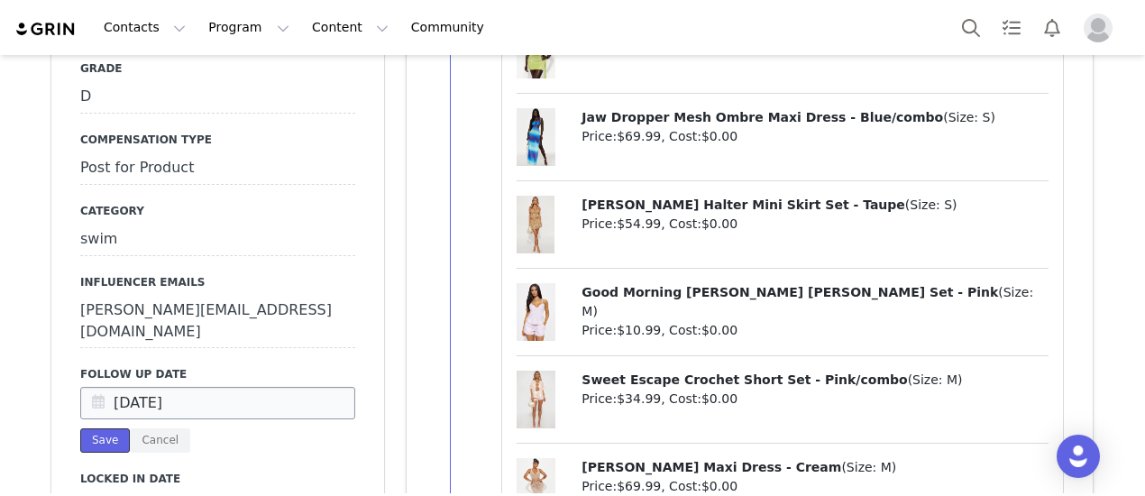
click at [104, 428] on button "Save" at bounding box center [105, 440] width 50 height 24
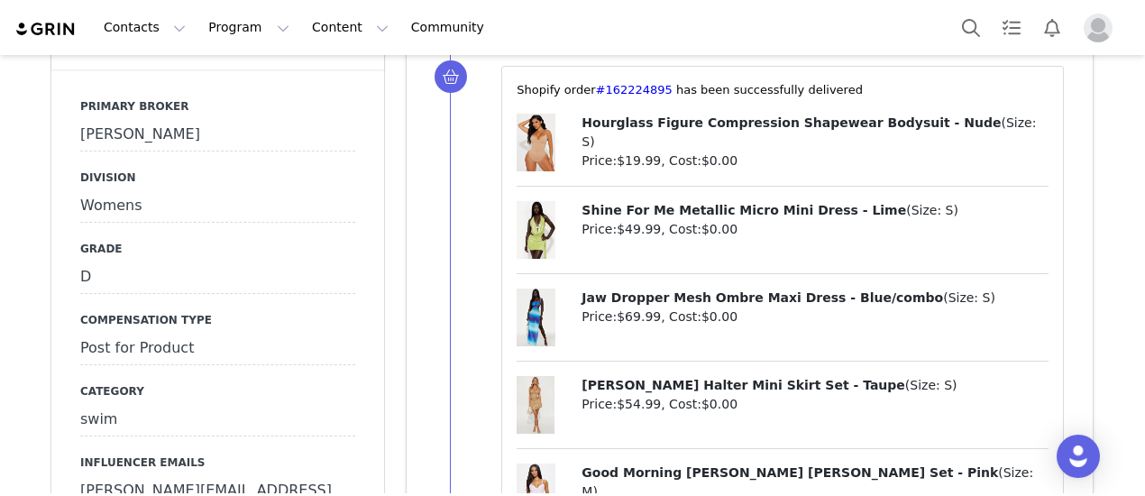
scroll to position [1713, 0]
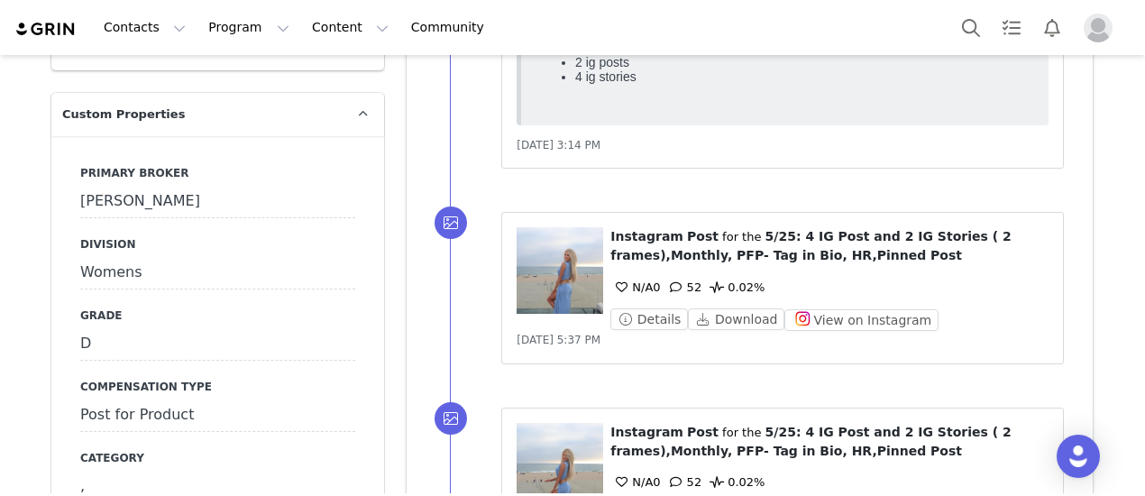
scroll to position [1713, 0]
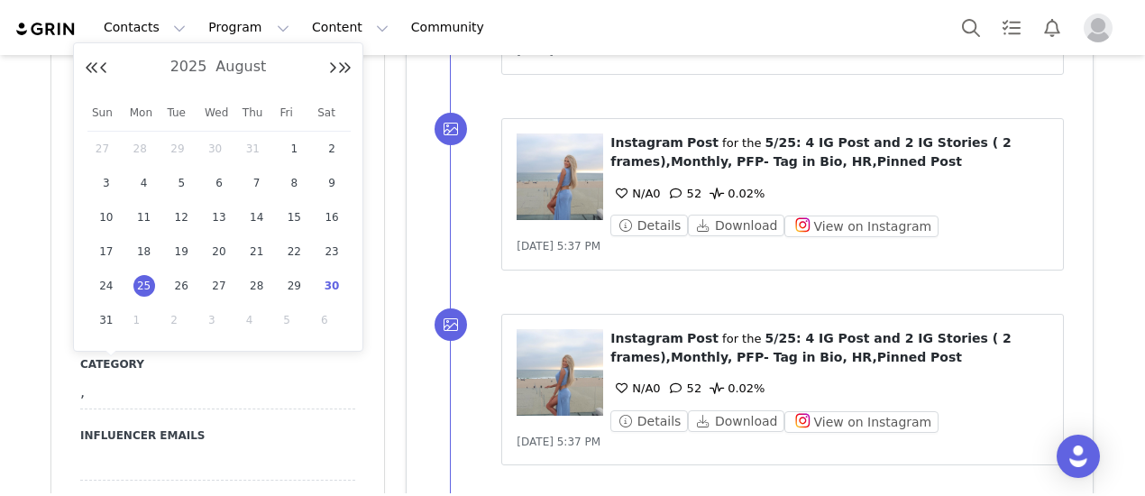
click at [338, 284] on span "30" at bounding box center [332, 286] width 22 height 22
type input "[DATE]"
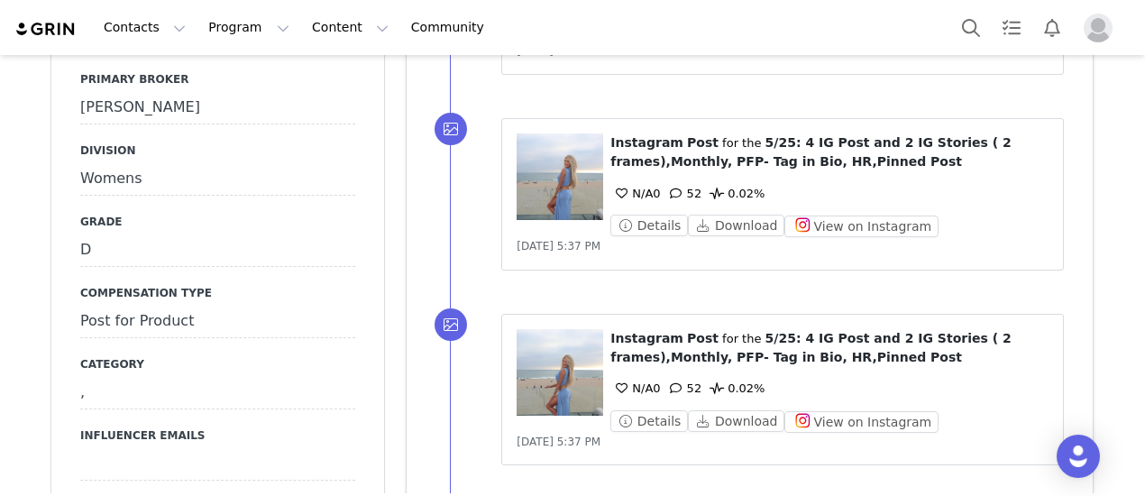
drag, startPoint x: 92, startPoint y: 412, endPoint x: 345, endPoint y: 308, distance: 273.7
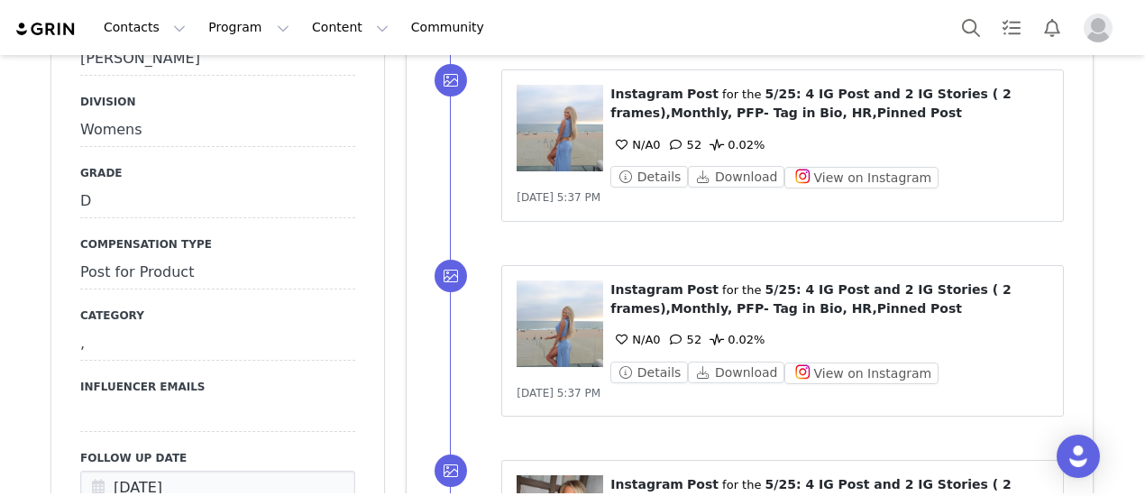
scroll to position [1803, 0]
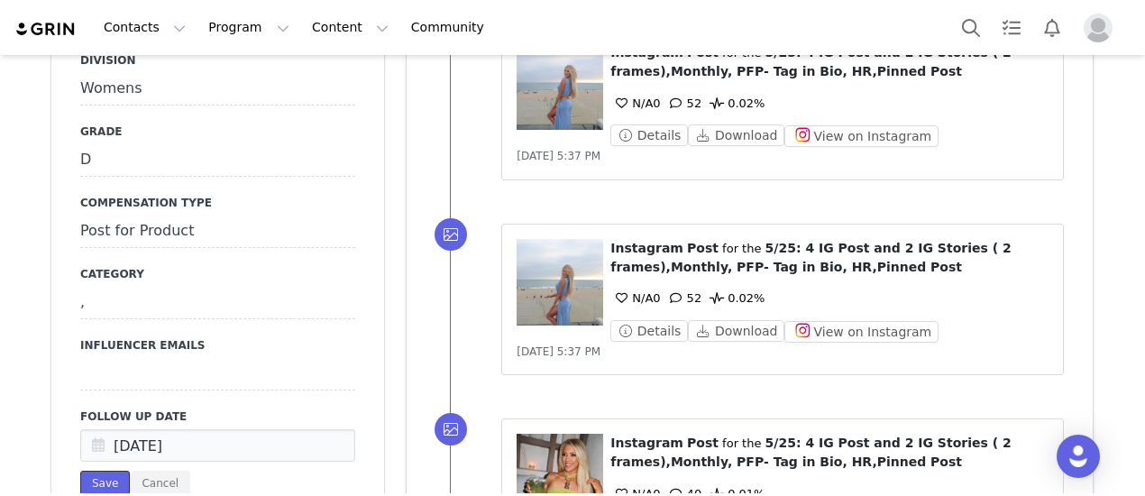
drag, startPoint x: 88, startPoint y: 324, endPoint x: 187, endPoint y: 307, distance: 100.5
click at [90, 471] on button "Save" at bounding box center [105, 483] width 50 height 24
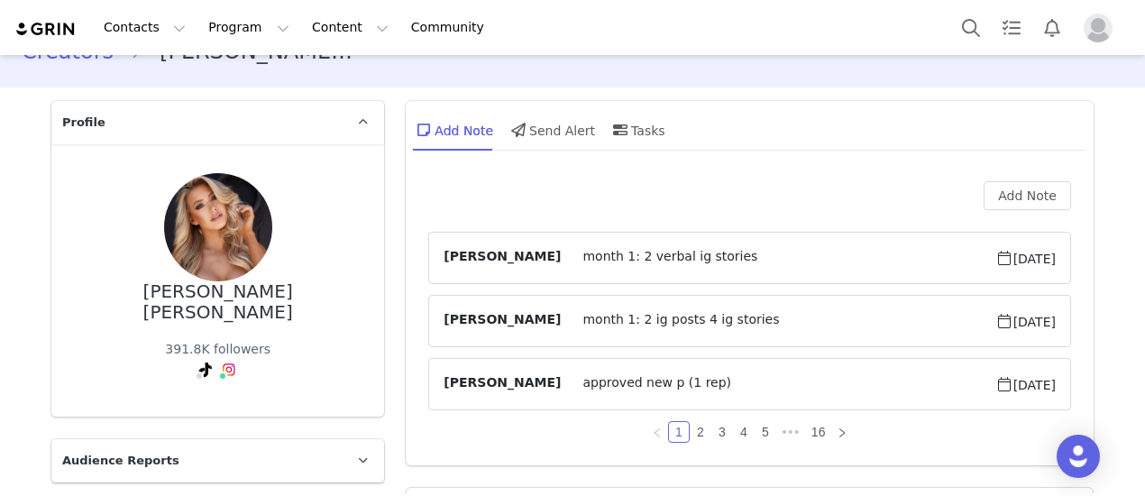
scroll to position [0, 0]
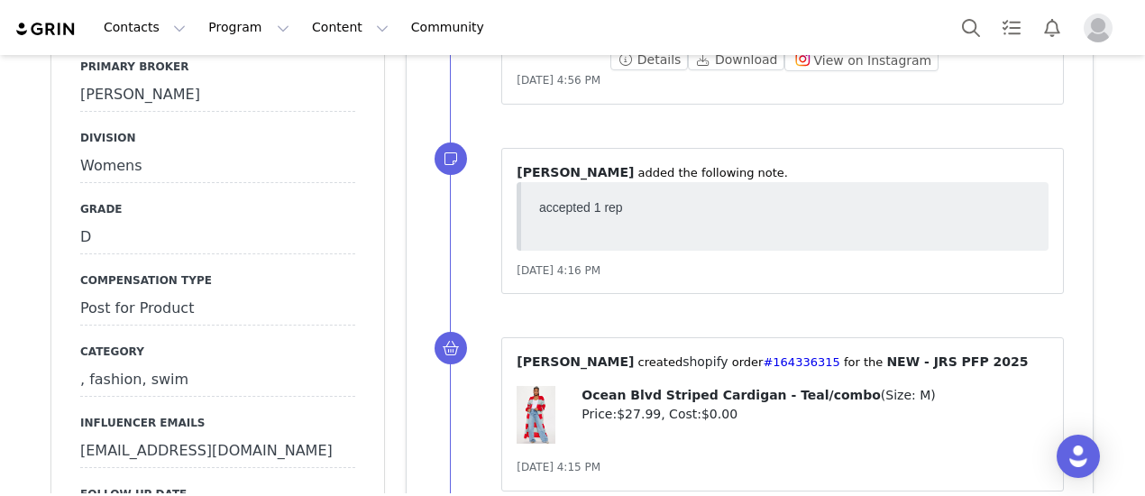
scroll to position [1713, 0]
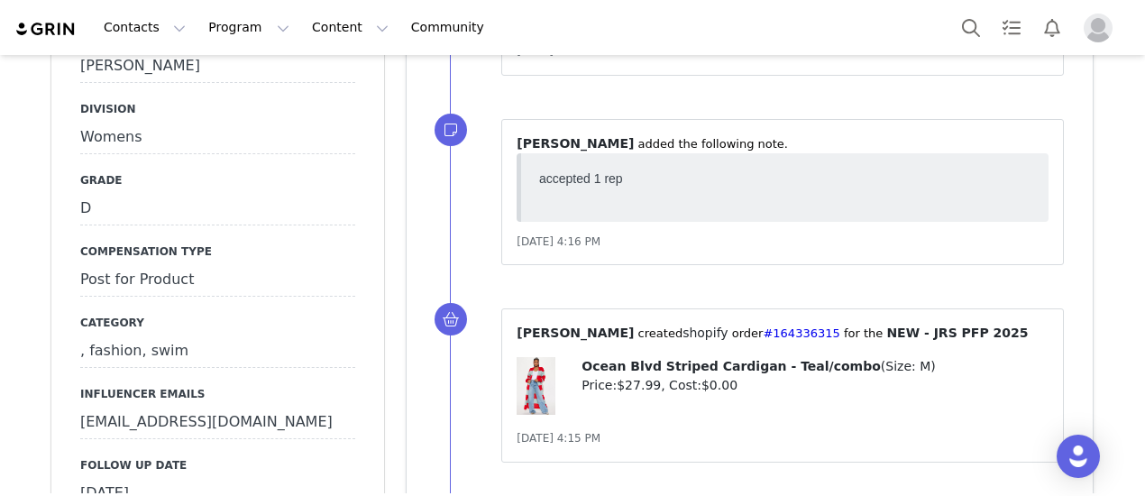
click at [196, 478] on div "[DATE]" at bounding box center [217, 494] width 275 height 32
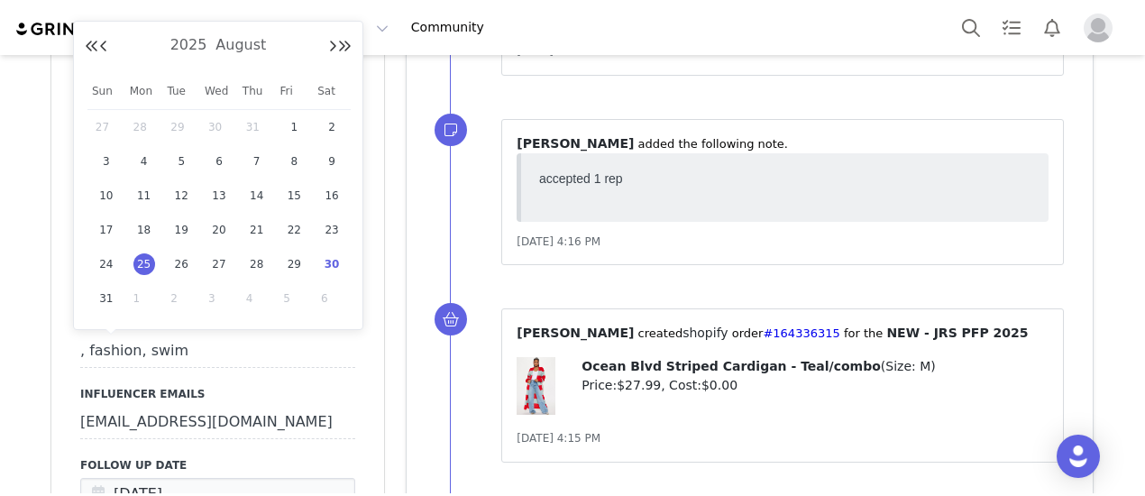
click at [328, 262] on span "30" at bounding box center [332, 264] width 22 height 22
type input "[DATE]"
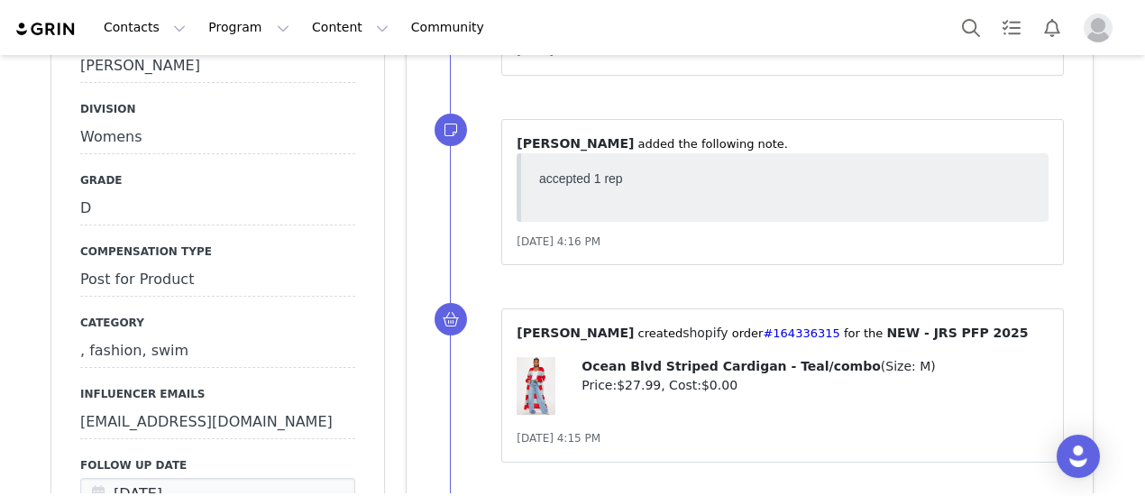
drag, startPoint x: 107, startPoint y: 384, endPoint x: 267, endPoint y: 318, distance: 172.6
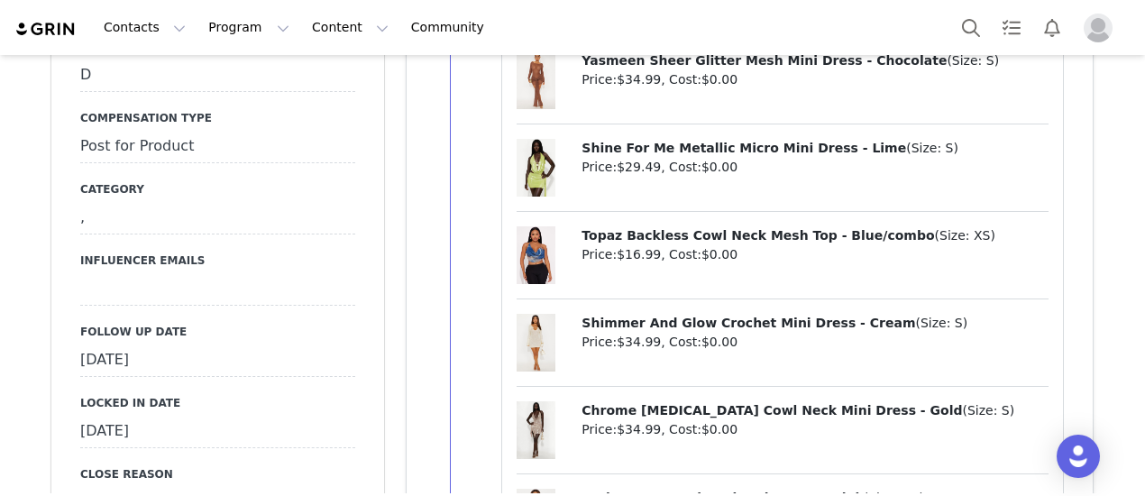
scroll to position [1893, 0]
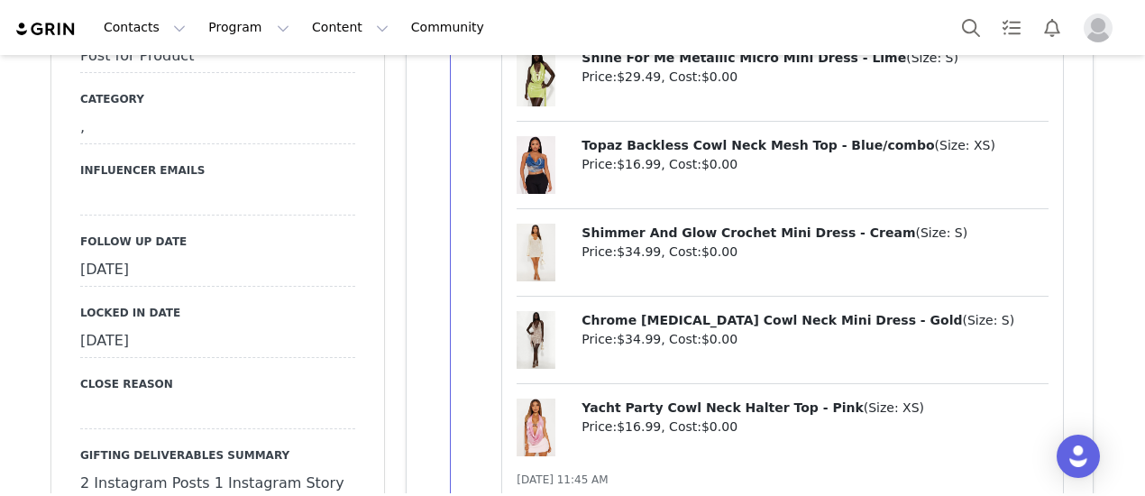
click at [195, 284] on div "[DATE]" at bounding box center [217, 270] width 275 height 32
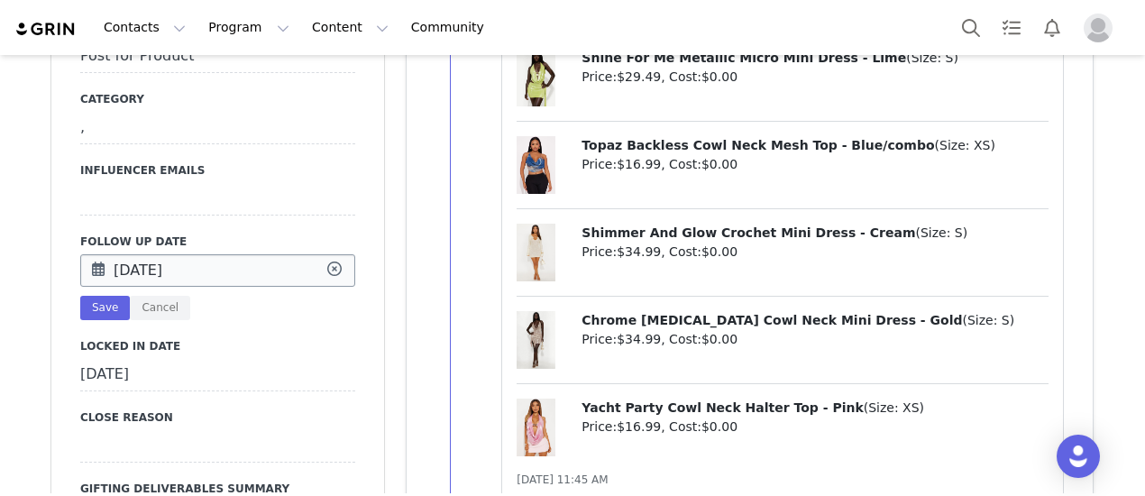
click at [191, 260] on input "[DATE]" at bounding box center [217, 270] width 275 height 32
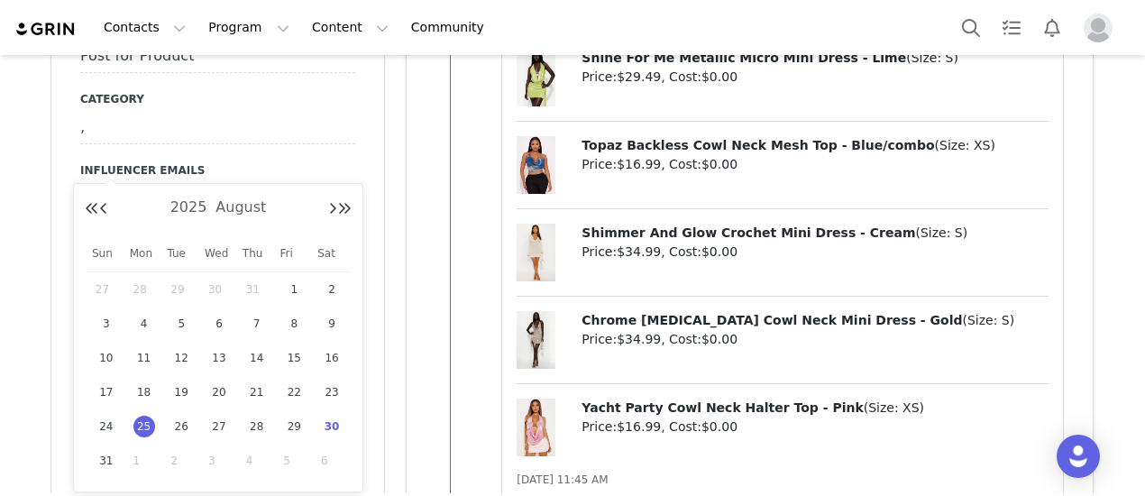
click at [342, 419] on div "30" at bounding box center [332, 426] width 38 height 27
type input "[DATE]"
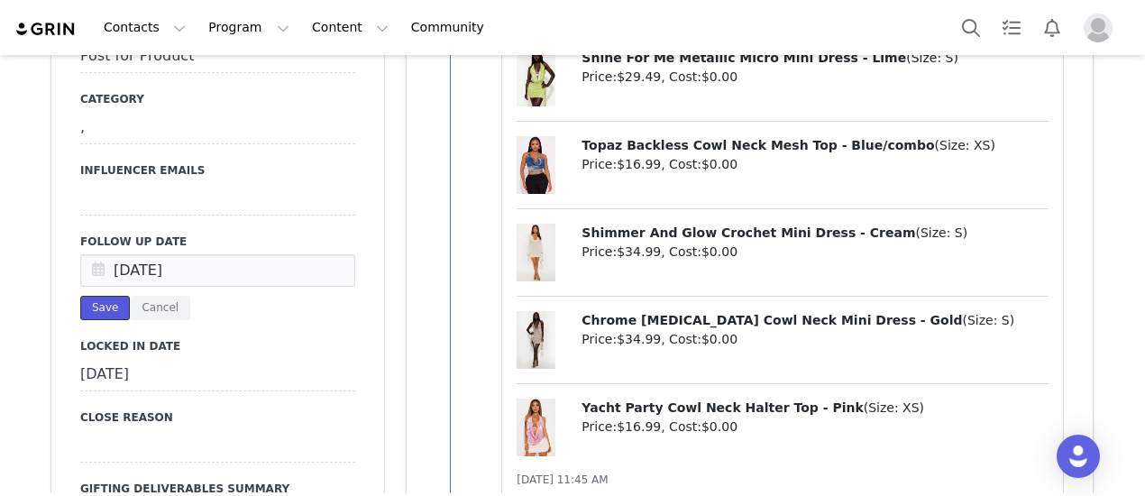
click at [97, 304] on button "Save" at bounding box center [105, 308] width 50 height 24
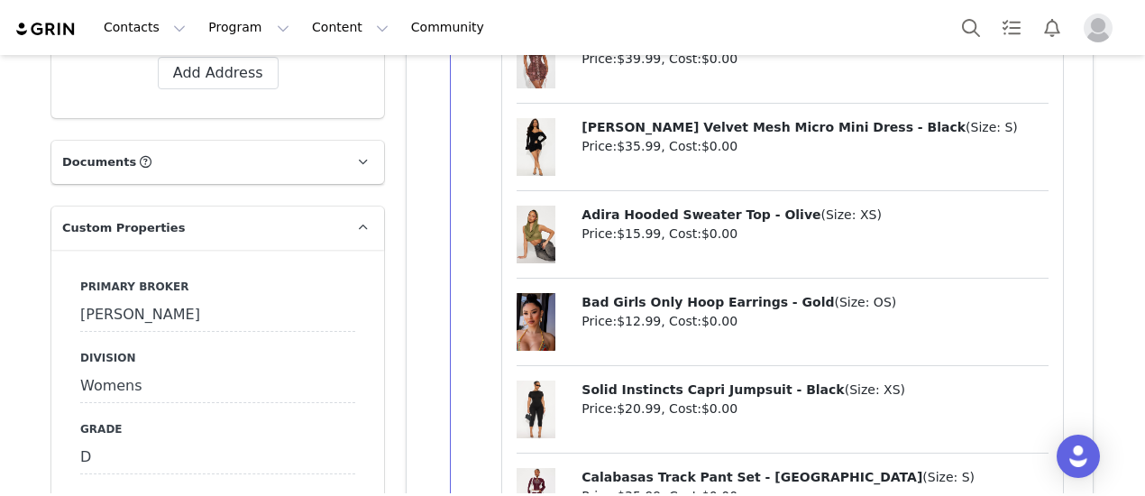
scroll to position [1803, 0]
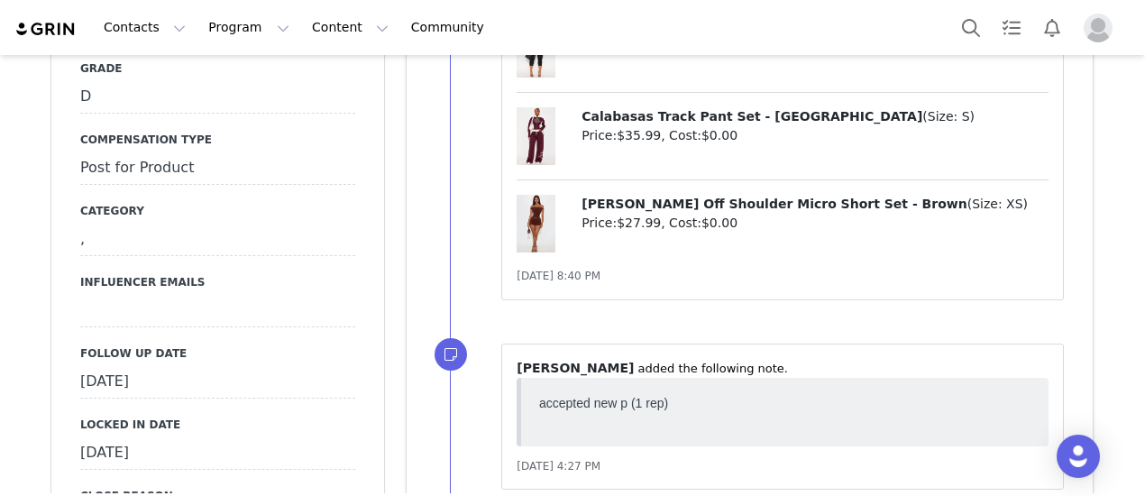
click at [178, 366] on div "August 25th, 2025" at bounding box center [217, 382] width 275 height 32
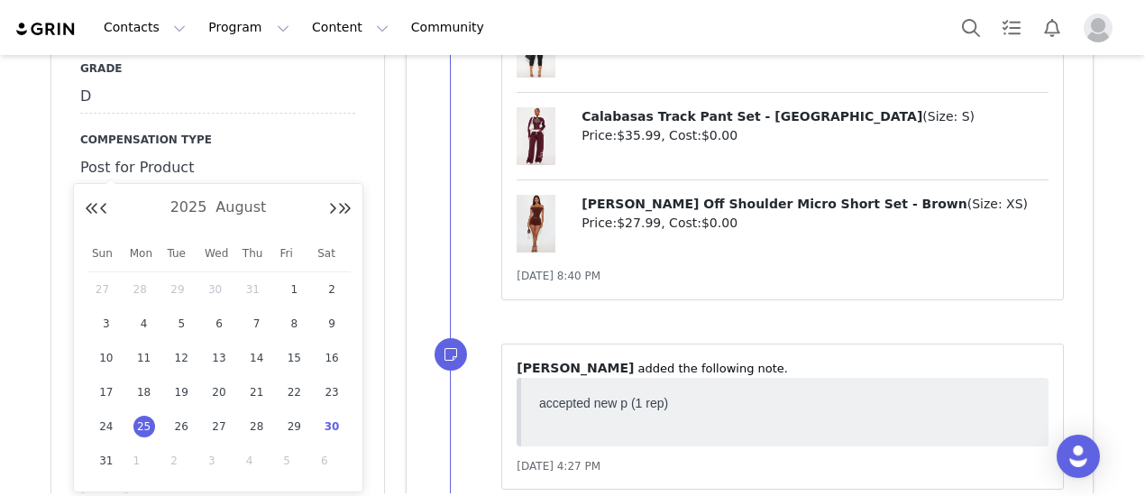
click at [337, 422] on span "30" at bounding box center [332, 427] width 22 height 22
type input "[DATE]"
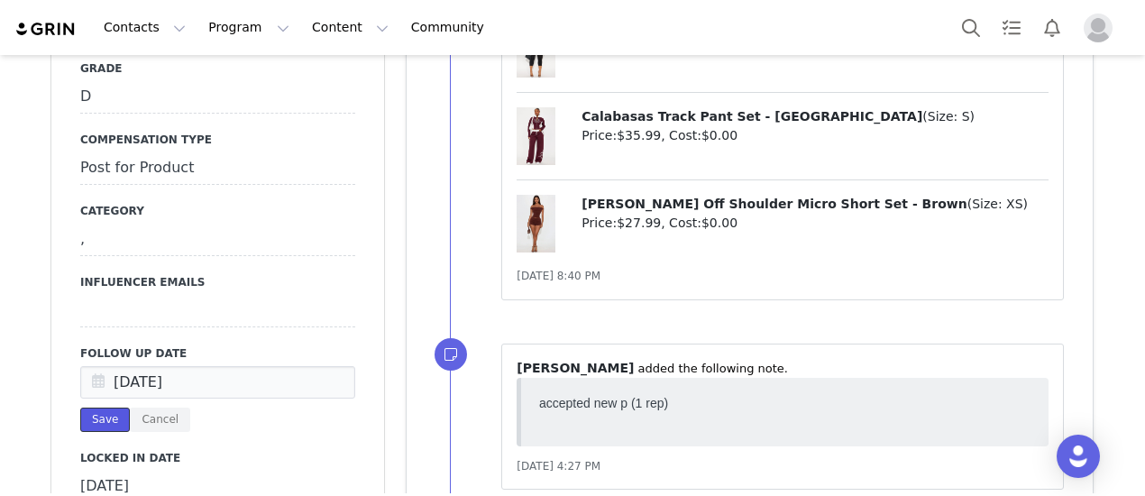
click at [101, 407] on button "Save" at bounding box center [105, 419] width 50 height 24
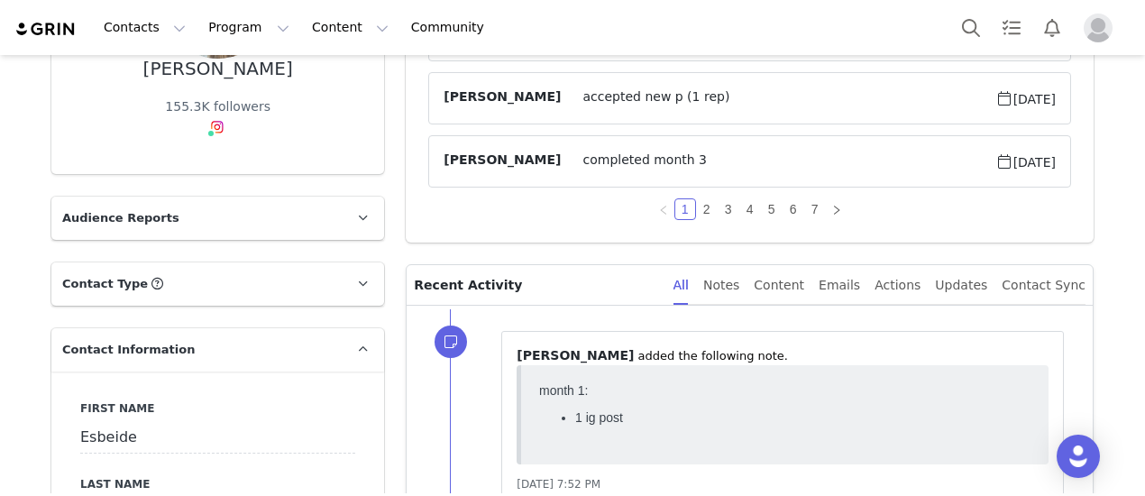
scroll to position [0, 0]
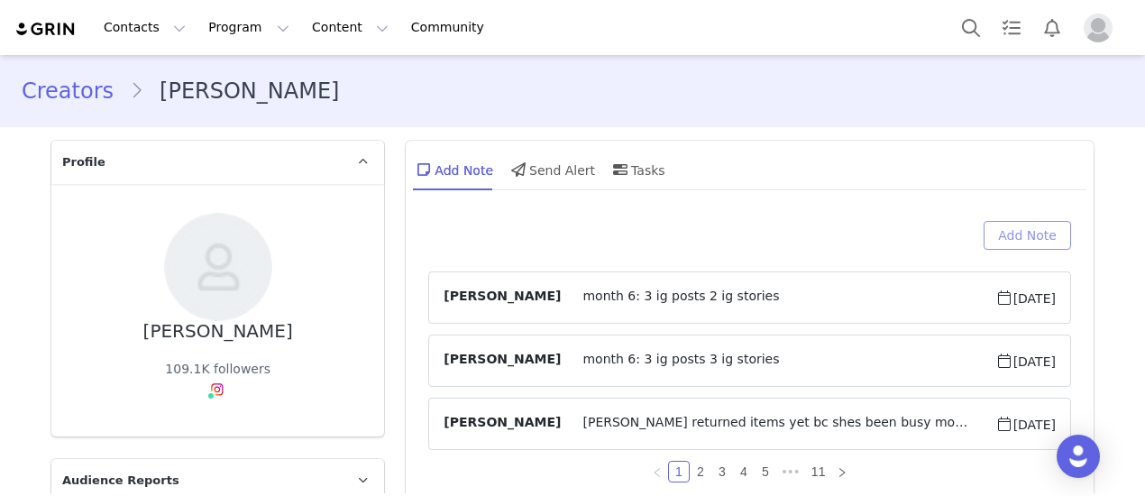
click at [1038, 229] on button "Add Note" at bounding box center [1026, 235] width 87 height 29
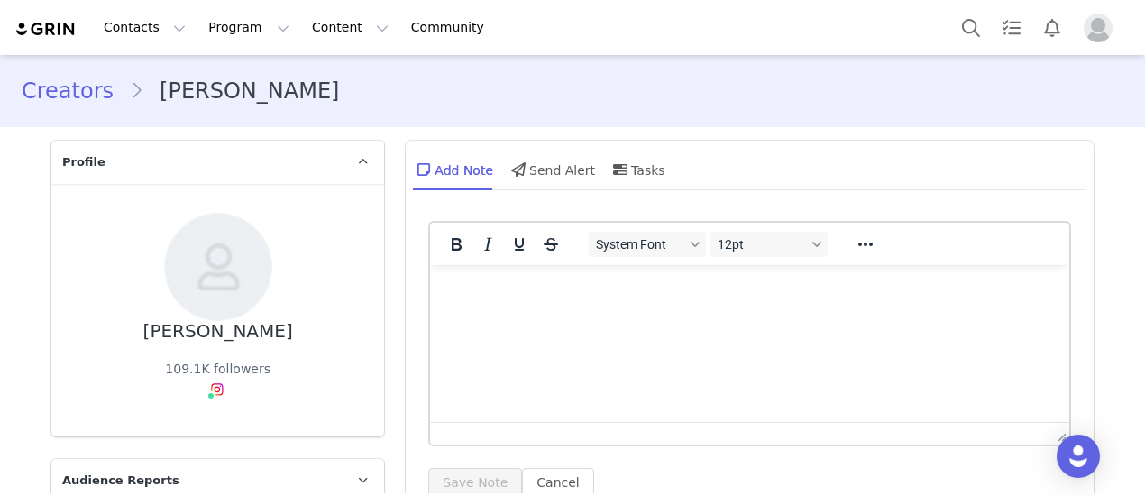
click at [683, 259] on div "System Font 12pt" at bounding box center [708, 243] width 261 height 35
click at [558, 314] on html at bounding box center [749, 289] width 639 height 49
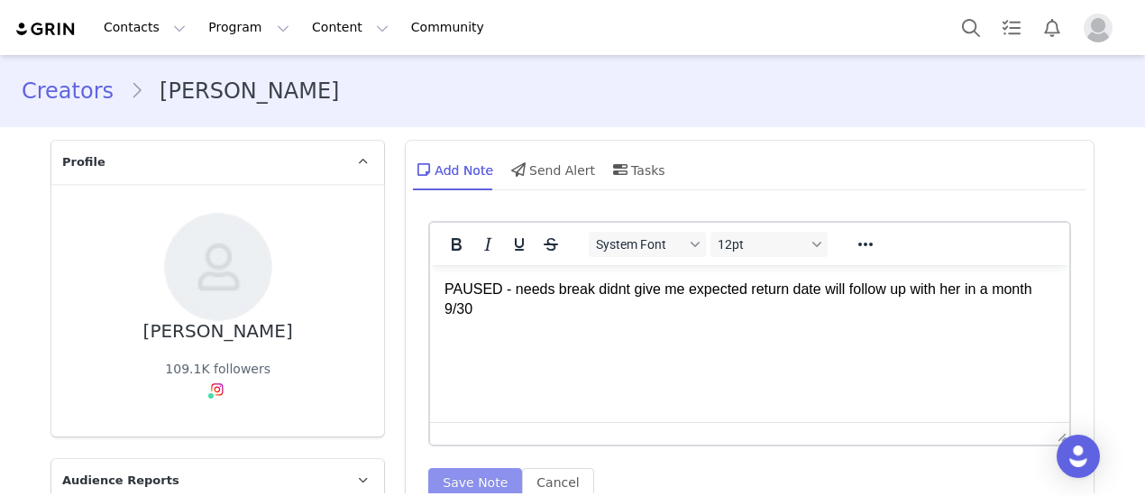
click at [470, 471] on button "Save Note" at bounding box center [475, 482] width 94 height 29
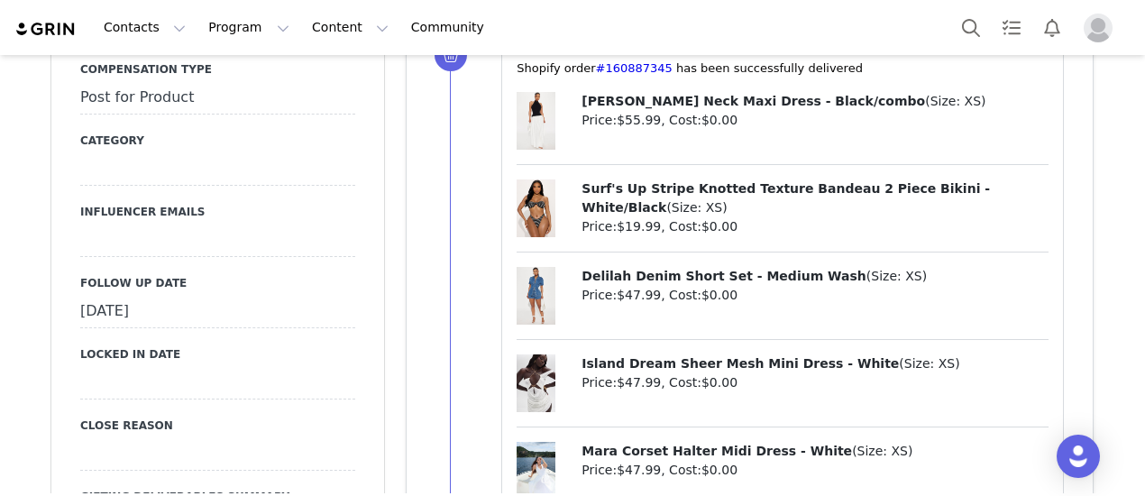
scroll to position [1983, 0]
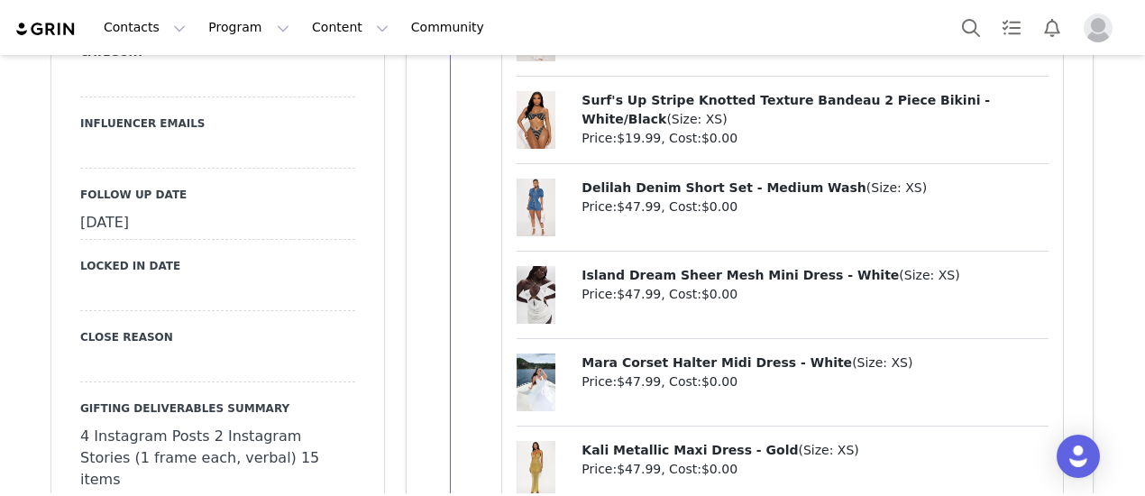
click at [189, 207] on div "[DATE]" at bounding box center [217, 223] width 275 height 32
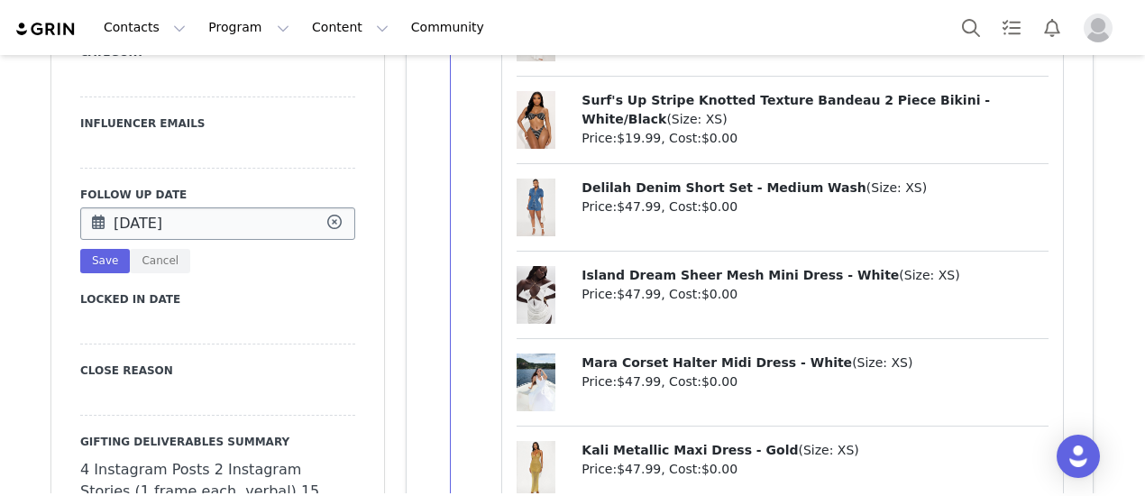
click at [191, 207] on input "[DATE]" at bounding box center [217, 223] width 275 height 32
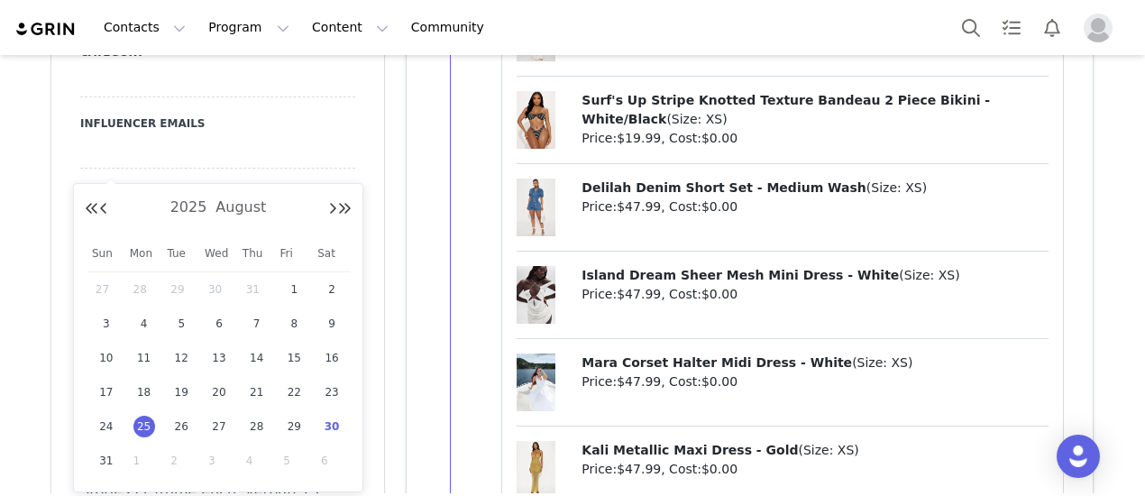
click at [339, 424] on span "30" at bounding box center [332, 427] width 22 height 22
type input "[DATE]"
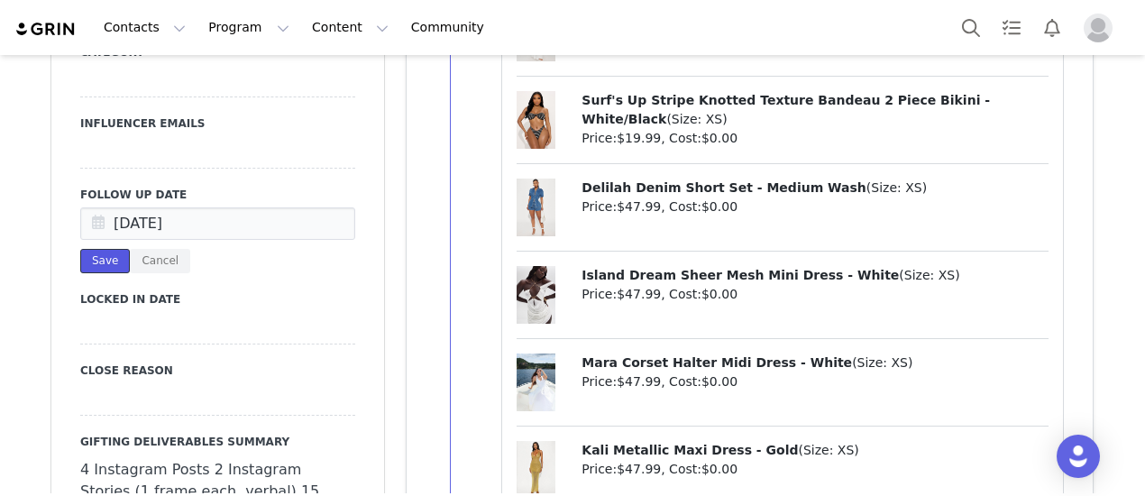
click at [97, 249] on button "Save" at bounding box center [105, 261] width 50 height 24
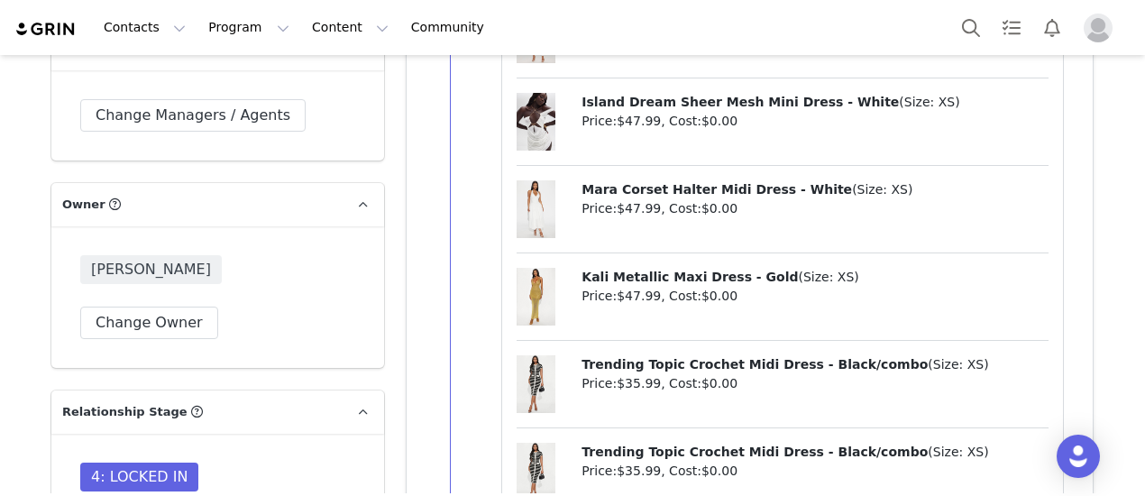
scroll to position [3876, 0]
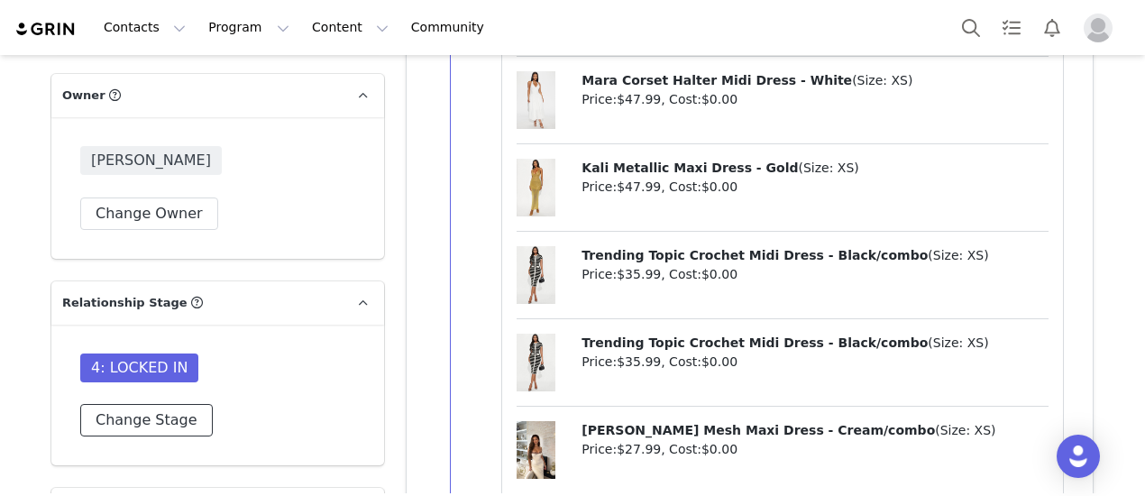
click at [117, 404] on button "Change Stage" at bounding box center [146, 420] width 132 height 32
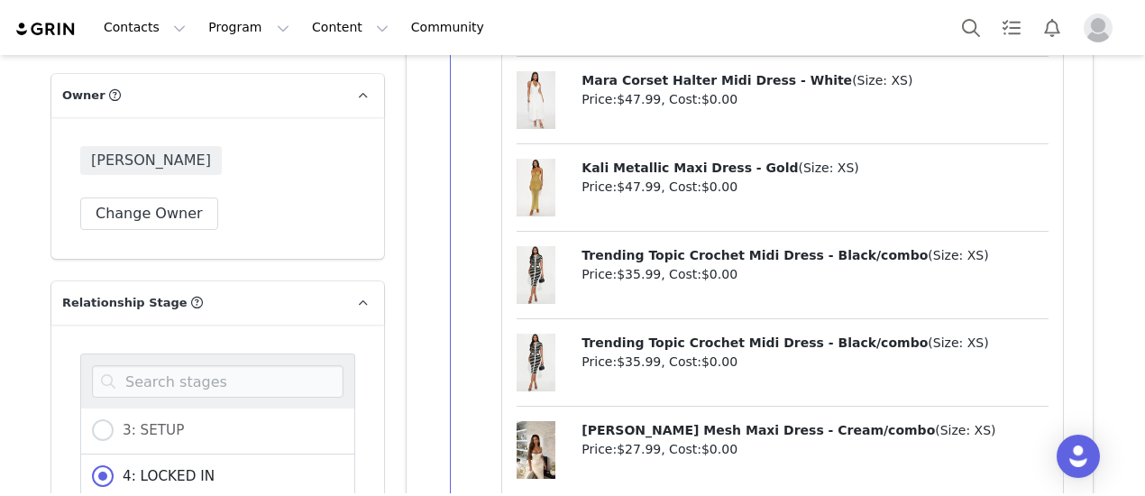
scroll to position [361, 0]
click at [174, 476] on span "4A: PAUSED" at bounding box center [159, 484] width 90 height 16
click at [114, 473] on input "4A: PAUSED" at bounding box center [103, 484] width 22 height 23
radio input "true"
radio input "false"
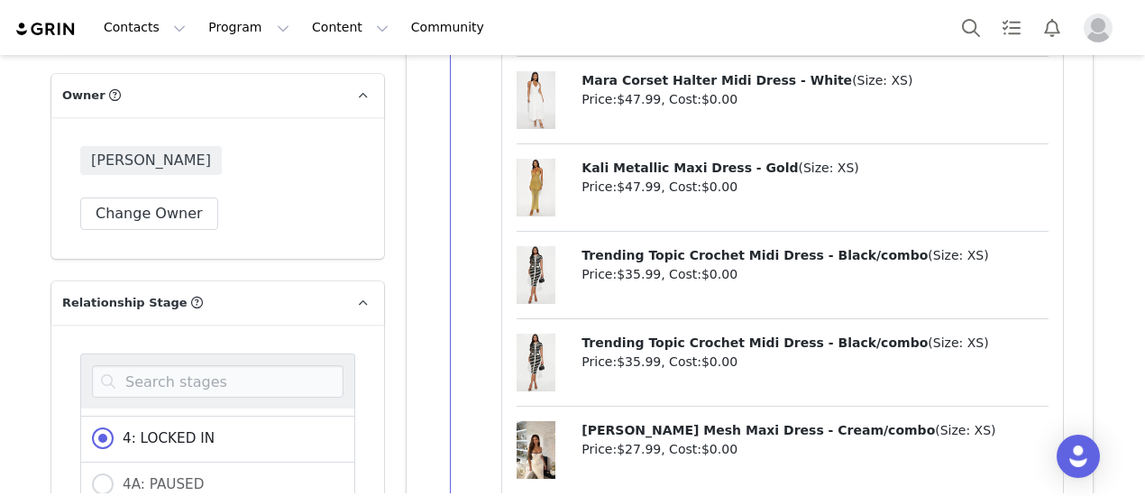
radio input "true"
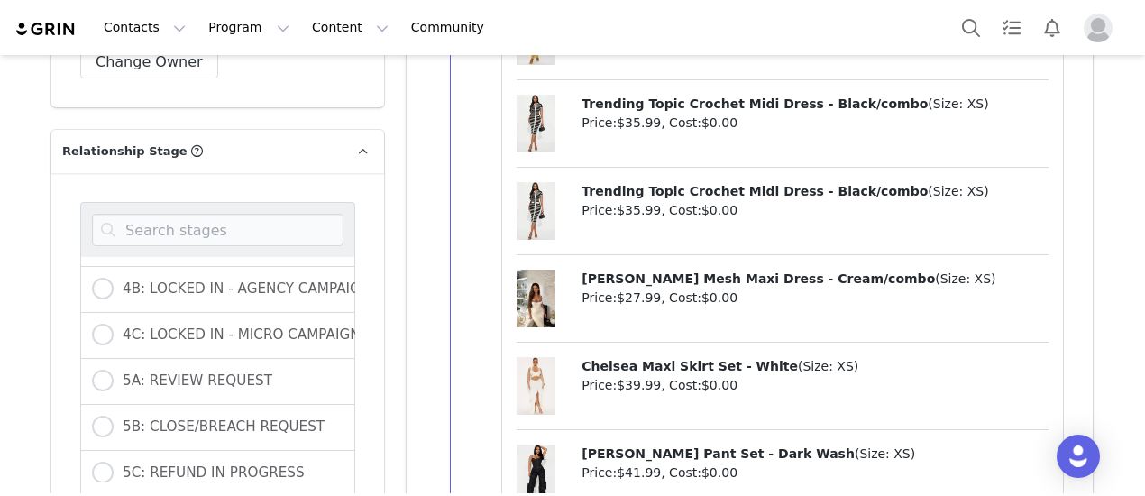
scroll to position [4056, 0]
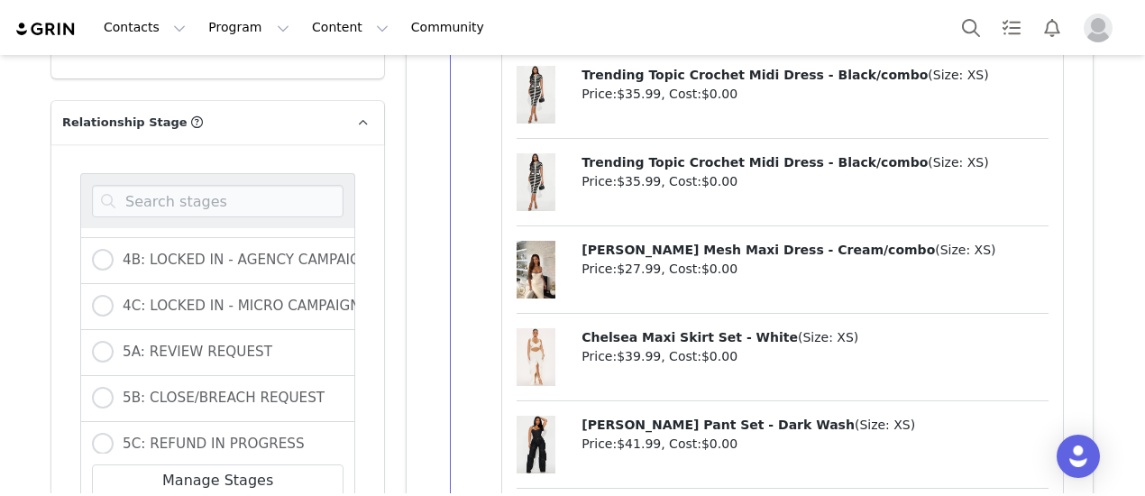
drag, startPoint x: 132, startPoint y: 443, endPoint x: 382, endPoint y: 297, distance: 290.0
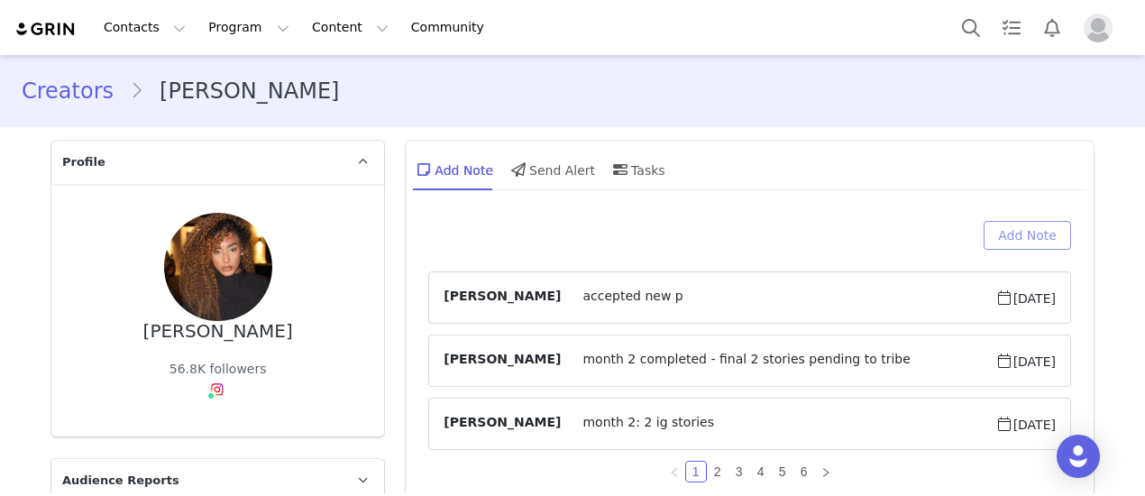
click at [1010, 234] on button "Add Note" at bounding box center [1026, 235] width 87 height 29
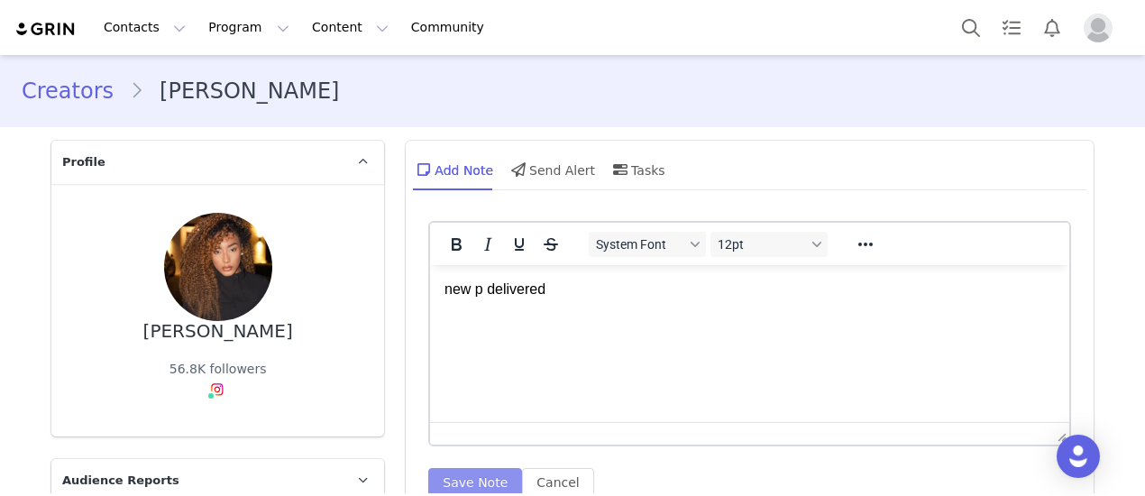
click at [462, 471] on button "Save Note" at bounding box center [475, 482] width 94 height 29
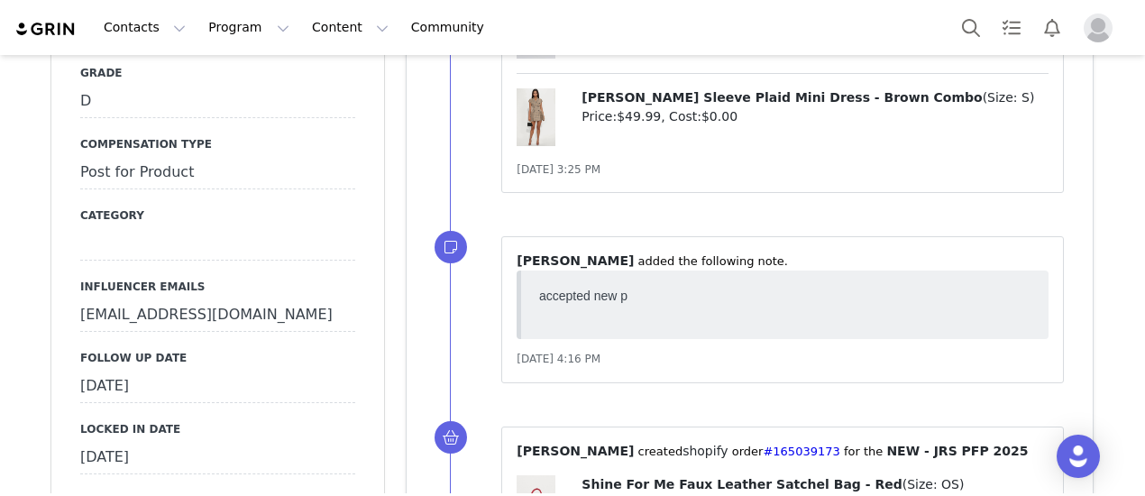
scroll to position [1803, 0]
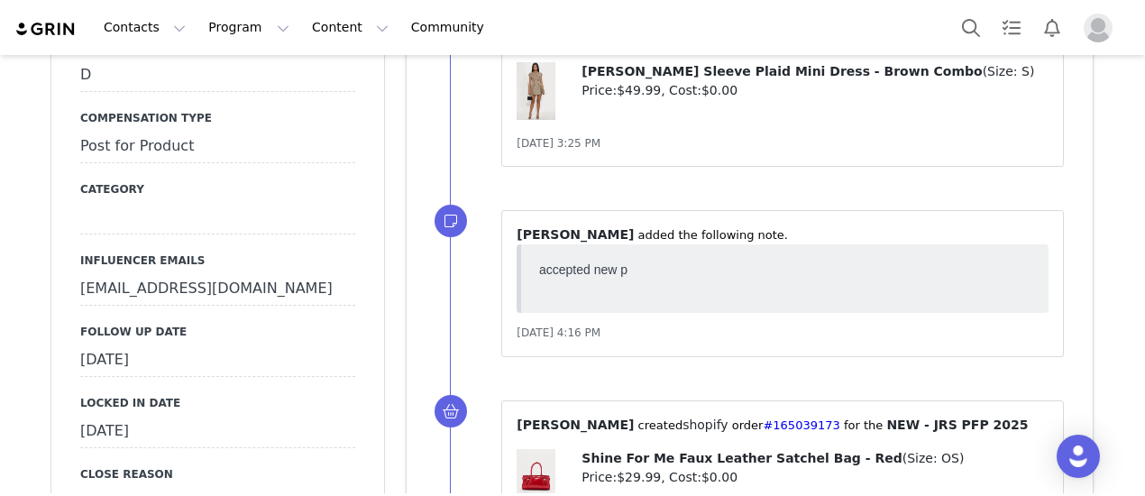
click at [199, 377] on div "August 26th, 2025" at bounding box center [217, 360] width 275 height 32
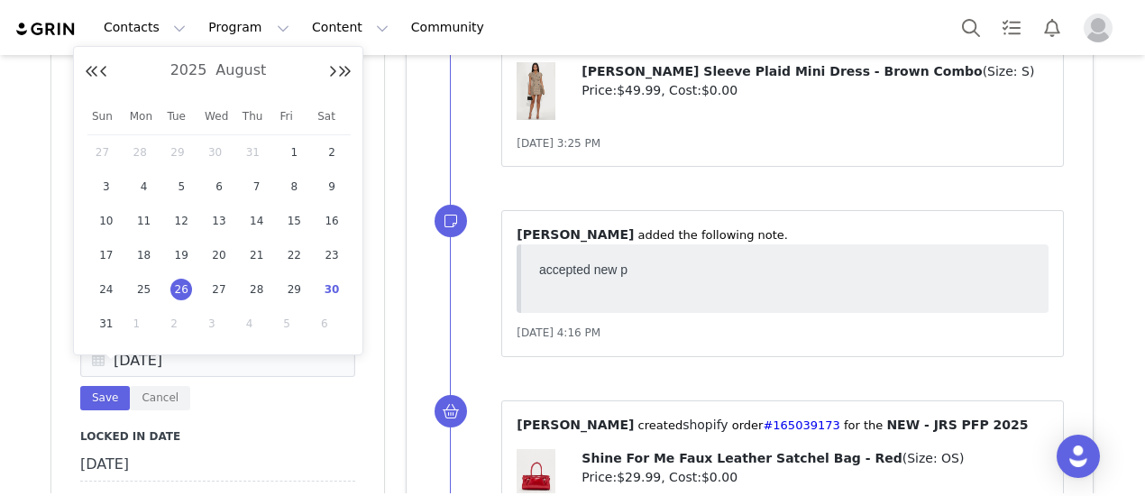
click at [334, 288] on span "30" at bounding box center [332, 290] width 22 height 22
type input "[DATE]"
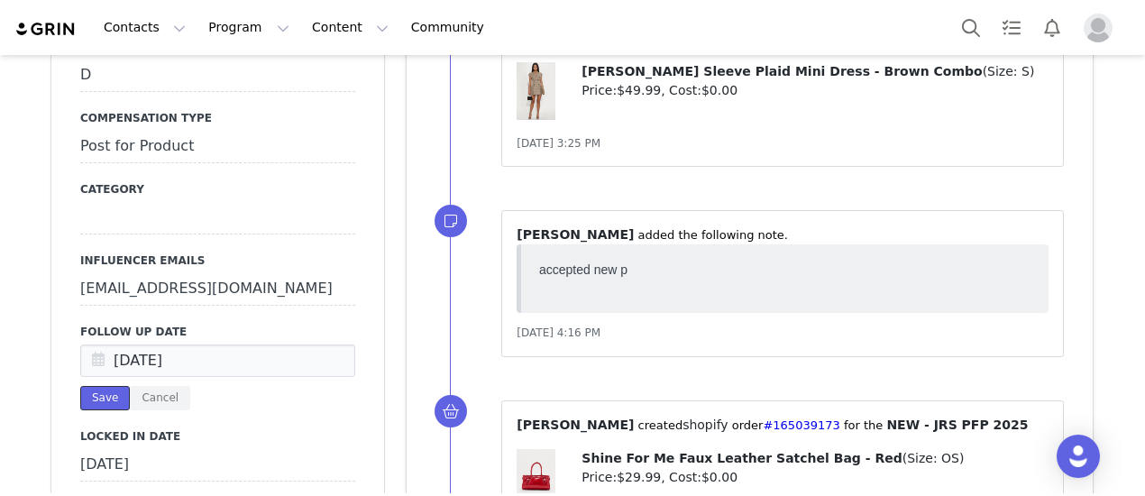
drag, startPoint x: 99, startPoint y: 412, endPoint x: 164, endPoint y: 403, distance: 65.5
click at [101, 410] on button "Save" at bounding box center [105, 398] width 50 height 24
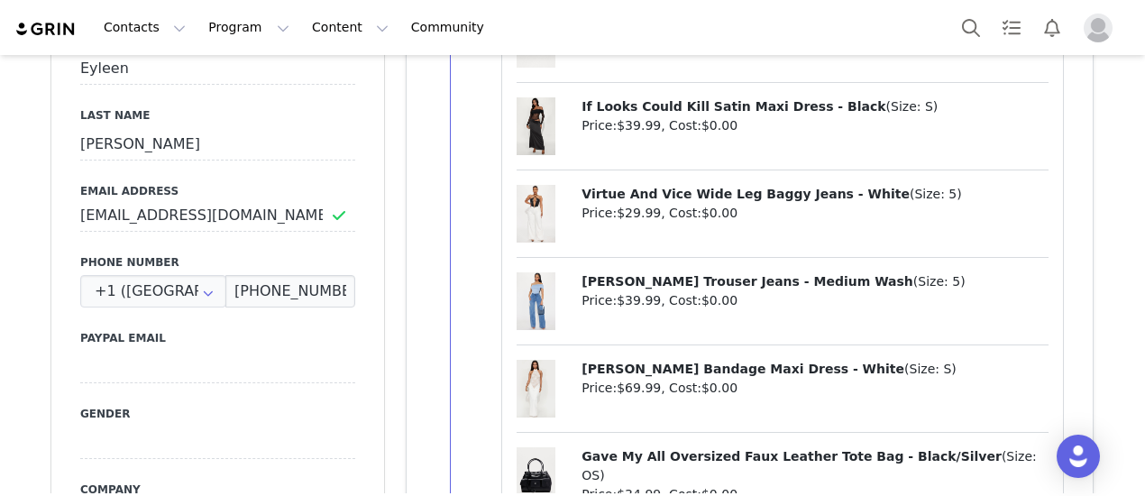
scroll to position [0, 0]
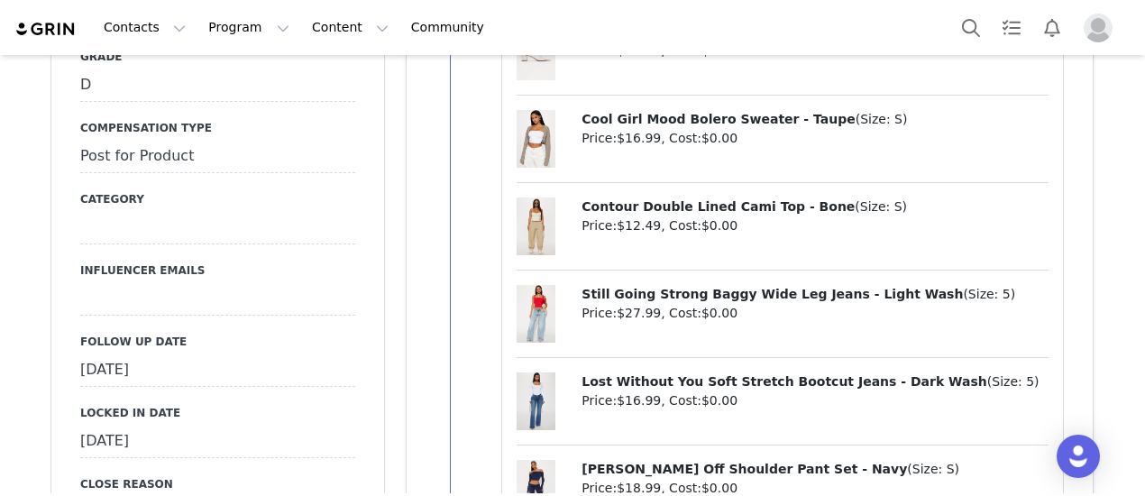
scroll to position [1803, 0]
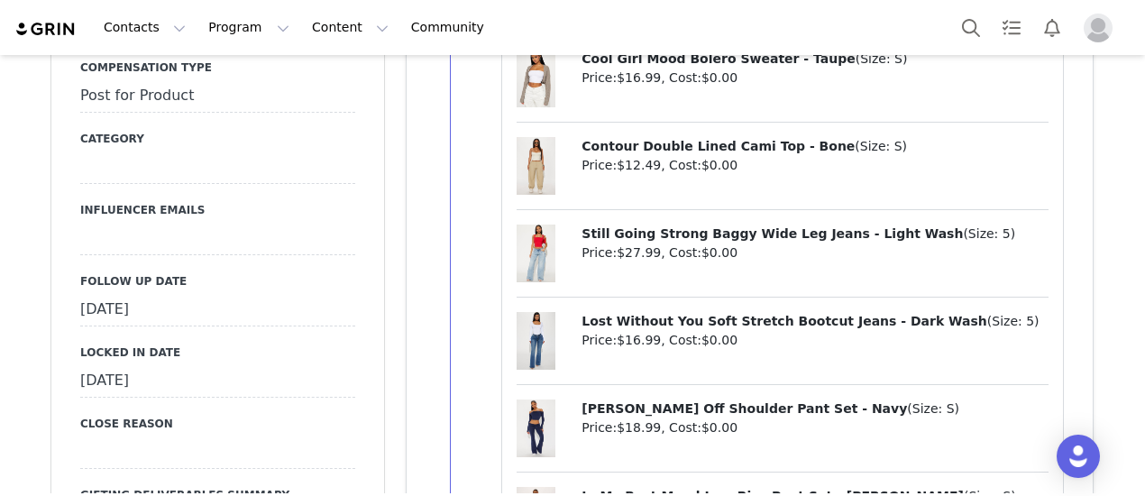
click at [206, 294] on div "[DATE]" at bounding box center [217, 310] width 275 height 32
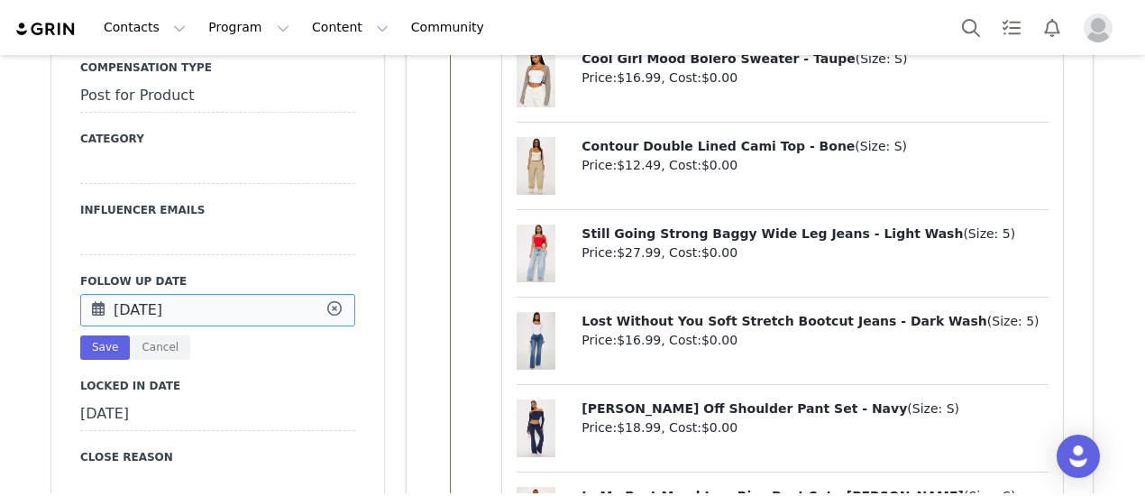
click at [206, 294] on input "[DATE]" at bounding box center [217, 310] width 275 height 32
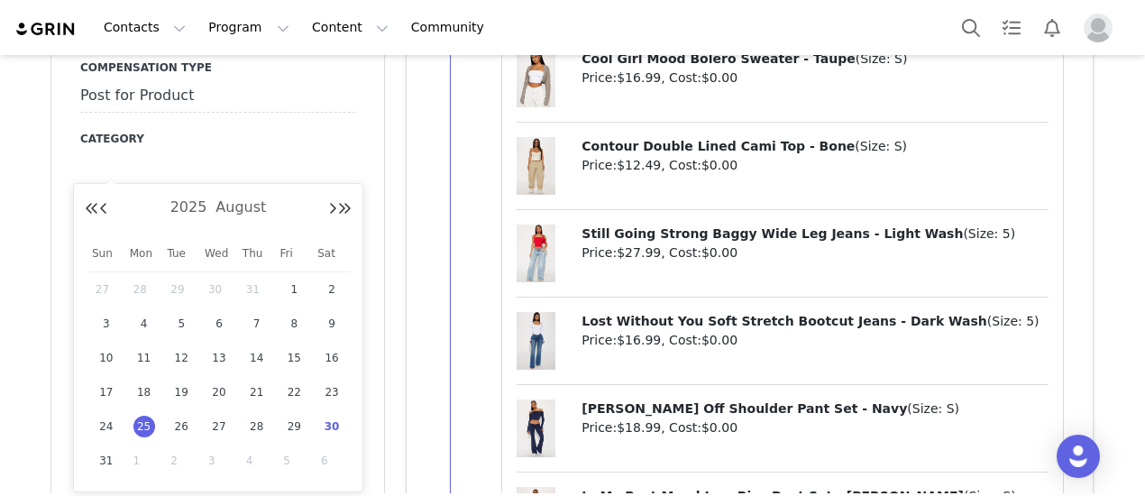
click at [335, 426] on span "30" at bounding box center [332, 427] width 22 height 22
type input "[DATE]"
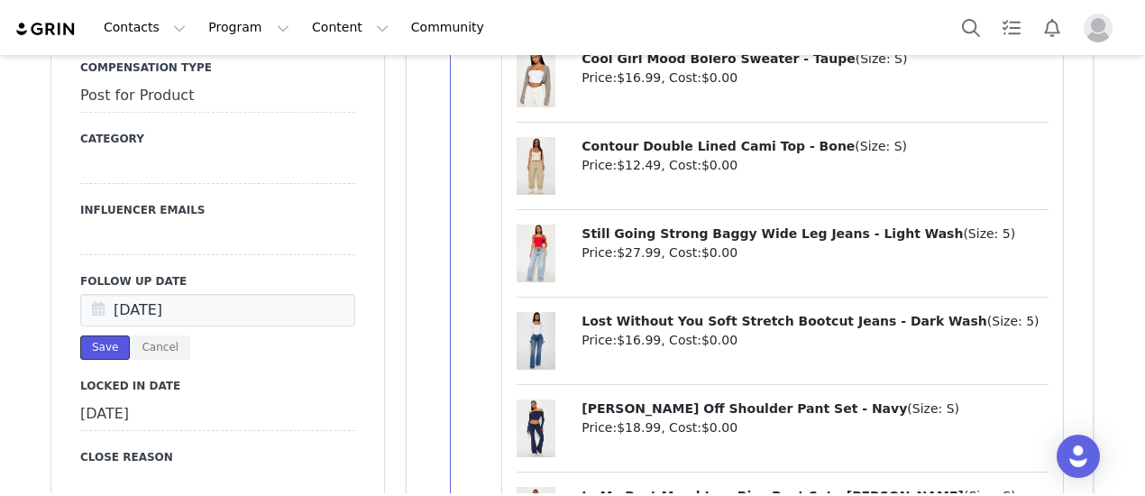
click at [112, 335] on button "Save" at bounding box center [105, 347] width 50 height 24
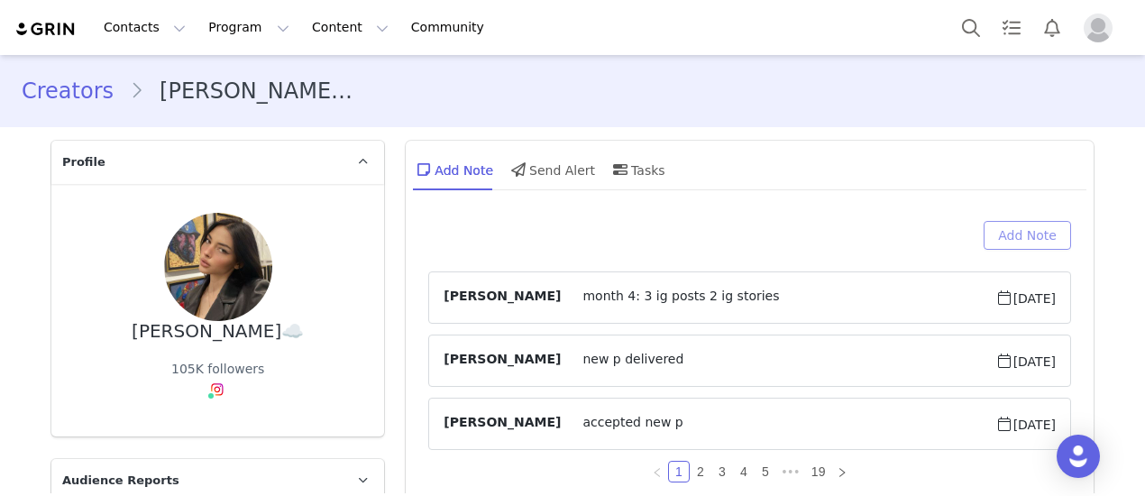
click at [1025, 232] on button "Add Note" at bounding box center [1026, 235] width 87 height 29
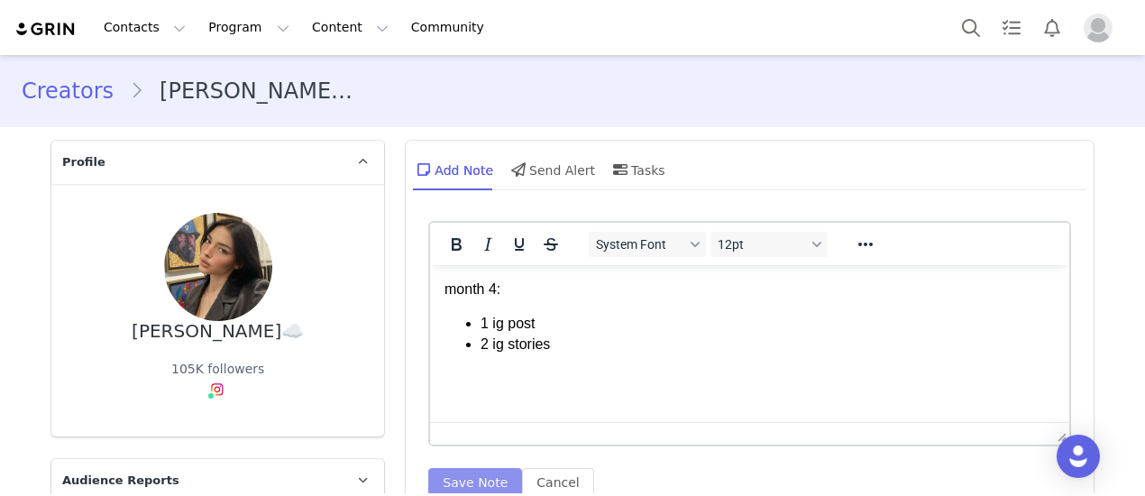
click at [461, 473] on button "Save Note" at bounding box center [475, 482] width 94 height 29
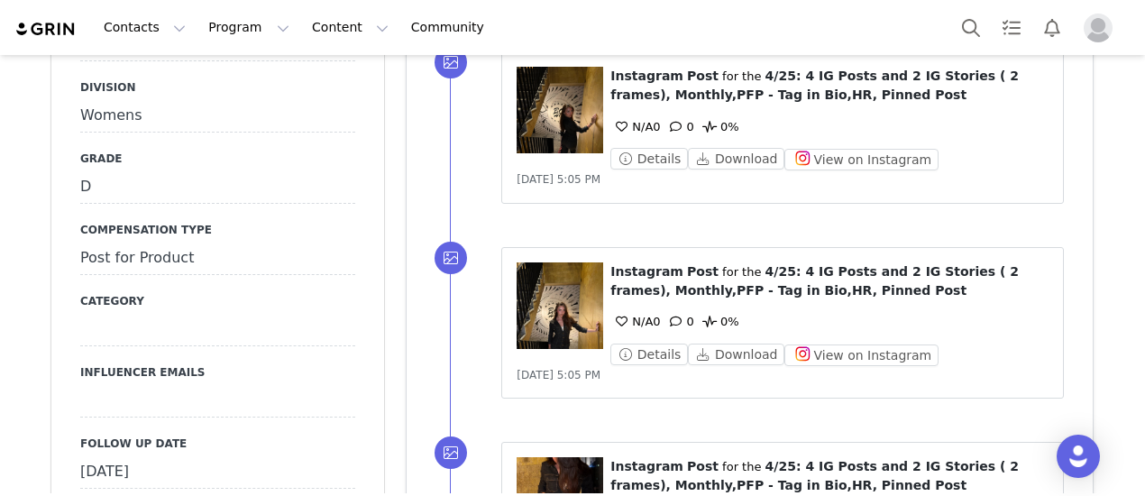
scroll to position [1983, 0]
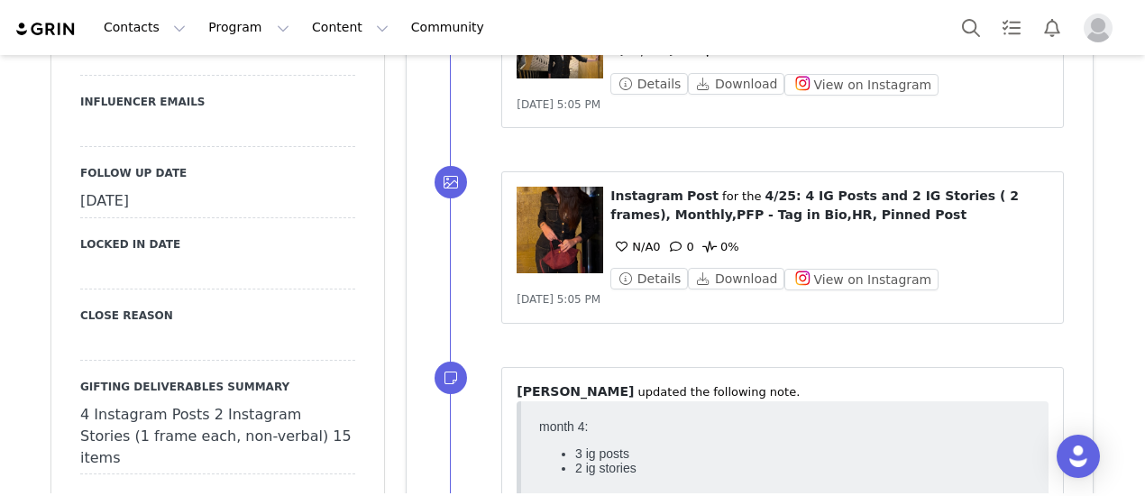
click at [225, 186] on div "[DATE]" at bounding box center [217, 202] width 275 height 32
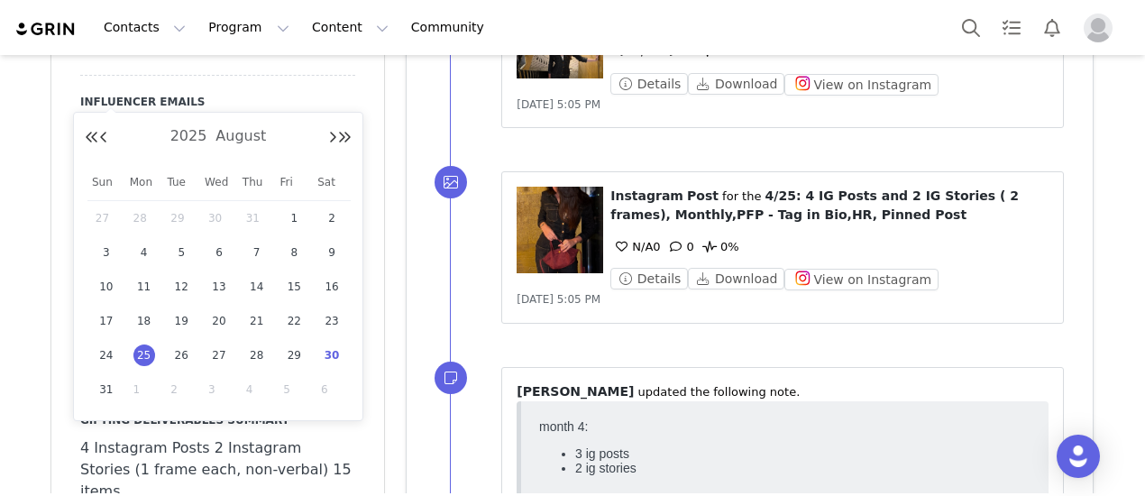
drag, startPoint x: 332, startPoint y: 356, endPoint x: 288, endPoint y: 297, distance: 72.8
click at [332, 355] on span "30" at bounding box center [332, 355] width 22 height 22
type input "[DATE]"
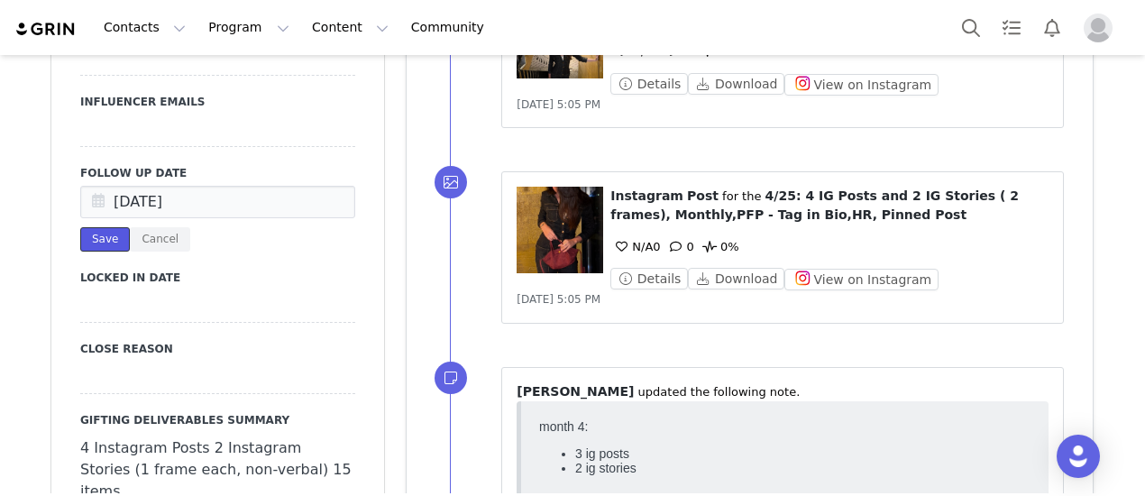
click at [94, 227] on button "Save" at bounding box center [105, 239] width 50 height 24
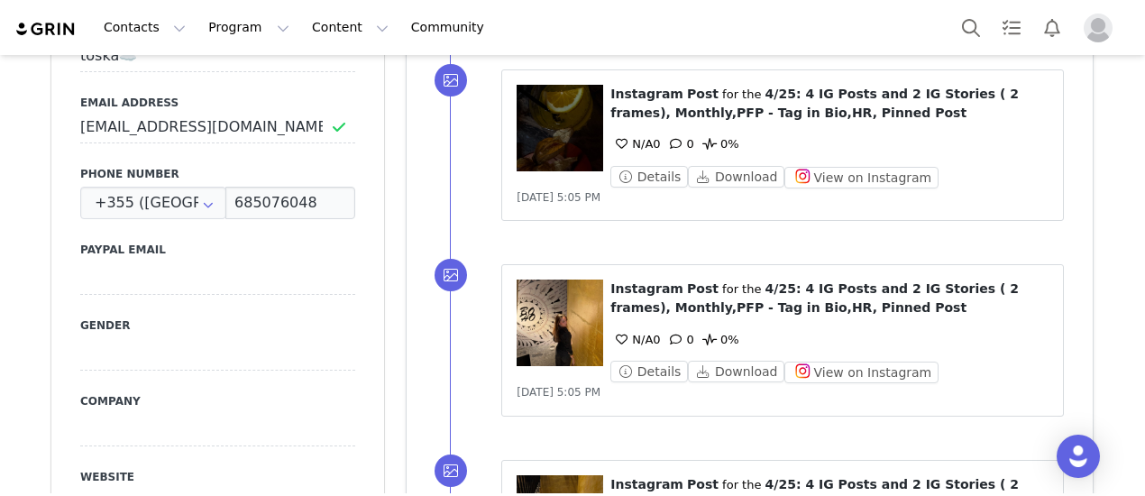
scroll to position [0, 0]
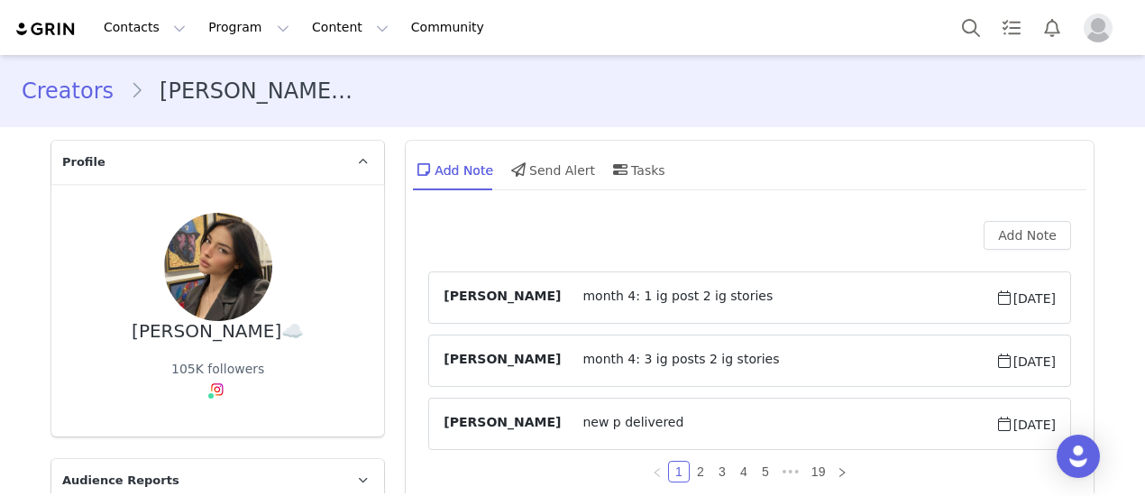
click at [697, 301] on span "month 4: 1 ig post 2 ig stories" at bounding box center [778, 298] width 434 height 22
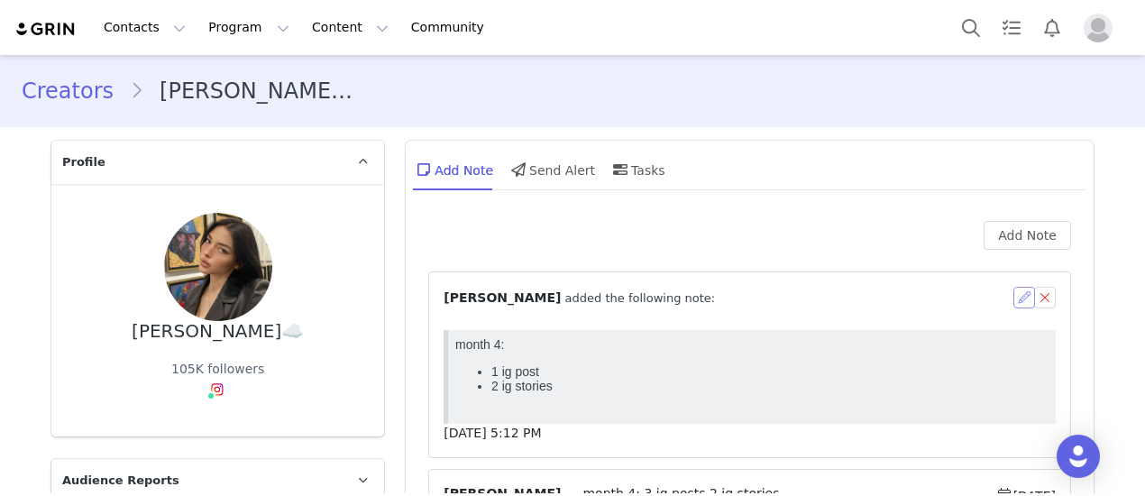
click at [1015, 297] on button "button" at bounding box center [1024, 298] width 22 height 22
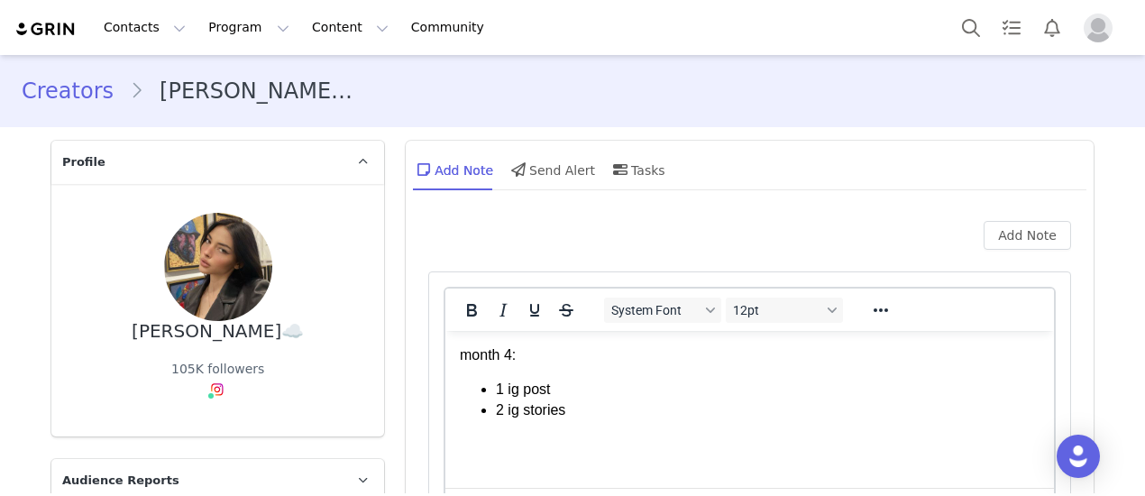
click at [507, 414] on li "2 ig stories" at bounding box center [768, 410] width 544 height 20
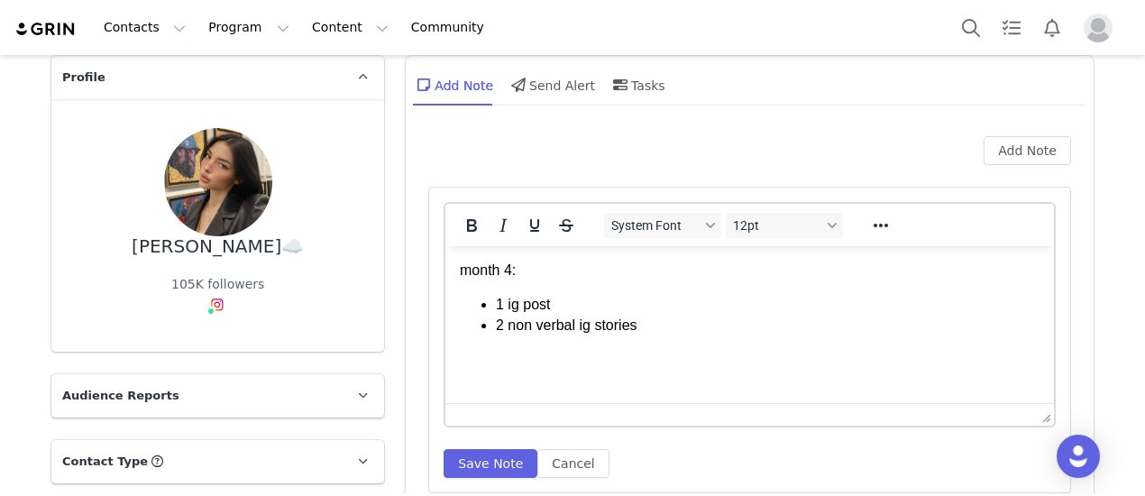
scroll to position [180, 0]
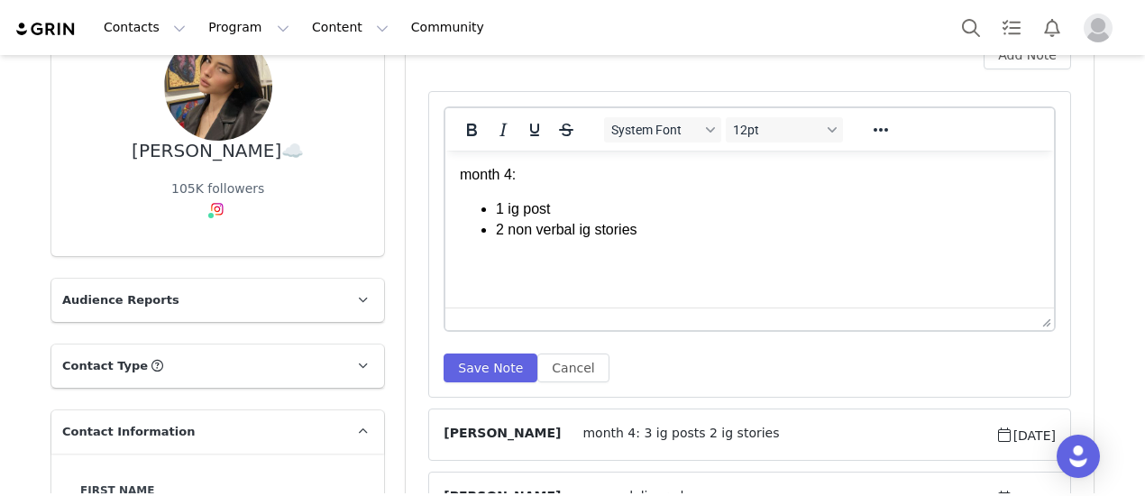
click at [484, 381] on article "System Font 12pt To open the popup, press Shift+Enter To open the popup, press …" at bounding box center [749, 244] width 643 height 306
click at [480, 369] on button "Save Note" at bounding box center [490, 367] width 94 height 29
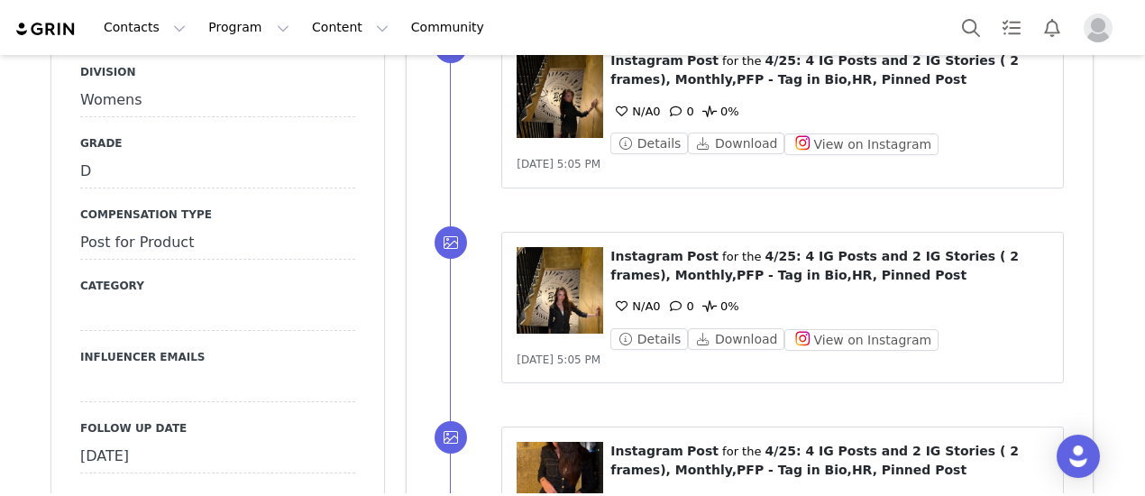
scroll to position [1803, 0]
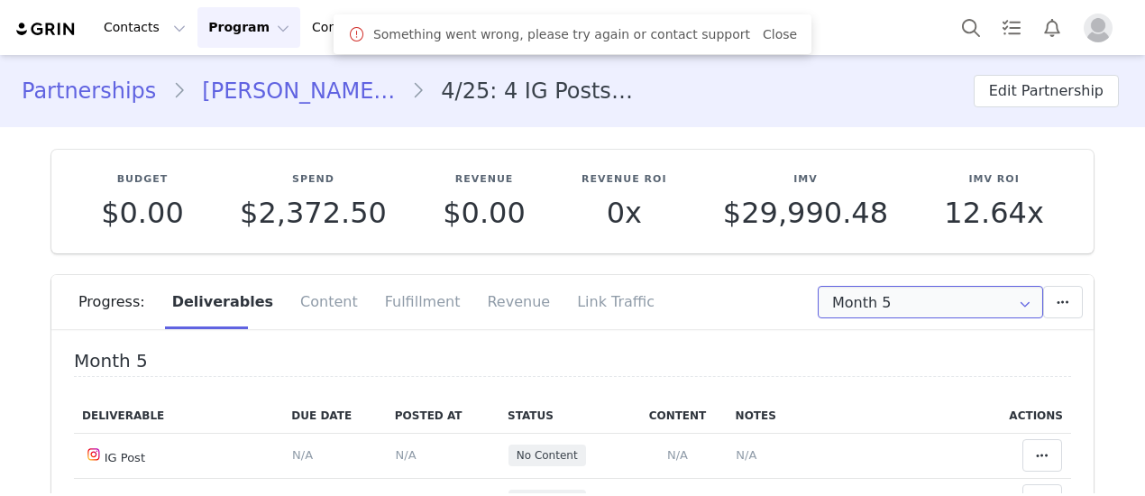
click at [912, 300] on input "Month 5" at bounding box center [930, 302] width 225 height 32
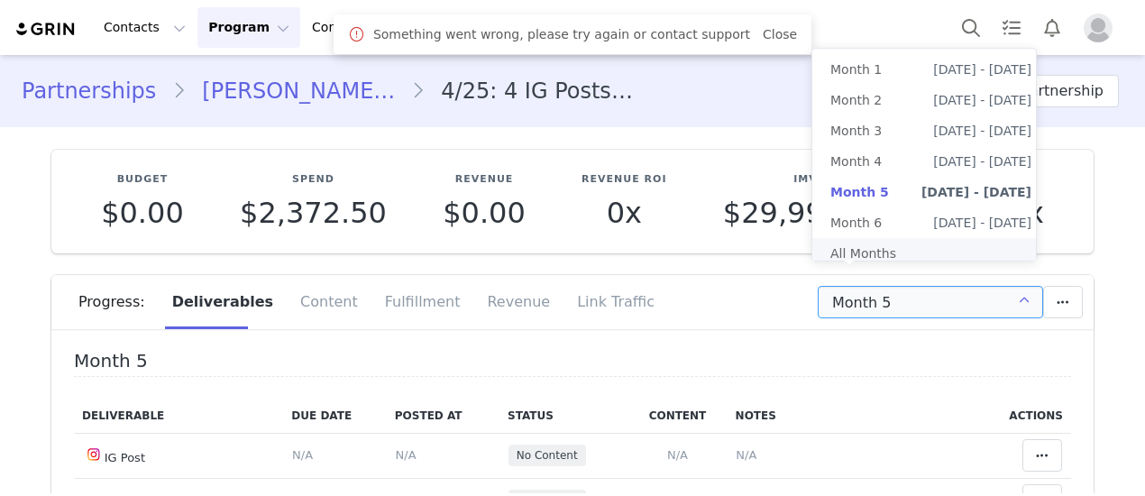
click at [875, 250] on li "All Months" at bounding box center [930, 253] width 237 height 31
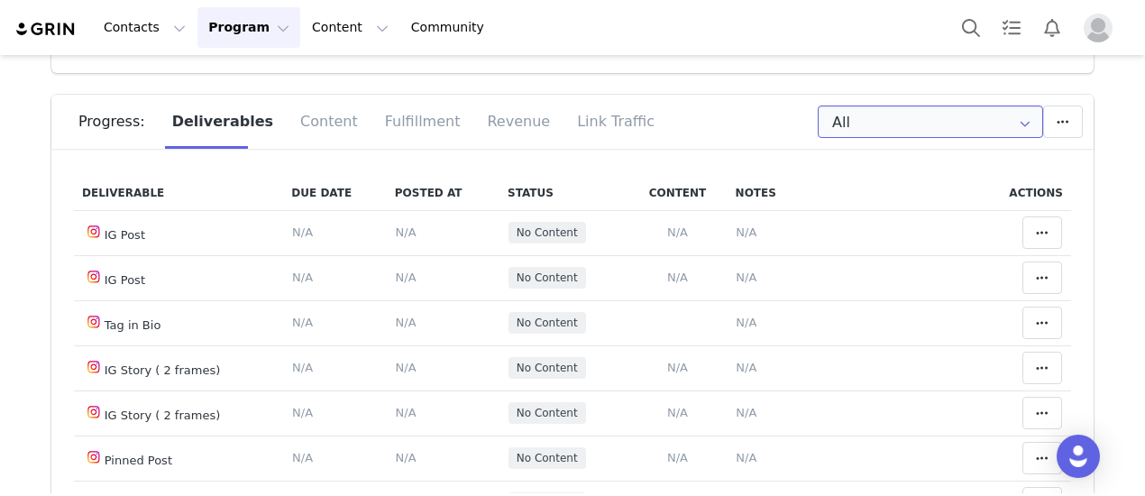
scroll to position [2434, 0]
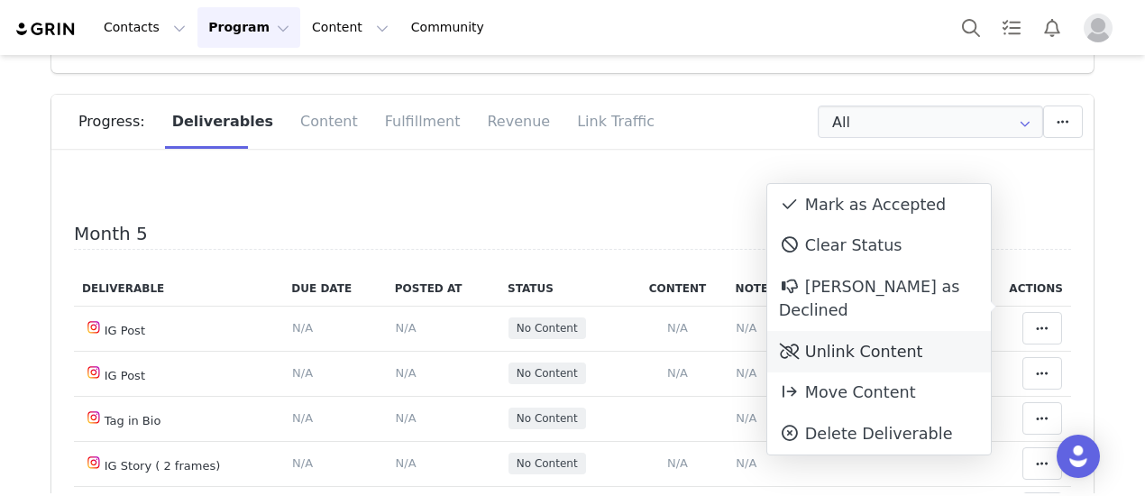
drag, startPoint x: 871, startPoint y: 324, endPoint x: 895, endPoint y: 202, distance: 125.0
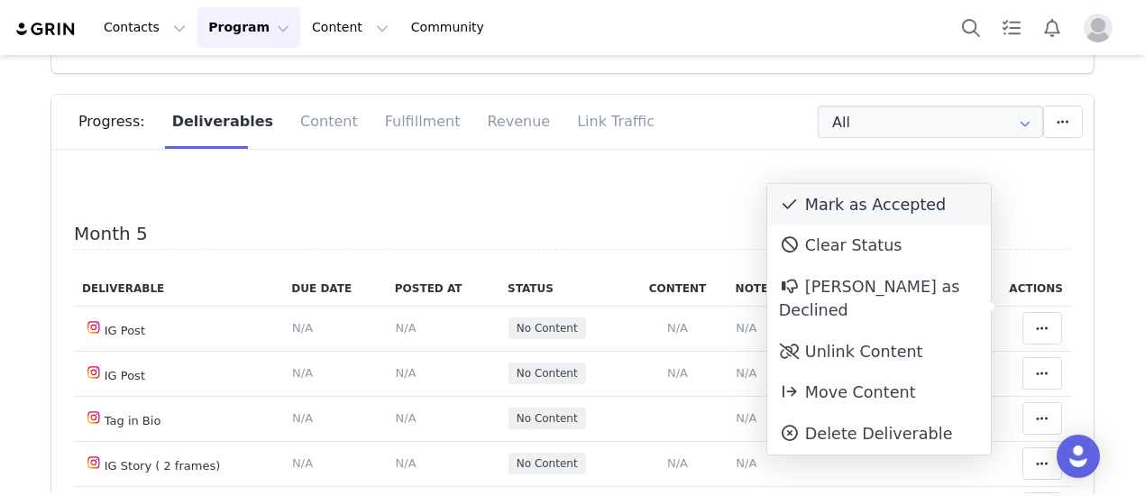
click at [871, 331] on div "Unlink Content" at bounding box center [879, 351] width 224 height 41
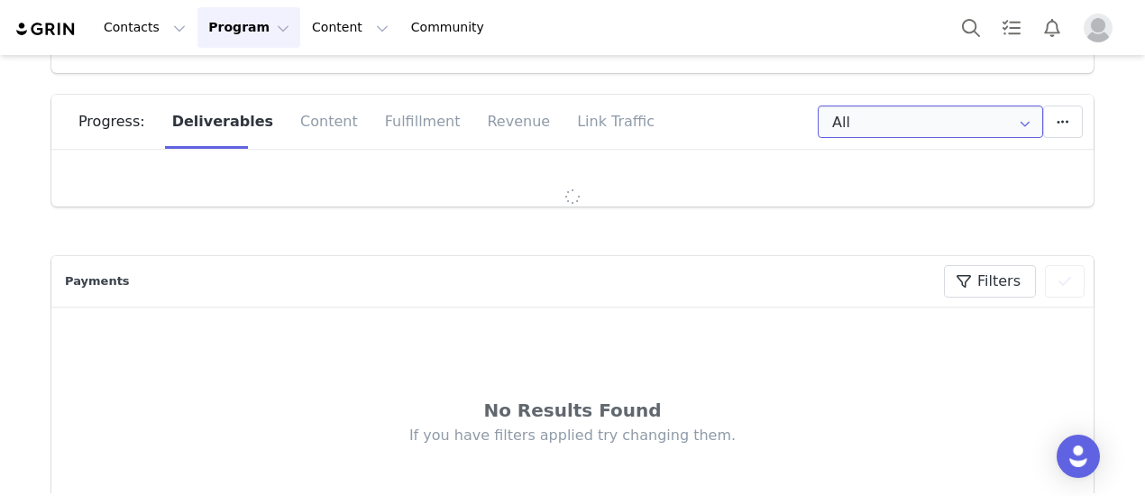
click at [878, 127] on input "All" at bounding box center [930, 121] width 225 height 32
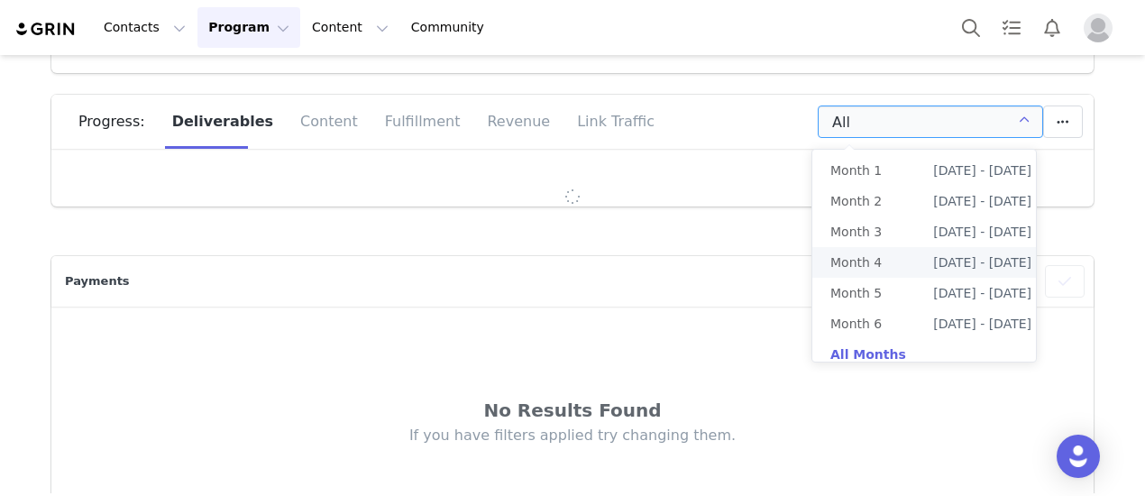
click at [882, 262] on li "Month 4 Jul 14th - Aug 14th" at bounding box center [930, 262] width 237 height 31
type input "Month 4"
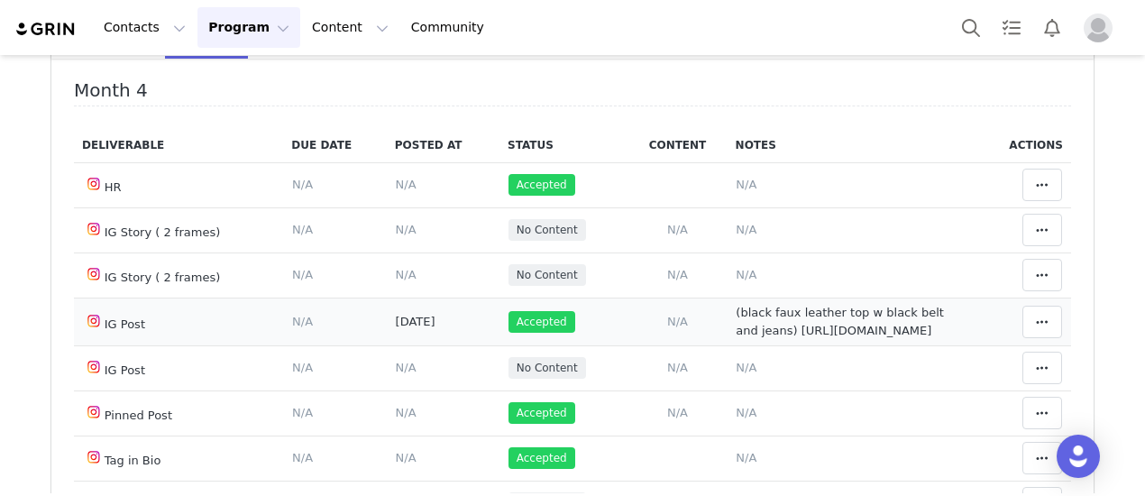
scroll to position [52, 0]
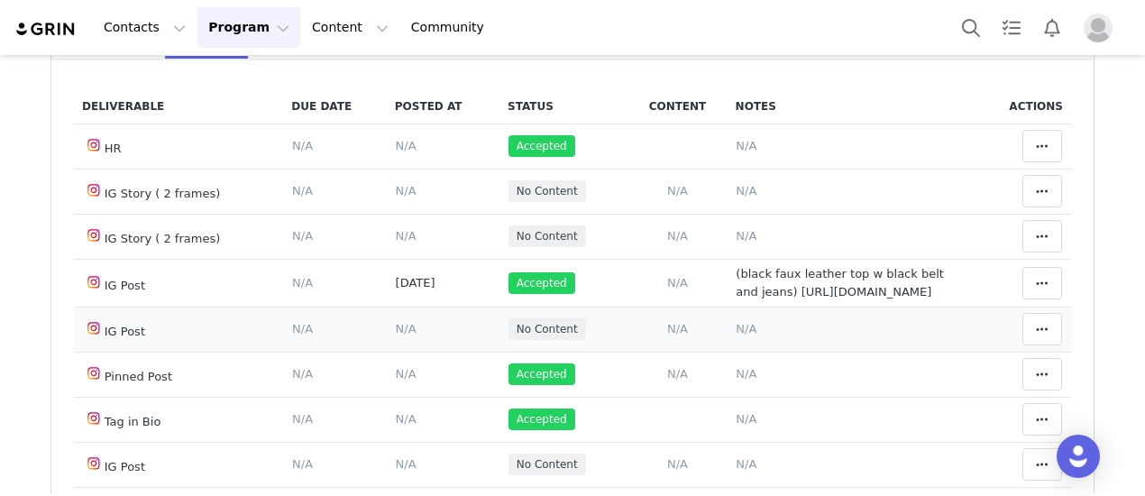
click at [736, 330] on span "N/A" at bounding box center [746, 329] width 21 height 14
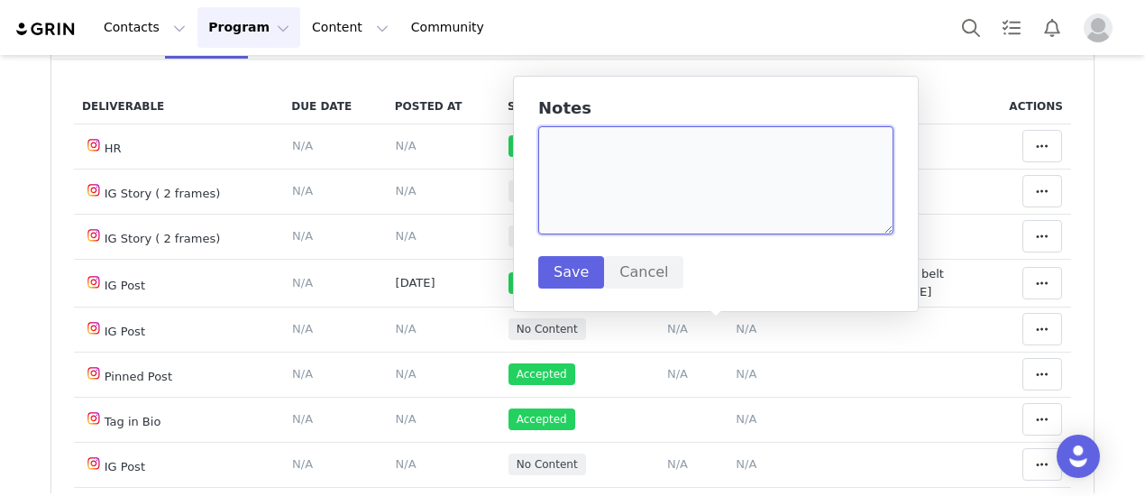
click at [648, 190] on textarea at bounding box center [715, 180] width 355 height 108
click at [588, 164] on textarea "(denim pant set and suede satchel)" at bounding box center [715, 180] width 355 height 108
paste textarea "https://www.instagram.com/p/DN6A0IXDCk_/?img_index=1"
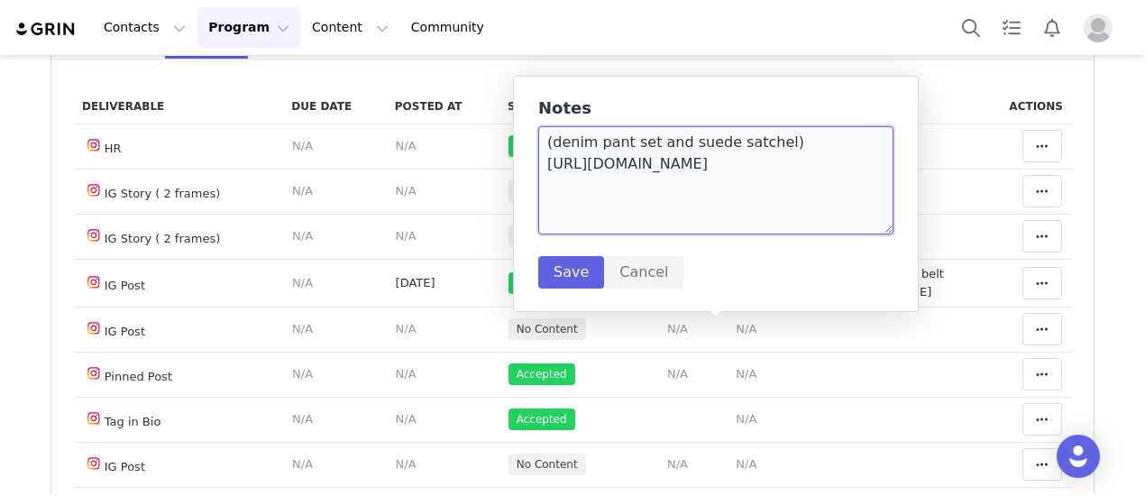
type textarea "(denim pant set and suede satchel) https://www.instagram.com/p/DN6A0IXDCk_/?img…"
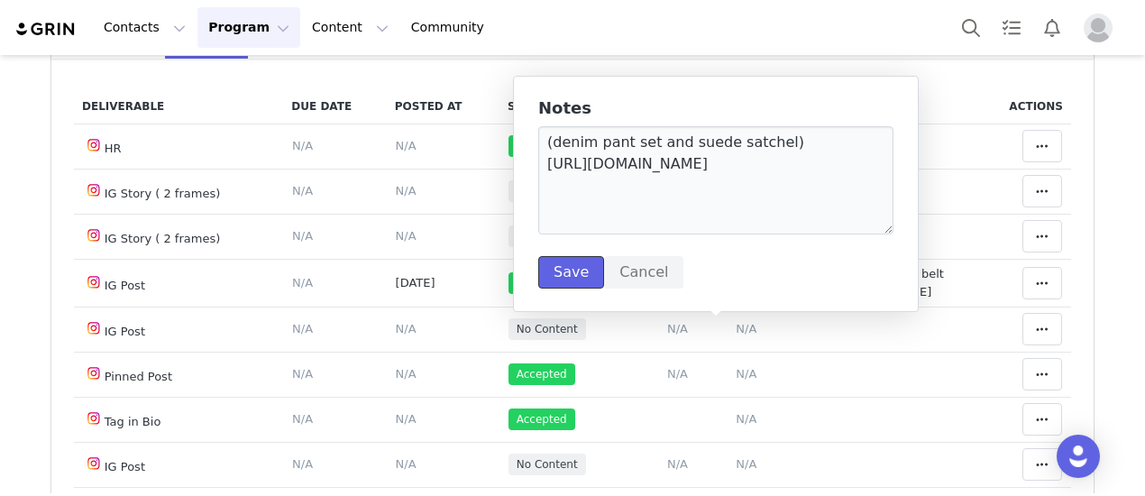
click at [570, 269] on button "Save" at bounding box center [571, 272] width 66 height 32
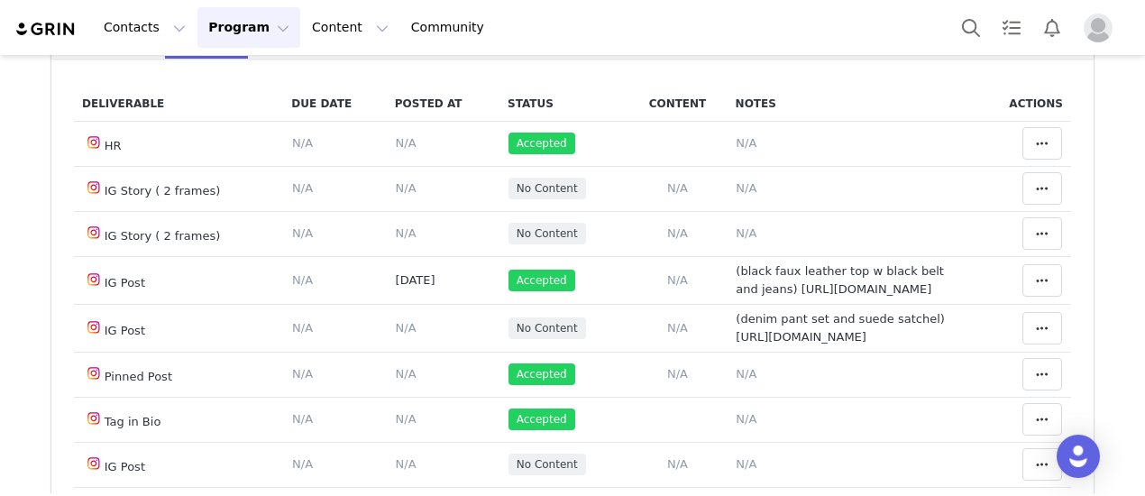
drag, startPoint x: 376, startPoint y: 334, endPoint x: 596, endPoint y: 83, distance: 333.4
click at [396, 333] on span "N/A" at bounding box center [406, 328] width 21 height 14
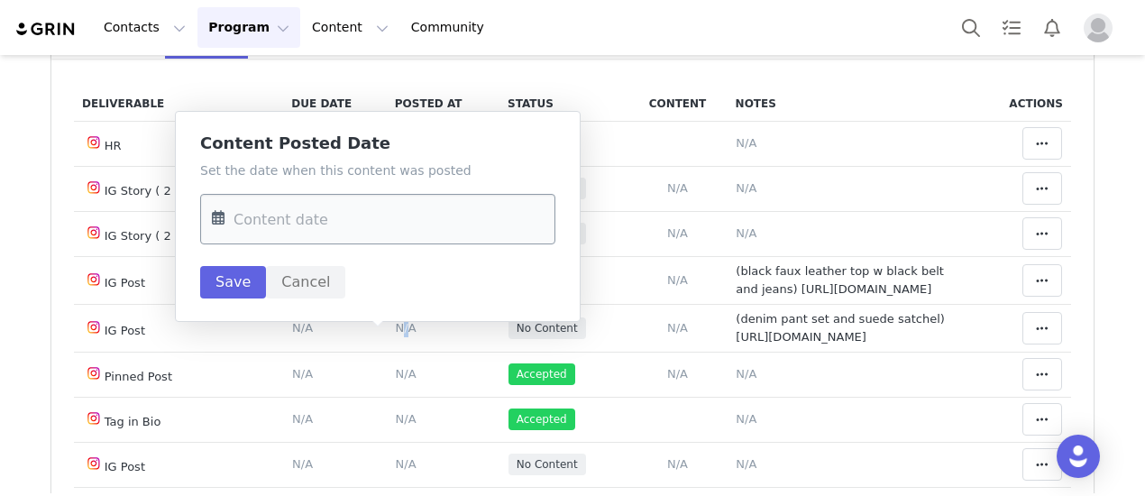
click at [379, 208] on input "text" at bounding box center [377, 219] width 355 height 50
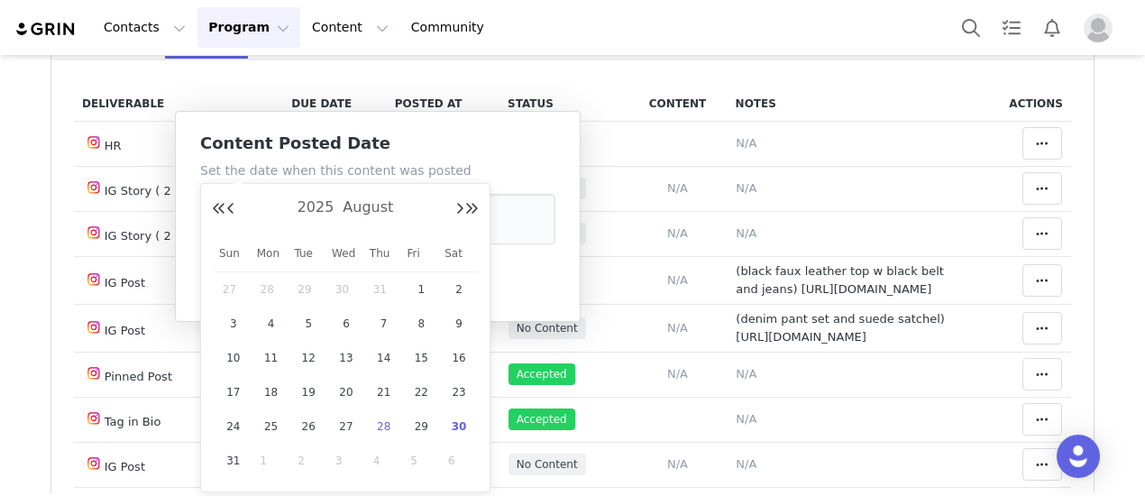
click at [379, 423] on span "28" at bounding box center [384, 427] width 22 height 22
type input "Aug 28 2025"
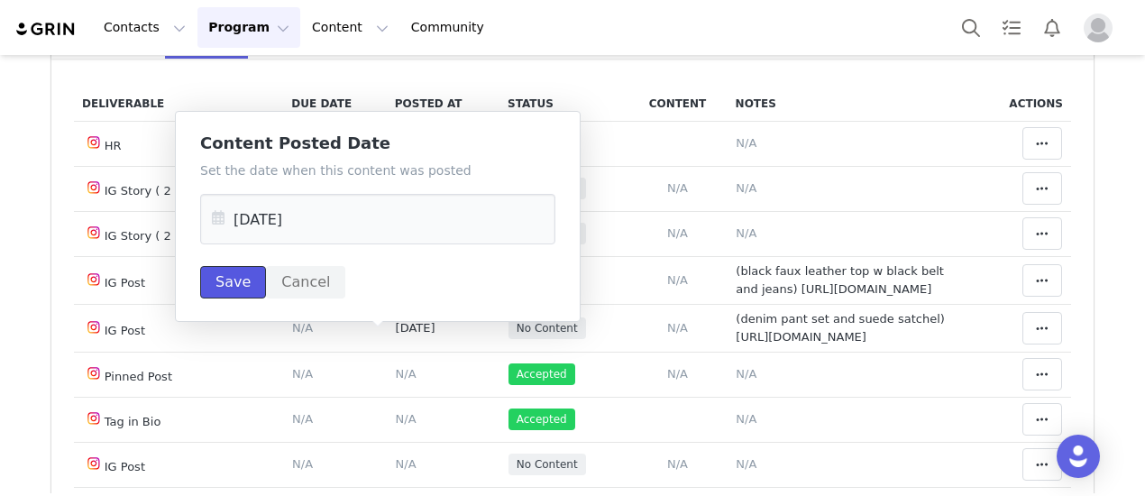
click at [235, 274] on button "Save" at bounding box center [233, 282] width 66 height 32
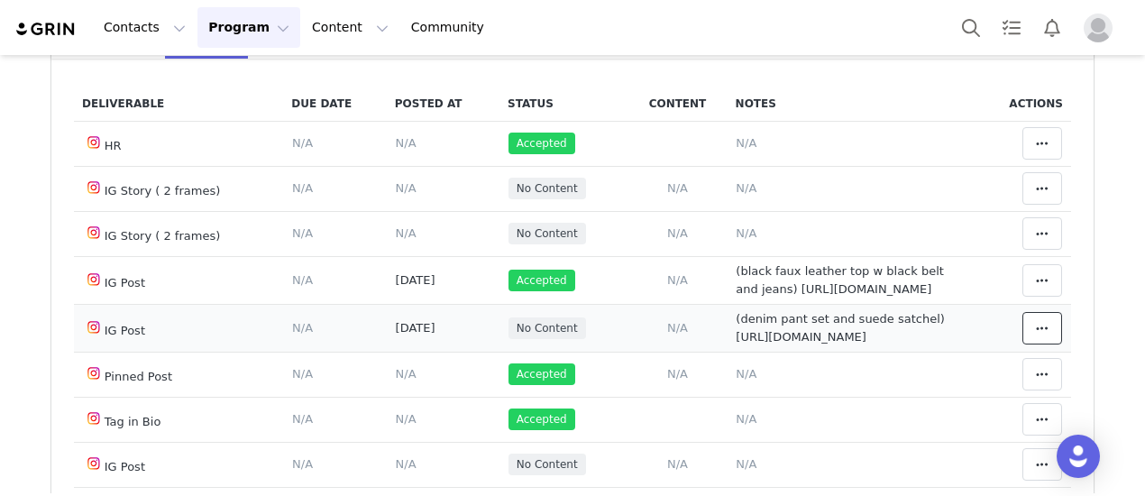
click at [1036, 335] on icon at bounding box center [1042, 328] width 13 height 14
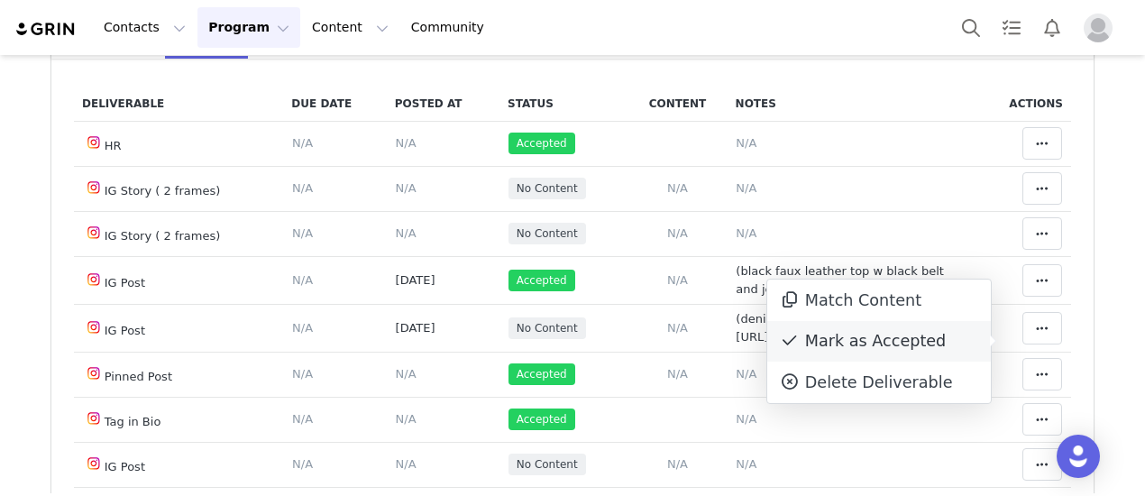
click at [917, 338] on div "Mark as Accepted" at bounding box center [879, 341] width 224 height 41
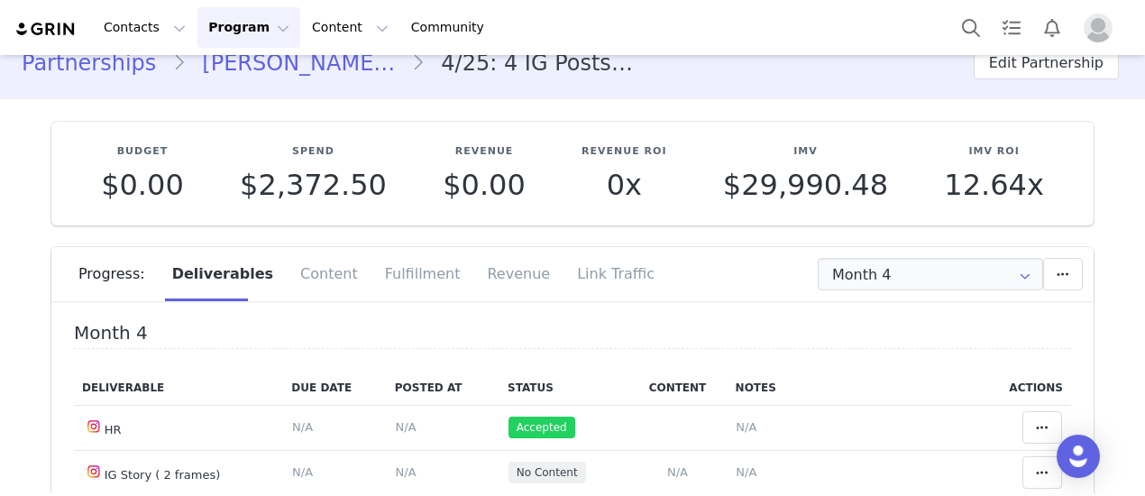
scroll to position [0, 0]
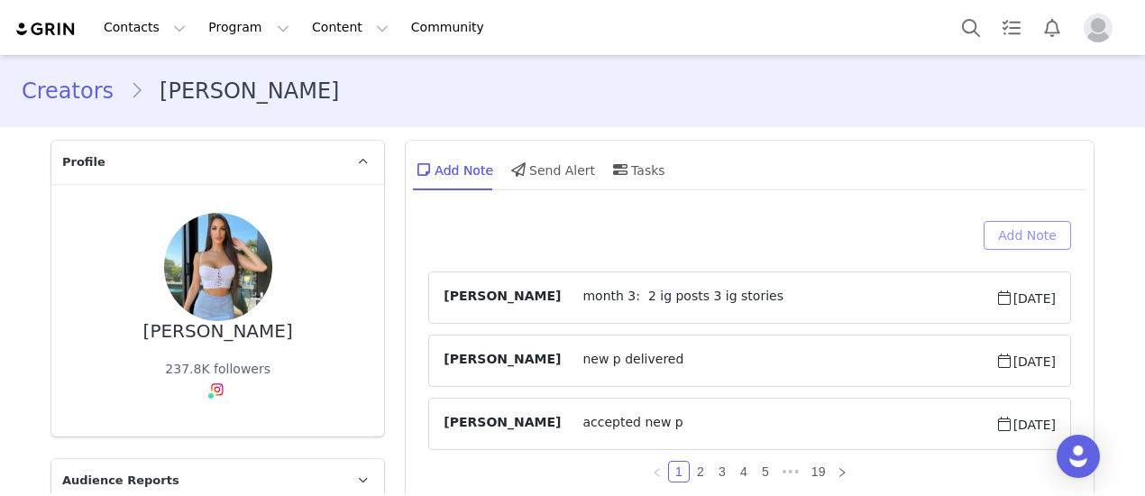
click at [1015, 230] on button "Add Note" at bounding box center [1026, 235] width 87 height 29
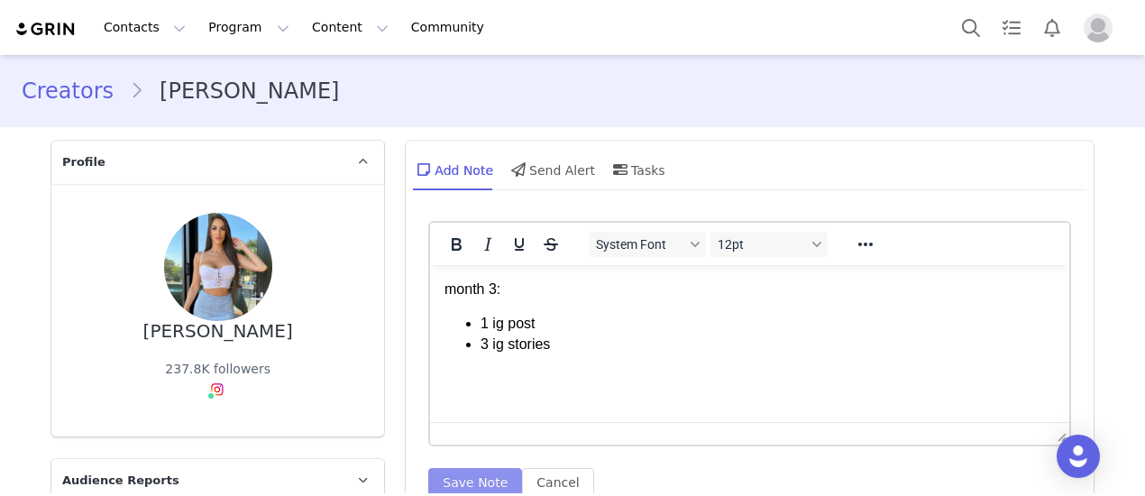
click at [461, 472] on button "Save Note" at bounding box center [475, 482] width 94 height 29
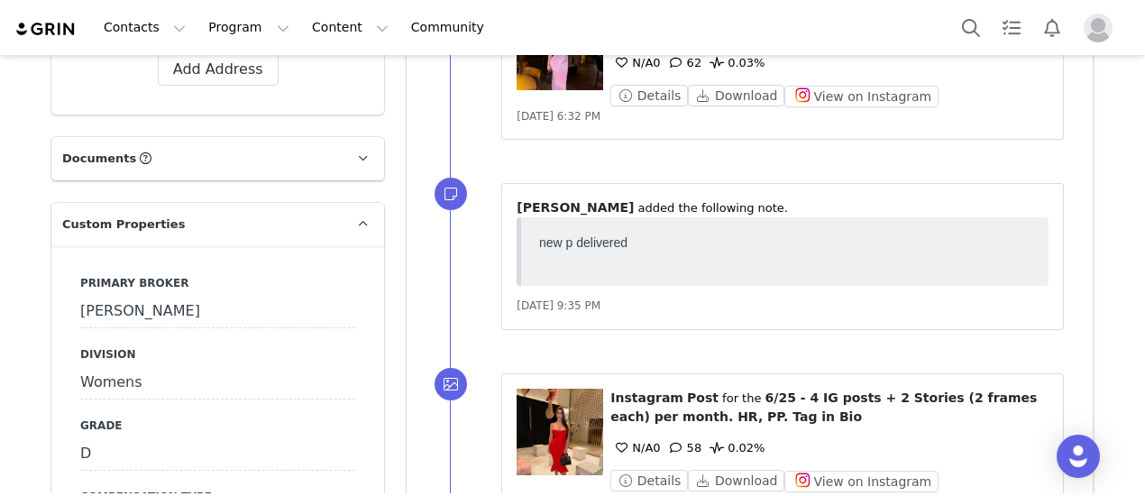
scroll to position [1893, 0]
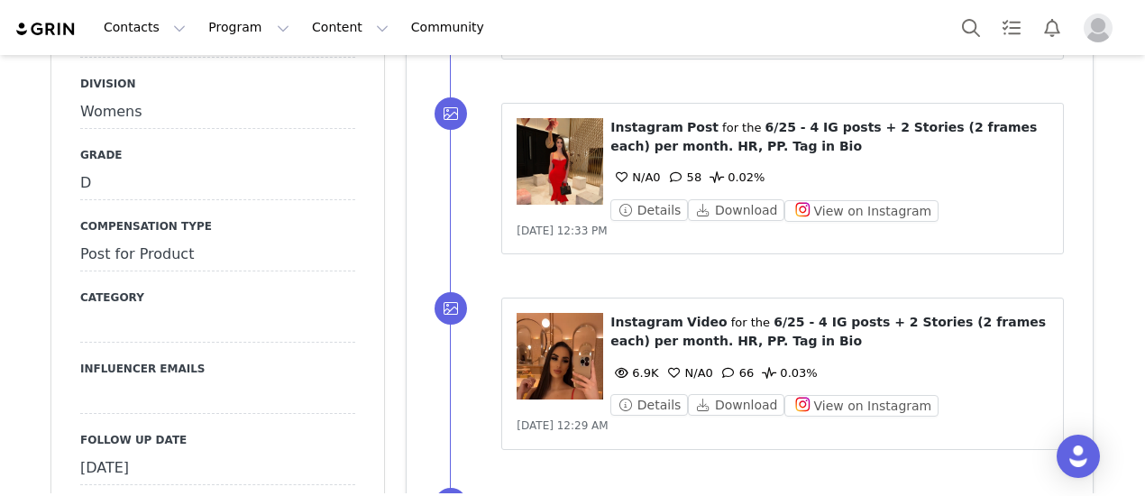
click at [210, 452] on div "[DATE]" at bounding box center [217, 468] width 275 height 32
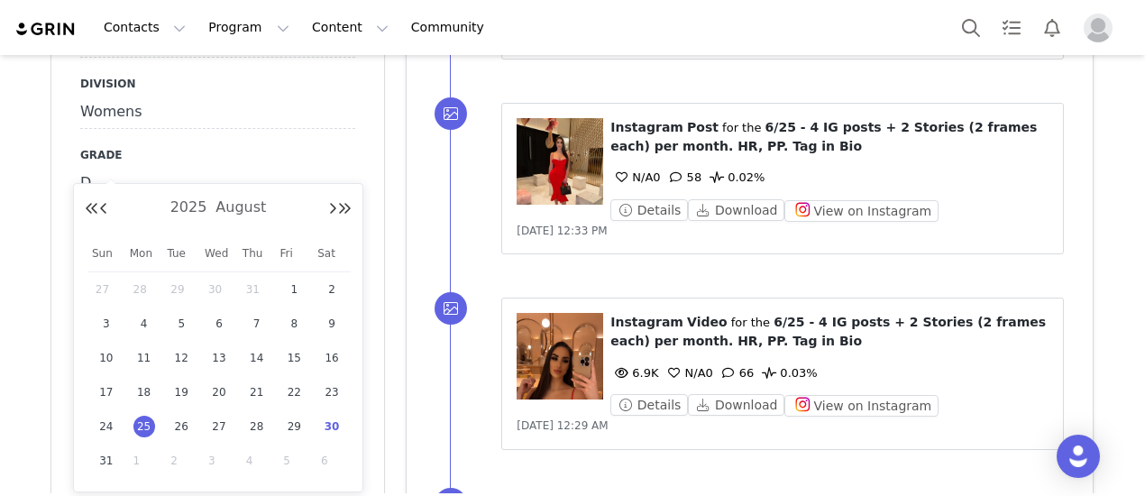
click at [344, 434] on div "30" at bounding box center [332, 426] width 38 height 27
type input "[DATE]"
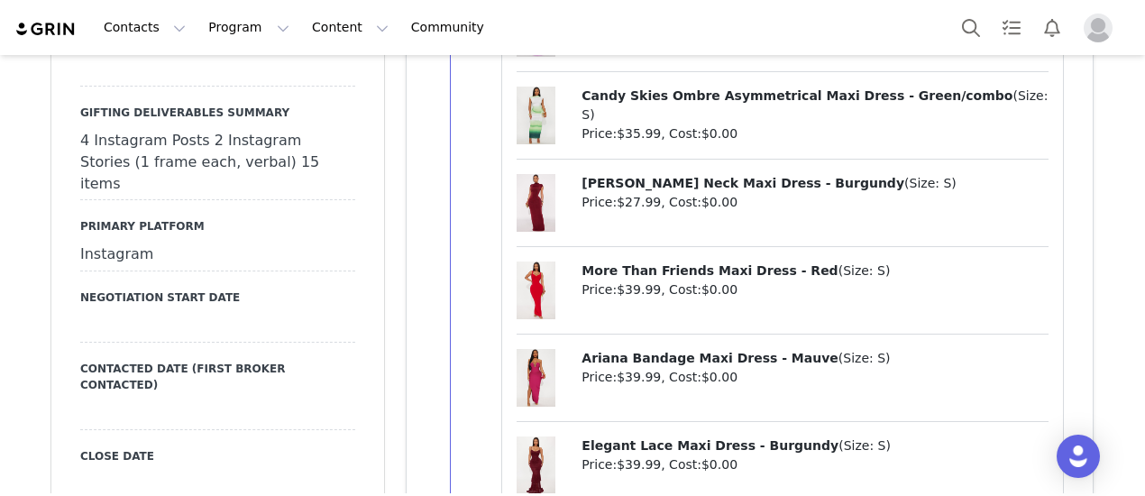
scroll to position [2163, 0]
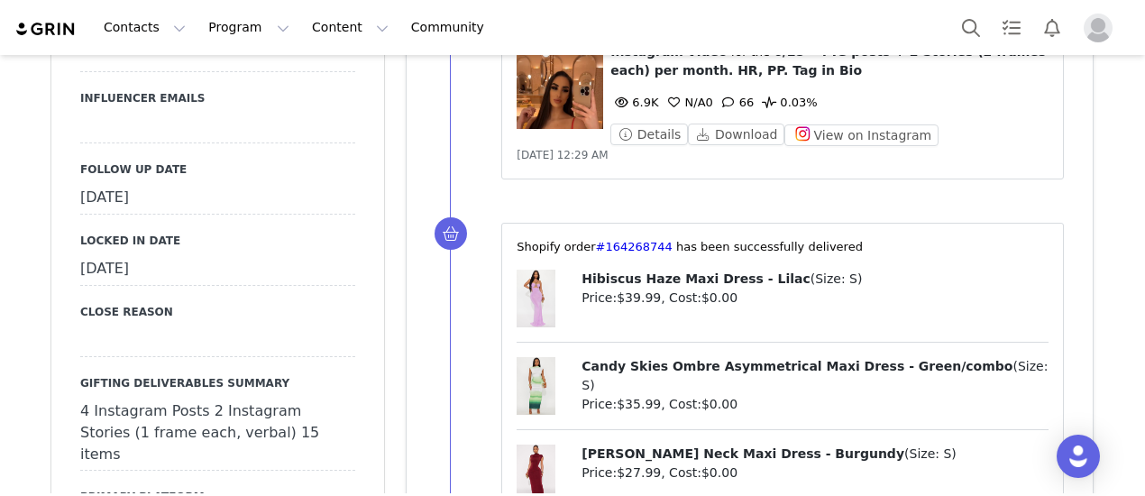
click at [189, 396] on div "4 Instagram Posts 2 Instagram Stories (1 frame each, verbal) 15 items" at bounding box center [217, 433] width 275 height 75
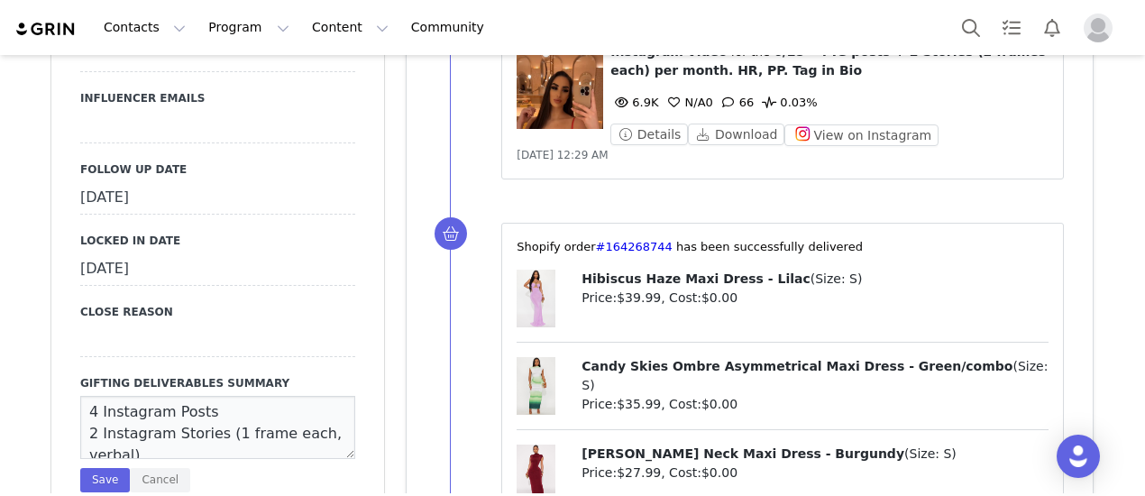
click at [80, 396] on textarea "4 Instagram Posts 2 Instagram Stories (1 frame each, verbal) 15 items" at bounding box center [217, 427] width 275 height 63
type textarea "4 Instagram Posts 2 Instagram Stories (1 frame each, non-verbal) 15 items"
click at [83, 468] on button "Save" at bounding box center [105, 480] width 50 height 24
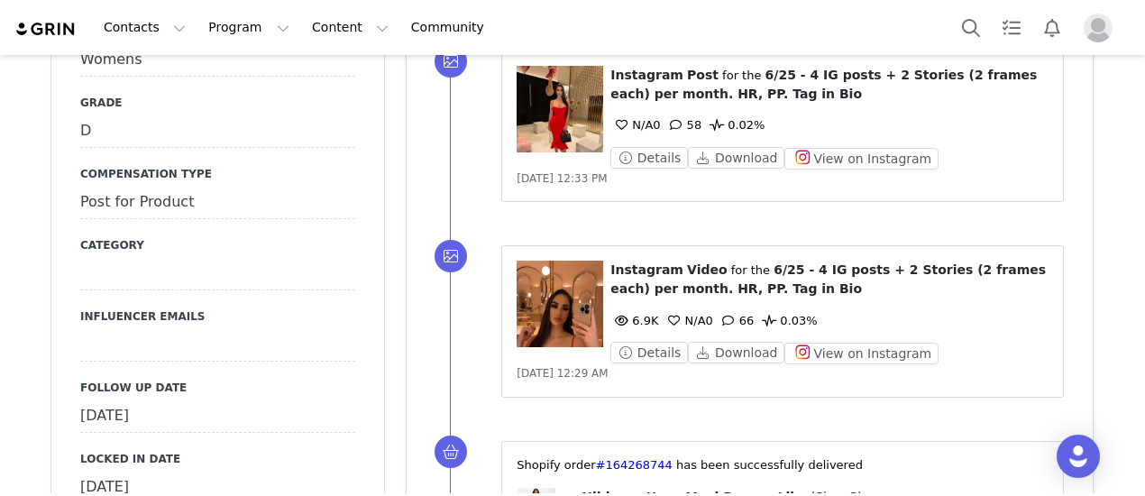
scroll to position [1983, 0]
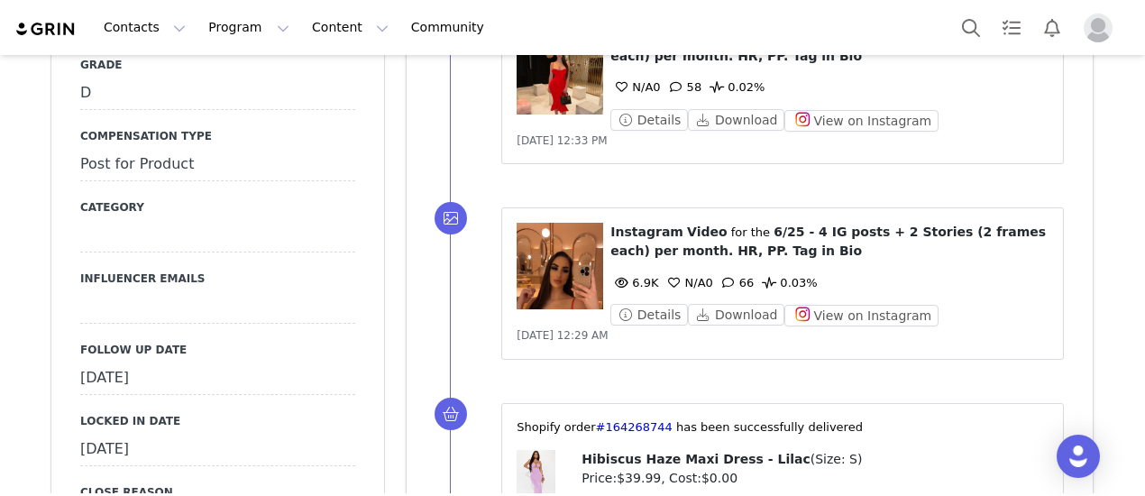
click at [224, 342] on div "Follow Up Date August 30th, 2025" at bounding box center [217, 368] width 275 height 53
click at [233, 362] on div "[DATE]" at bounding box center [217, 378] width 275 height 32
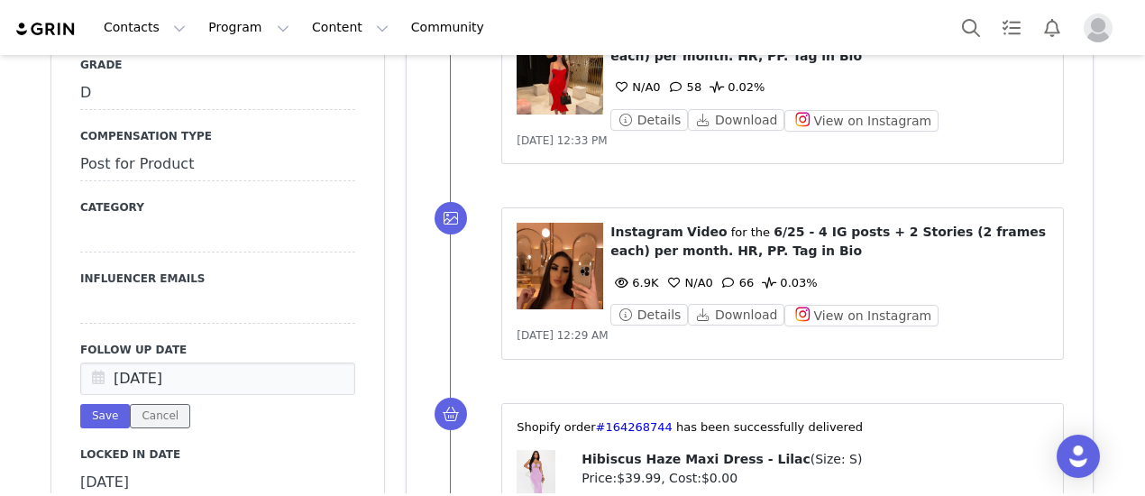
click at [160, 404] on button "Cancel" at bounding box center [160, 416] width 60 height 24
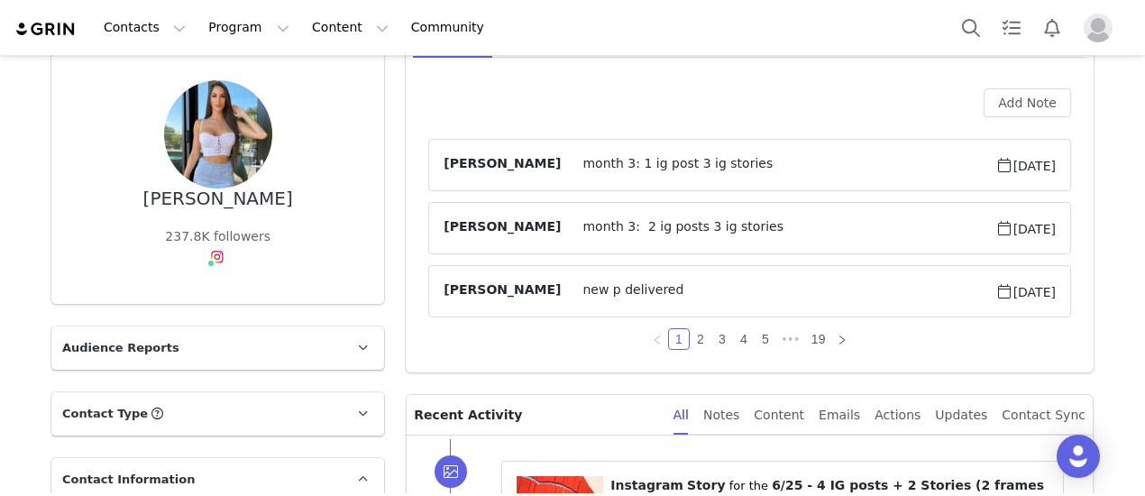
scroll to position [0, 0]
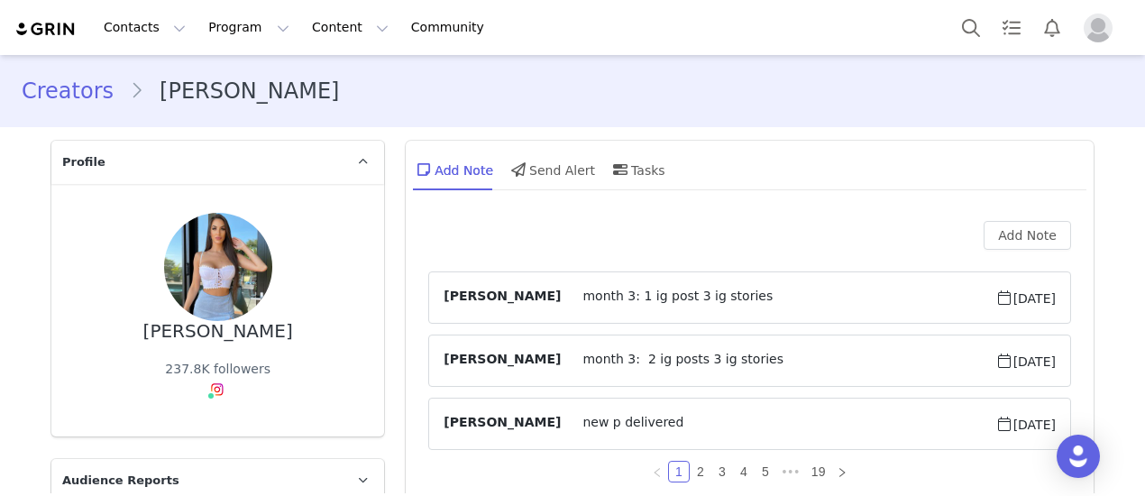
click at [766, 309] on article "Kaeli Barankiewicz month 3: 1 ig post 3 ig stories Aug 30, 2025" at bounding box center [749, 297] width 643 height 52
click at [995, 294] on span at bounding box center [1004, 298] width 18 height 22
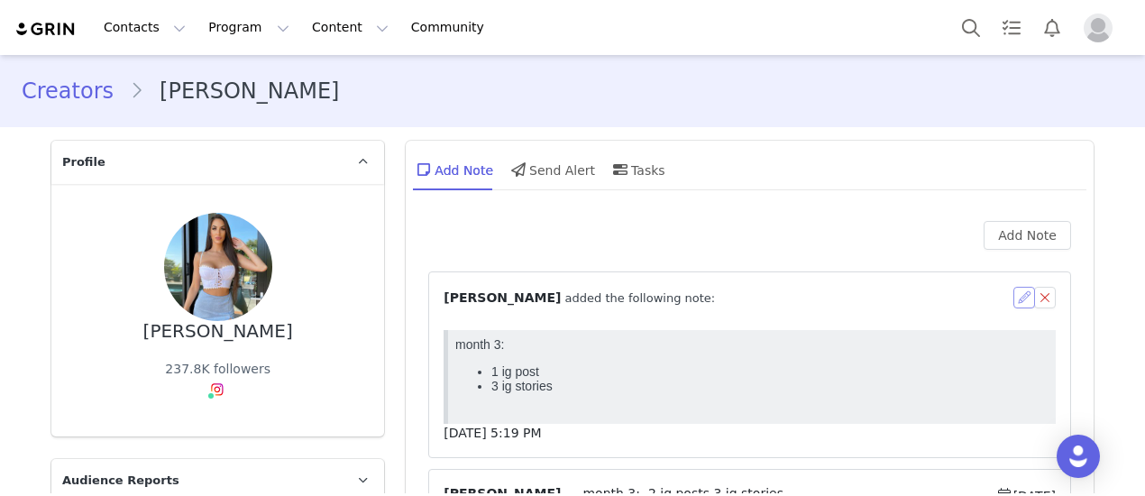
click at [1013, 297] on button "button" at bounding box center [1024, 298] width 22 height 22
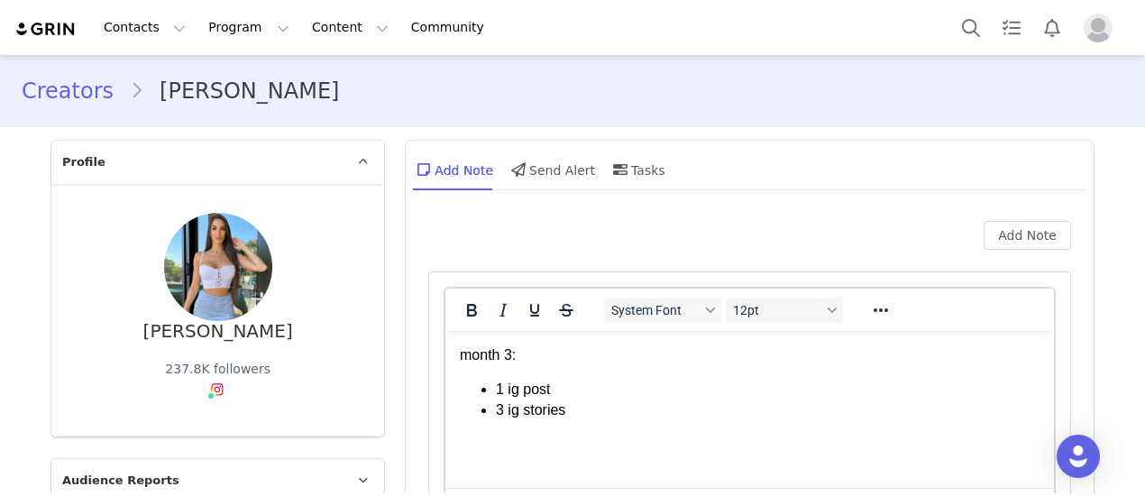
click at [652, 352] on p "month 3:" at bounding box center [750, 355] width 580 height 20
click at [504, 414] on li "3 ig stories" at bounding box center [768, 410] width 544 height 20
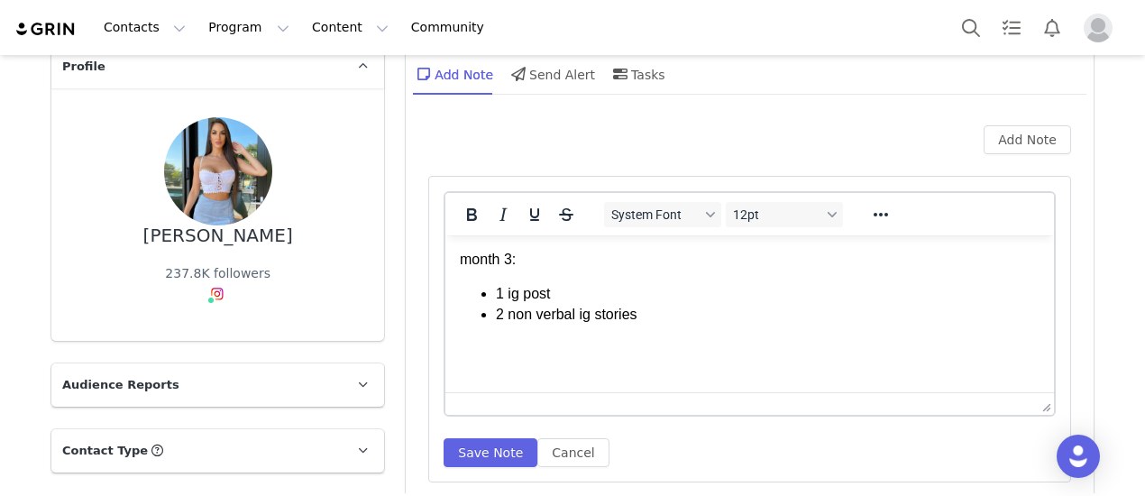
scroll to position [180, 0]
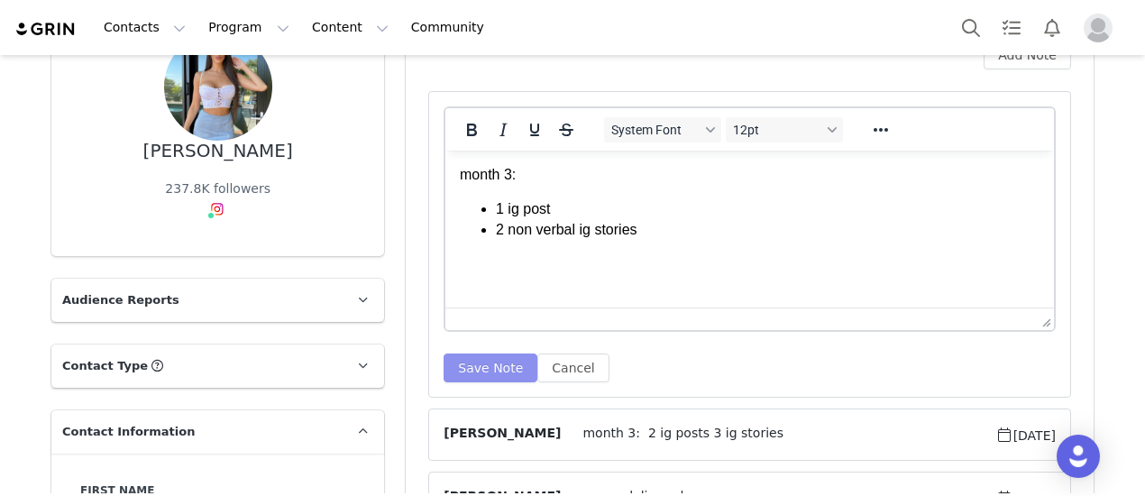
click at [481, 359] on button "Save Note" at bounding box center [490, 367] width 94 height 29
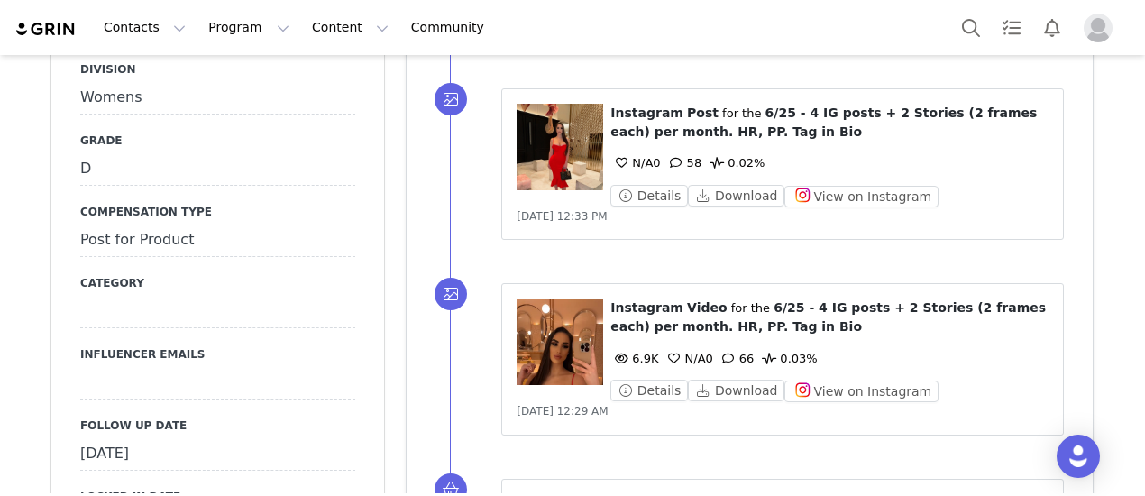
scroll to position [1983, 0]
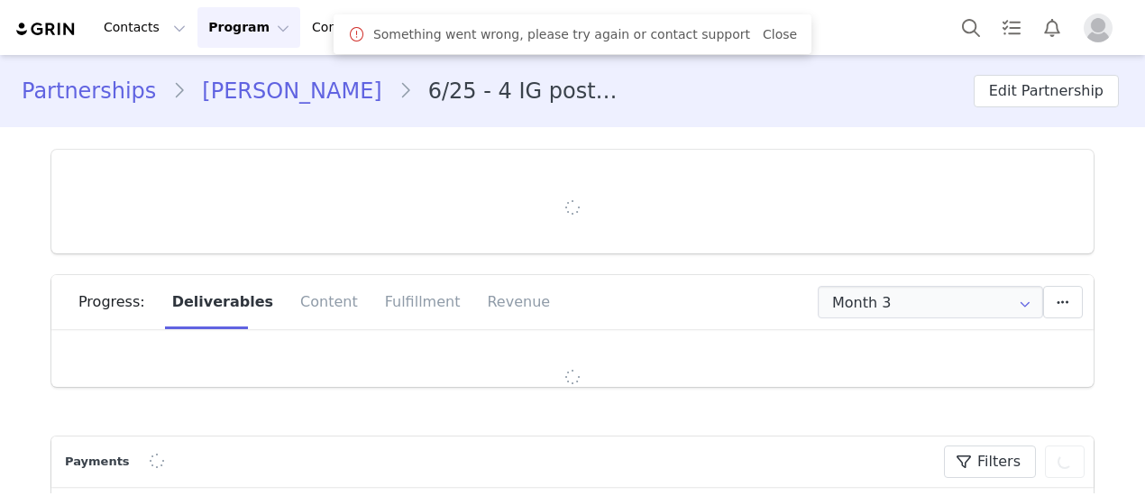
type input "+1 ([GEOGRAPHIC_DATA])"
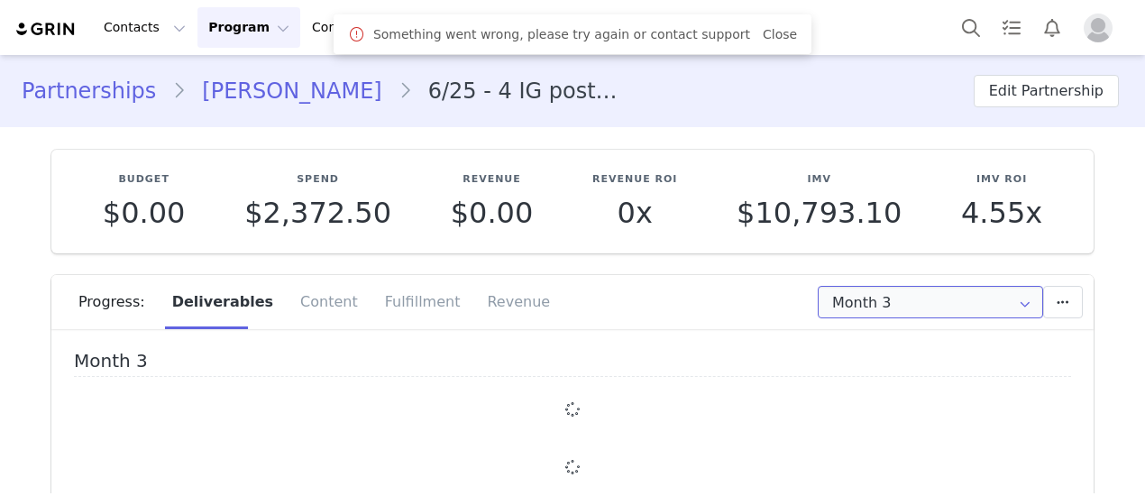
click at [889, 304] on input "Month 3" at bounding box center [930, 302] width 225 height 32
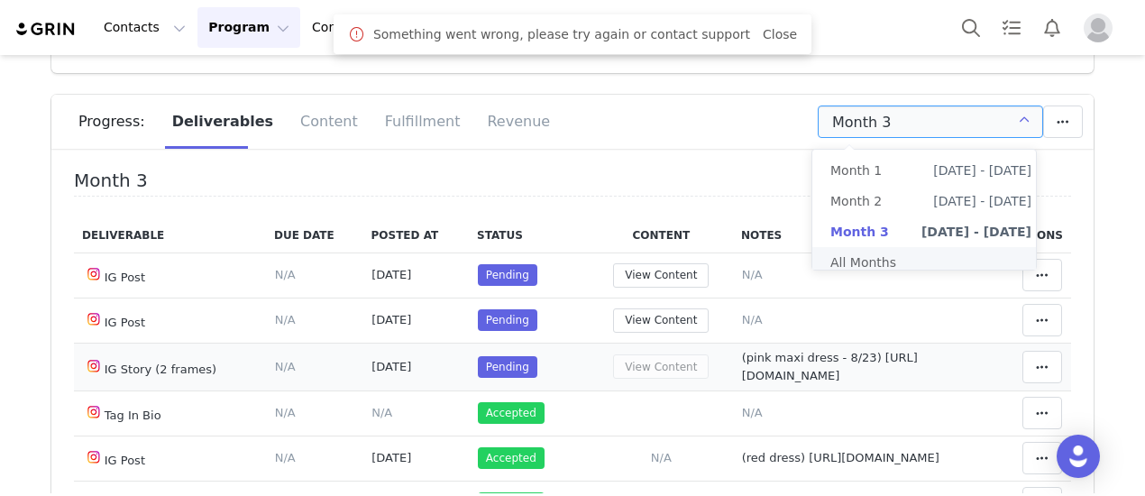
scroll to position [58, 0]
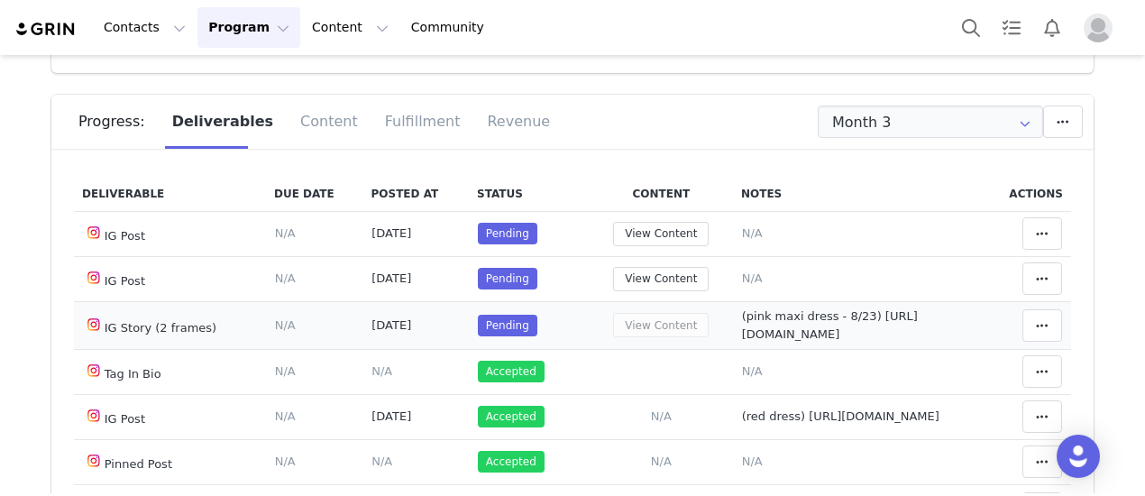
scroll to position [0, 0]
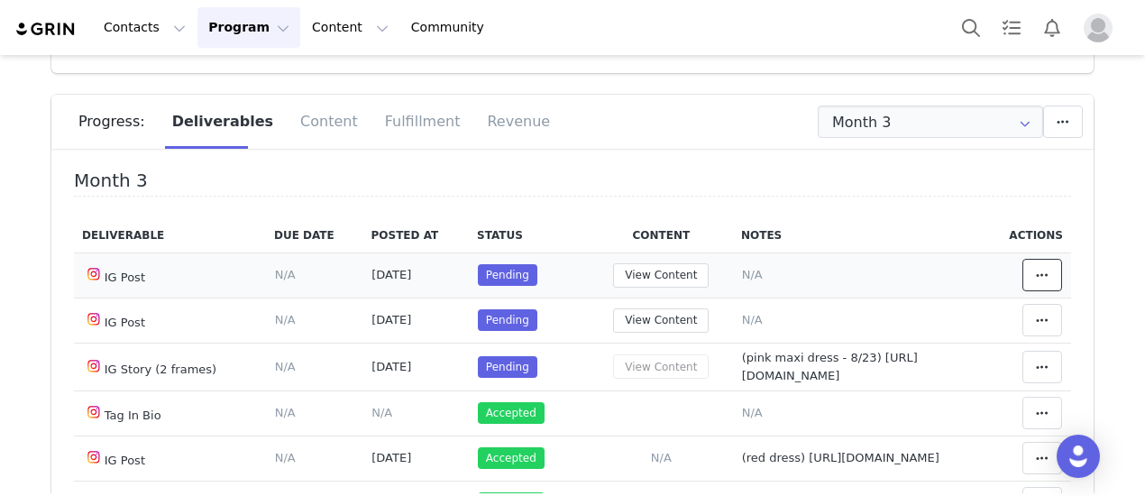
click at [1036, 277] on icon at bounding box center [1042, 275] width 13 height 14
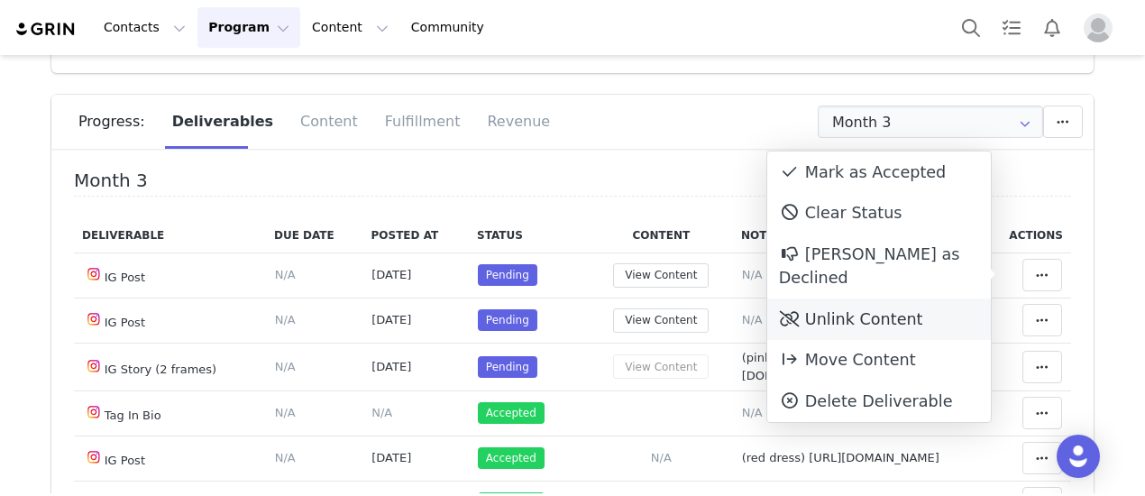
click at [830, 298] on div "Unlink Content" at bounding box center [879, 318] width 224 height 41
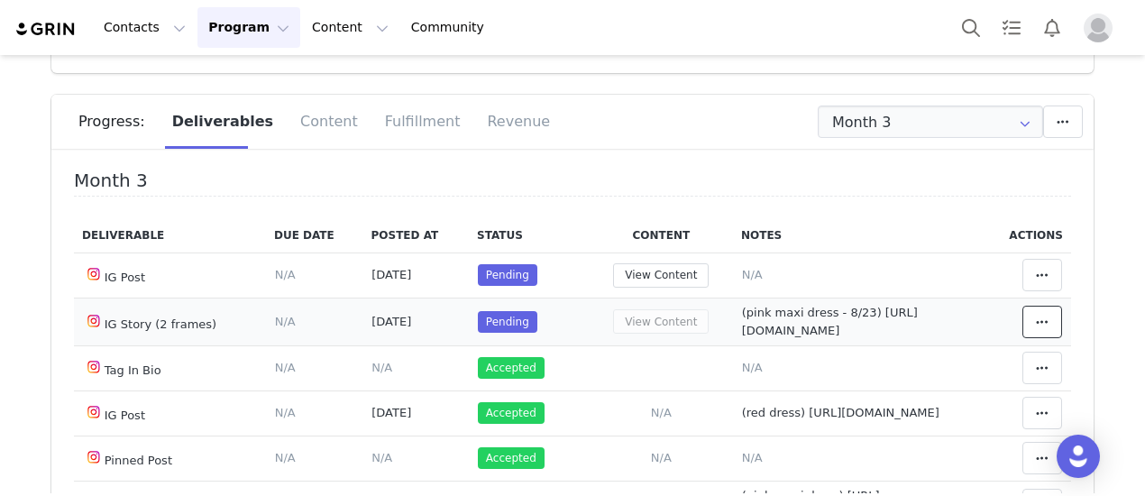
click at [1031, 325] on span at bounding box center [1042, 322] width 22 height 22
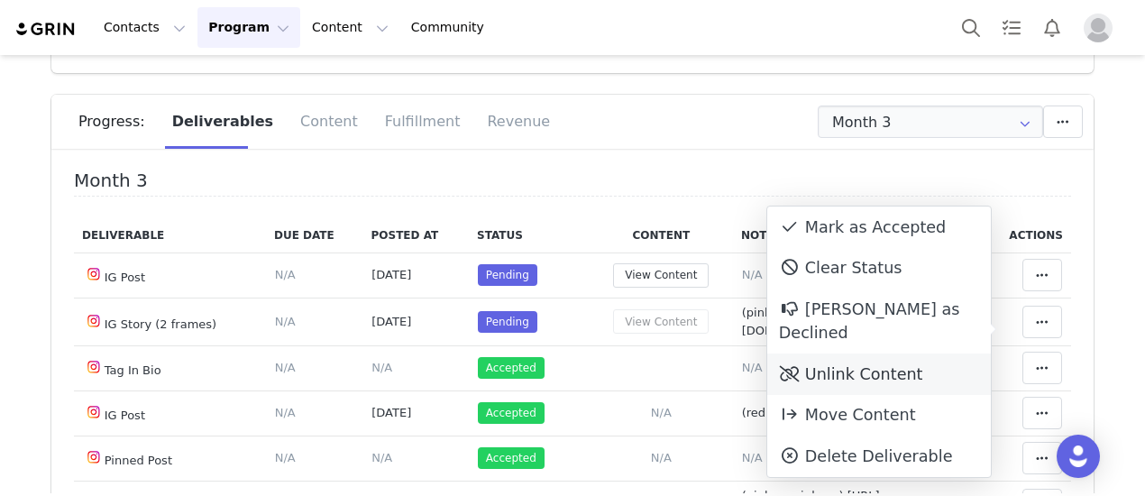
click at [882, 353] on div "Unlink Content" at bounding box center [879, 373] width 224 height 41
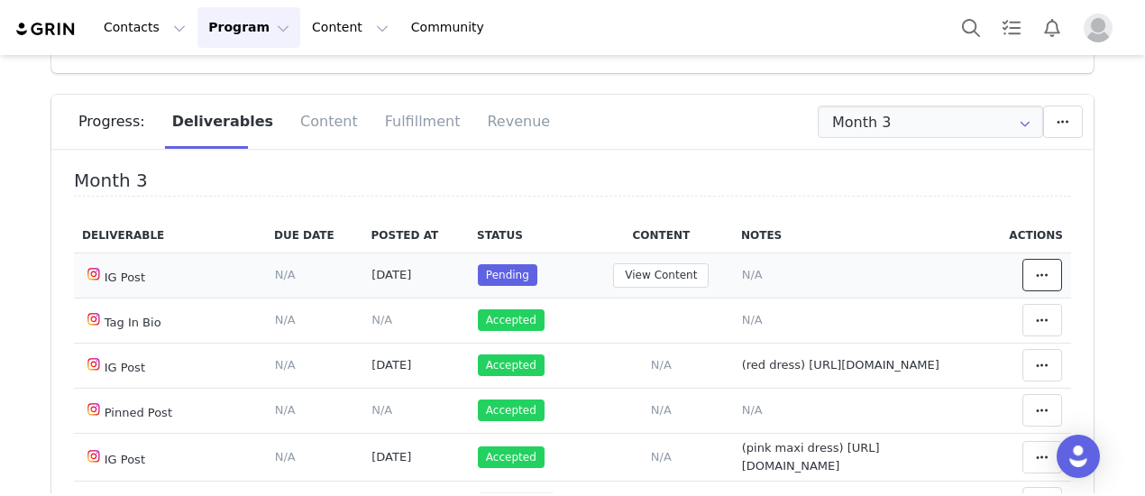
click at [1022, 287] on button at bounding box center [1042, 275] width 40 height 32
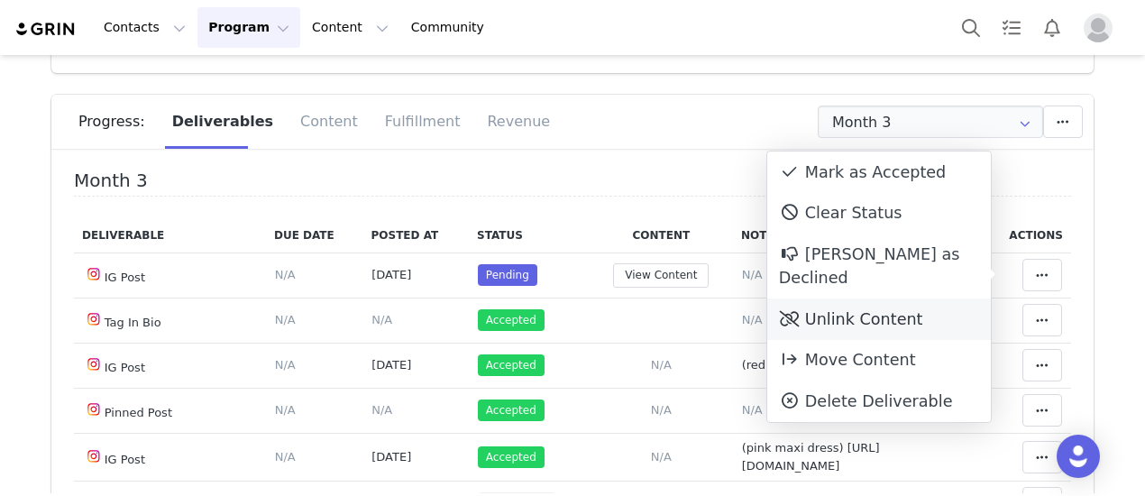
click at [849, 298] on div "Unlink Content" at bounding box center [879, 318] width 224 height 41
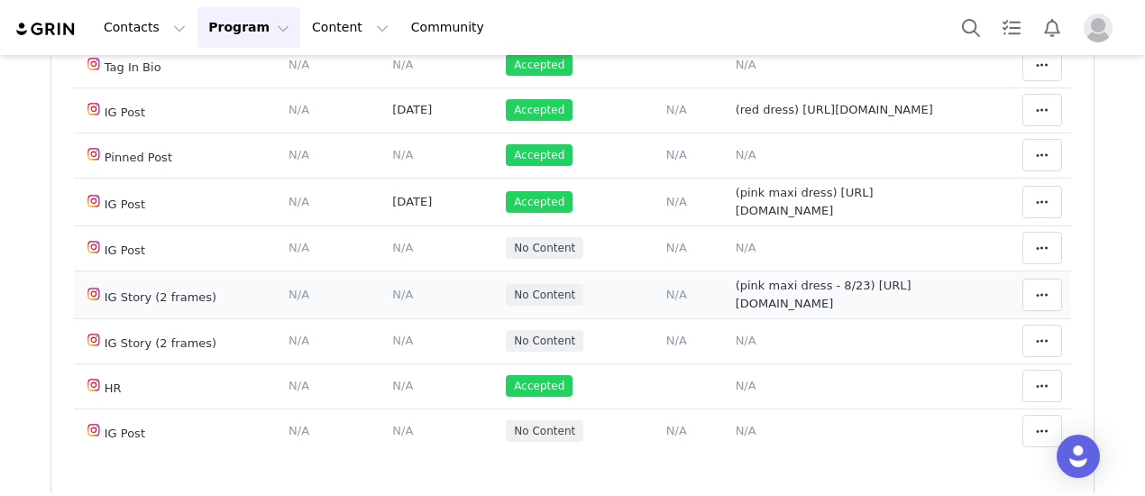
scroll to position [58, 0]
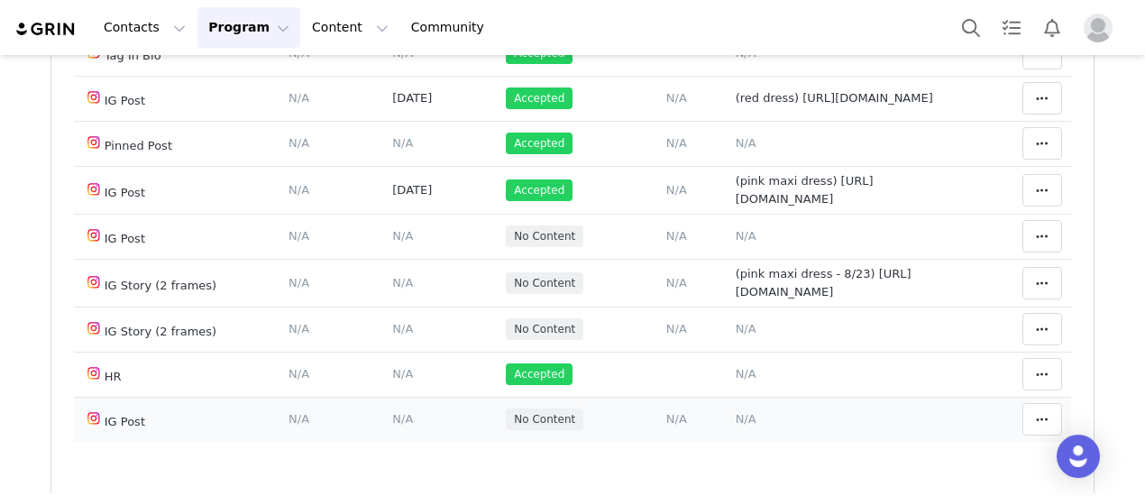
drag, startPoint x: 723, startPoint y: 422, endPoint x: 729, endPoint y: 415, distance: 9.6
click at [736, 422] on span "N/A" at bounding box center [746, 419] width 21 height 14
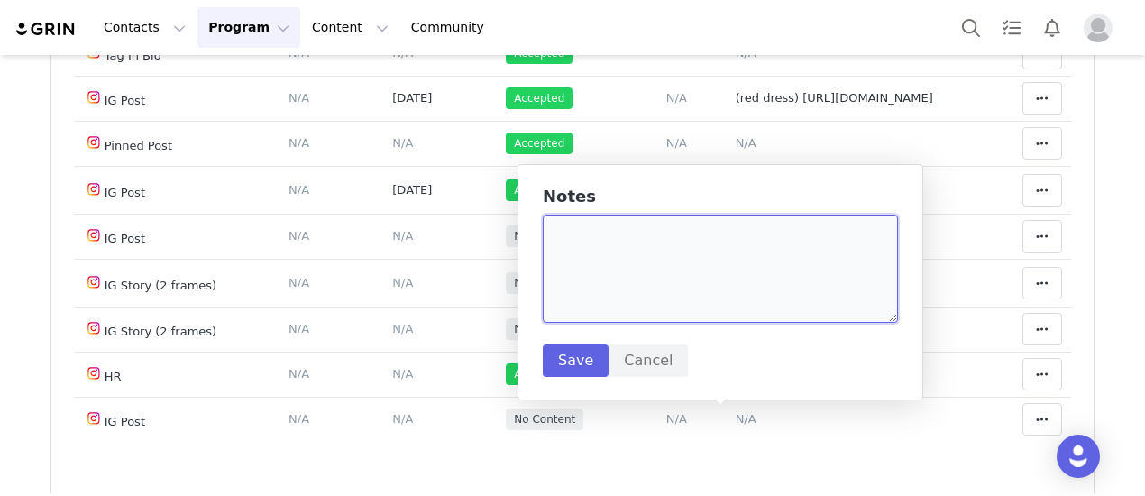
click at [640, 279] on textarea at bounding box center [720, 269] width 355 height 108
paste textarea "https://www.instagram.com/p/DN28nNv3NL9/"
type textarea "(maroon lace maxi dress) https://www.instagram.com/p/DN28nNv3NL9/"
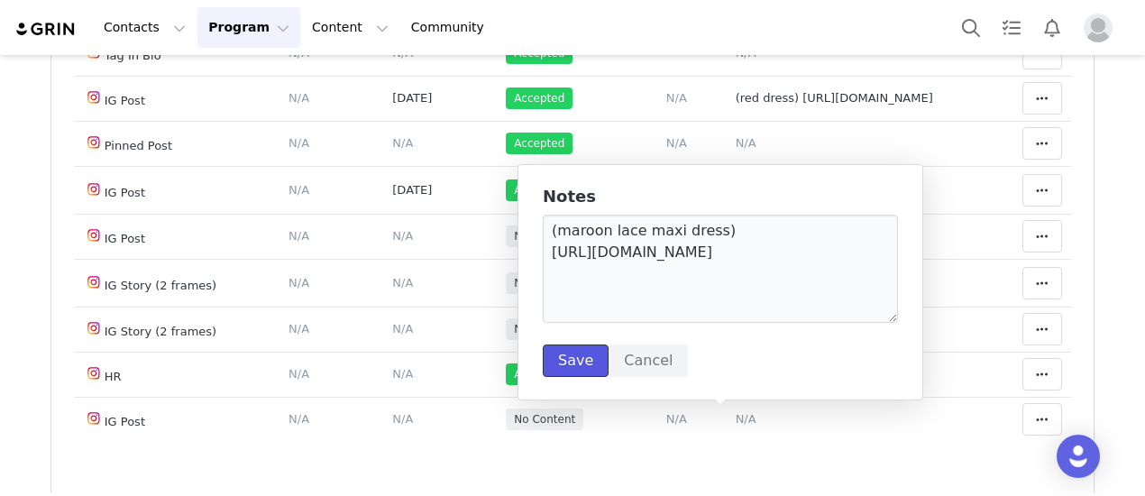
click at [563, 357] on button "Save" at bounding box center [576, 360] width 66 height 32
click at [392, 423] on span "N/A" at bounding box center [402, 419] width 21 height 14
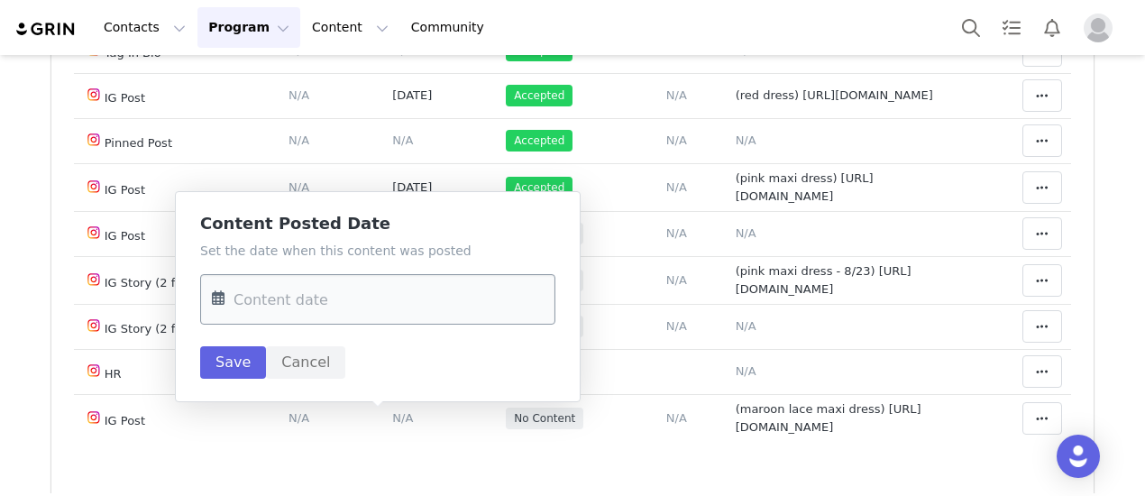
click at [359, 294] on input "text" at bounding box center [377, 299] width 355 height 50
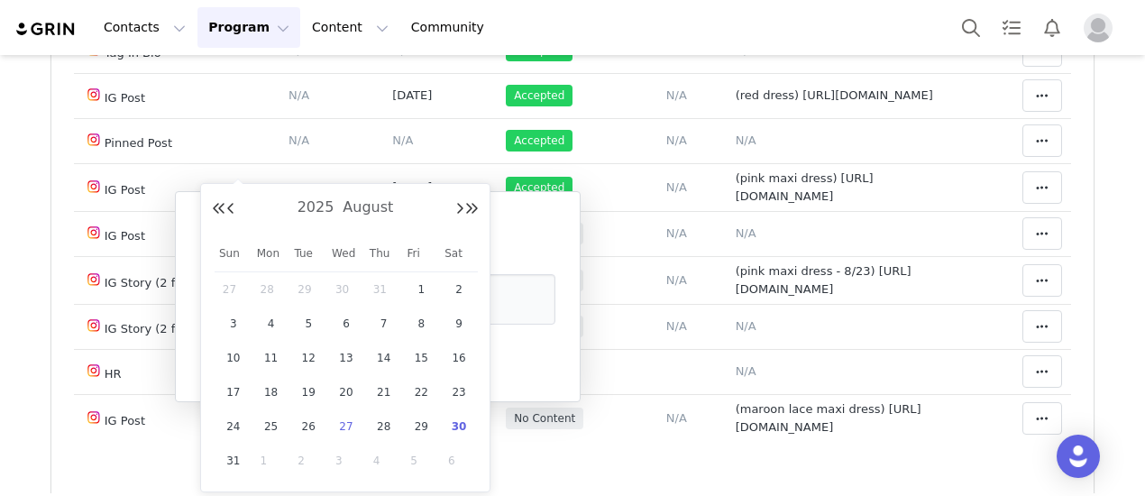
click at [349, 425] on span "27" at bounding box center [346, 427] width 22 height 22
type input "Aug 27 2025"
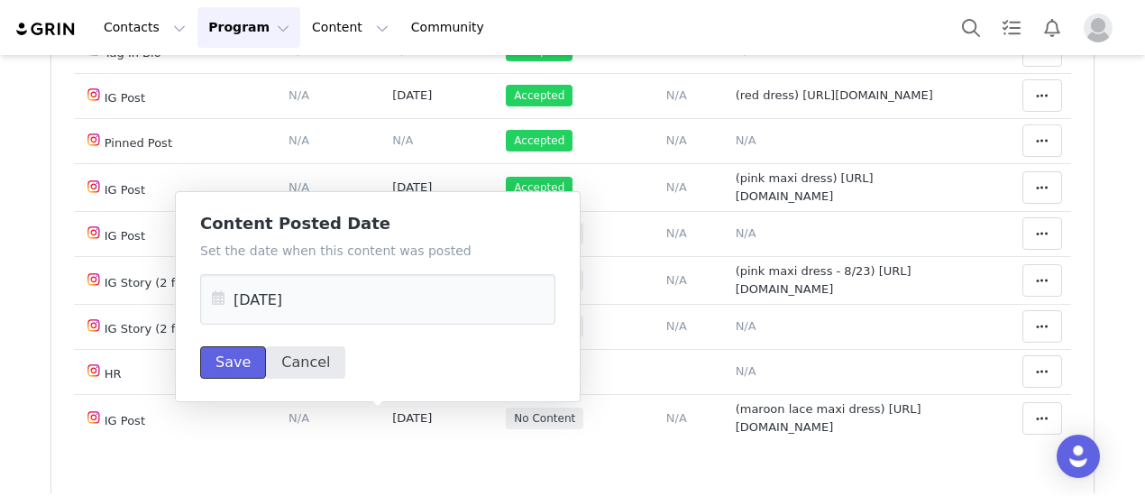
click at [242, 370] on button "Save" at bounding box center [233, 362] width 66 height 32
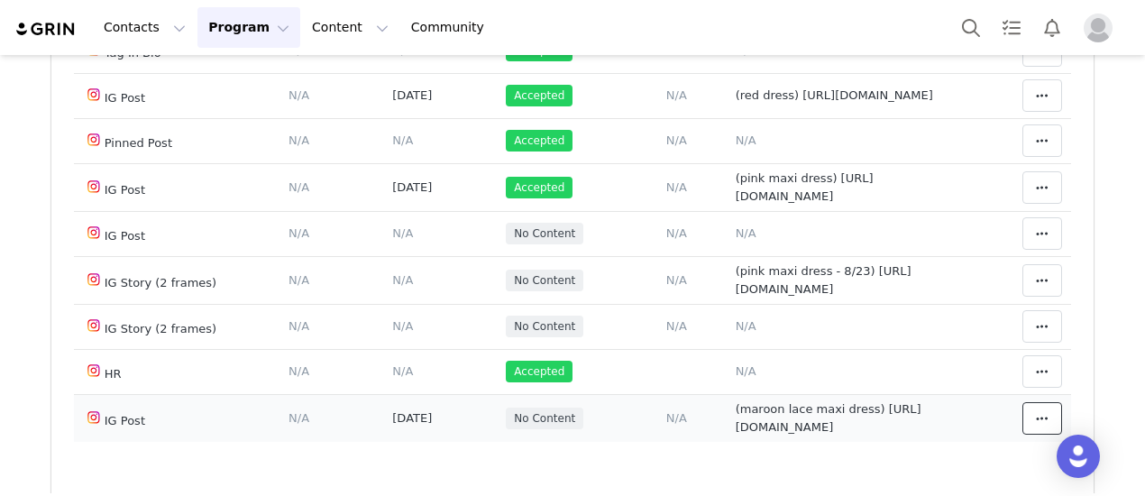
click at [1036, 418] on icon at bounding box center [1042, 418] width 13 height 14
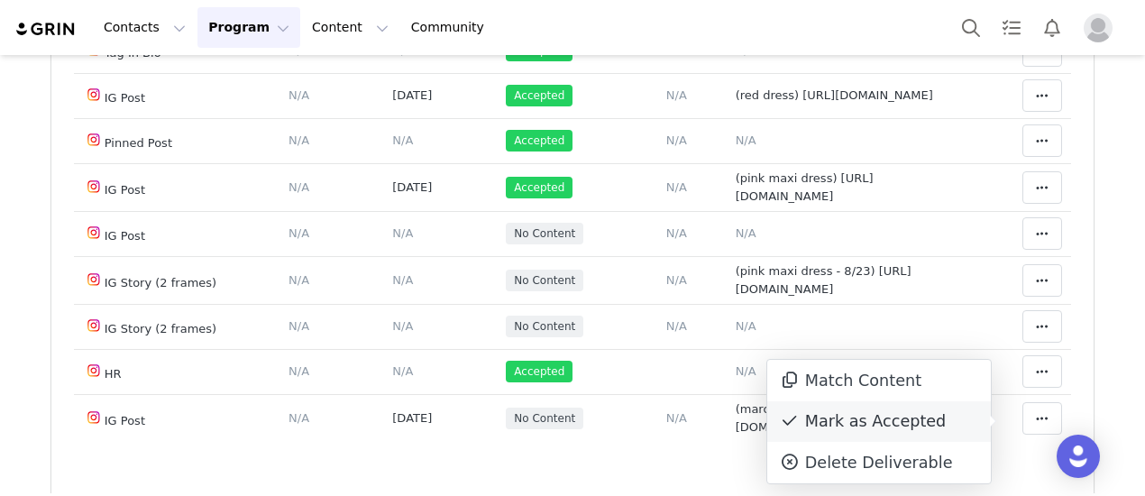
click at [871, 425] on div "Mark as Accepted" at bounding box center [879, 421] width 224 height 41
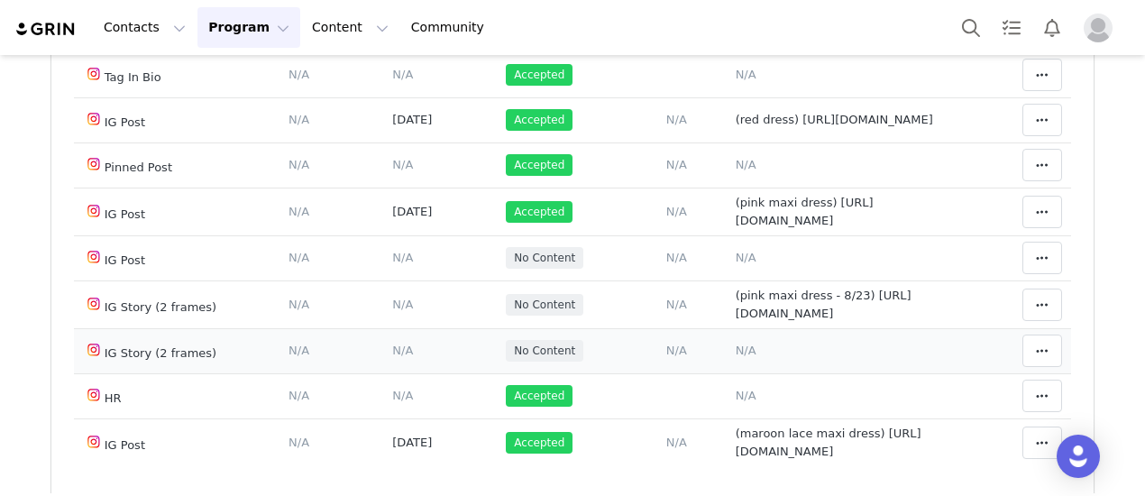
scroll to position [0, 0]
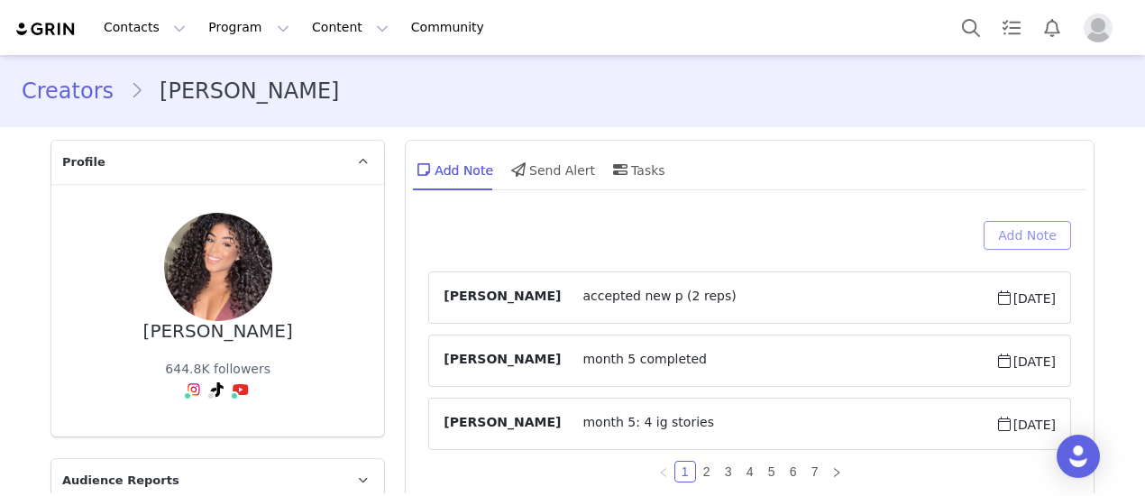
click at [1008, 228] on button "Add Note" at bounding box center [1026, 235] width 87 height 29
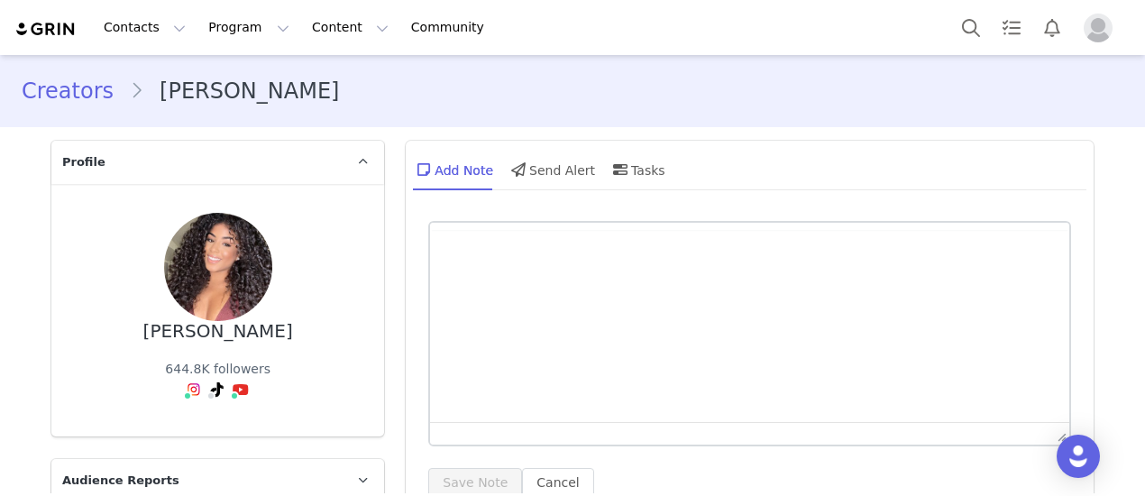
click at [813, 230] on div at bounding box center [749, 226] width 639 height 7
click at [838, 314] on html at bounding box center [749, 289] width 639 height 49
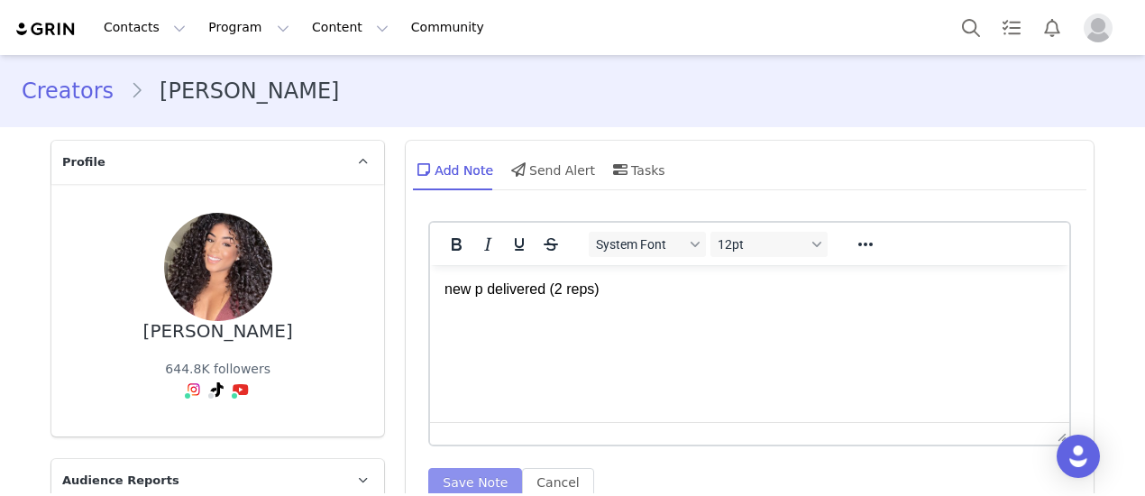
click at [481, 472] on button "Save Note" at bounding box center [475, 482] width 94 height 29
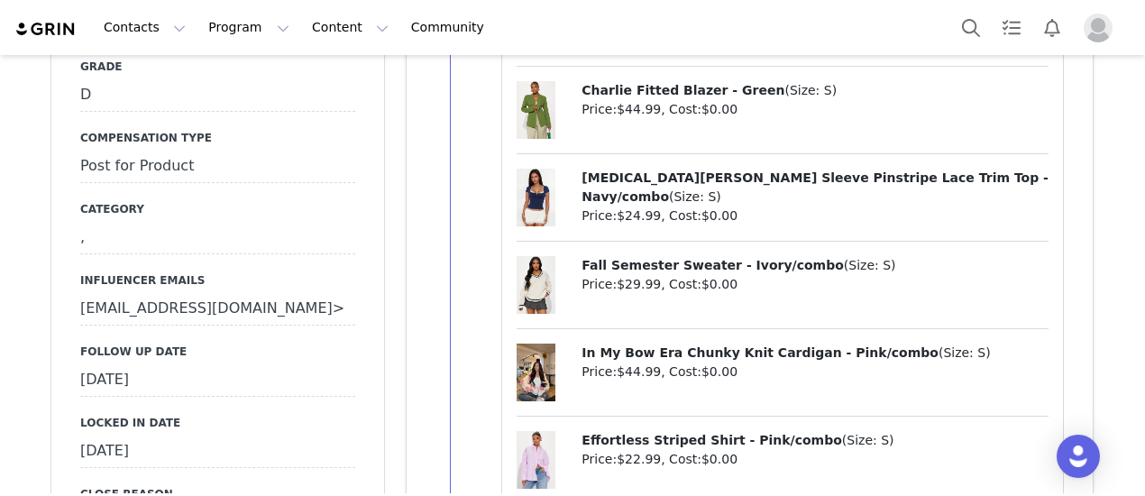
scroll to position [1893, 0]
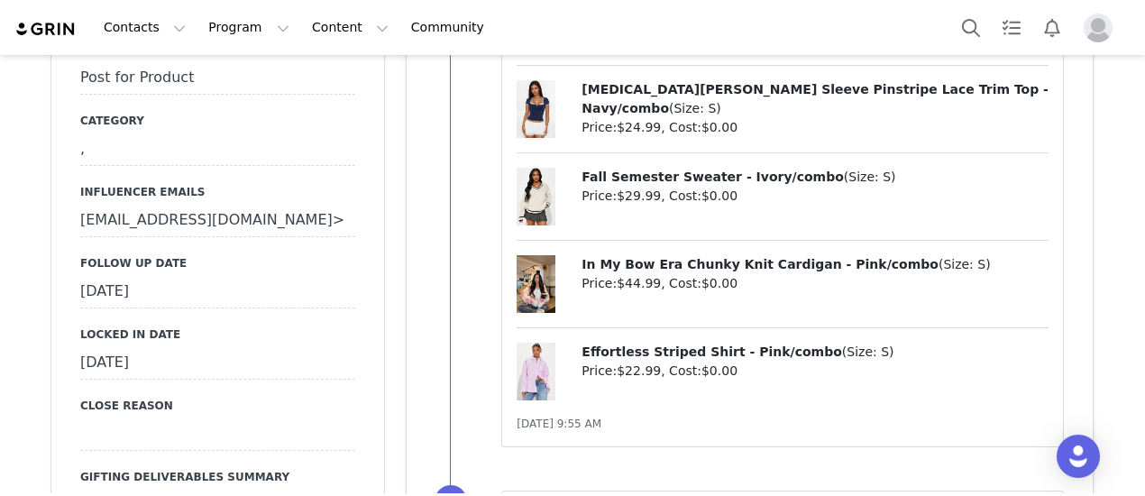
click at [187, 276] on div "[DATE]" at bounding box center [217, 292] width 275 height 32
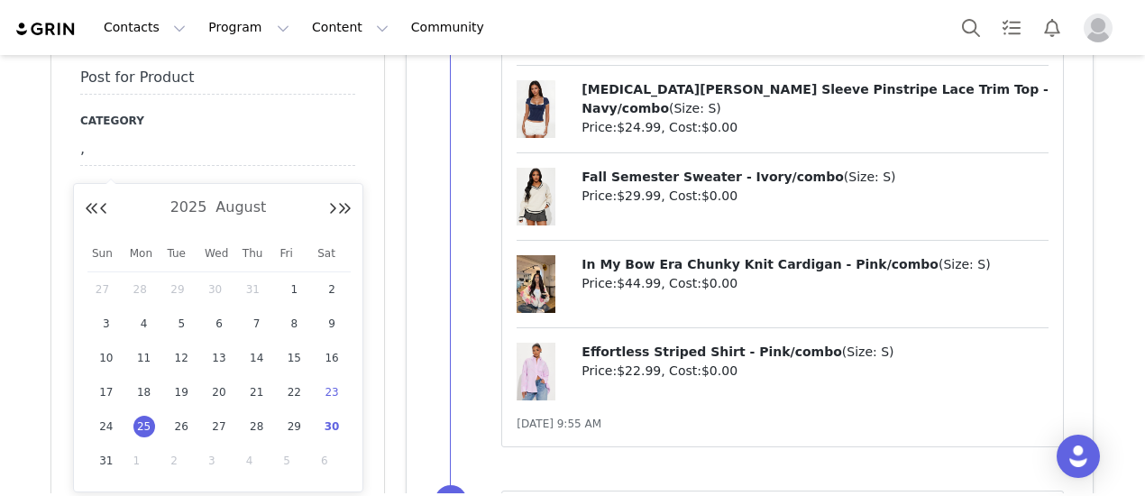
click at [327, 420] on span "30" at bounding box center [332, 427] width 22 height 22
type input "[DATE]"
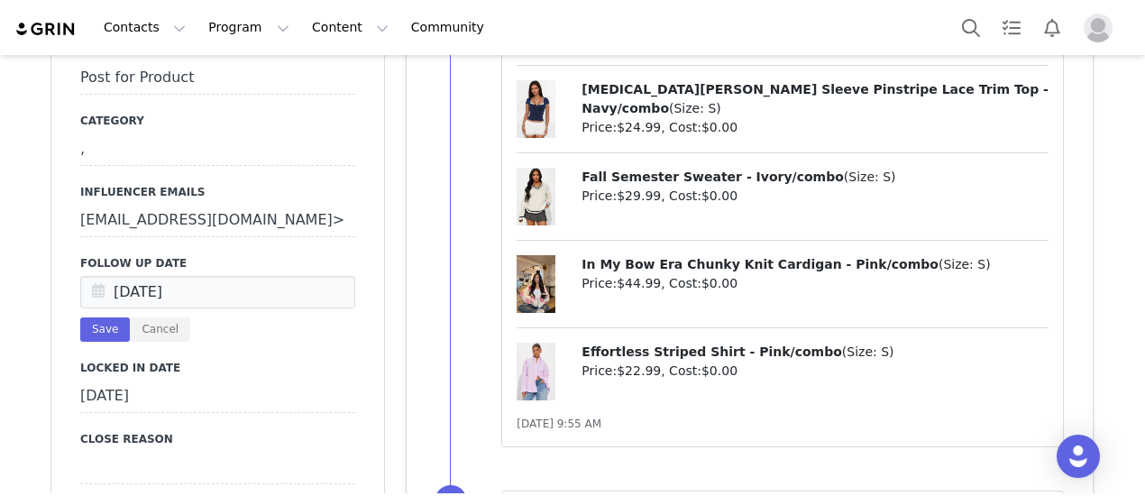
drag, startPoint x: 93, startPoint y: 309, endPoint x: 103, endPoint y: 300, distance: 13.4
click at [94, 317] on button "Save" at bounding box center [105, 329] width 50 height 24
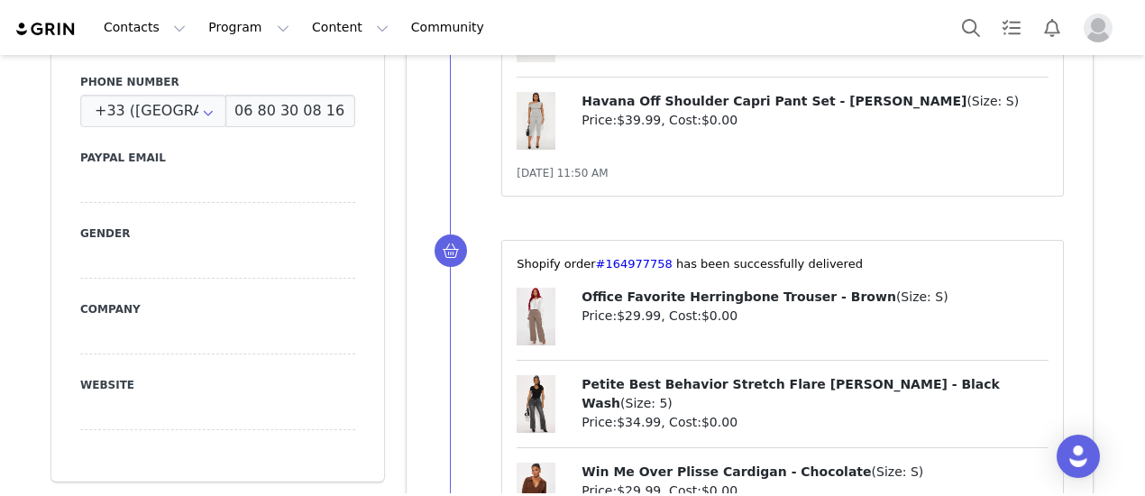
scroll to position [90, 0]
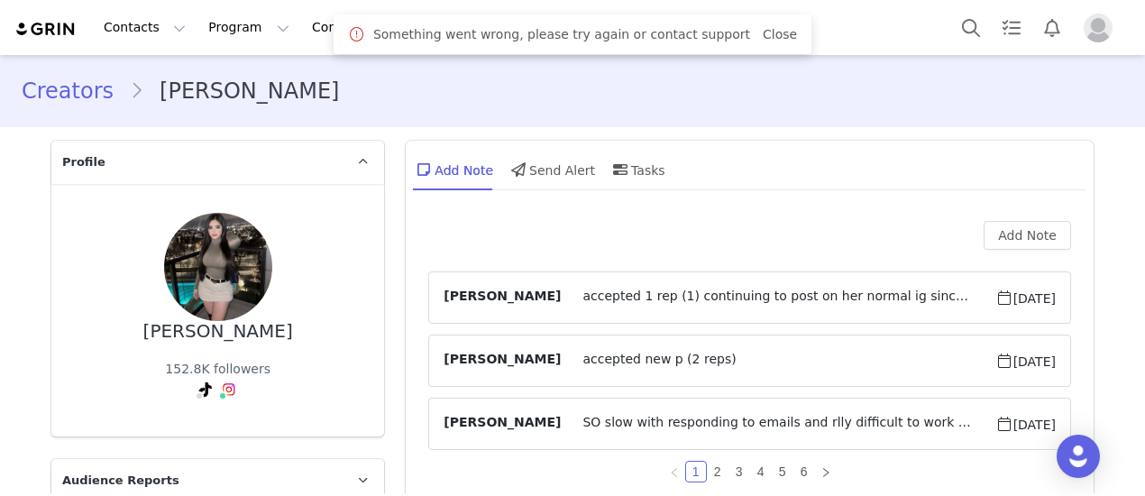
type input "+1 ([GEOGRAPHIC_DATA])"
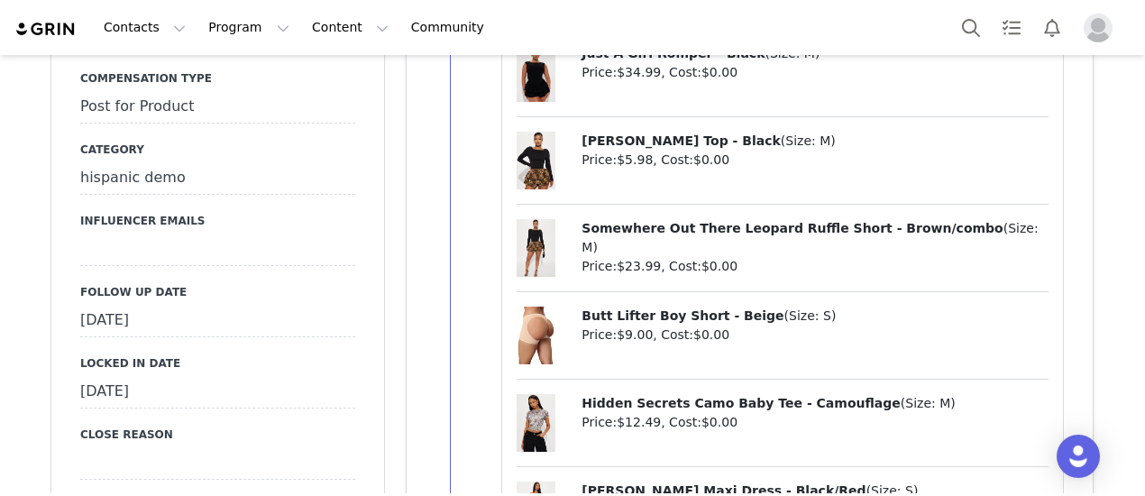
scroll to position [1983, 0]
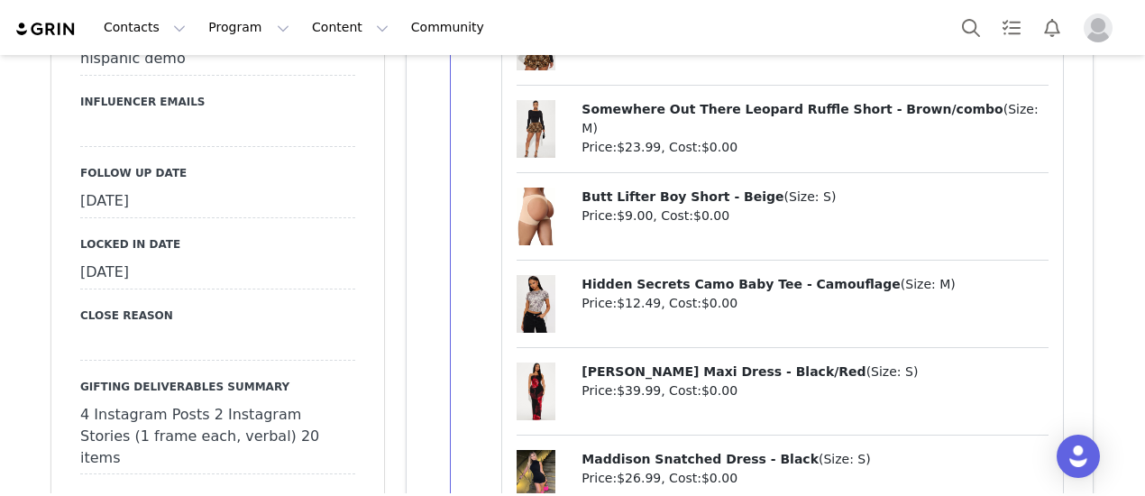
click at [204, 191] on div "[DATE]" at bounding box center [217, 202] width 275 height 32
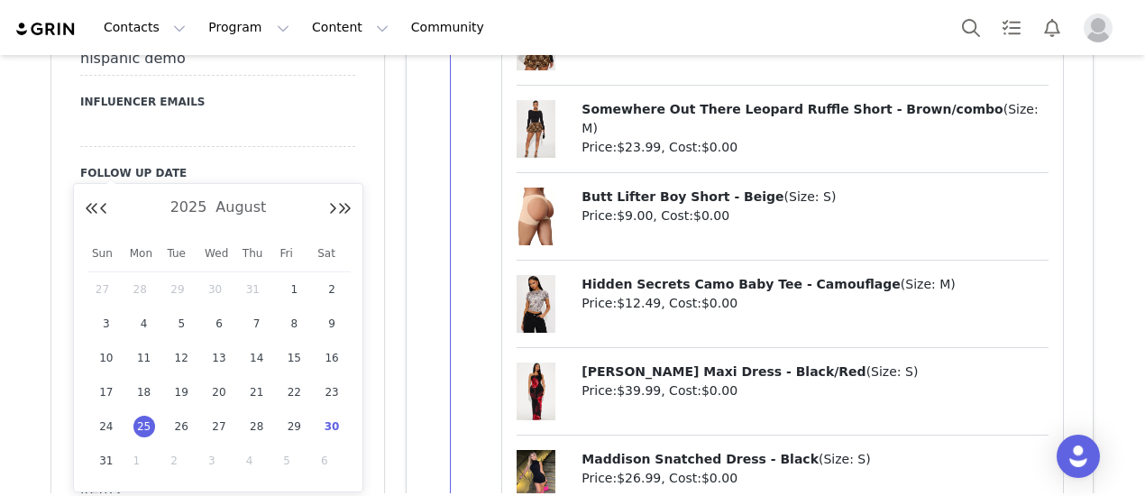
click at [347, 421] on div "30" at bounding box center [332, 426] width 38 height 27
type input "[DATE]"
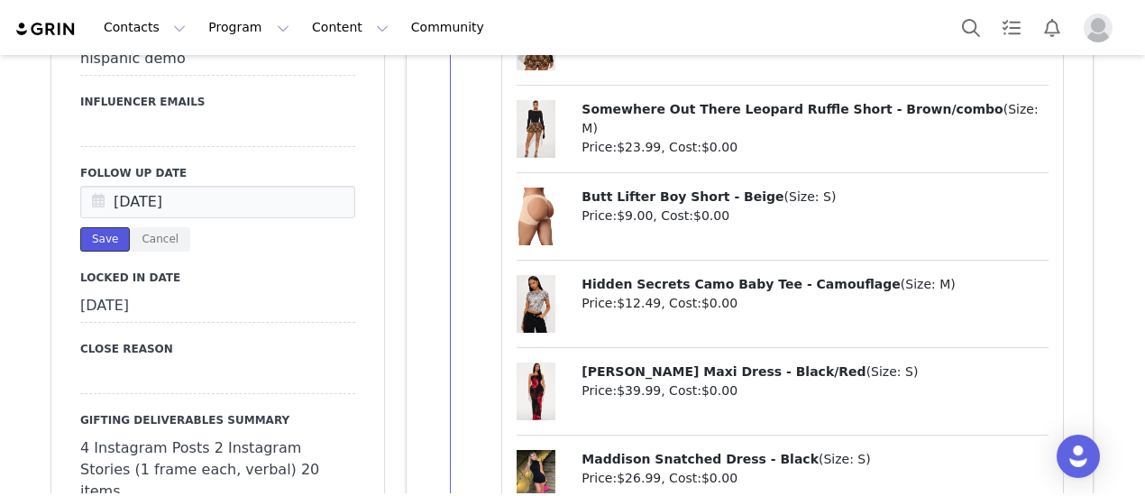
click at [100, 227] on button "Save" at bounding box center [105, 239] width 50 height 24
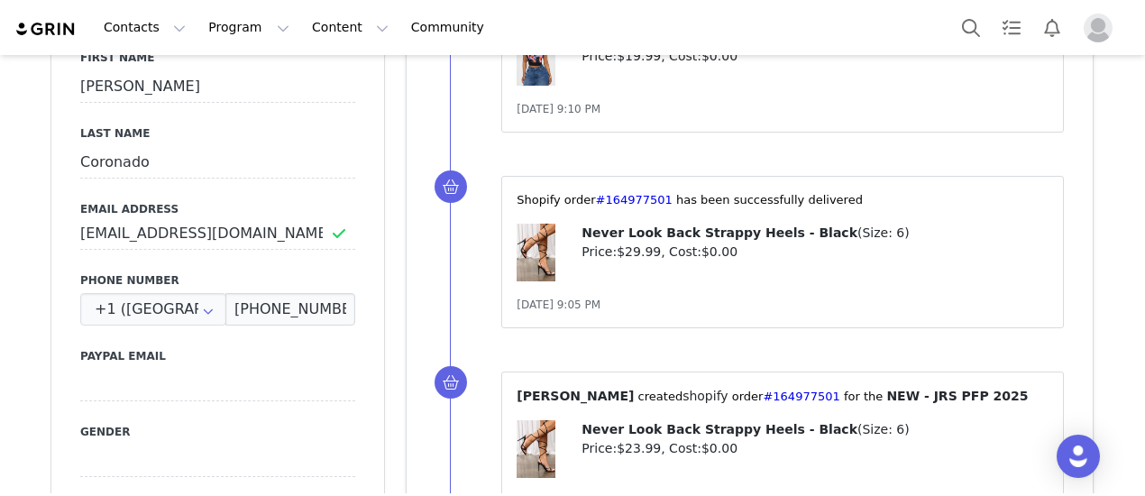
scroll to position [451, 0]
